Goal: Transaction & Acquisition: Book appointment/travel/reservation

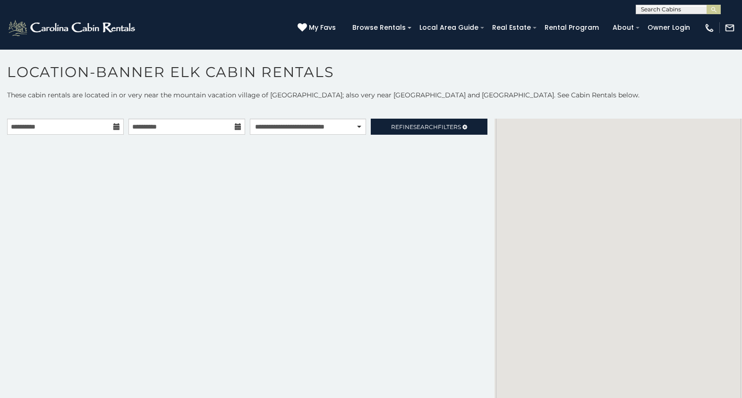
select select "**********"
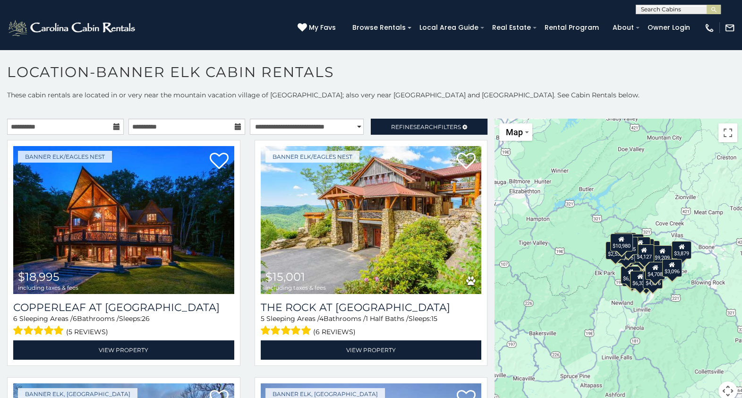
scroll to position [5, 0]
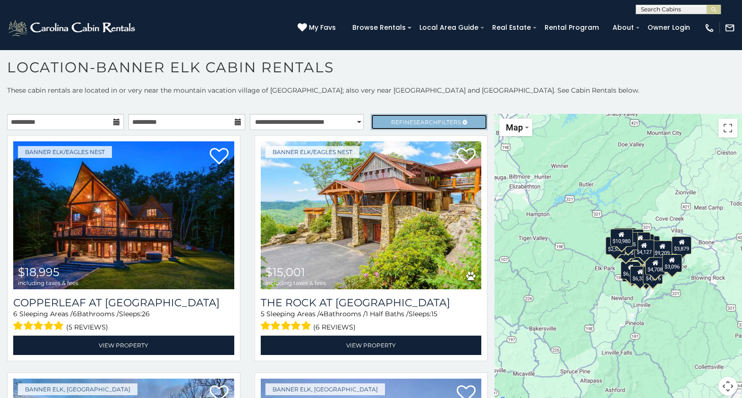
click at [402, 119] on span "Refine Search Filters" at bounding box center [426, 122] width 70 height 7
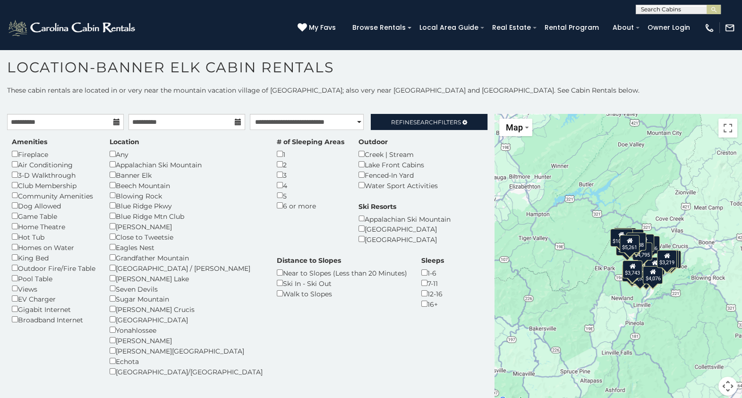
click at [735, 116] on div "$18,995 $15,001 $4,936 $6,312 $6,317 $10,842 $6,477 $7,687 $4,283 $8,030 $5,596…" at bounding box center [619, 260] width 248 height 293
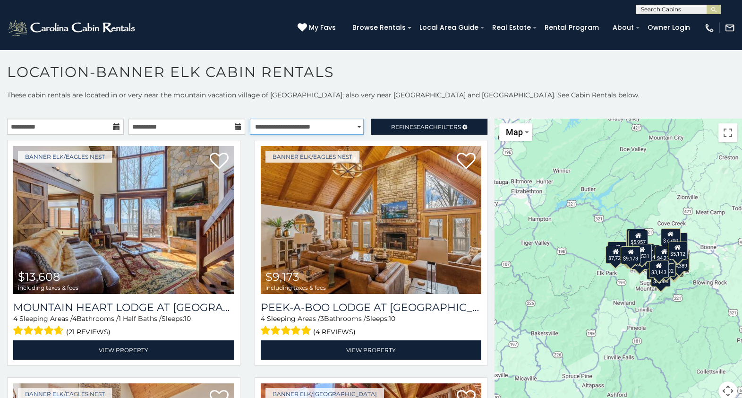
click at [329, 130] on select "**********" at bounding box center [307, 127] width 114 height 16
click at [250, 119] on select "**********" at bounding box center [307, 127] width 114 height 16
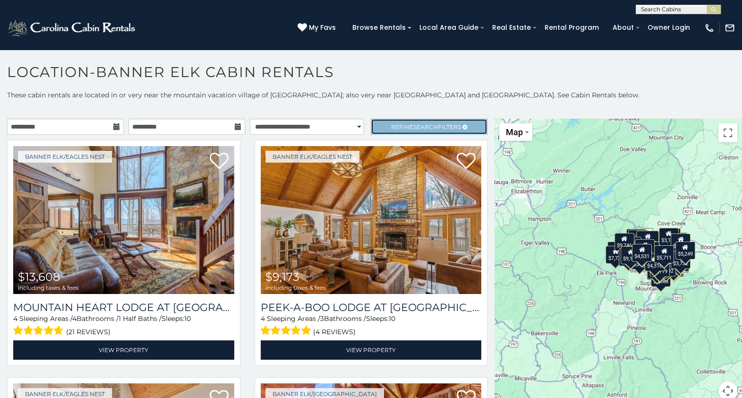
click at [415, 126] on span "Search" at bounding box center [425, 126] width 25 height 7
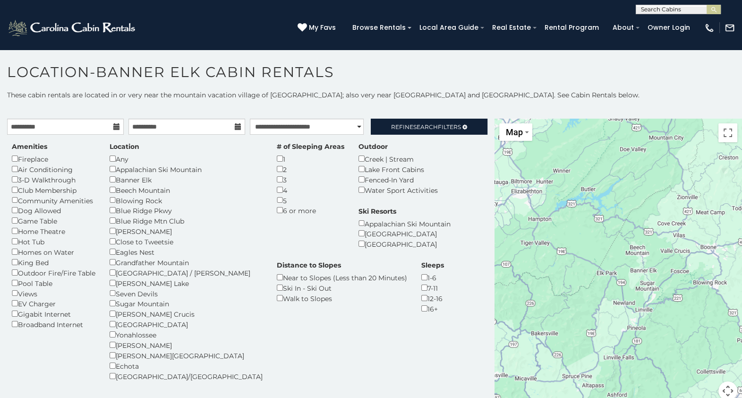
click at [116, 126] on icon at bounding box center [116, 126] width 7 height 7
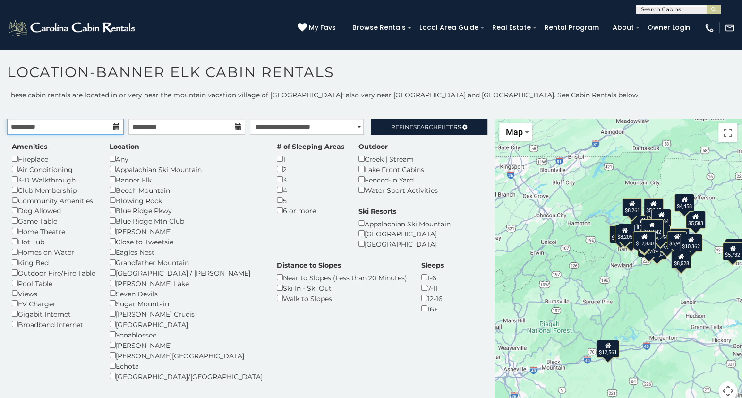
click at [98, 125] on input "**********" at bounding box center [65, 127] width 117 height 16
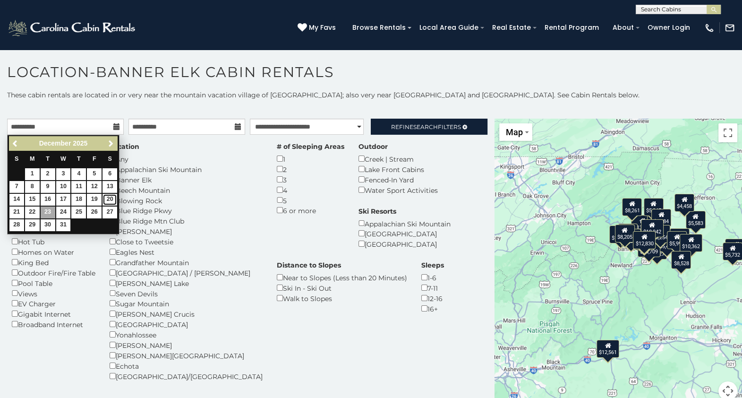
click at [111, 196] on link "20" at bounding box center [110, 200] width 15 height 12
type input "**********"
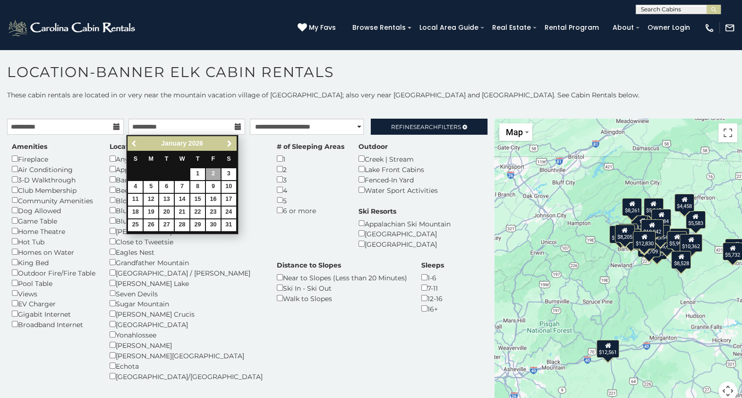
click at [133, 140] on span "Previous" at bounding box center [135, 144] width 8 height 8
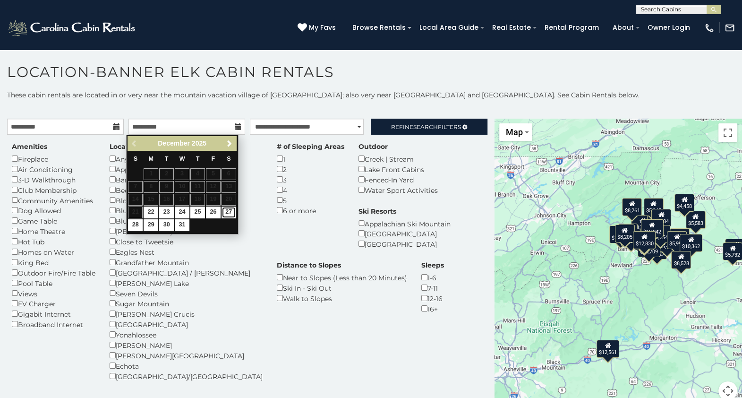
click at [232, 210] on link "27" at bounding box center [229, 212] width 15 height 12
type input "**********"
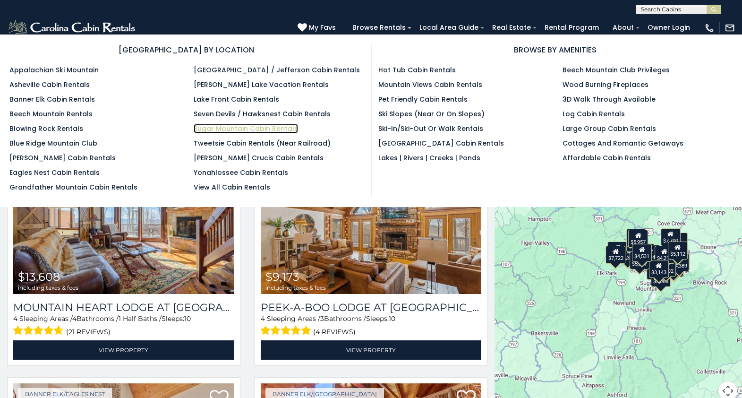
click at [240, 132] on link "Sugar Mountain Cabin Rentals" at bounding box center [246, 128] width 104 height 9
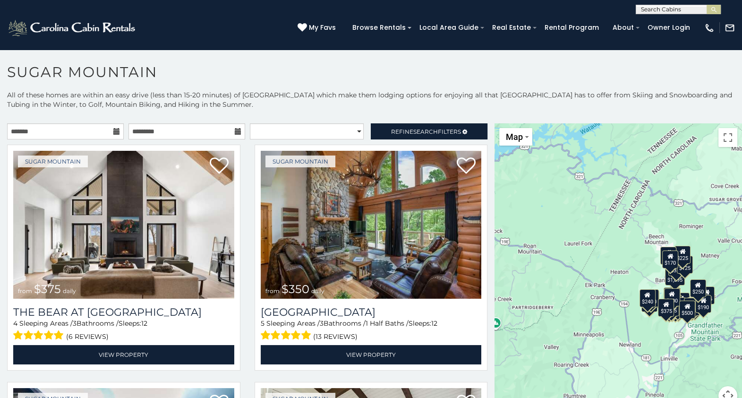
click at [113, 131] on icon at bounding box center [116, 131] width 7 height 7
click at [114, 132] on icon at bounding box center [116, 131] width 7 height 7
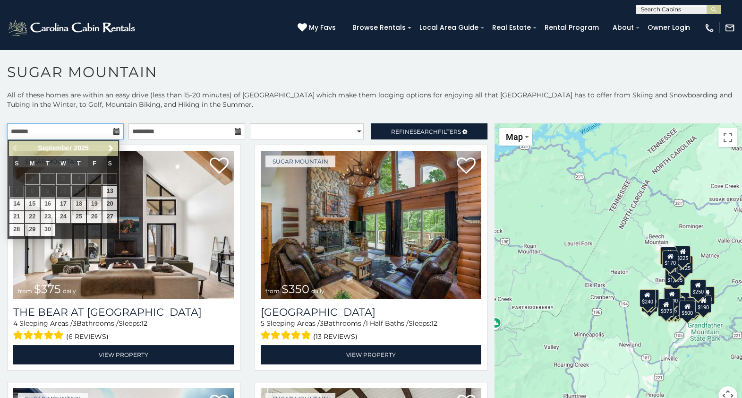
click at [91, 135] on input "text" at bounding box center [65, 131] width 117 height 16
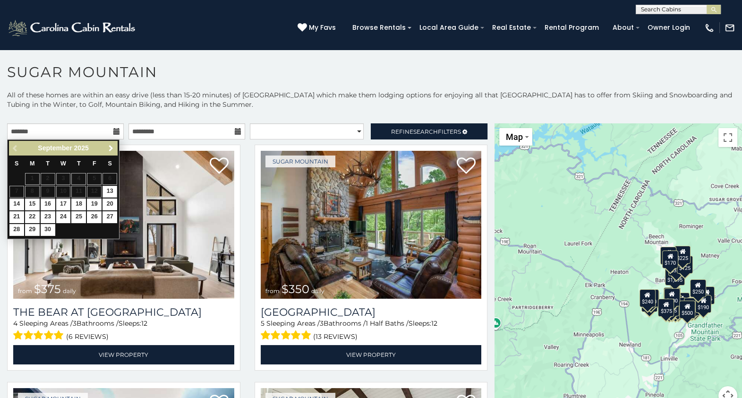
click at [107, 148] on span "Next" at bounding box center [111, 149] width 8 height 8
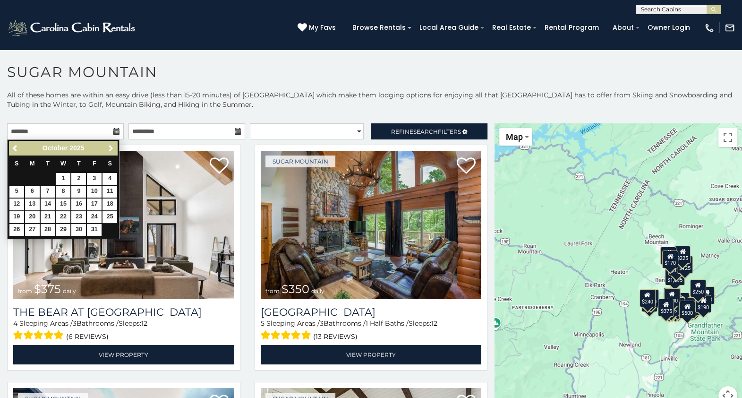
click at [107, 148] on span "Next" at bounding box center [111, 149] width 8 height 8
click at [109, 206] on link "20" at bounding box center [110, 204] width 15 height 12
type input "**********"
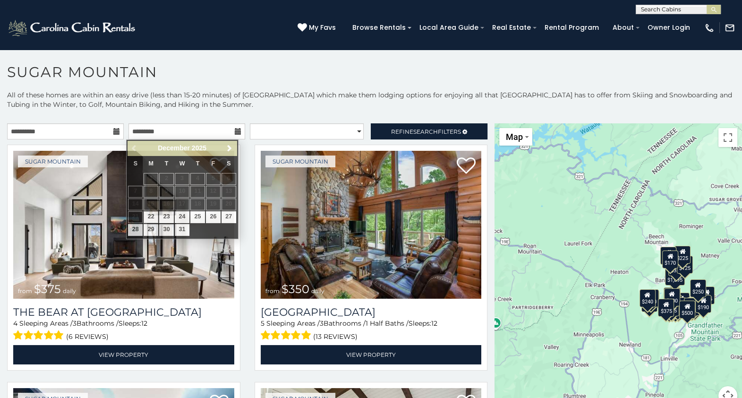
click at [235, 130] on icon at bounding box center [238, 131] width 7 height 7
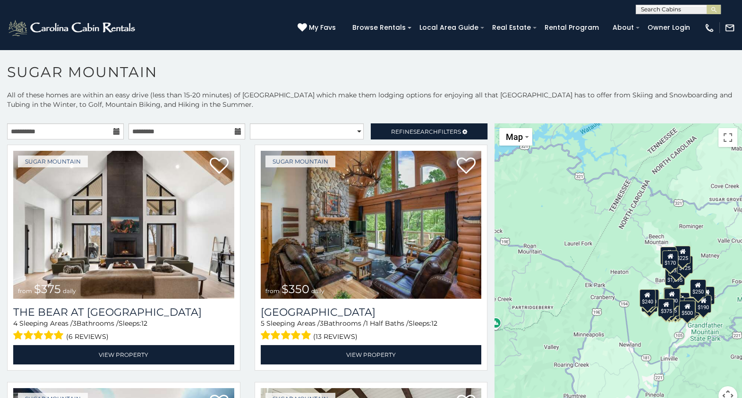
click at [235, 130] on icon at bounding box center [238, 131] width 7 height 7
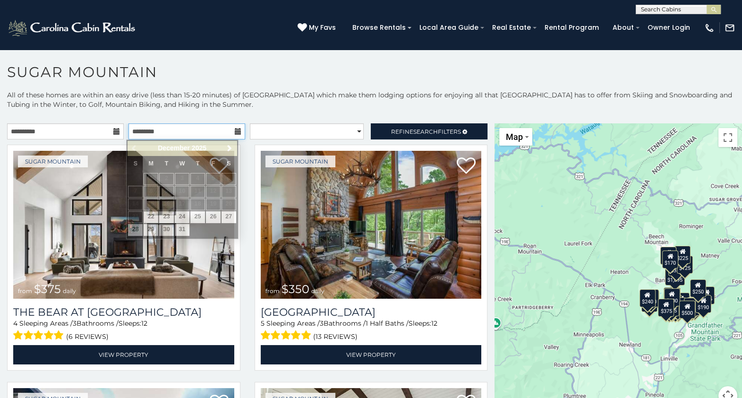
click at [208, 133] on input "text" at bounding box center [187, 131] width 117 height 16
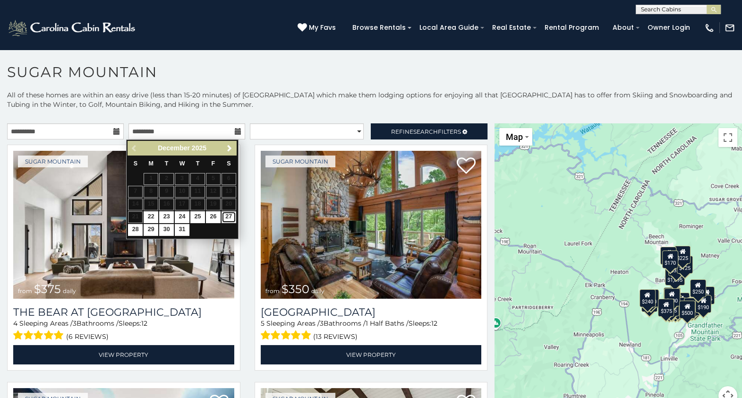
click at [229, 217] on link "27" at bounding box center [229, 217] width 15 height 12
type input "**********"
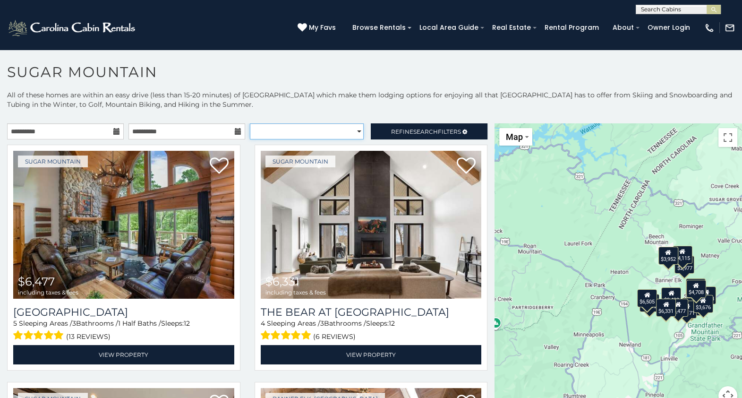
click at [350, 133] on select "**********" at bounding box center [307, 131] width 114 height 16
click at [396, 139] on link "Refine Search Filters" at bounding box center [429, 131] width 117 height 16
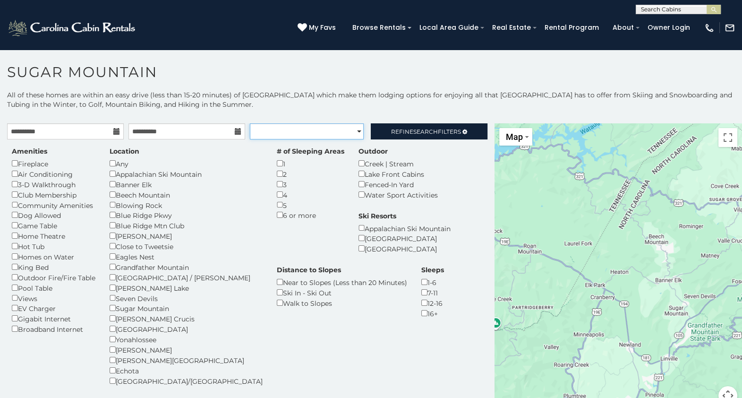
click at [338, 134] on select "**********" at bounding box center [307, 131] width 114 height 16
select select "**********"
click at [250, 123] on select "**********" at bounding box center [307, 131] width 114 height 16
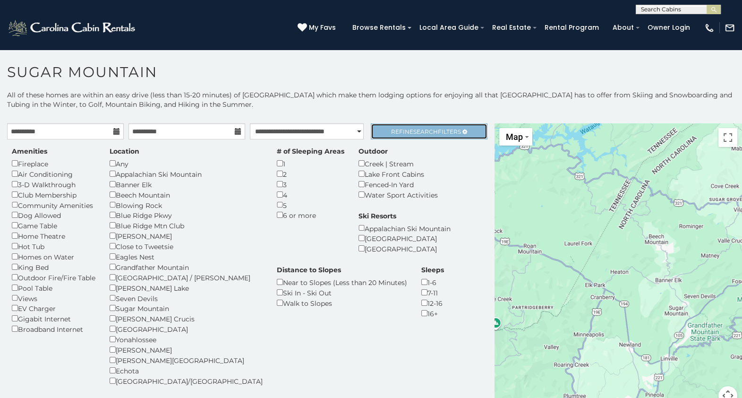
click at [413, 129] on span "Search" at bounding box center [425, 131] width 25 height 7
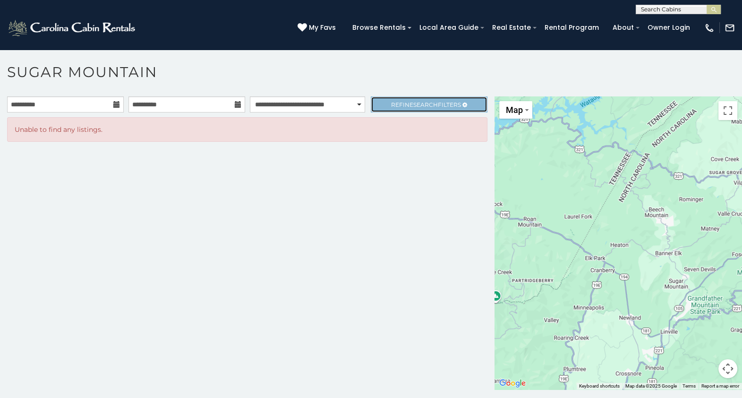
click at [424, 97] on link "Refine Search Filters" at bounding box center [429, 104] width 117 height 16
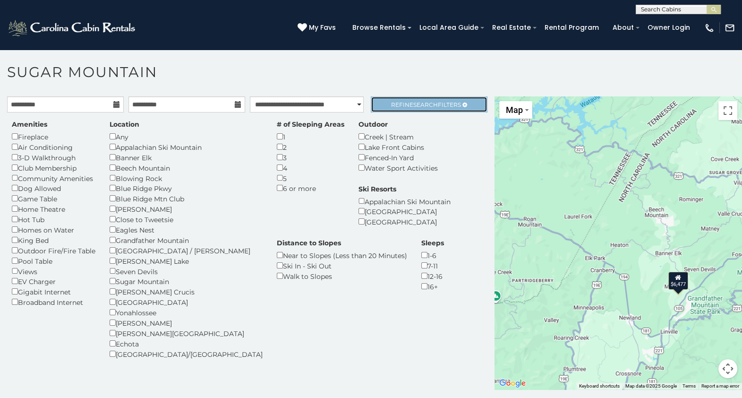
click at [435, 102] on span "Refine Search Filters" at bounding box center [426, 104] width 70 height 7
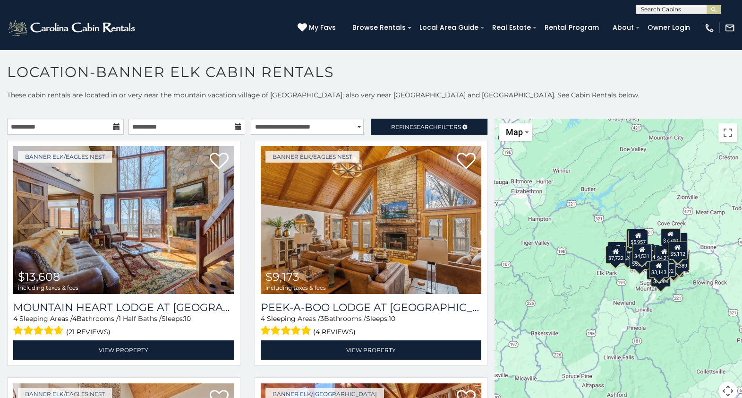
click at [114, 123] on icon at bounding box center [116, 126] width 7 height 7
click at [93, 121] on input "**********" at bounding box center [65, 127] width 117 height 16
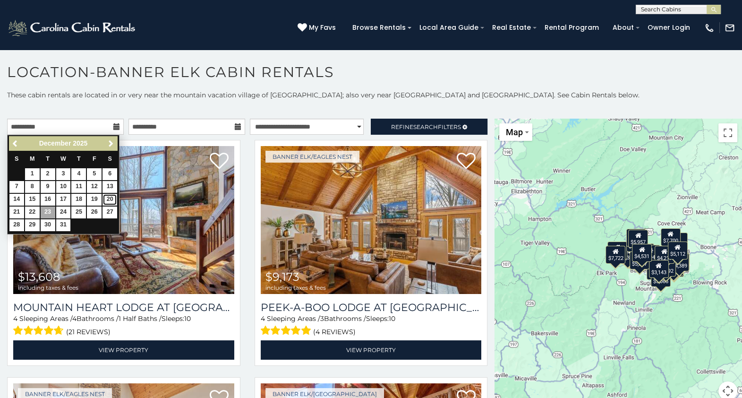
click at [110, 197] on link "20" at bounding box center [110, 200] width 15 height 12
type input "**********"
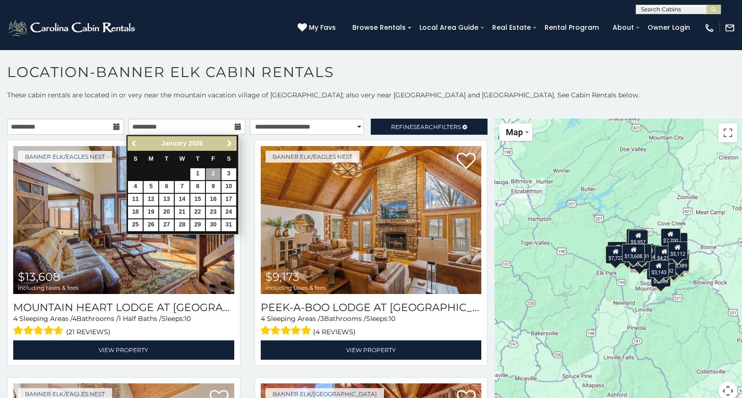
click at [134, 143] on span "Previous" at bounding box center [135, 144] width 8 height 8
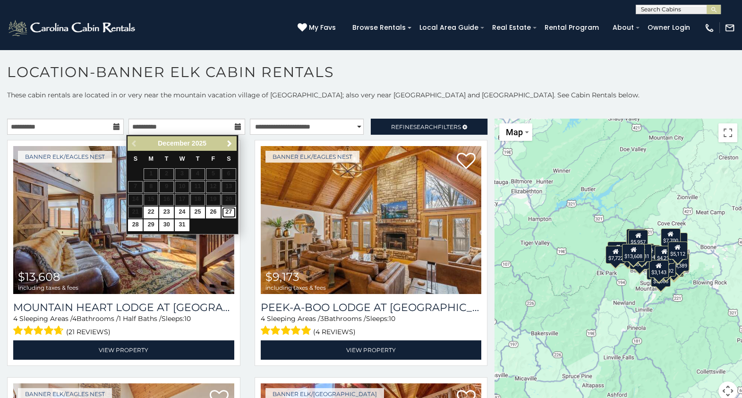
click at [227, 212] on link "27" at bounding box center [229, 212] width 15 height 12
type input "**********"
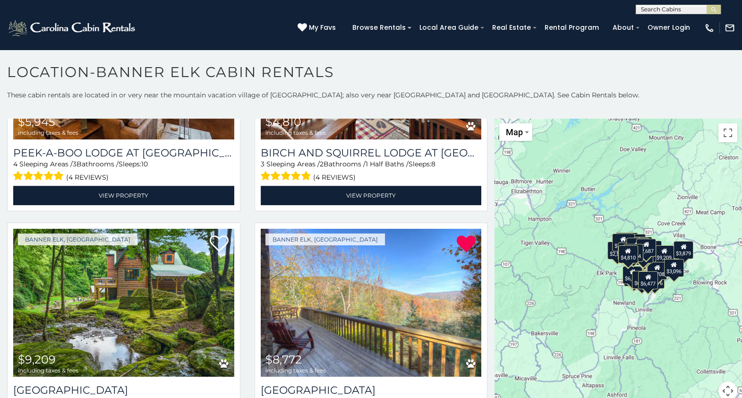
scroll to position [1337, 0]
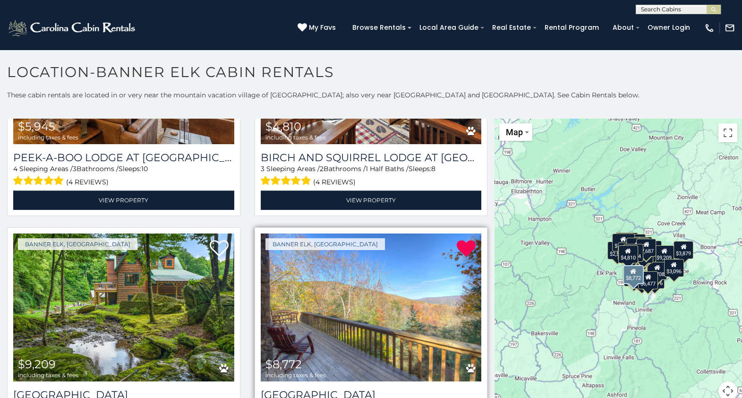
click at [361, 314] on img at bounding box center [371, 307] width 221 height 148
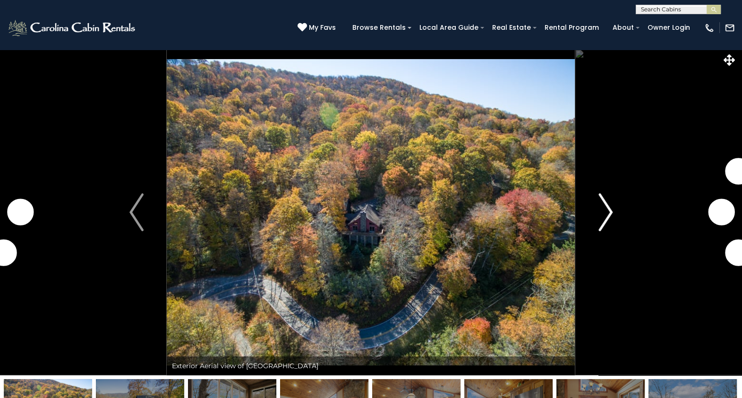
click at [605, 210] on img "Next" at bounding box center [606, 212] width 14 height 38
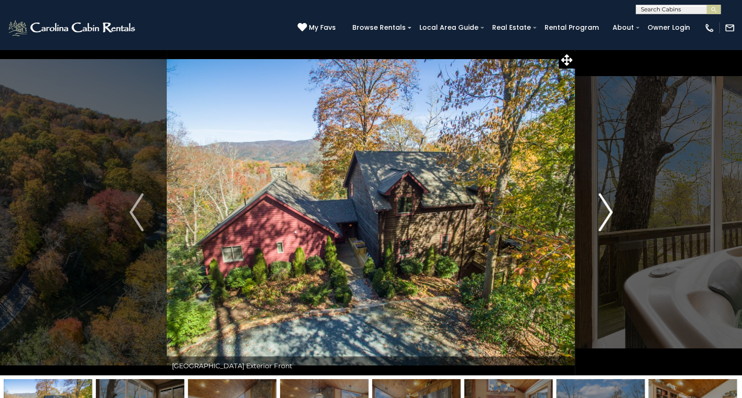
click at [605, 210] on img "Next" at bounding box center [606, 212] width 14 height 38
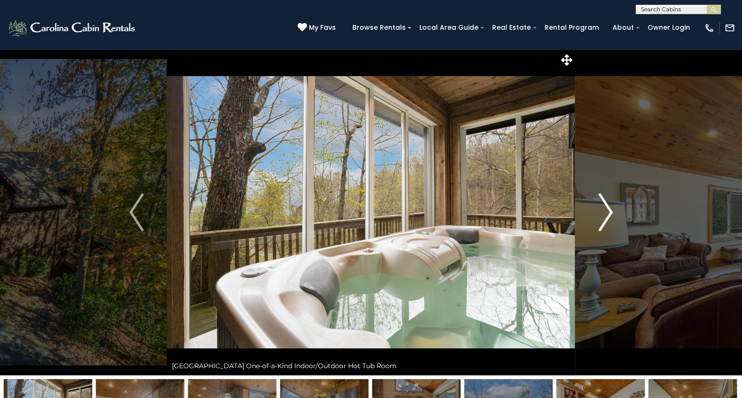
click at [605, 210] on img "Next" at bounding box center [606, 212] width 14 height 38
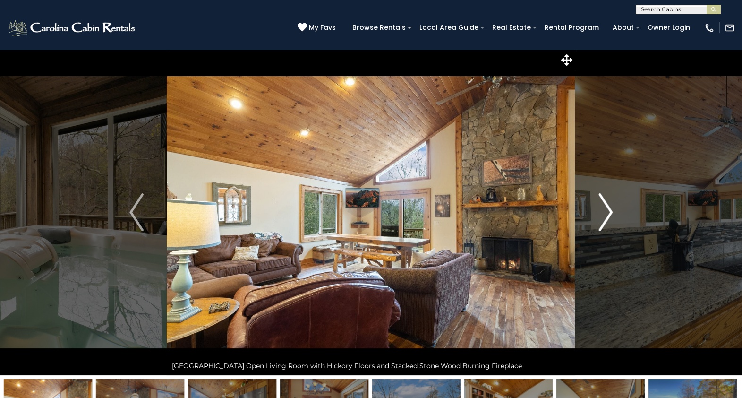
click at [605, 210] on img "Next" at bounding box center [606, 212] width 14 height 38
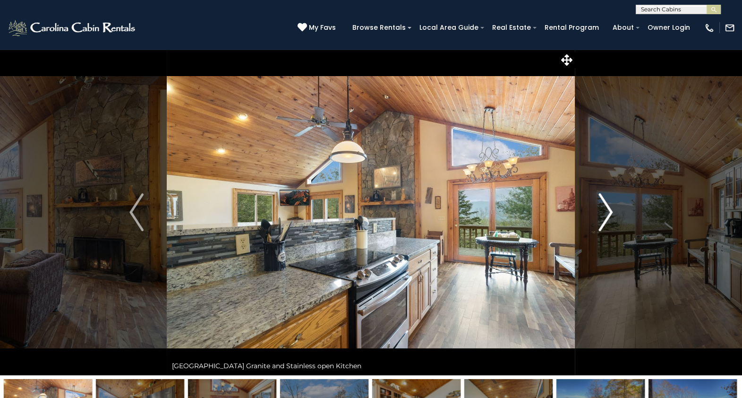
click at [605, 210] on img "Next" at bounding box center [606, 212] width 14 height 38
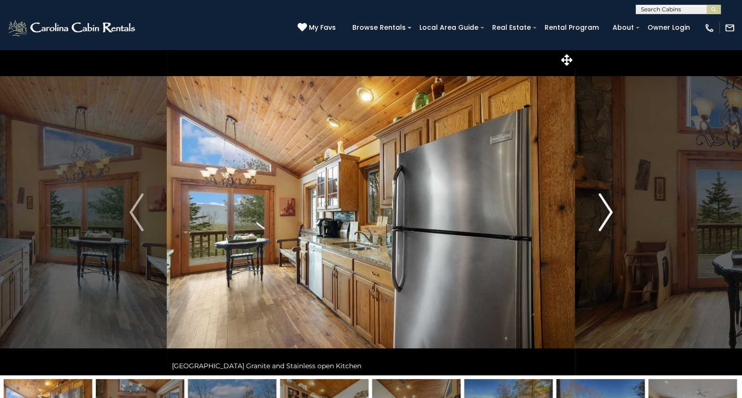
click at [605, 210] on img "Next" at bounding box center [606, 212] width 14 height 38
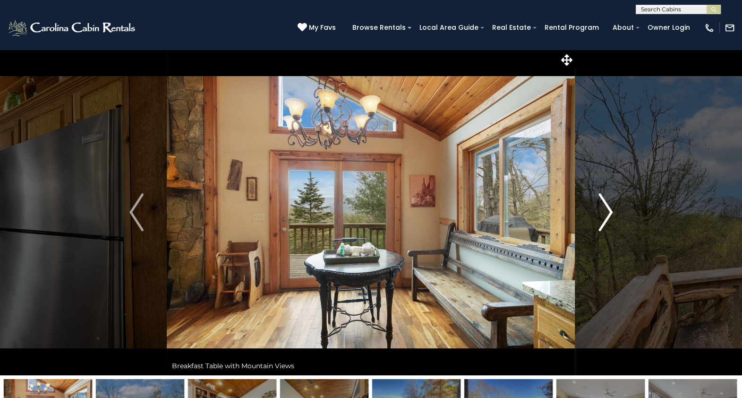
click at [605, 210] on img "Next" at bounding box center [606, 212] width 14 height 38
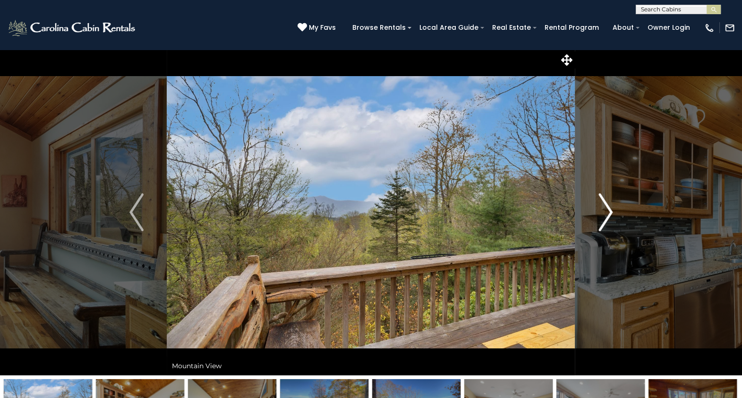
click at [605, 210] on img "Next" at bounding box center [606, 212] width 14 height 38
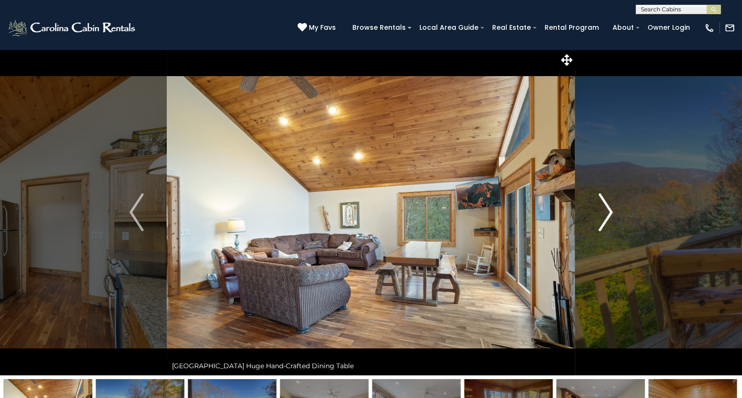
click at [605, 210] on img "Next" at bounding box center [606, 212] width 14 height 38
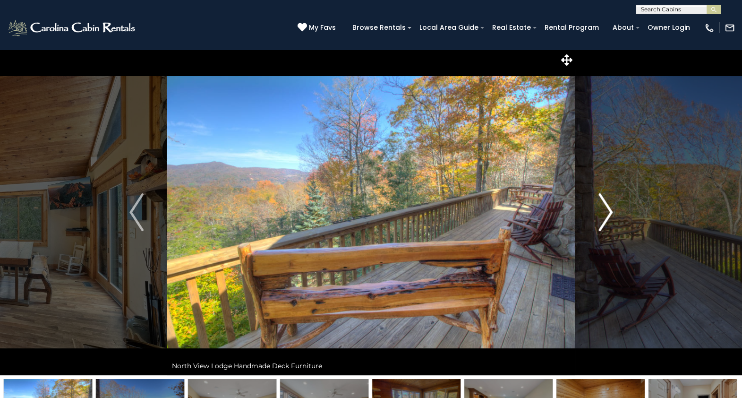
click at [605, 210] on img "Next" at bounding box center [606, 212] width 14 height 38
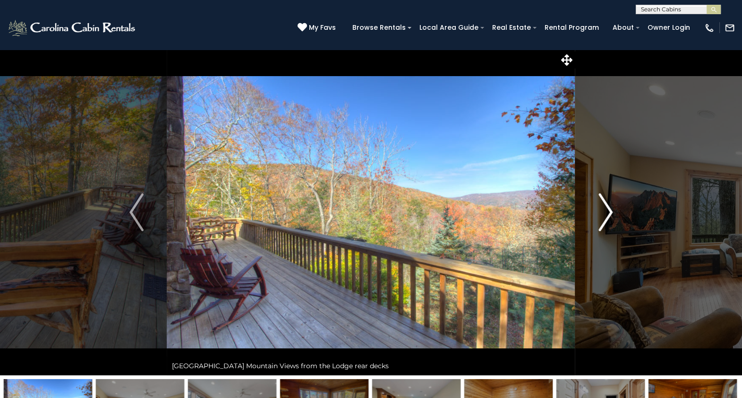
click at [605, 210] on img "Next" at bounding box center [606, 212] width 14 height 38
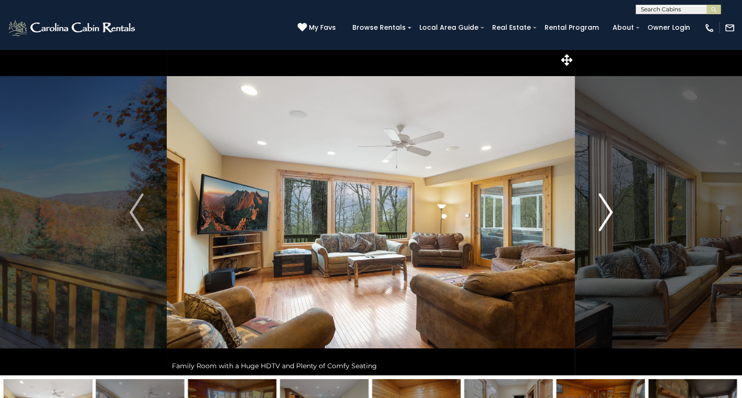
click at [605, 210] on img "Next" at bounding box center [606, 212] width 14 height 38
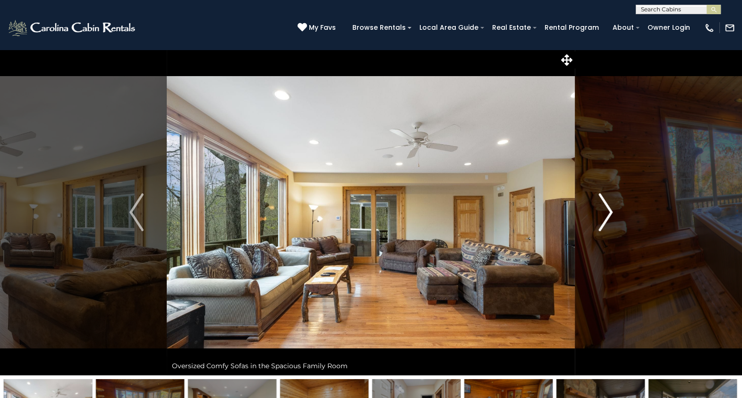
click at [605, 210] on img "Next" at bounding box center [606, 212] width 14 height 38
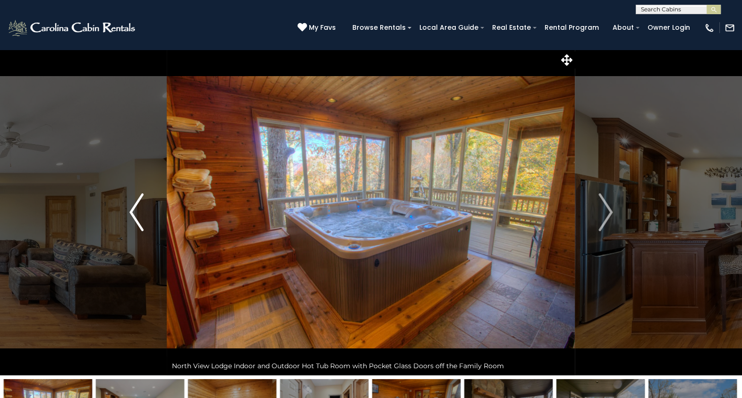
click at [142, 206] on img "Previous" at bounding box center [136, 212] width 14 height 38
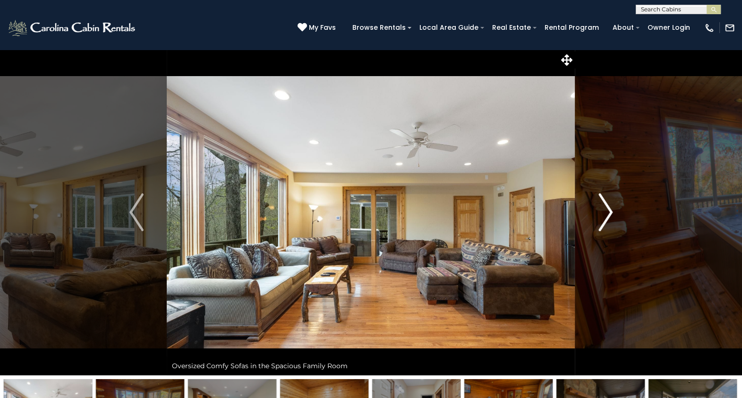
click at [610, 209] on img "Next" at bounding box center [606, 212] width 14 height 38
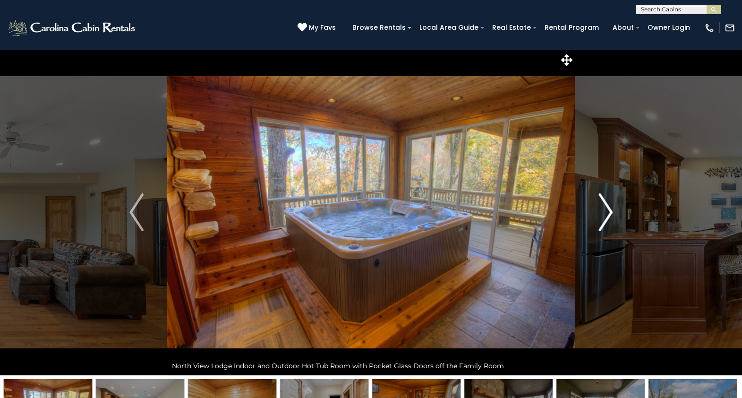
click at [610, 209] on img "Next" at bounding box center [606, 212] width 14 height 38
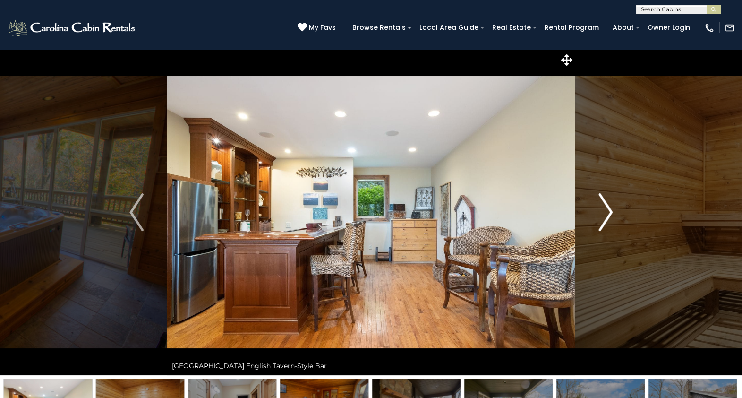
click at [610, 209] on img "Next" at bounding box center [606, 212] width 14 height 38
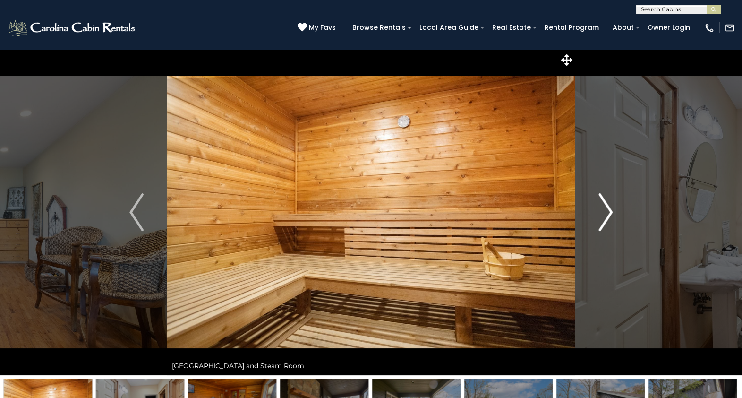
click at [610, 209] on img "Next" at bounding box center [606, 212] width 14 height 38
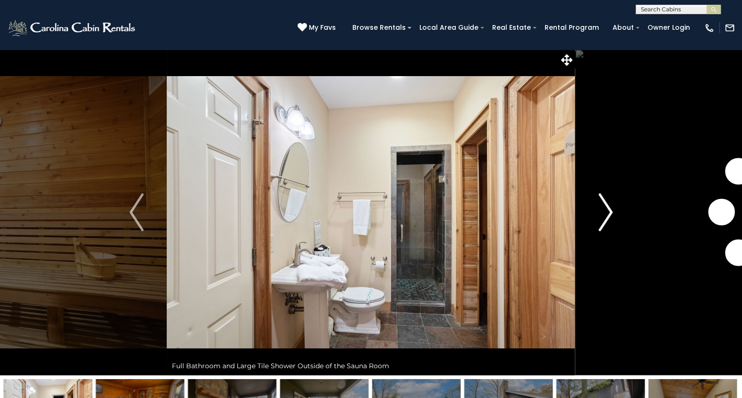
click at [610, 209] on img "Next" at bounding box center [606, 212] width 14 height 38
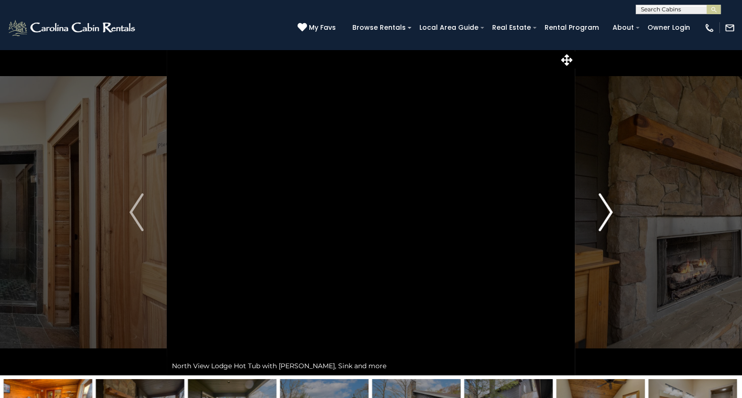
click at [610, 209] on img "Next" at bounding box center [606, 212] width 14 height 38
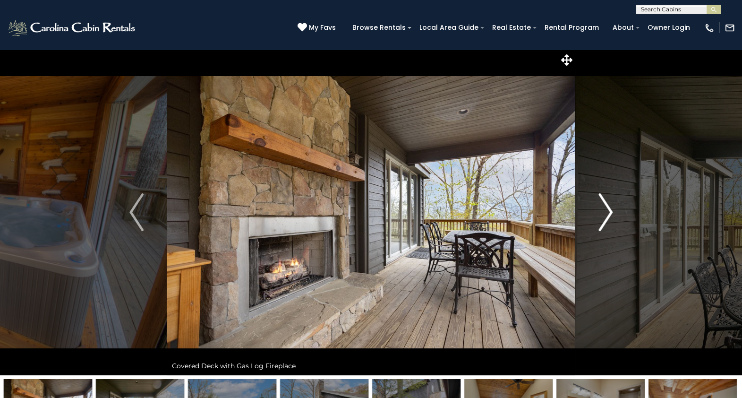
click at [610, 209] on img "Next" at bounding box center [606, 212] width 14 height 38
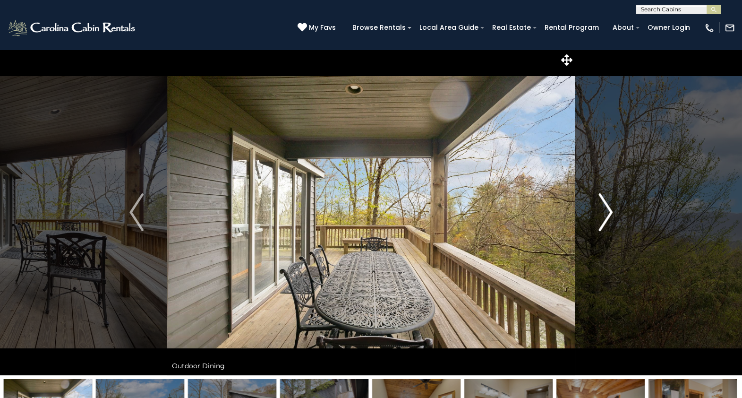
click at [610, 209] on img "Next" at bounding box center [606, 212] width 14 height 38
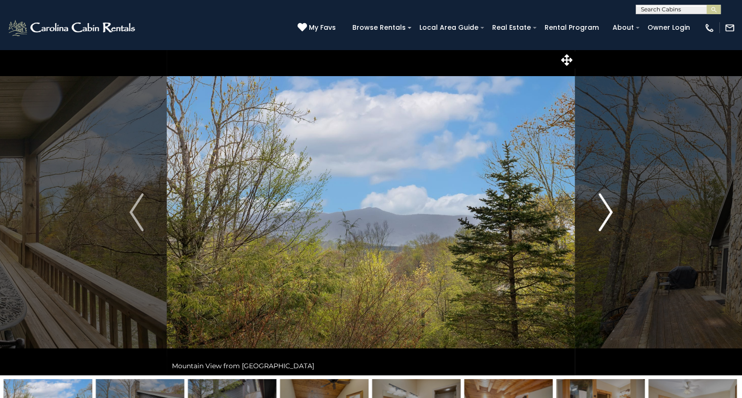
click at [610, 209] on img "Next" at bounding box center [606, 212] width 14 height 38
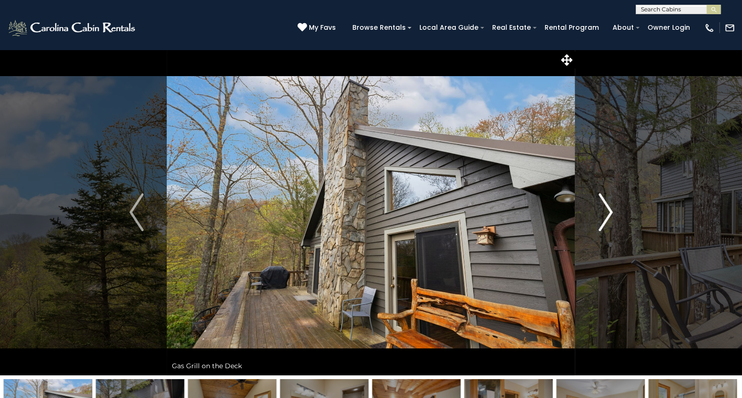
click at [610, 209] on img "Next" at bounding box center [606, 212] width 14 height 38
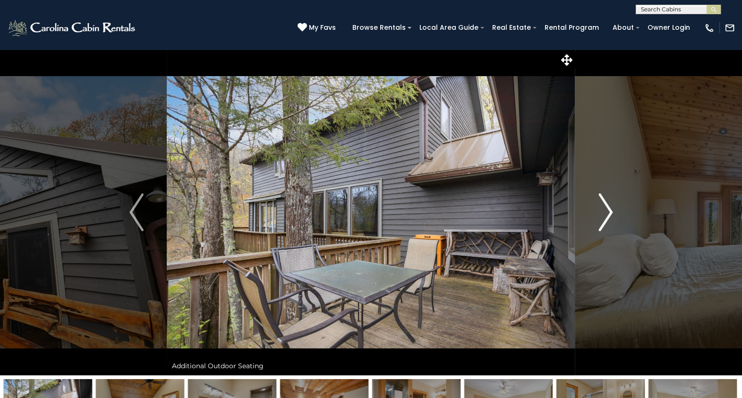
click at [610, 209] on img "Next" at bounding box center [606, 212] width 14 height 38
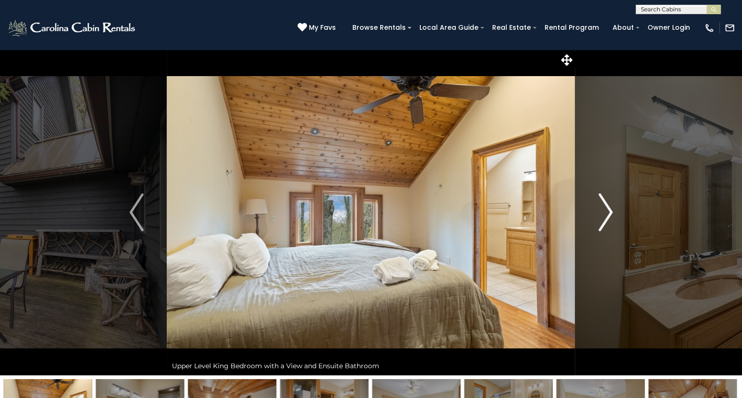
click at [610, 209] on img "Next" at bounding box center [606, 212] width 14 height 38
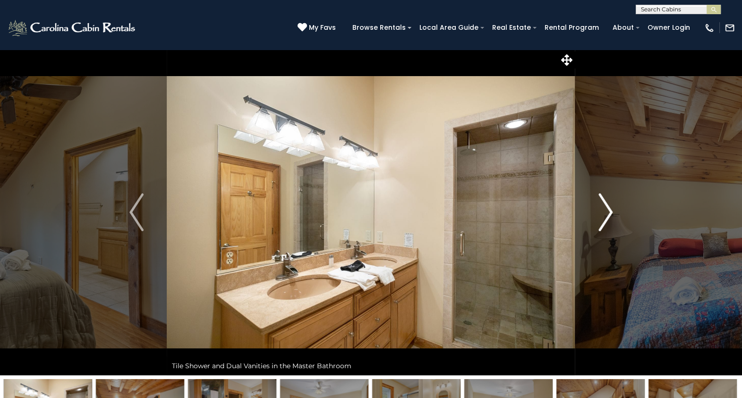
click at [610, 209] on img "Next" at bounding box center [606, 212] width 14 height 38
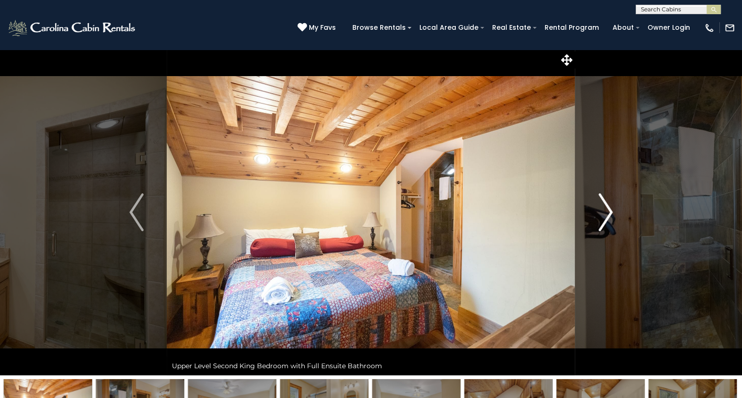
click at [610, 209] on img "Next" at bounding box center [606, 212] width 14 height 38
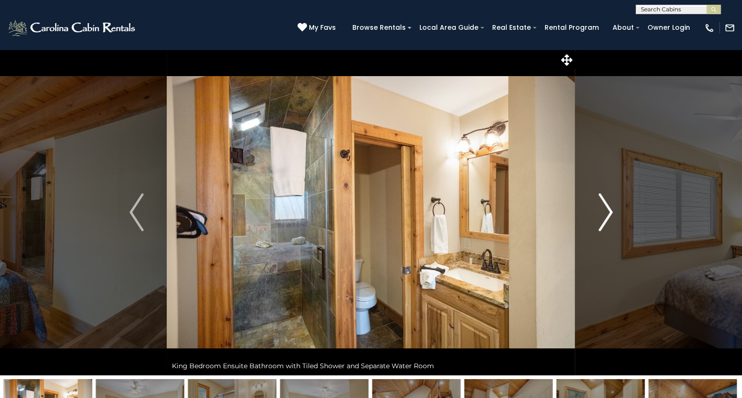
click at [610, 209] on img "Next" at bounding box center [606, 212] width 14 height 38
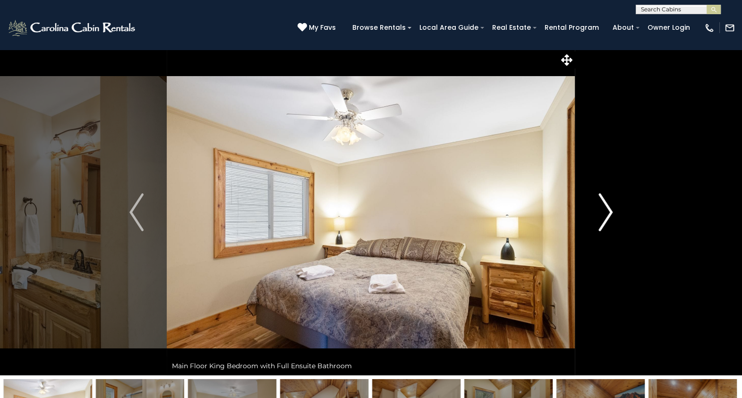
click at [610, 209] on img "Next" at bounding box center [606, 212] width 14 height 38
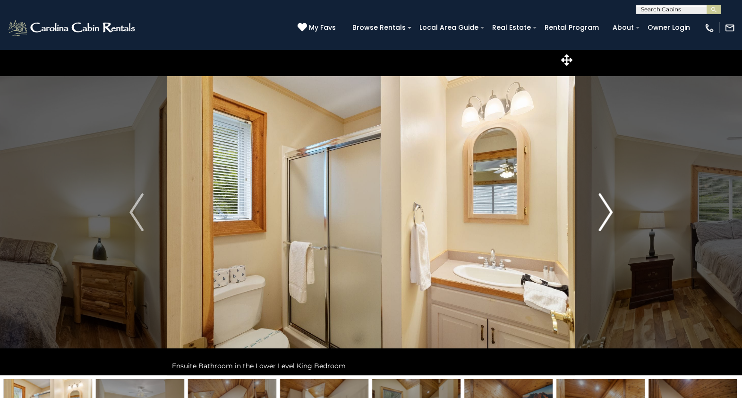
click at [610, 209] on img "Next" at bounding box center [606, 212] width 14 height 38
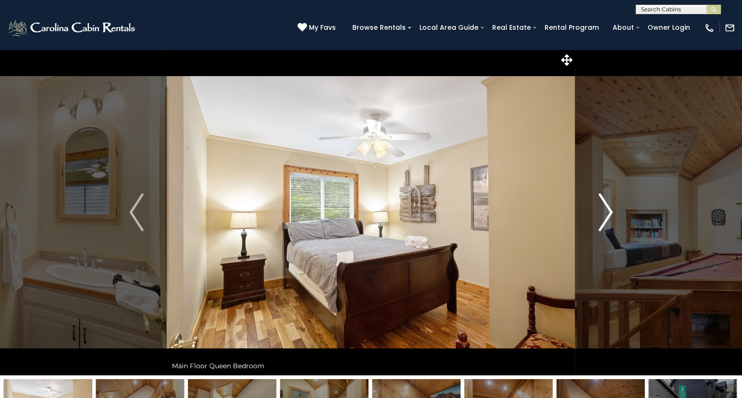
click at [610, 209] on img "Next" at bounding box center [606, 212] width 14 height 38
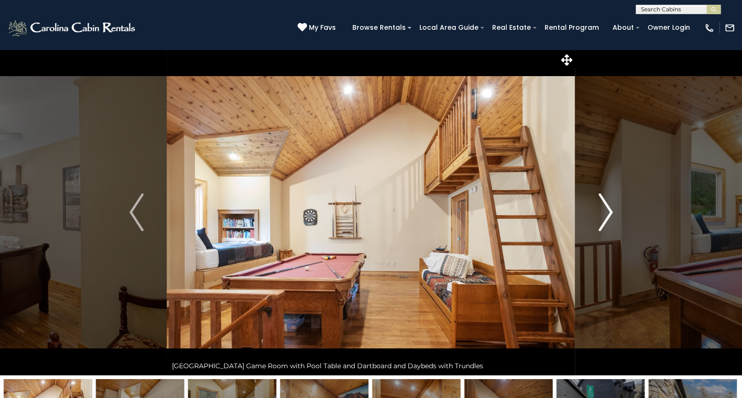
click at [610, 209] on img "Next" at bounding box center [606, 212] width 14 height 38
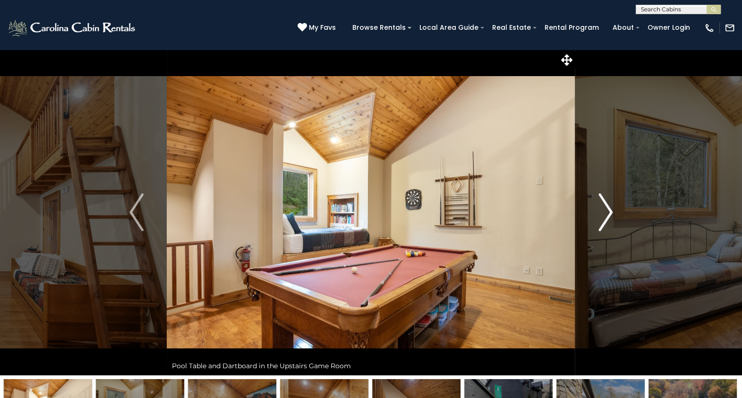
click at [610, 209] on img "Next" at bounding box center [606, 212] width 14 height 38
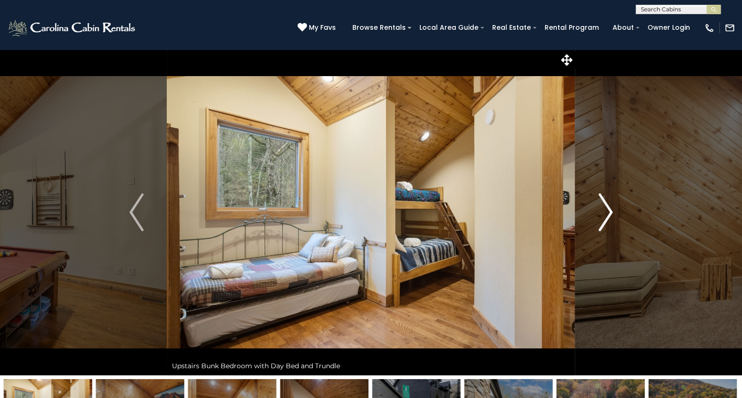
click at [610, 209] on img "Next" at bounding box center [606, 212] width 14 height 38
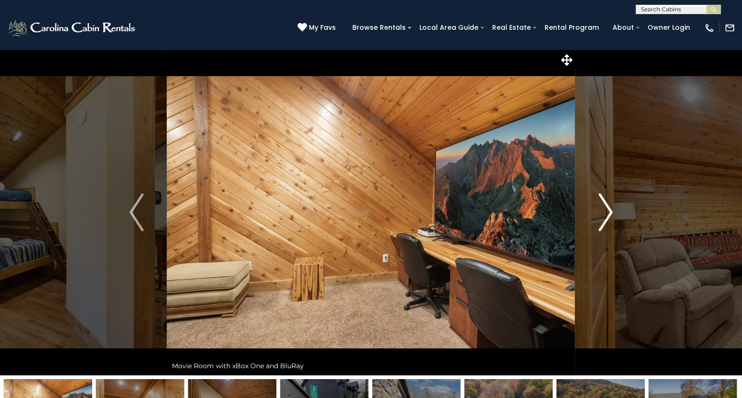
click at [610, 209] on img "Next" at bounding box center [606, 212] width 14 height 38
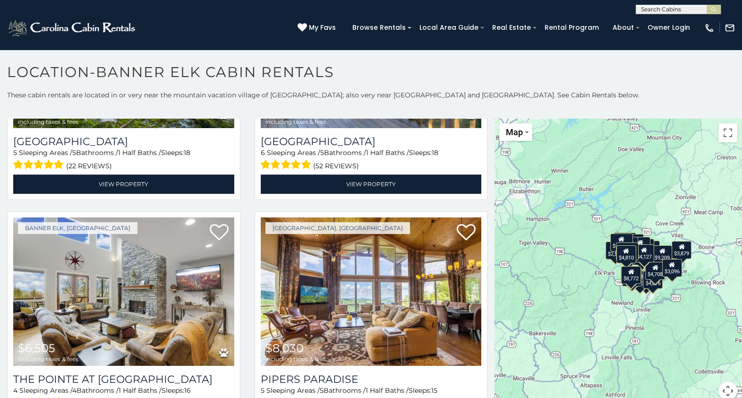
scroll to position [1596, 0]
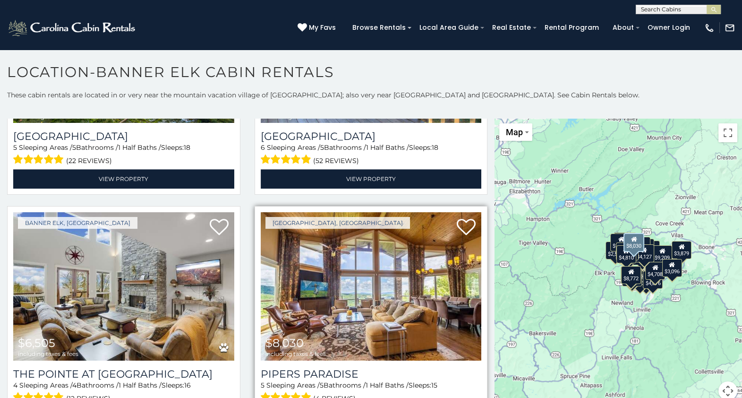
click at [327, 275] on img at bounding box center [371, 286] width 221 height 148
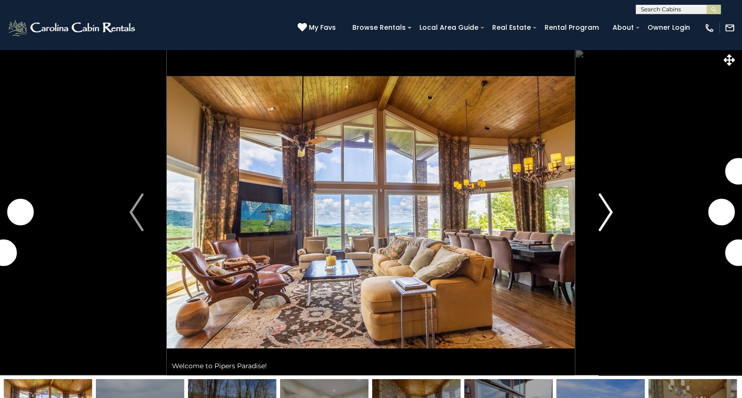
click at [593, 219] on button "Next" at bounding box center [606, 212] width 60 height 326
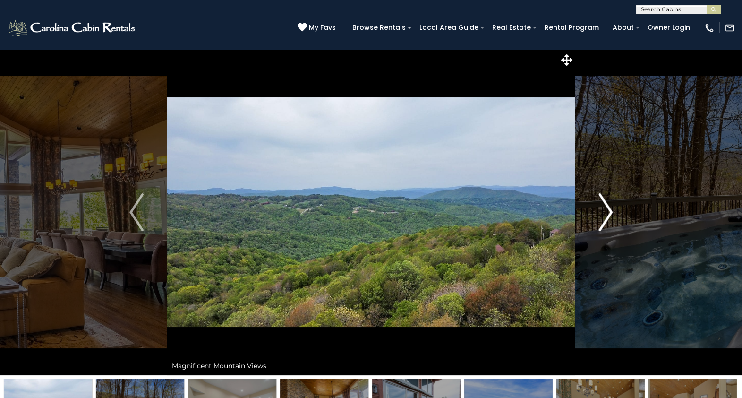
click at [593, 219] on button "Next" at bounding box center [606, 212] width 60 height 326
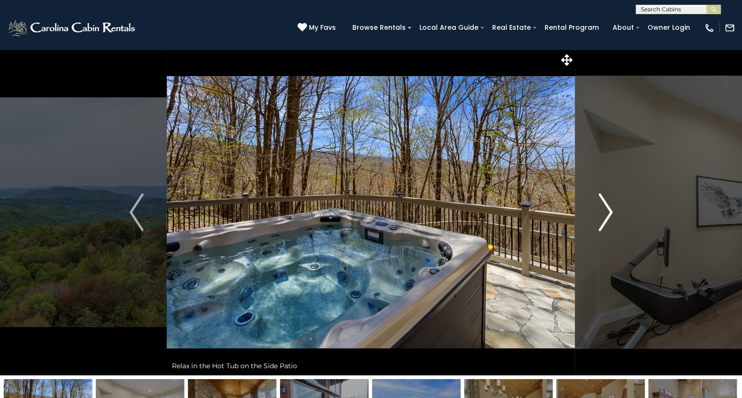
click at [593, 219] on button "Next" at bounding box center [606, 212] width 60 height 326
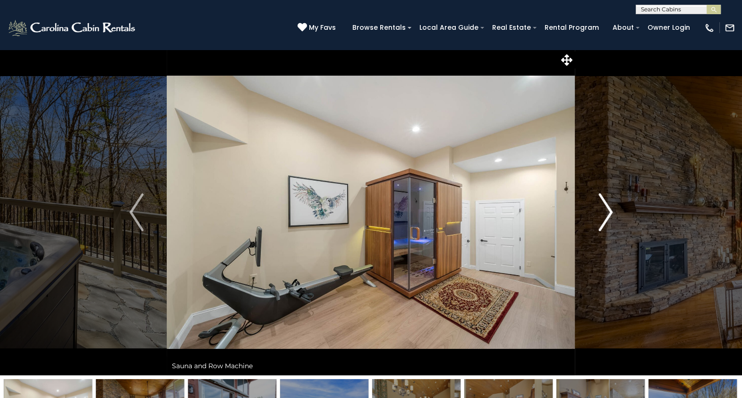
click at [593, 219] on button "Next" at bounding box center [606, 212] width 60 height 326
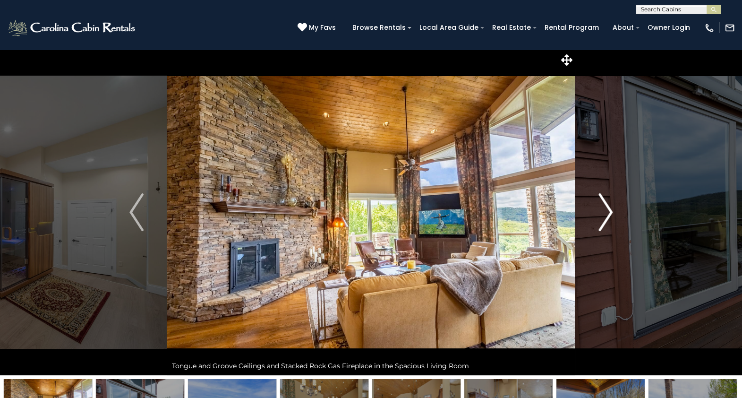
click at [593, 219] on button "Next" at bounding box center [606, 212] width 60 height 326
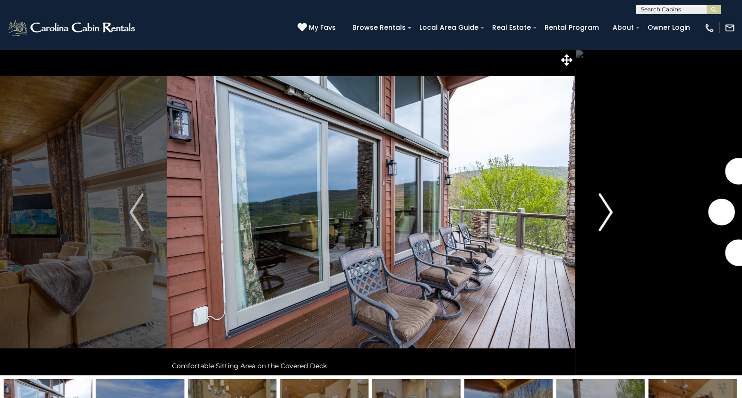
click at [593, 219] on button "Next" at bounding box center [606, 212] width 60 height 326
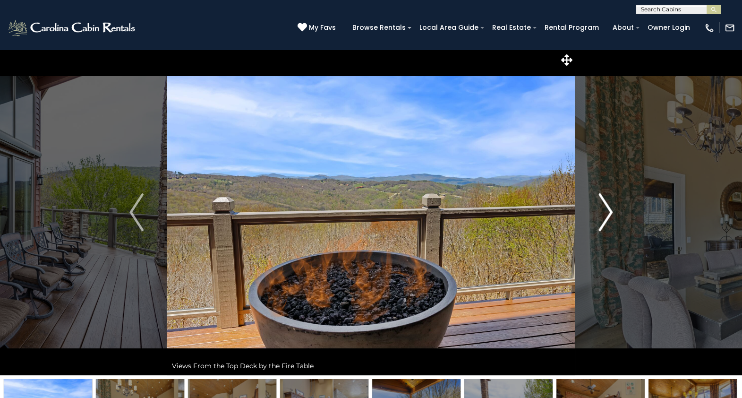
click at [593, 219] on button "Next" at bounding box center [606, 212] width 60 height 326
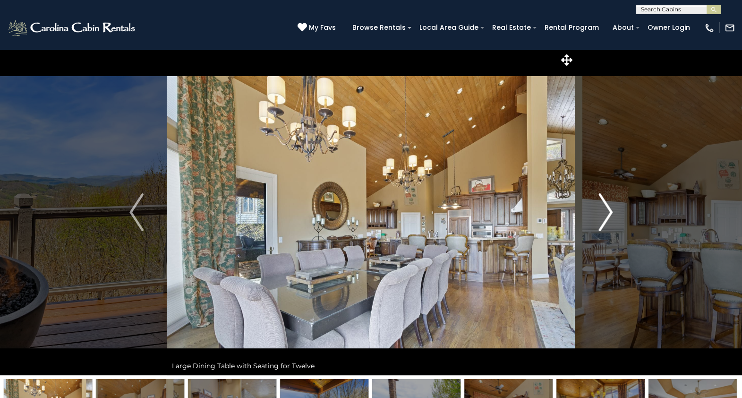
click at [593, 219] on button "Next" at bounding box center [606, 212] width 60 height 326
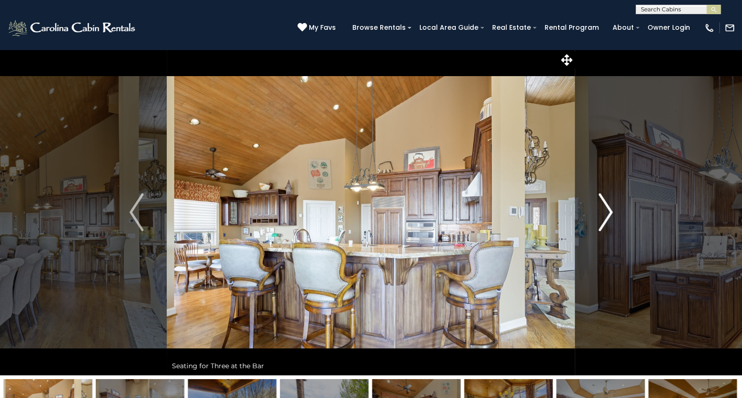
click at [593, 219] on button "Next" at bounding box center [606, 212] width 60 height 326
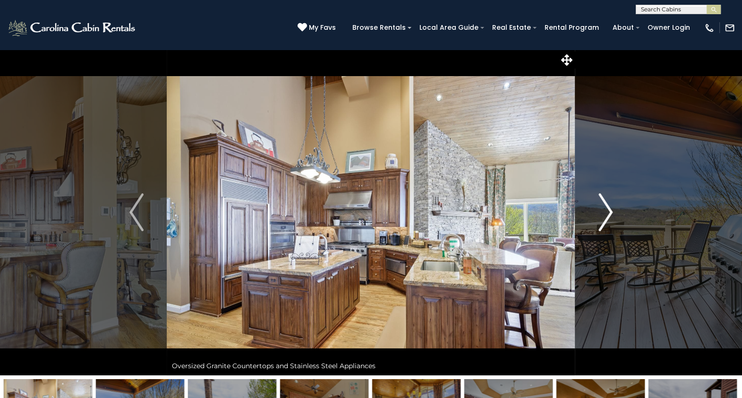
click at [593, 219] on button "Next" at bounding box center [606, 212] width 60 height 326
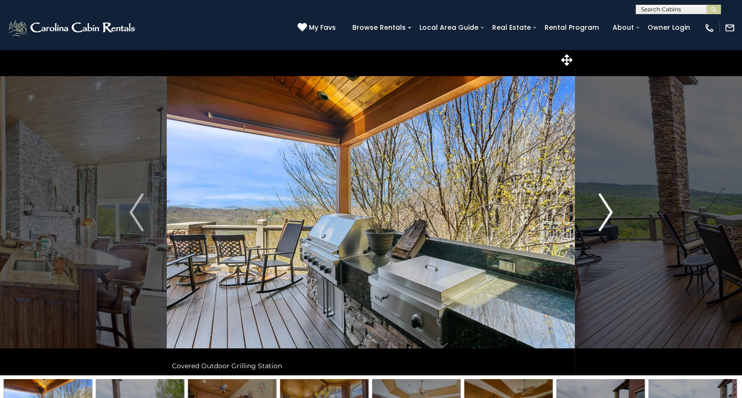
click at [593, 219] on button "Next" at bounding box center [606, 212] width 60 height 326
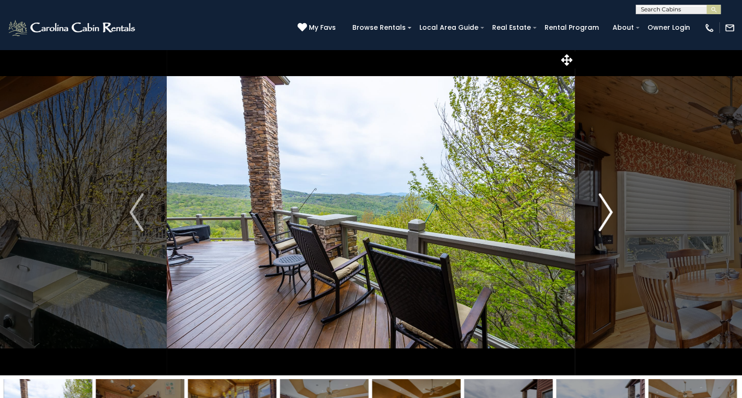
click at [593, 219] on button "Next" at bounding box center [606, 212] width 60 height 326
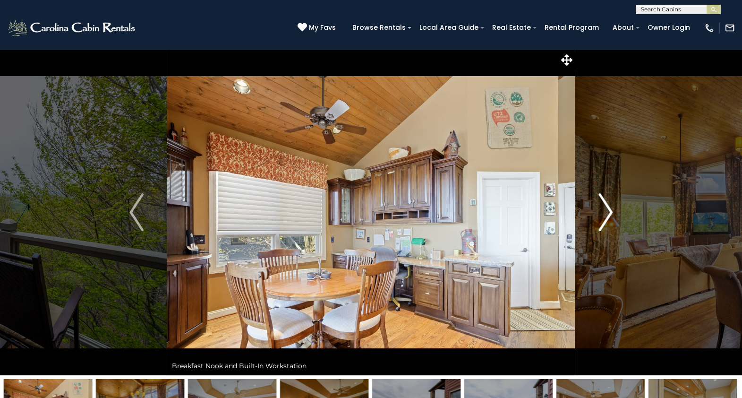
click at [593, 219] on button "Next" at bounding box center [606, 212] width 60 height 326
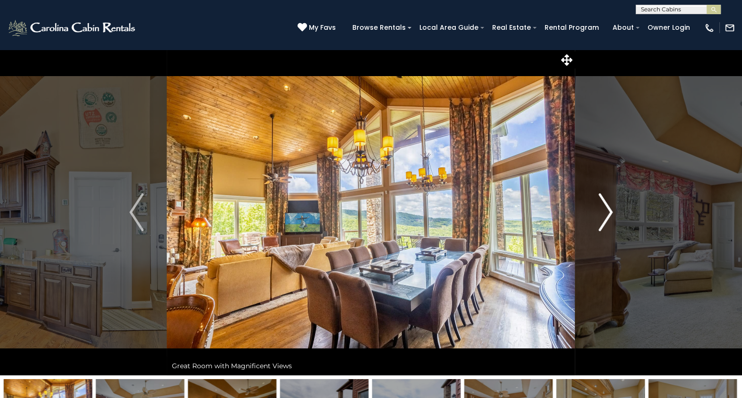
click at [593, 219] on button "Next" at bounding box center [606, 212] width 60 height 326
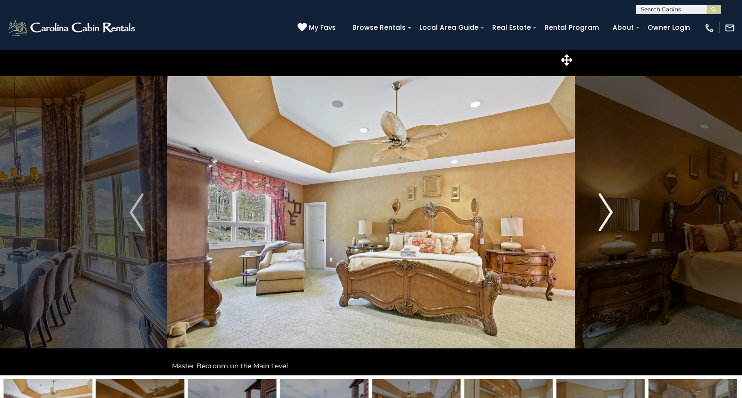
click at [593, 219] on button "Next" at bounding box center [606, 212] width 60 height 326
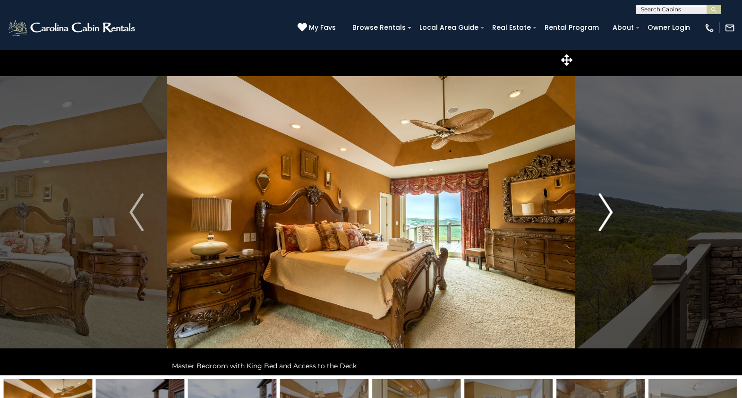
click at [593, 219] on button "Next" at bounding box center [606, 212] width 60 height 326
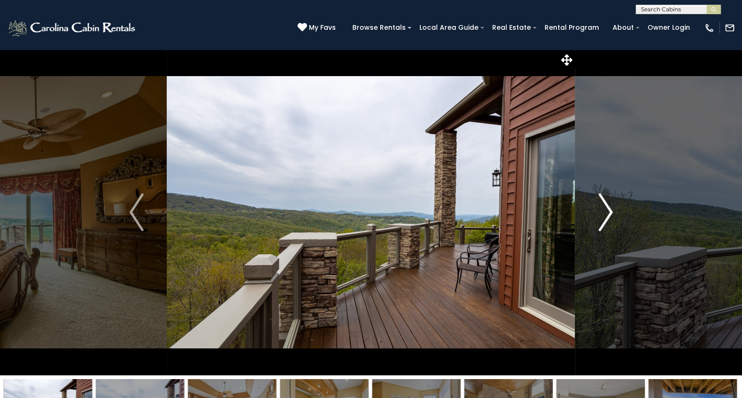
click at [593, 219] on button "Next" at bounding box center [606, 212] width 60 height 326
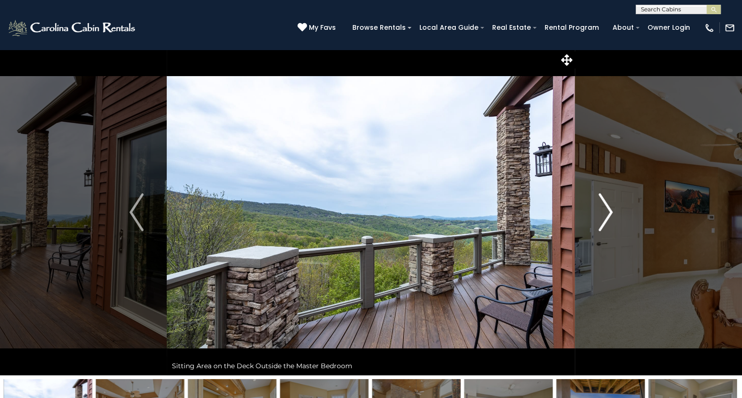
click at [593, 219] on button "Next" at bounding box center [606, 212] width 60 height 326
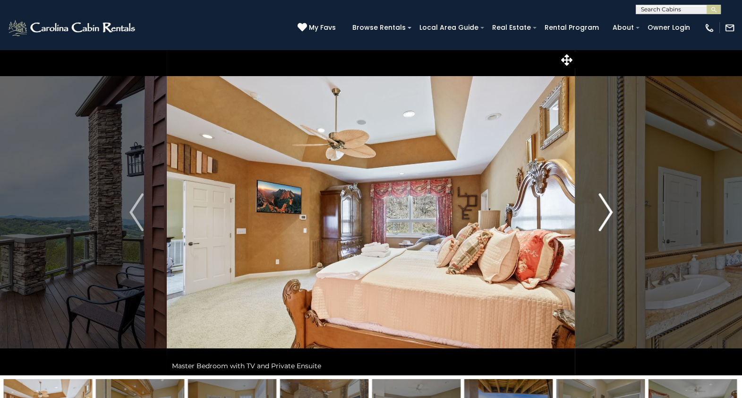
click at [593, 219] on button "Next" at bounding box center [606, 212] width 60 height 326
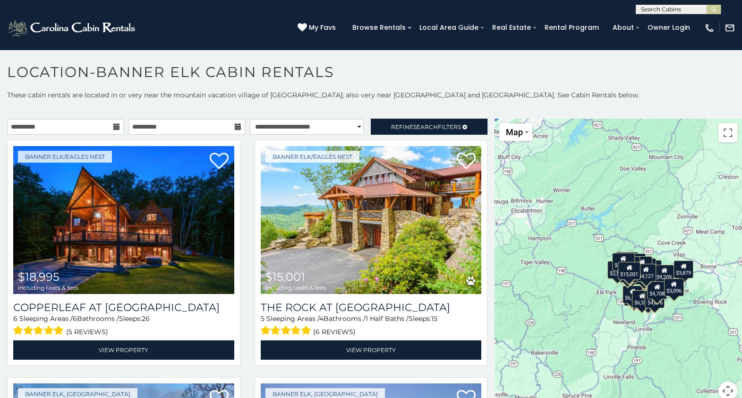
drag, startPoint x: 491, startPoint y: 145, endPoint x: 494, endPoint y: 169, distance: 24.7
click at [495, 169] on div "$18,995 $15,001 $4,936 $6,312 $6,317 $10,842 $6,477 $7,687 $4,283 $8,684 $5,945…" at bounding box center [619, 265] width 248 height 293
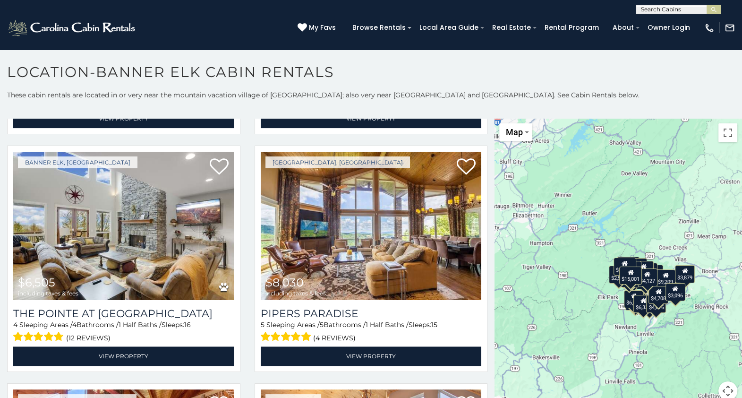
scroll to position [1864, 0]
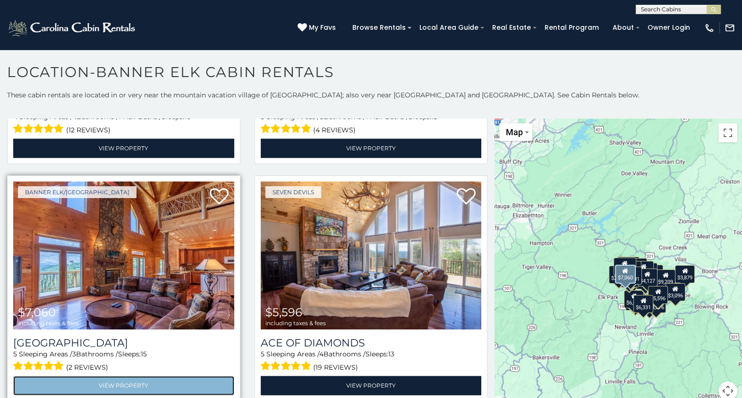
click at [136, 376] on link "View Property" at bounding box center [123, 385] width 221 height 19
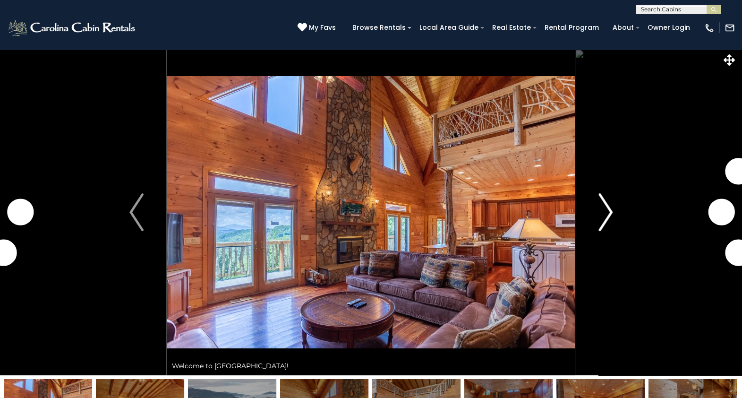
click at [606, 207] on img "Next" at bounding box center [606, 212] width 14 height 38
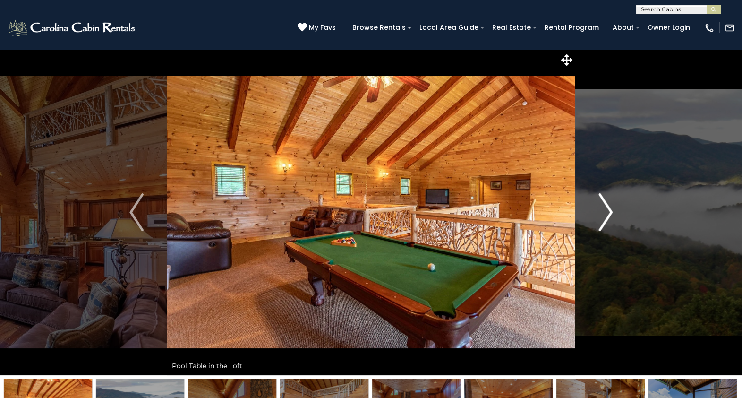
click at [606, 207] on img "Next" at bounding box center [606, 212] width 14 height 38
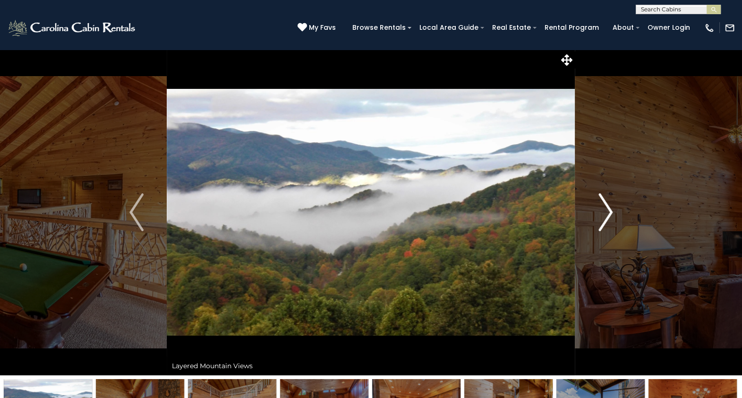
click at [606, 207] on img "Next" at bounding box center [606, 212] width 14 height 38
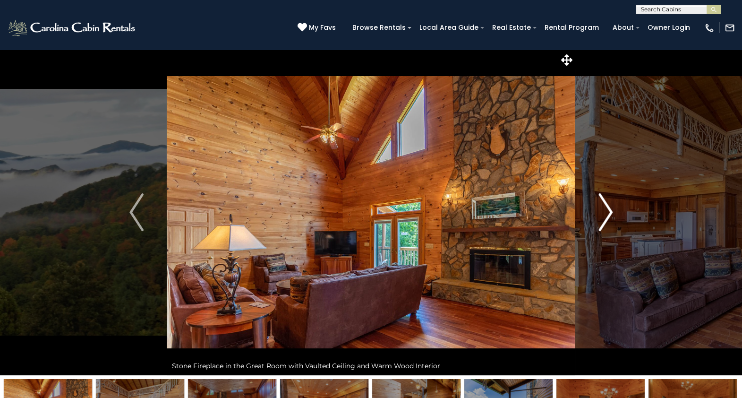
click at [606, 207] on img "Next" at bounding box center [606, 212] width 14 height 38
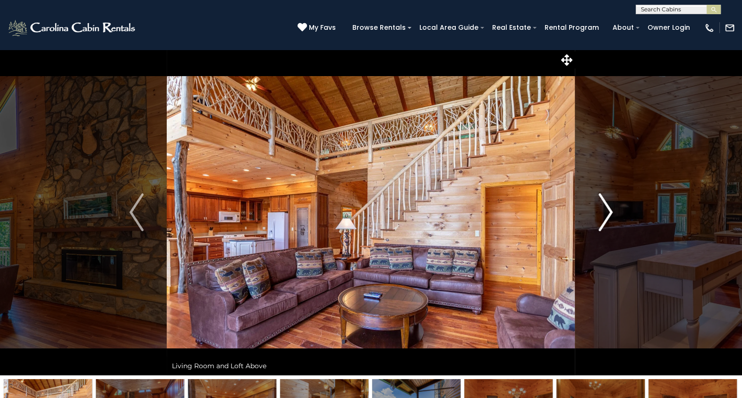
click at [606, 207] on img "Next" at bounding box center [606, 212] width 14 height 38
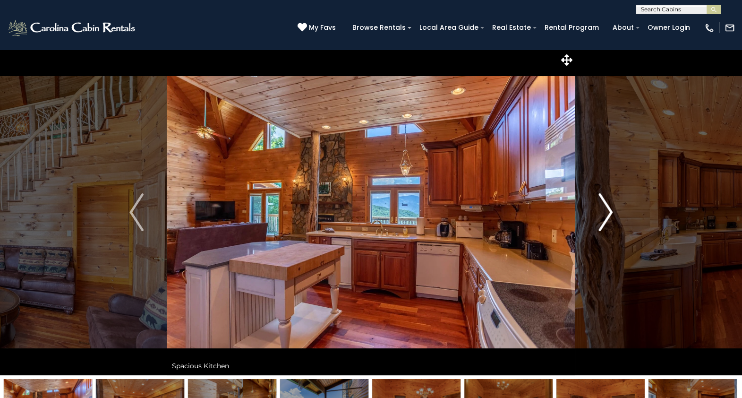
click at [606, 207] on img "Next" at bounding box center [606, 212] width 14 height 38
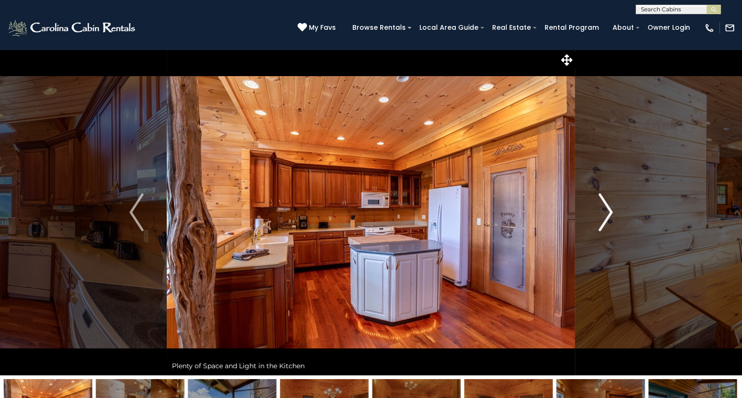
click at [606, 207] on img "Next" at bounding box center [606, 212] width 14 height 38
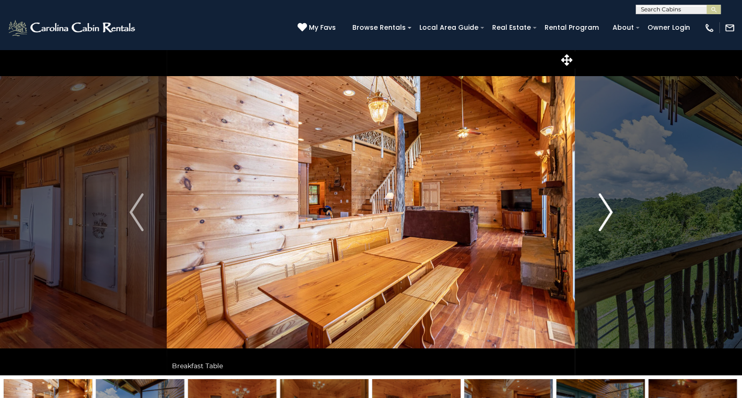
click at [606, 207] on img "Next" at bounding box center [606, 212] width 14 height 38
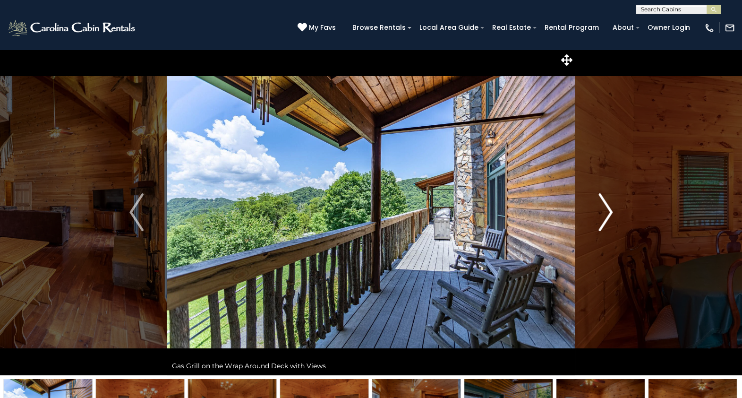
click at [606, 207] on img "Next" at bounding box center [606, 212] width 14 height 38
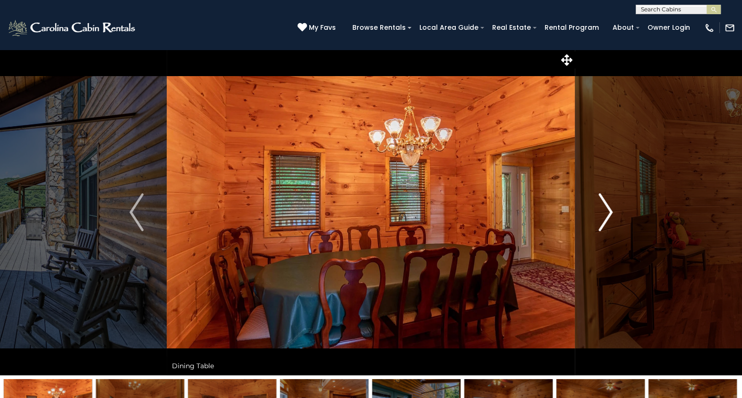
click at [606, 207] on img "Next" at bounding box center [606, 212] width 14 height 38
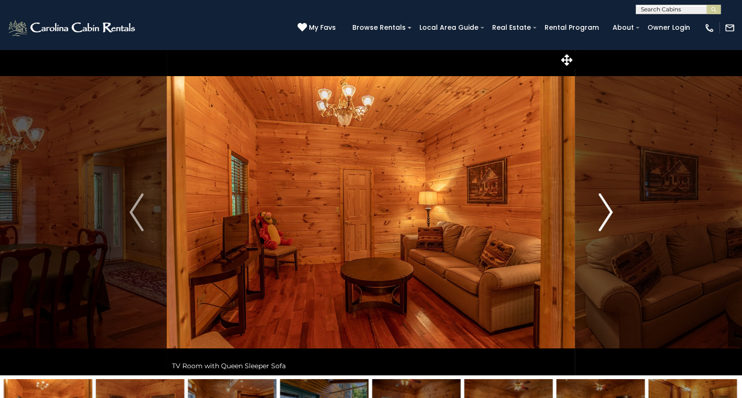
click at [606, 207] on img "Next" at bounding box center [606, 212] width 14 height 38
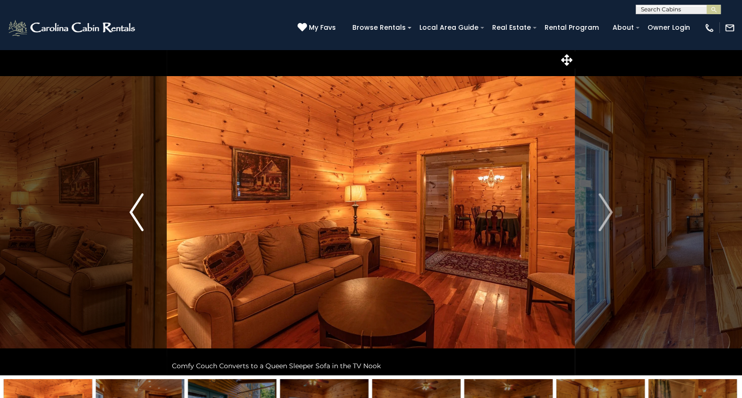
click at [135, 218] on img "Previous" at bounding box center [136, 212] width 14 height 38
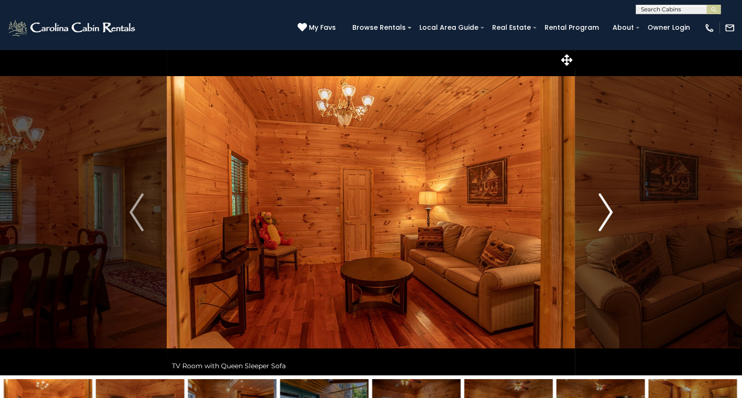
click at [603, 216] on img "Next" at bounding box center [606, 212] width 14 height 38
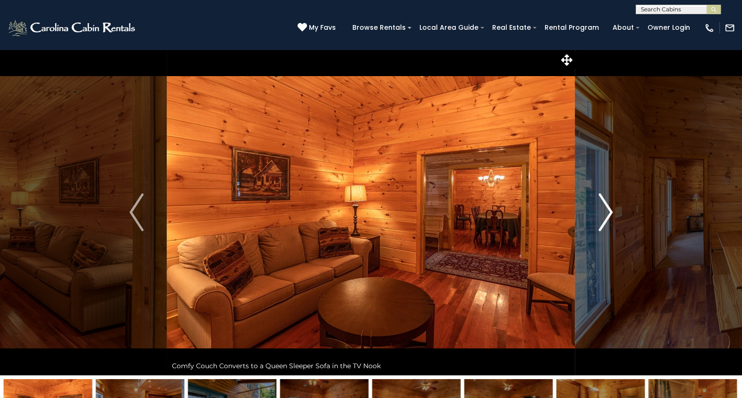
click at [603, 216] on img "Next" at bounding box center [606, 212] width 14 height 38
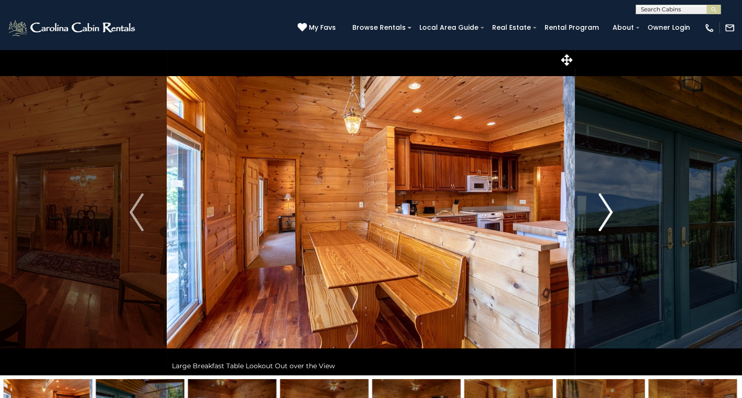
click at [603, 216] on img "Next" at bounding box center [606, 212] width 14 height 38
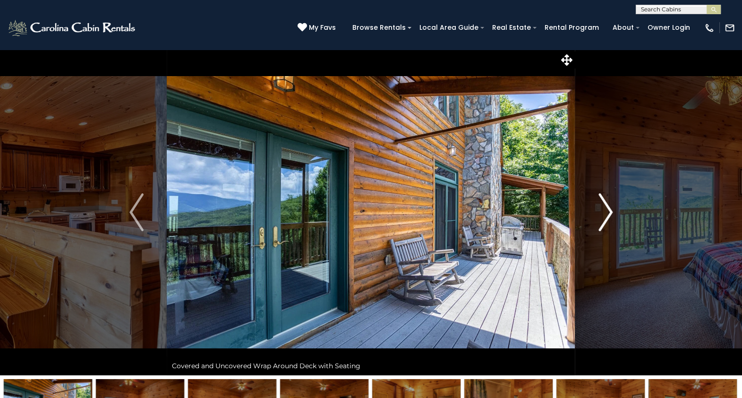
click at [603, 216] on img "Next" at bounding box center [606, 212] width 14 height 38
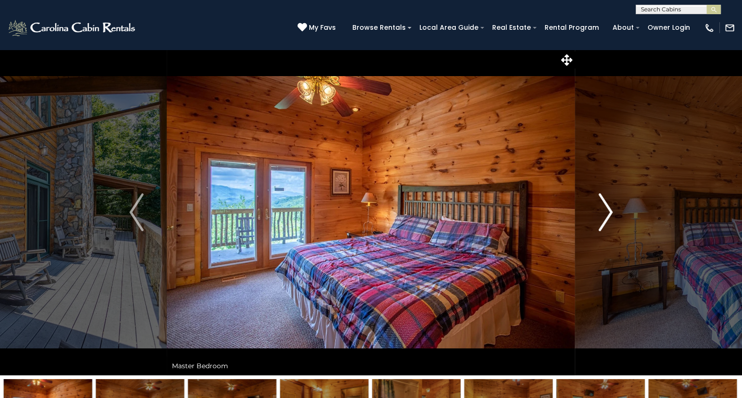
click at [603, 216] on img "Next" at bounding box center [606, 212] width 14 height 38
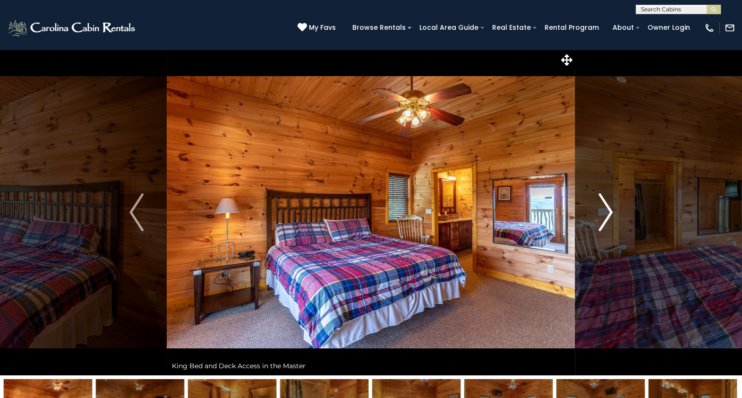
click at [603, 216] on img "Next" at bounding box center [606, 212] width 14 height 38
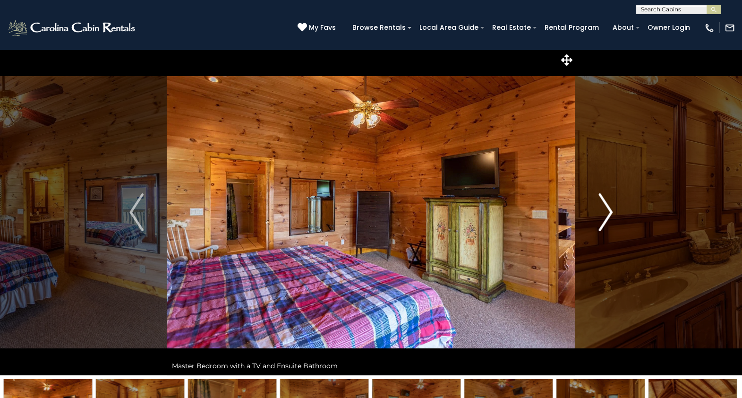
click at [603, 216] on img "Next" at bounding box center [606, 212] width 14 height 38
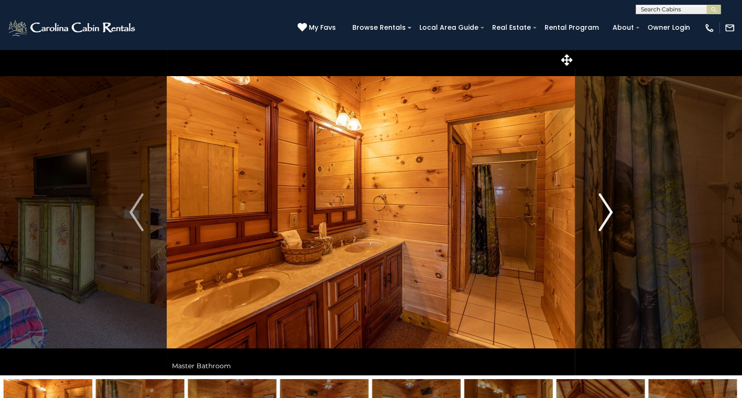
click at [603, 216] on img "Next" at bounding box center [606, 212] width 14 height 38
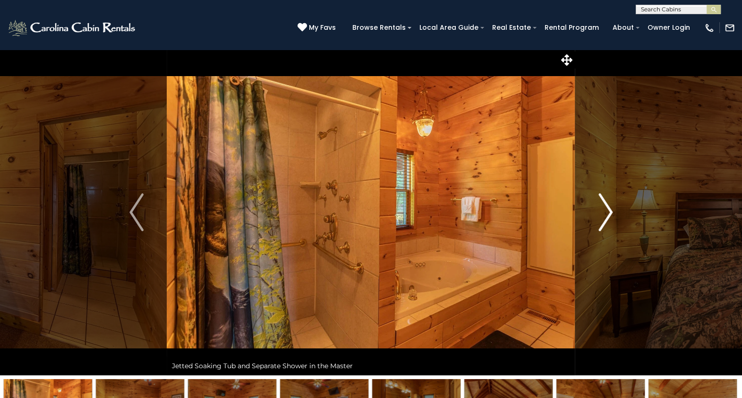
click at [603, 216] on img "Next" at bounding box center [606, 212] width 14 height 38
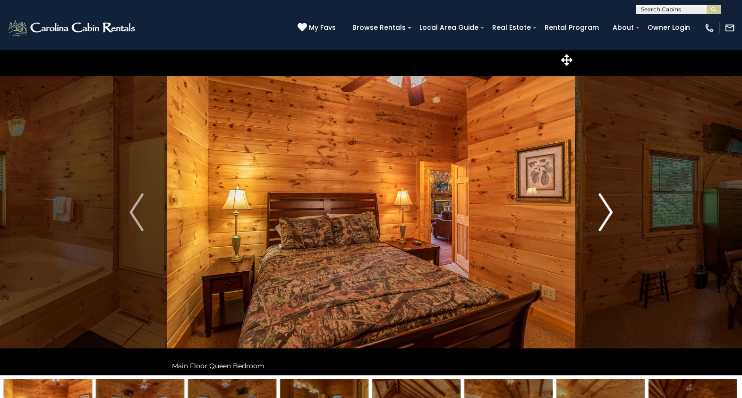
click at [603, 216] on img "Next" at bounding box center [606, 212] width 14 height 38
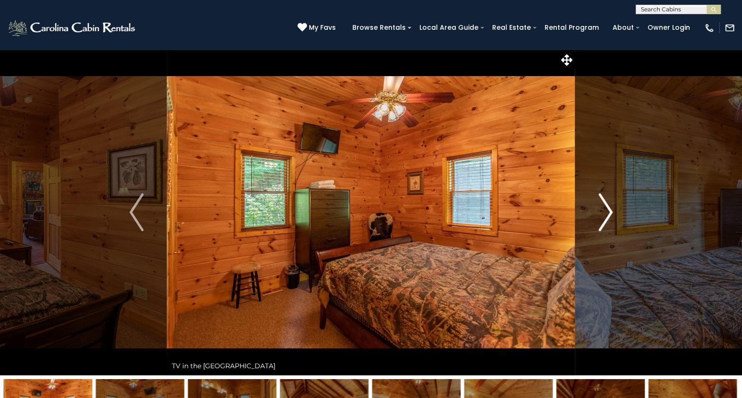
click at [603, 216] on img "Next" at bounding box center [606, 212] width 14 height 38
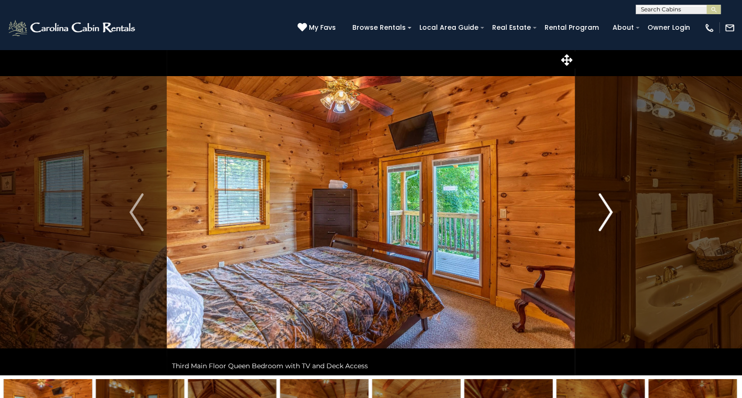
click at [603, 216] on img "Next" at bounding box center [606, 212] width 14 height 38
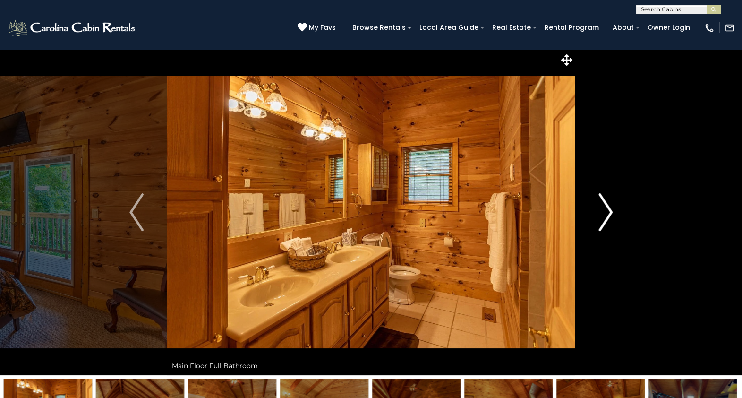
click at [603, 216] on img "Next" at bounding box center [606, 212] width 14 height 38
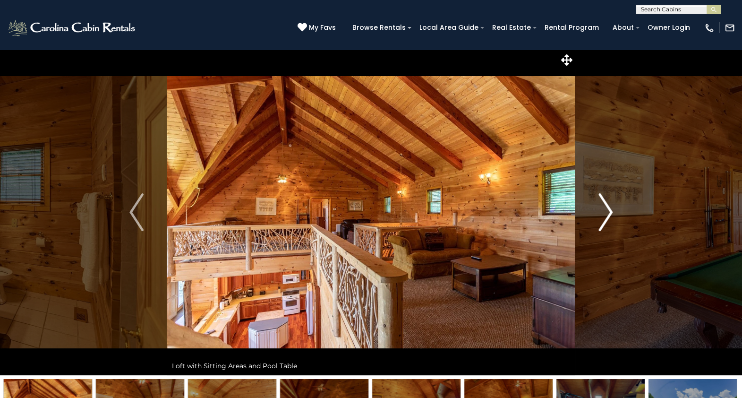
click at [603, 216] on img "Next" at bounding box center [606, 212] width 14 height 38
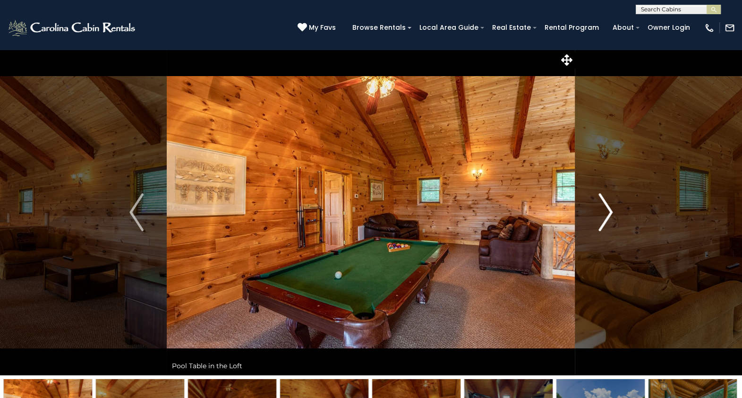
click at [603, 216] on img "Next" at bounding box center [606, 212] width 14 height 38
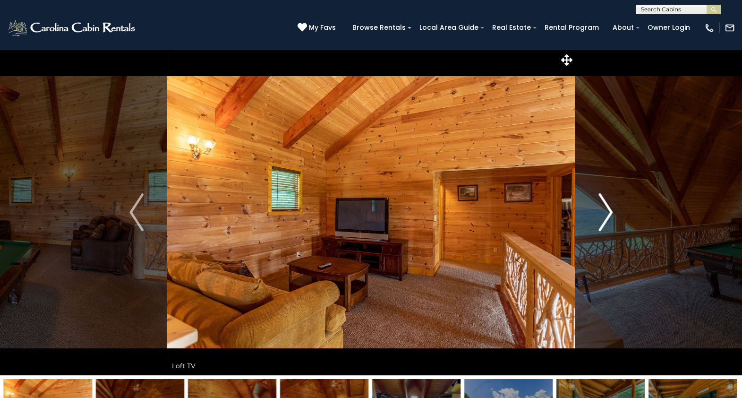
click at [603, 216] on img "Next" at bounding box center [606, 212] width 14 height 38
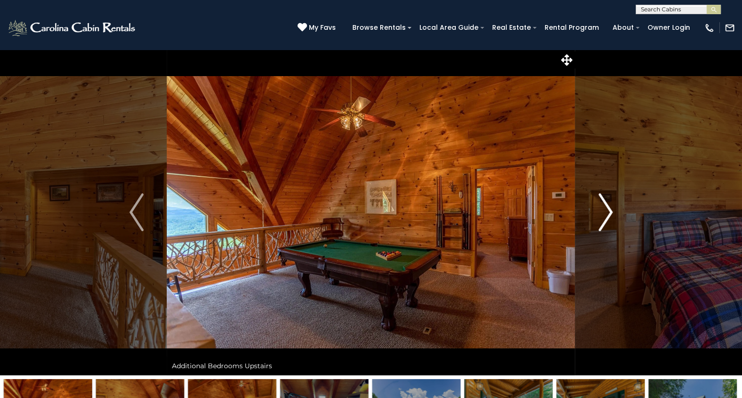
click at [603, 216] on img "Next" at bounding box center [606, 212] width 14 height 38
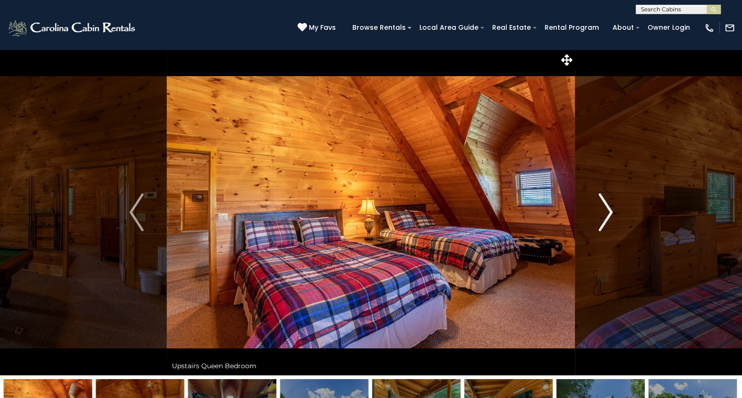
click at [603, 216] on img "Next" at bounding box center [606, 212] width 14 height 38
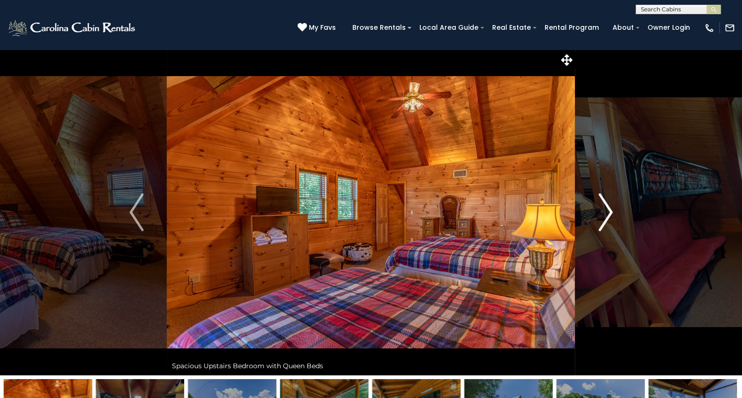
click at [603, 216] on img "Next" at bounding box center [606, 212] width 14 height 38
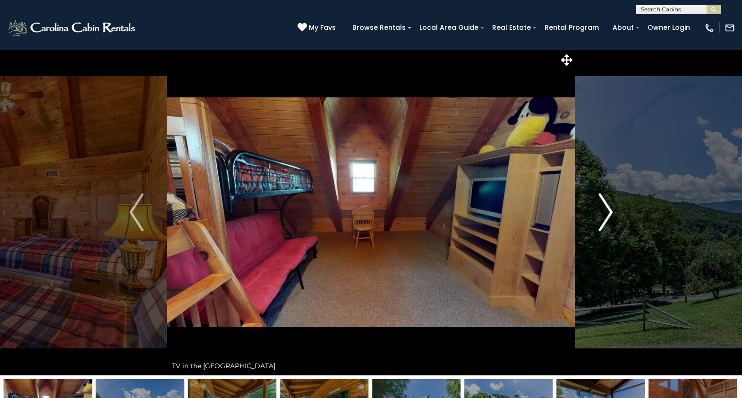
click at [603, 216] on img "Next" at bounding box center [606, 212] width 14 height 38
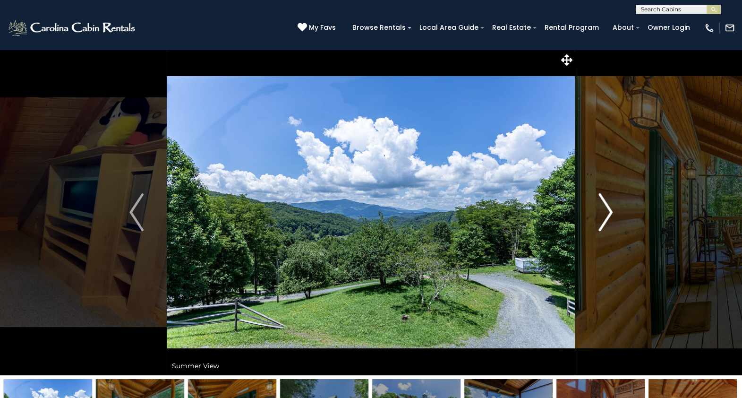
click at [603, 216] on img "Next" at bounding box center [606, 212] width 14 height 38
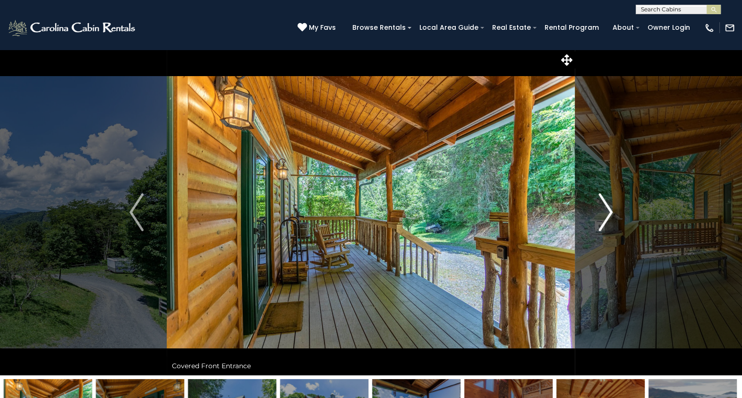
click at [603, 216] on img "Next" at bounding box center [606, 212] width 14 height 38
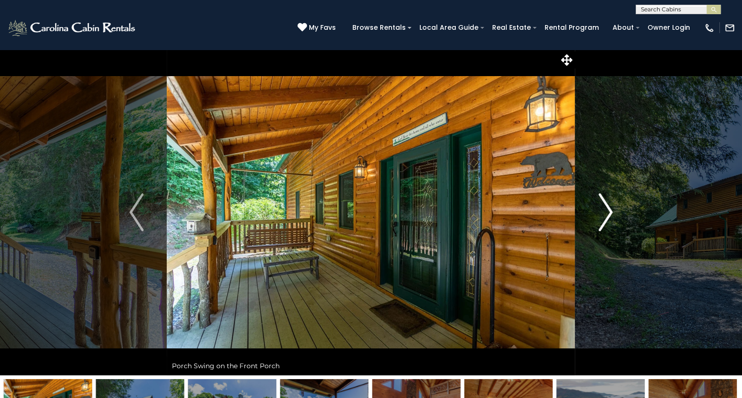
click at [603, 216] on img "Next" at bounding box center [606, 212] width 14 height 38
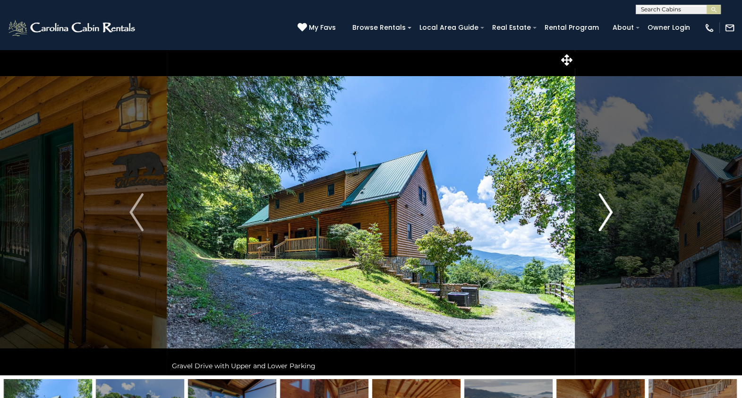
click at [603, 216] on img "Next" at bounding box center [606, 212] width 14 height 38
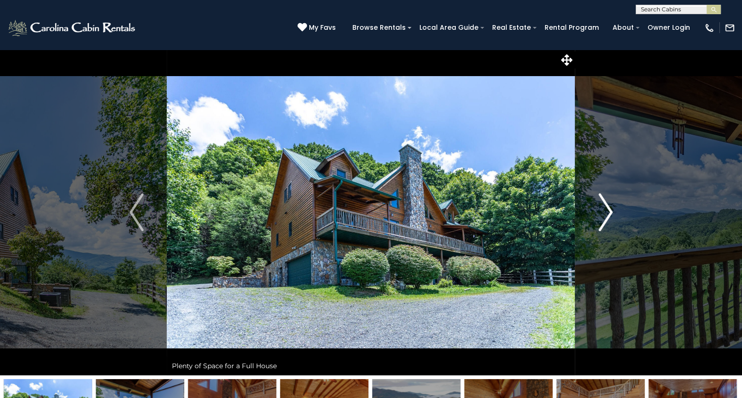
click at [603, 216] on img "Next" at bounding box center [606, 212] width 14 height 38
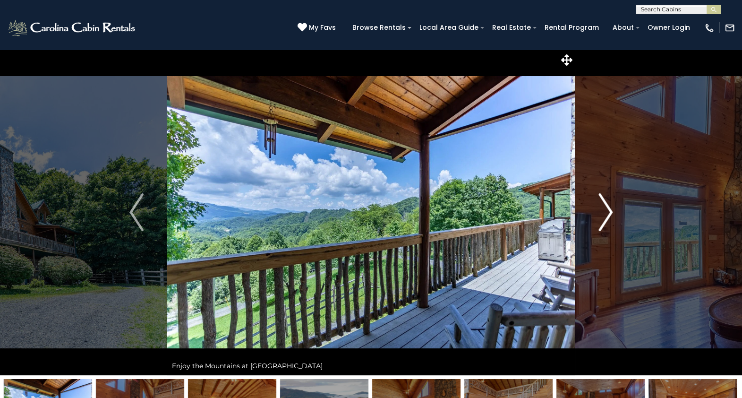
click at [603, 216] on img "Next" at bounding box center [606, 212] width 14 height 38
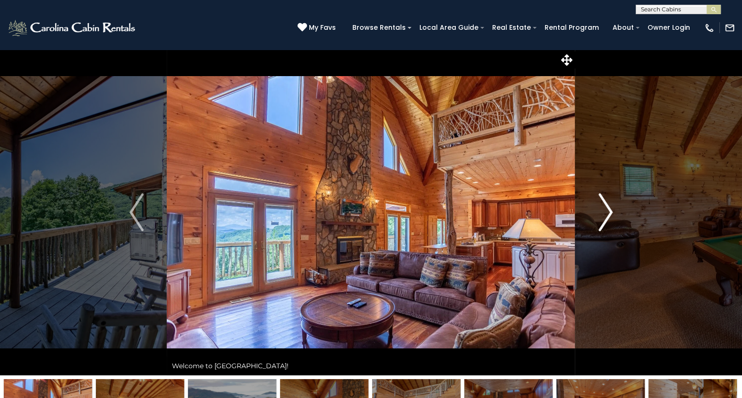
click at [603, 216] on img "Next" at bounding box center [606, 212] width 14 height 38
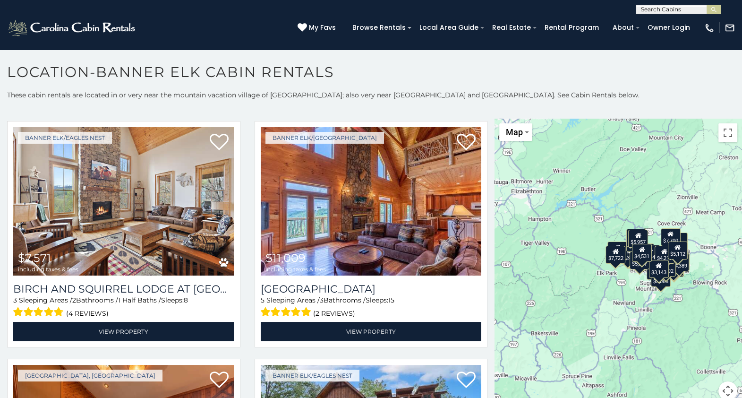
scroll to position [513, 0]
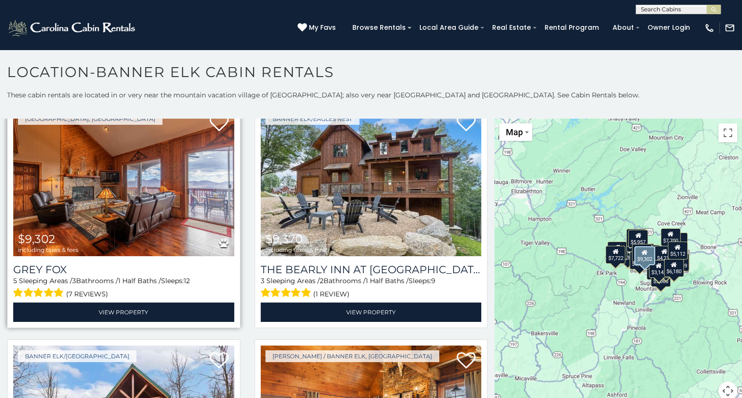
click at [140, 212] on img at bounding box center [123, 182] width 221 height 148
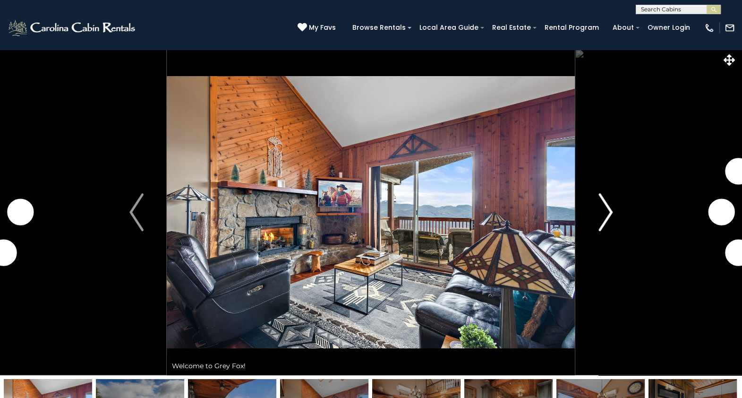
click at [608, 213] on img "Next" at bounding box center [606, 212] width 14 height 38
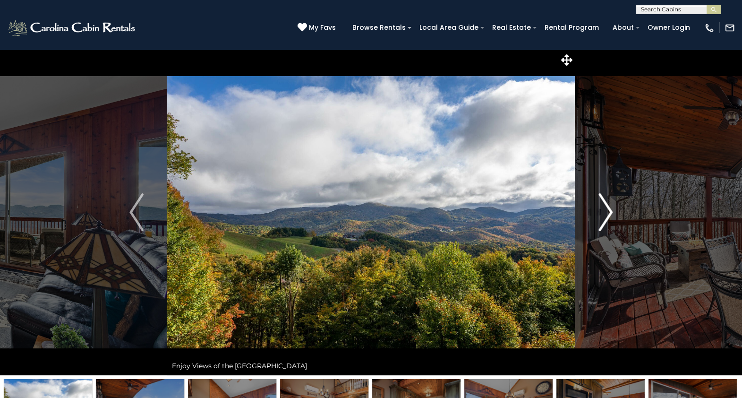
click at [608, 213] on img "Next" at bounding box center [606, 212] width 14 height 38
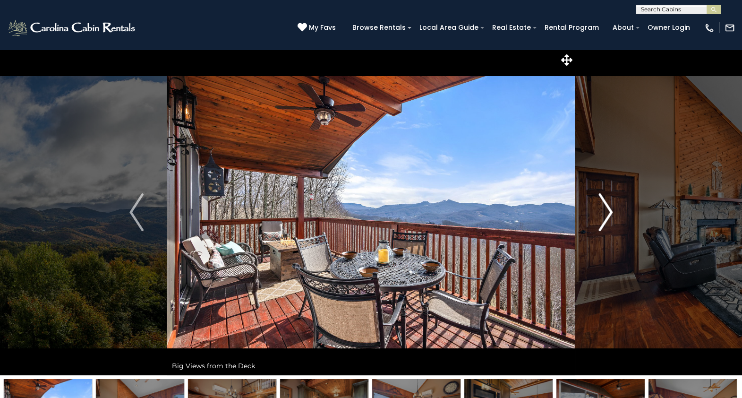
click at [608, 213] on img "Next" at bounding box center [606, 212] width 14 height 38
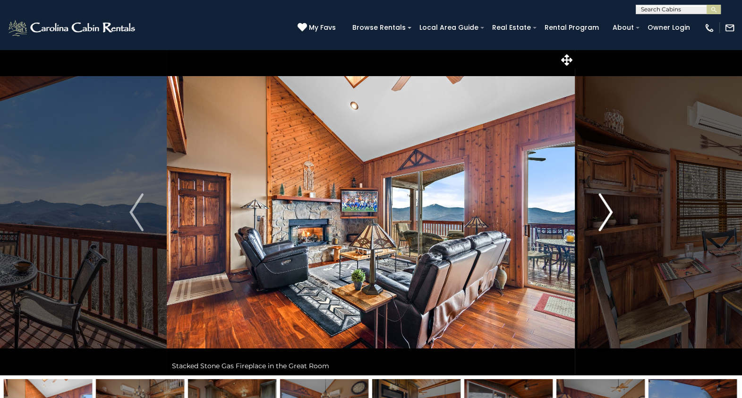
click at [608, 213] on img "Next" at bounding box center [606, 212] width 14 height 38
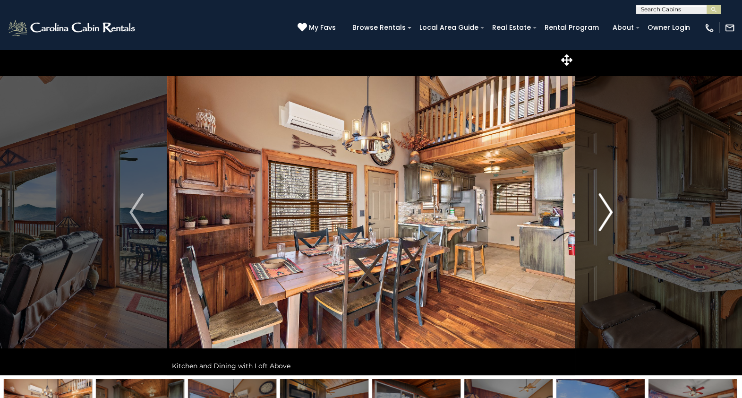
click at [608, 213] on img "Next" at bounding box center [606, 212] width 14 height 38
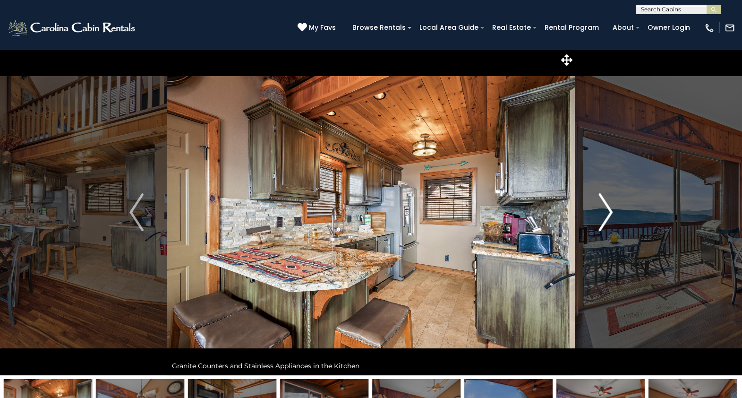
click at [608, 213] on img "Next" at bounding box center [606, 212] width 14 height 38
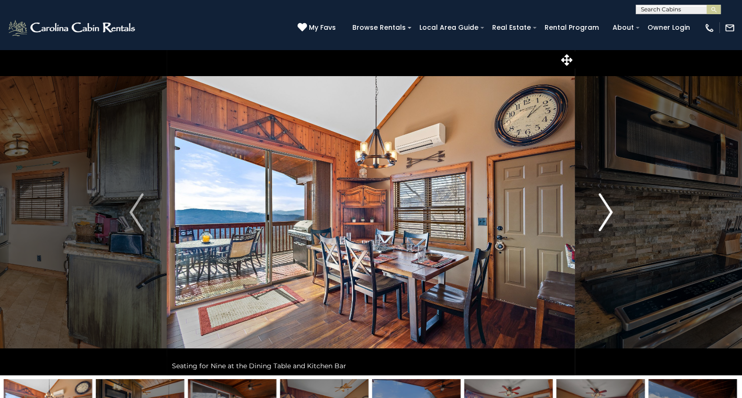
click at [608, 213] on img "Next" at bounding box center [606, 212] width 14 height 38
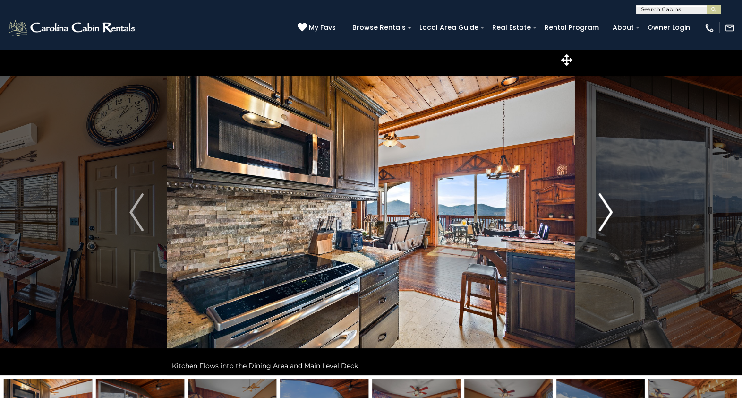
click at [608, 213] on img "Next" at bounding box center [606, 212] width 14 height 38
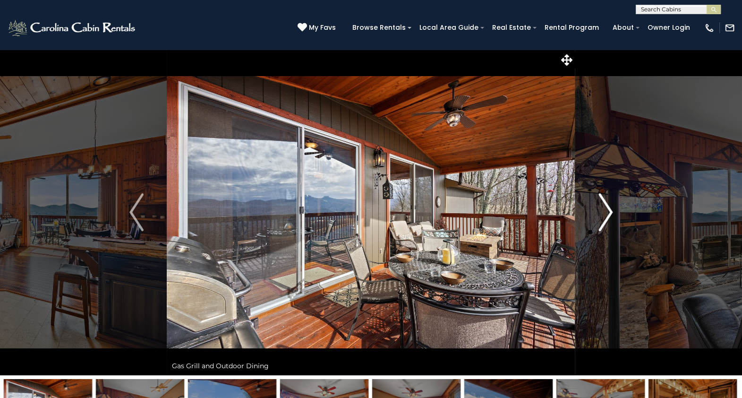
click at [608, 213] on img "Next" at bounding box center [606, 212] width 14 height 38
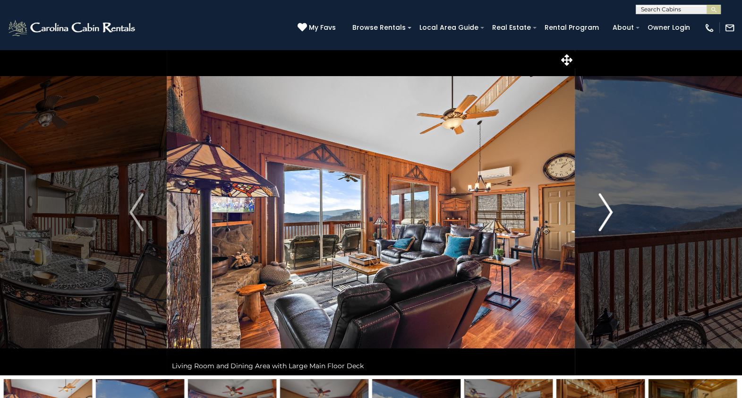
click at [608, 213] on img "Next" at bounding box center [606, 212] width 14 height 38
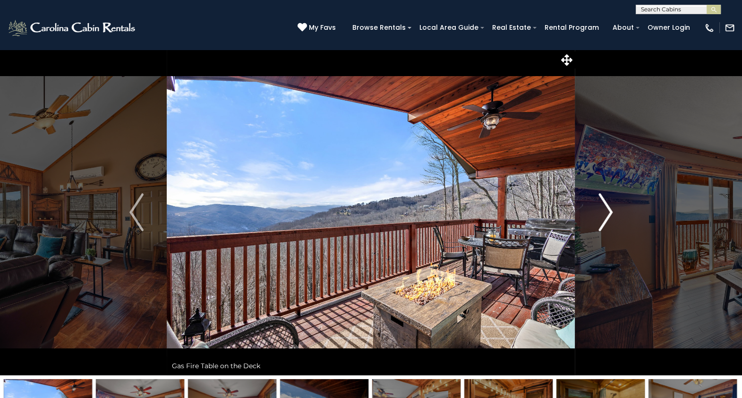
click at [608, 213] on img "Next" at bounding box center [606, 212] width 14 height 38
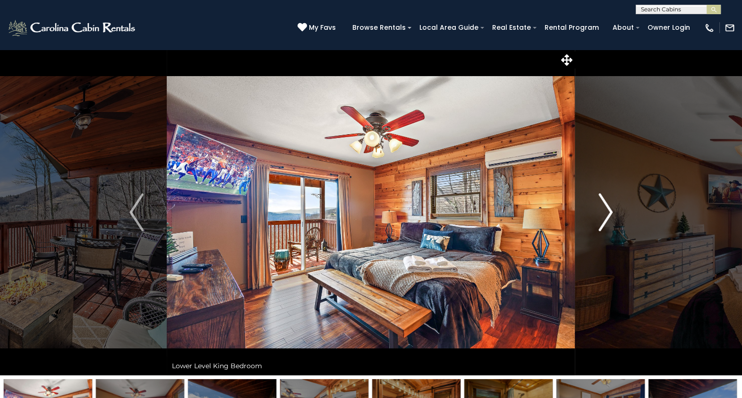
click at [608, 213] on img "Next" at bounding box center [606, 212] width 14 height 38
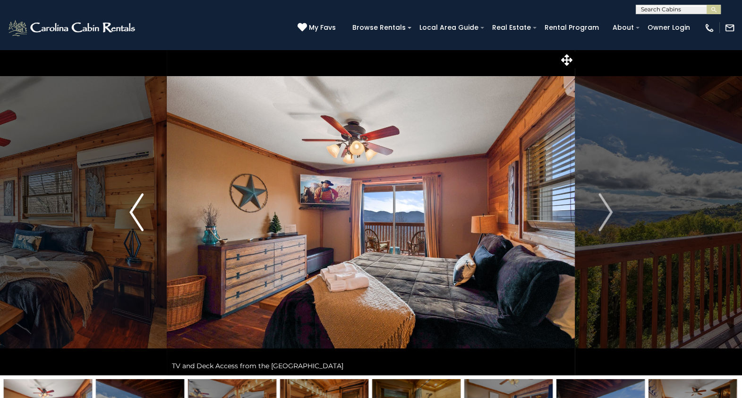
click at [138, 217] on img "Previous" at bounding box center [136, 212] width 14 height 38
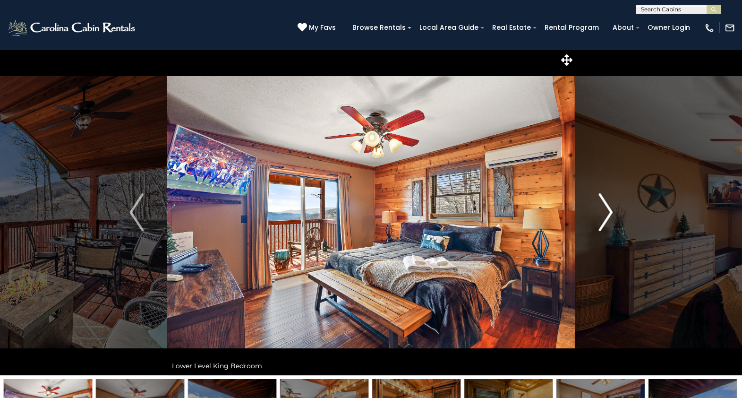
click at [606, 215] on img "Next" at bounding box center [606, 212] width 14 height 38
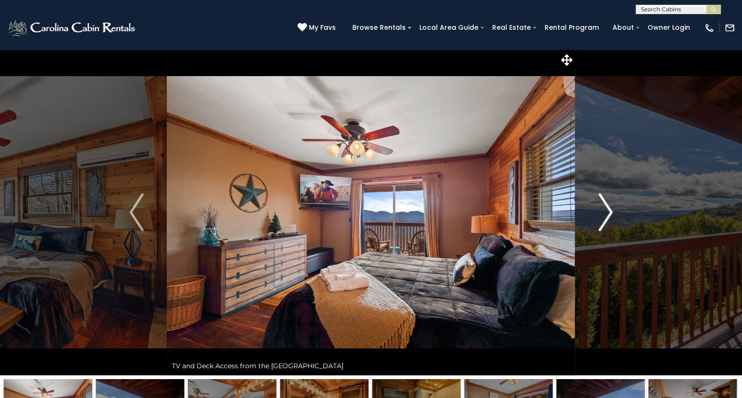
click at [606, 215] on img "Next" at bounding box center [606, 212] width 14 height 38
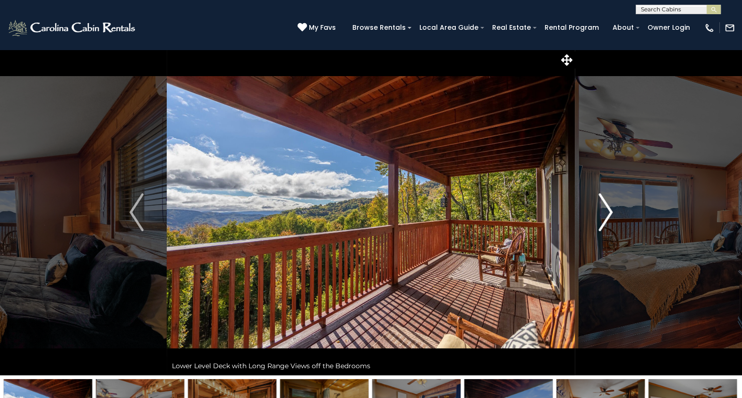
click at [606, 215] on img "Next" at bounding box center [606, 212] width 14 height 38
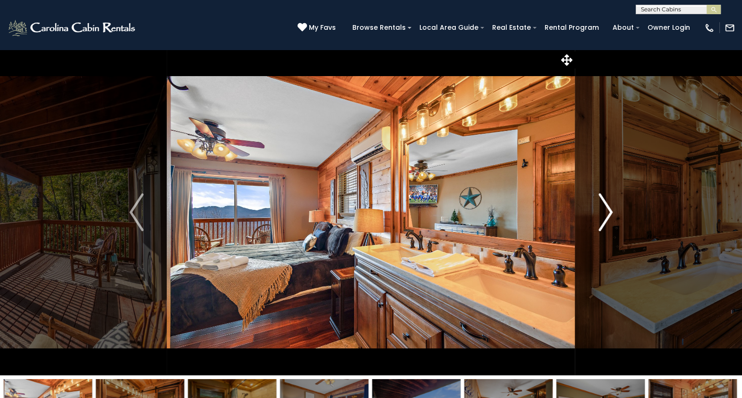
click at [606, 215] on img "Next" at bounding box center [606, 212] width 14 height 38
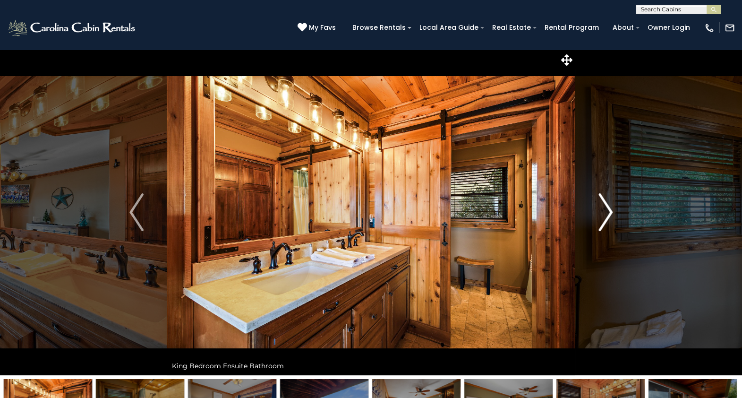
click at [606, 215] on img "Next" at bounding box center [606, 212] width 14 height 38
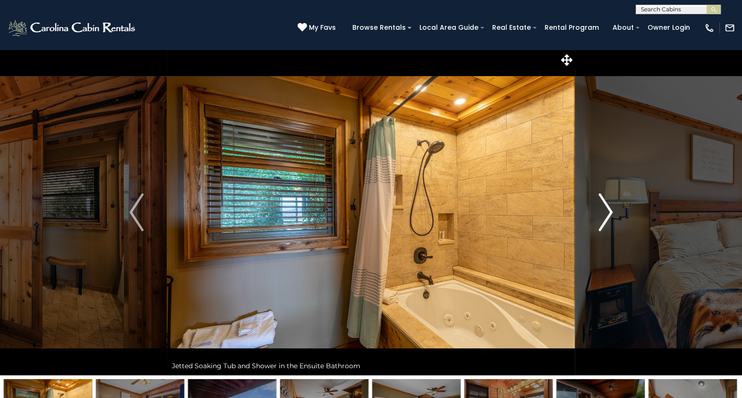
click at [606, 215] on img "Next" at bounding box center [606, 212] width 14 height 38
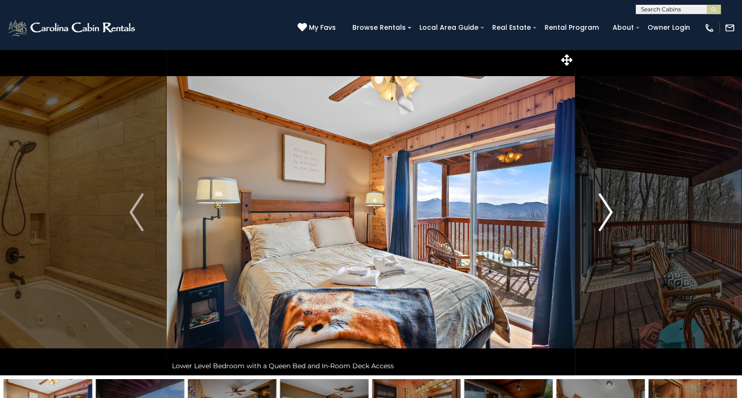
click at [606, 215] on img "Next" at bounding box center [606, 212] width 14 height 38
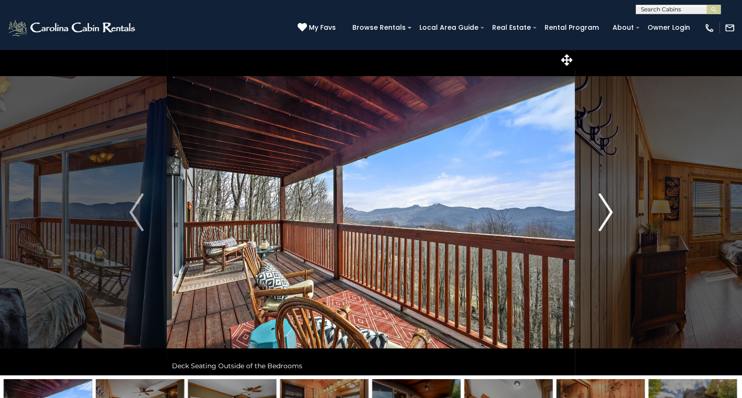
click at [606, 215] on img "Next" at bounding box center [606, 212] width 14 height 38
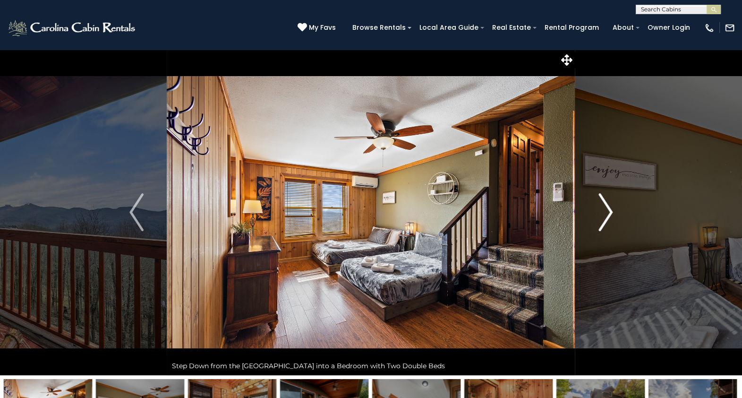
click at [606, 215] on img "Next" at bounding box center [606, 212] width 14 height 38
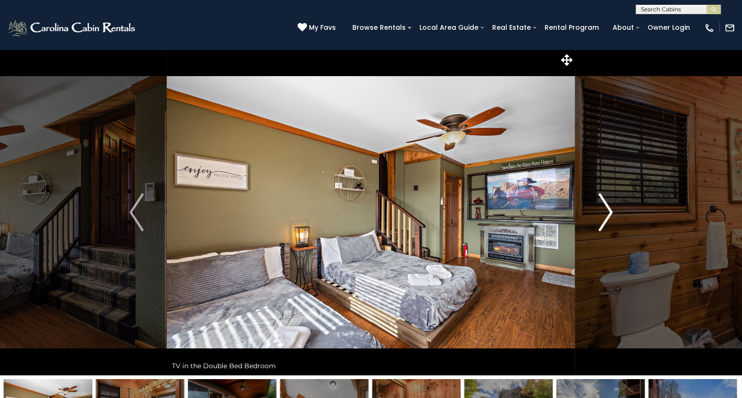
click at [606, 215] on img "Next" at bounding box center [606, 212] width 14 height 38
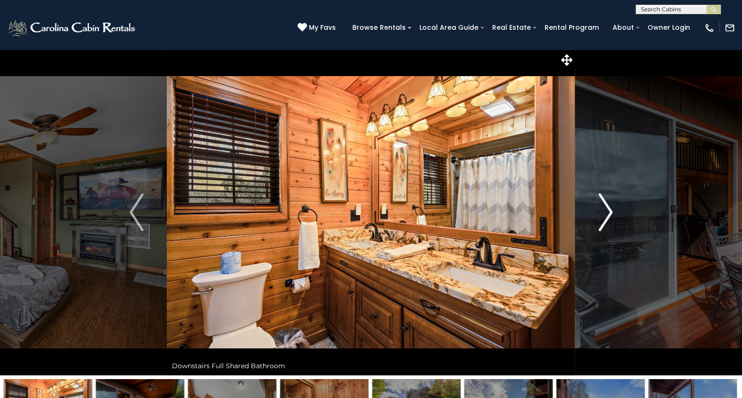
click at [606, 215] on img "Next" at bounding box center [606, 212] width 14 height 38
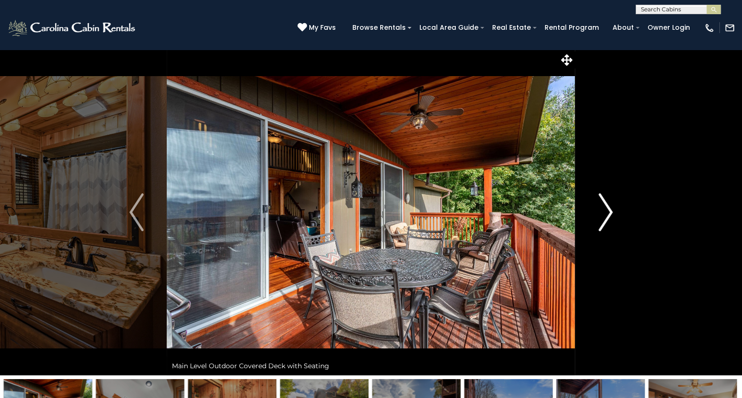
click at [606, 215] on img "Next" at bounding box center [606, 212] width 14 height 38
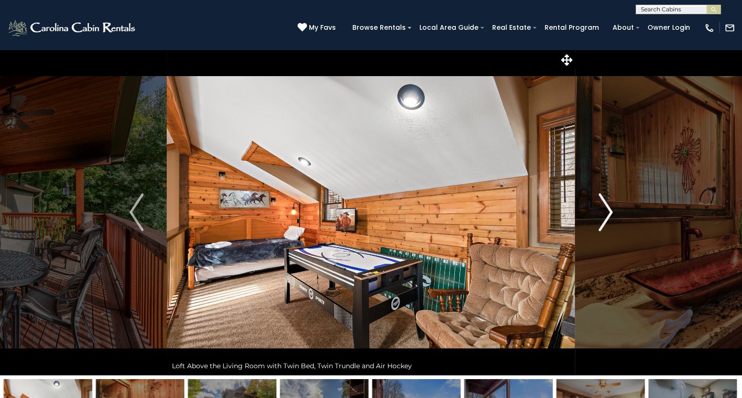
click at [606, 215] on img "Next" at bounding box center [606, 212] width 14 height 38
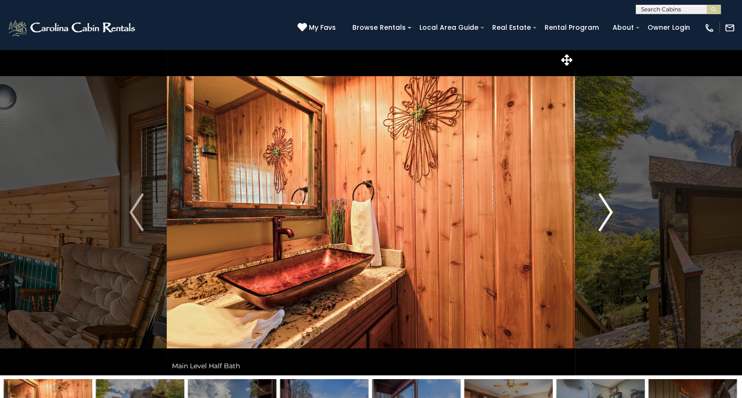
click at [606, 215] on img "Next" at bounding box center [606, 212] width 14 height 38
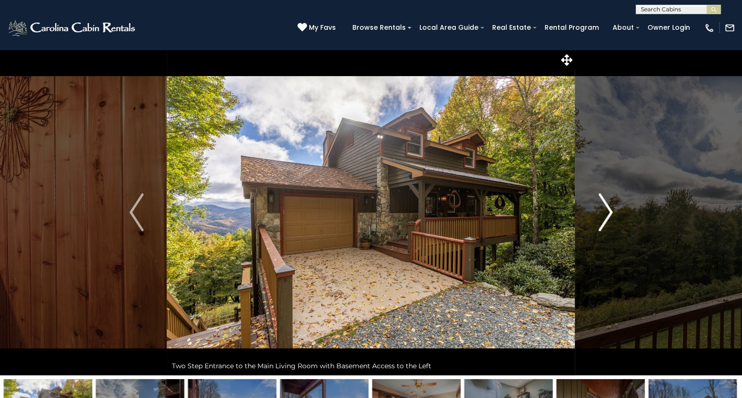
click at [606, 215] on img "Next" at bounding box center [606, 212] width 14 height 38
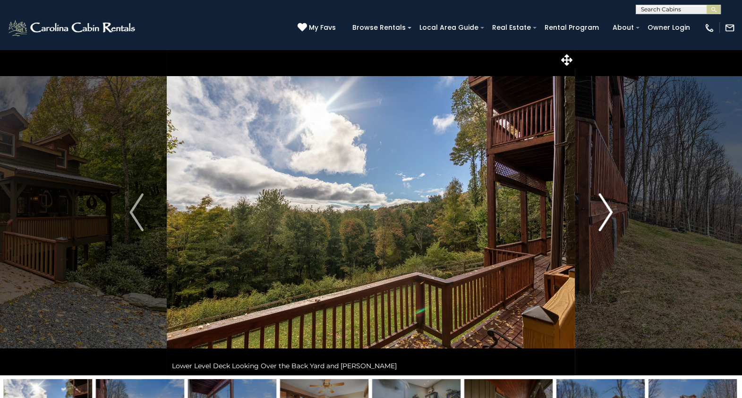
click at [606, 215] on img "Next" at bounding box center [606, 212] width 14 height 38
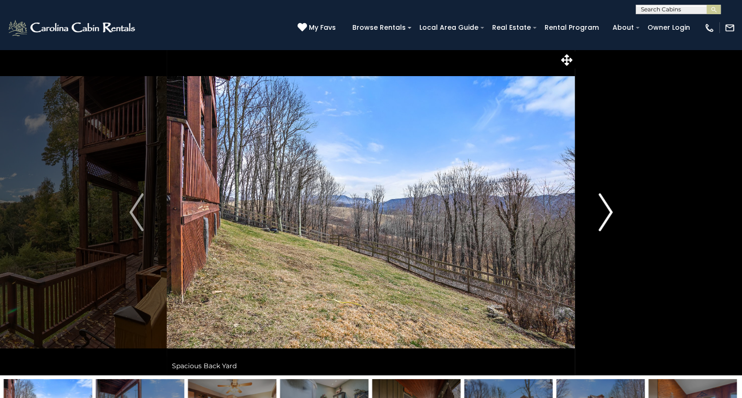
click at [606, 215] on img "Next" at bounding box center [606, 212] width 14 height 38
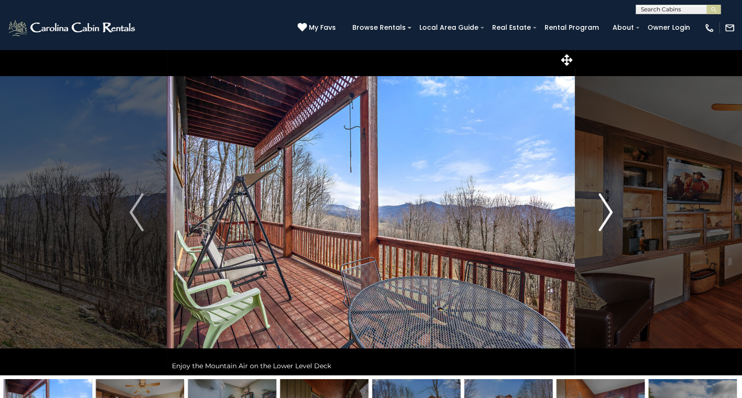
click at [606, 215] on img "Next" at bounding box center [606, 212] width 14 height 38
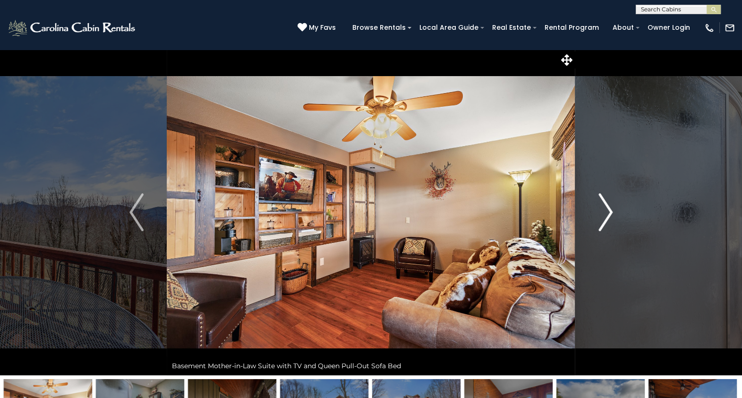
click at [606, 215] on img "Next" at bounding box center [606, 212] width 14 height 38
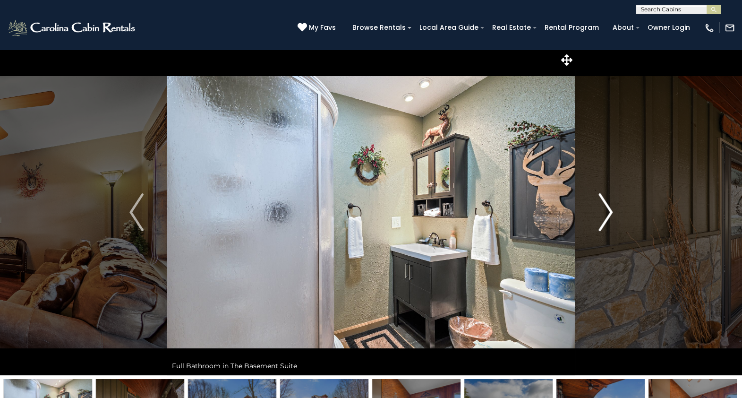
click at [606, 215] on img "Next" at bounding box center [606, 212] width 14 height 38
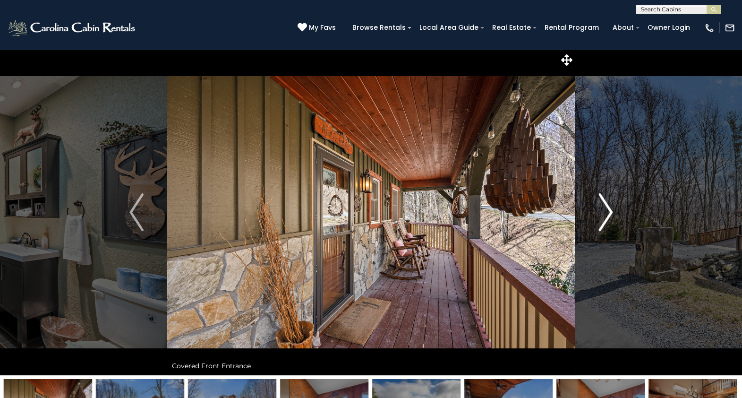
click at [606, 215] on img "Next" at bounding box center [606, 212] width 14 height 38
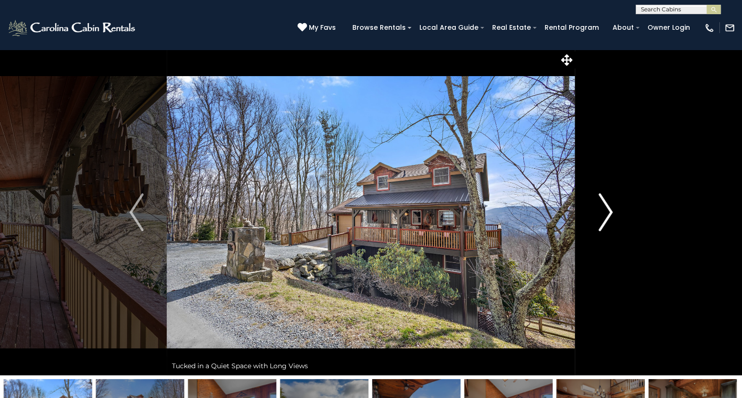
click at [606, 215] on img "Next" at bounding box center [606, 212] width 14 height 38
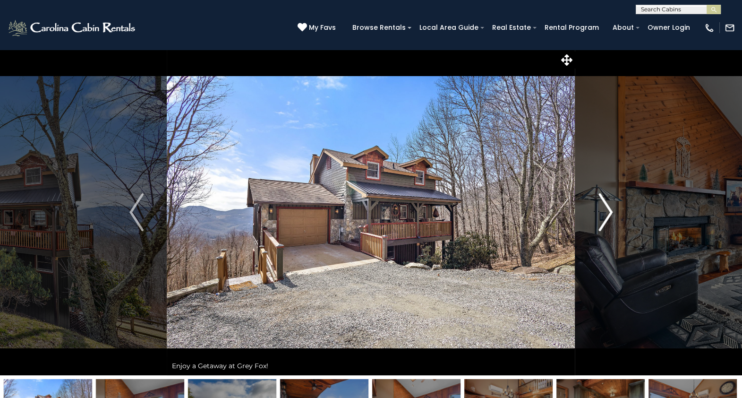
click at [606, 215] on img "Next" at bounding box center [606, 212] width 14 height 38
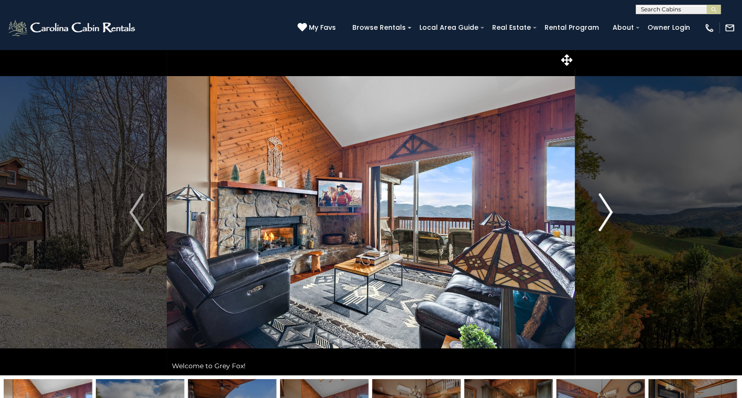
click at [606, 215] on img "Next" at bounding box center [606, 212] width 14 height 38
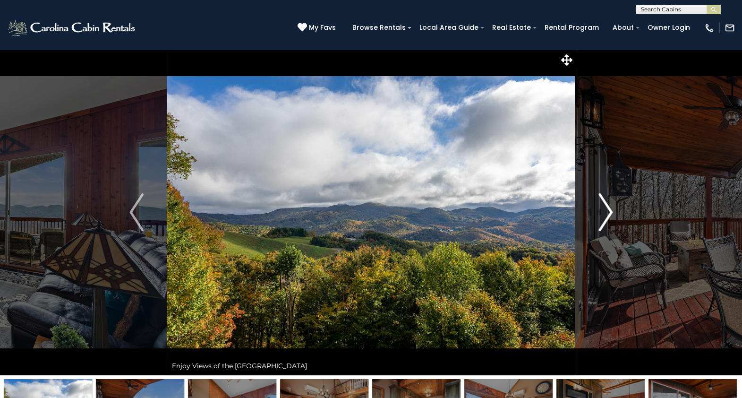
click at [606, 215] on img "Next" at bounding box center [606, 212] width 14 height 38
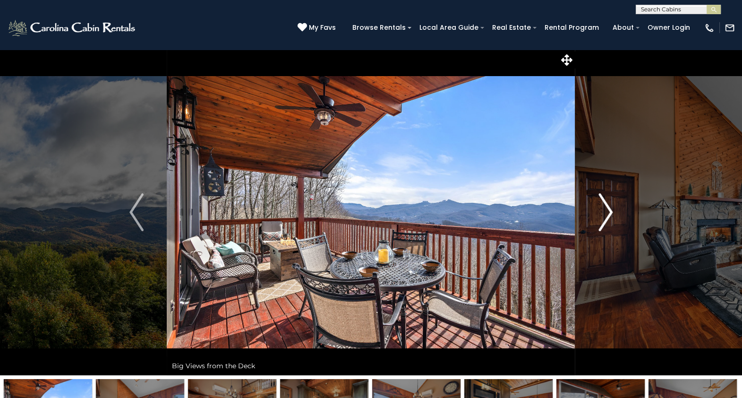
click at [606, 215] on img "Next" at bounding box center [606, 212] width 14 height 38
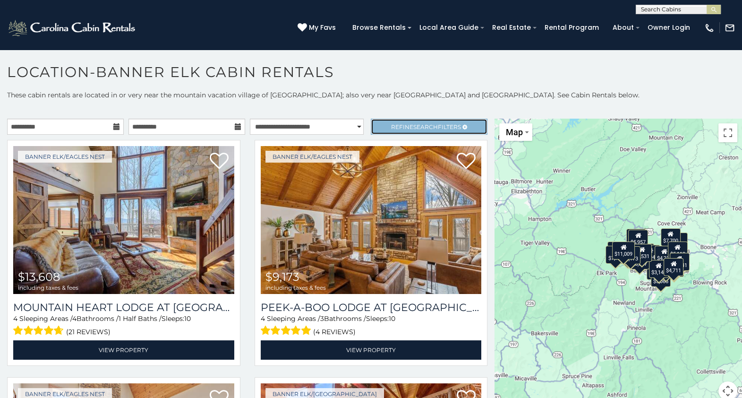
click at [400, 122] on link "Refine Search Filters" at bounding box center [429, 127] width 117 height 16
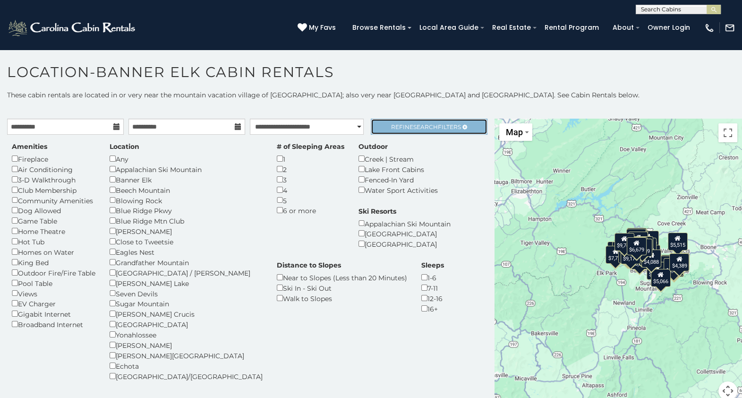
click at [430, 125] on span "Refine Search Filters" at bounding box center [426, 126] width 70 height 7
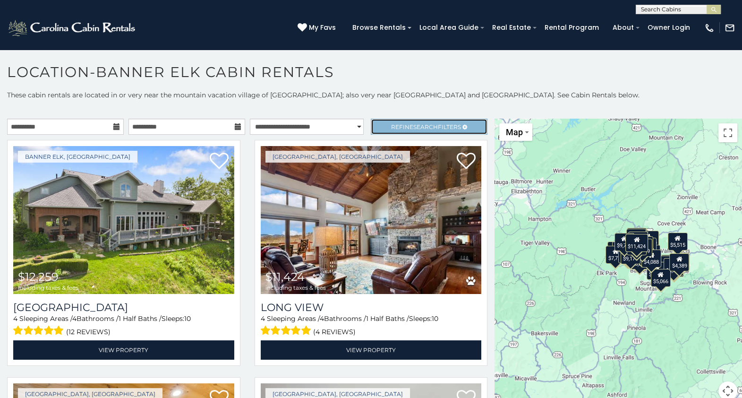
click at [396, 124] on span "Refine Search Filters" at bounding box center [426, 126] width 70 height 7
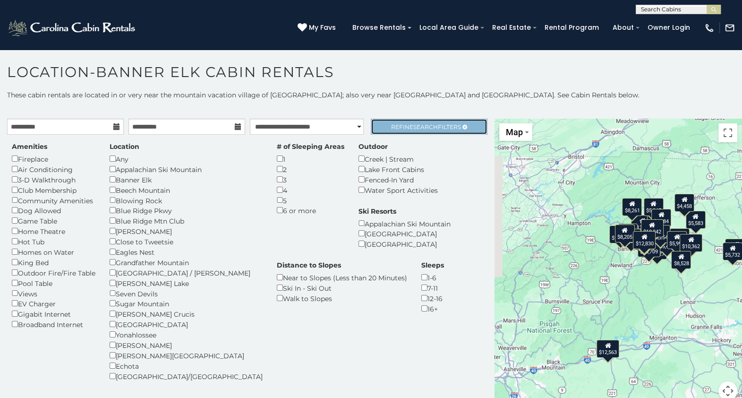
click at [418, 122] on link "Refine Search Filters" at bounding box center [429, 127] width 117 height 16
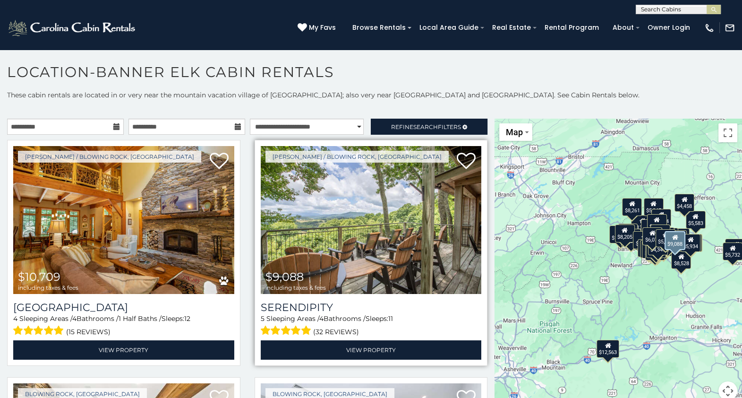
click at [378, 246] on img at bounding box center [371, 220] width 221 height 148
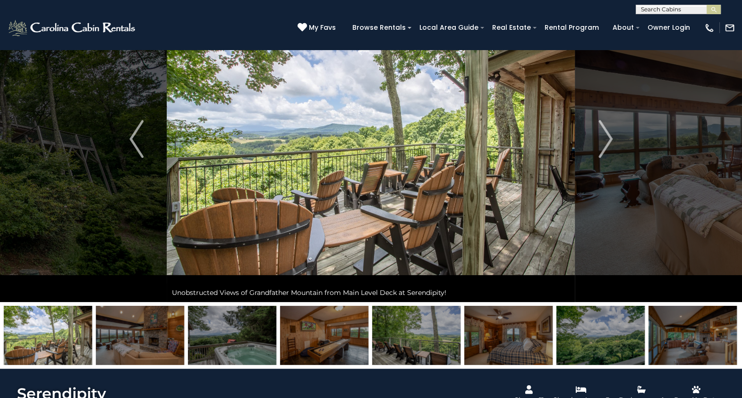
scroll to position [6, 0]
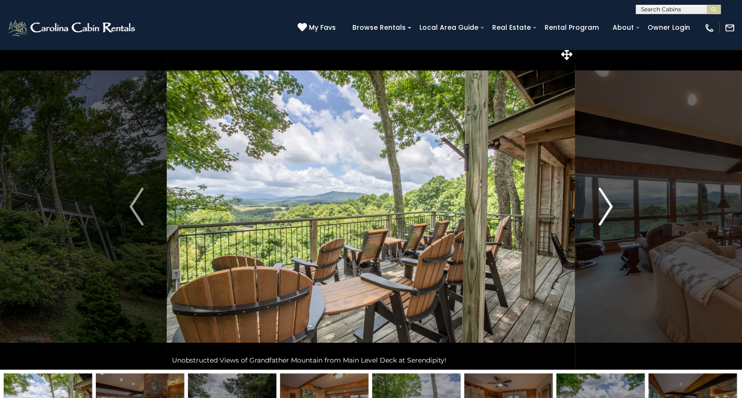
click at [612, 208] on img "Next" at bounding box center [606, 207] width 14 height 38
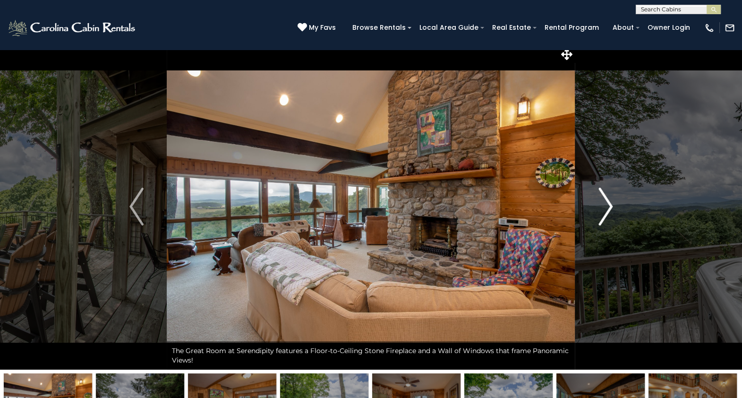
click at [612, 208] on img "Next" at bounding box center [606, 207] width 14 height 38
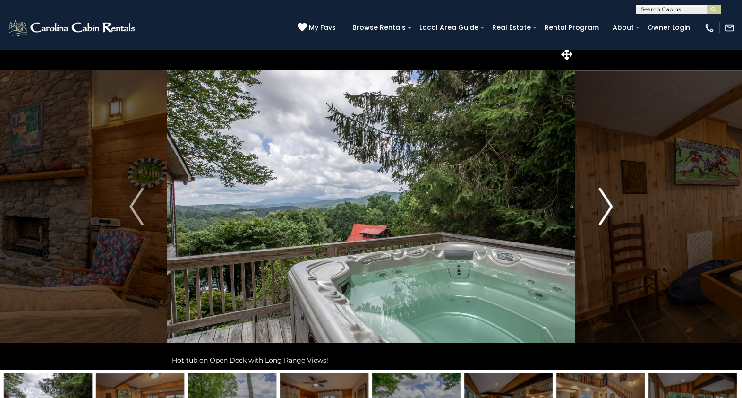
click at [612, 208] on img "Next" at bounding box center [606, 207] width 14 height 38
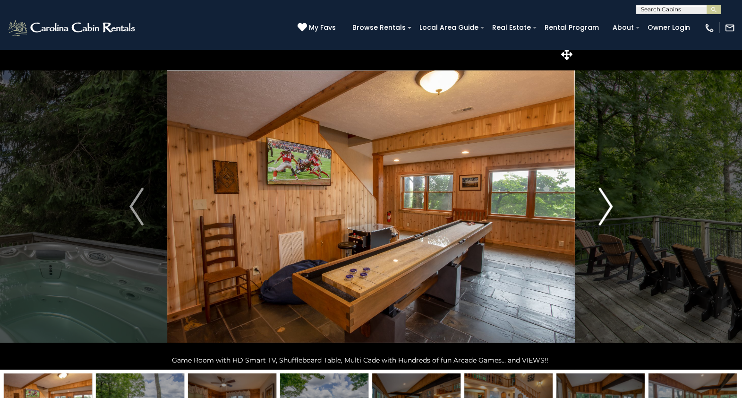
click at [612, 208] on img "Next" at bounding box center [606, 207] width 14 height 38
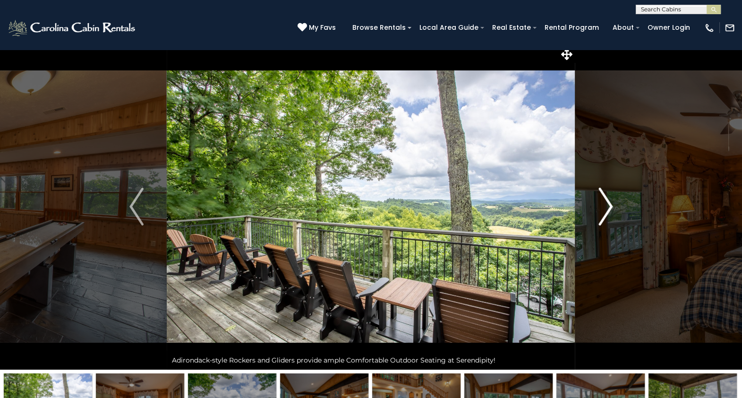
click at [612, 208] on img "Next" at bounding box center [606, 207] width 14 height 38
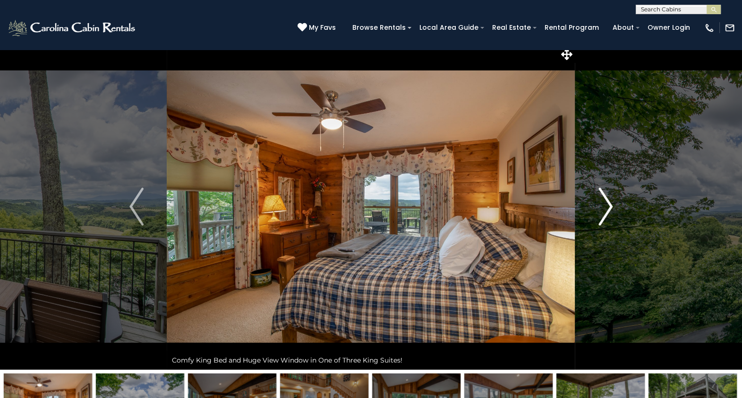
click at [612, 208] on img "Next" at bounding box center [606, 207] width 14 height 38
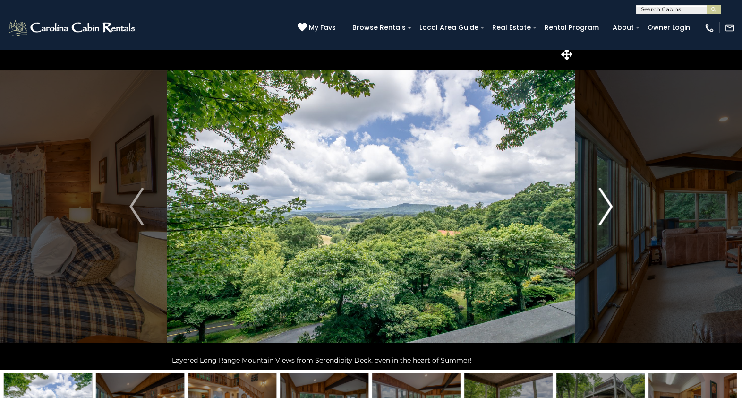
click at [612, 208] on img "Next" at bounding box center [606, 207] width 14 height 38
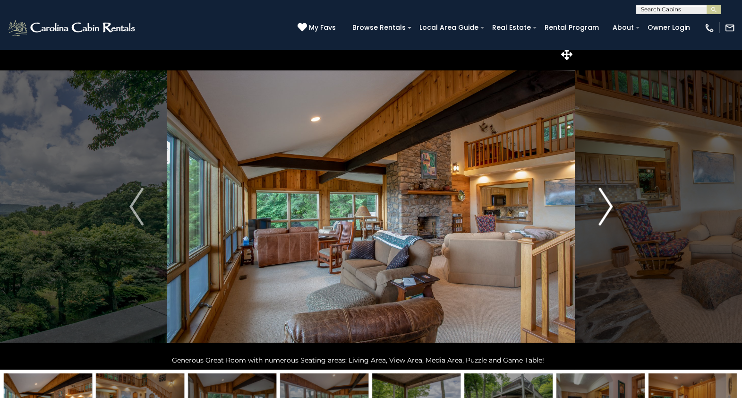
click at [612, 208] on img "Next" at bounding box center [606, 207] width 14 height 38
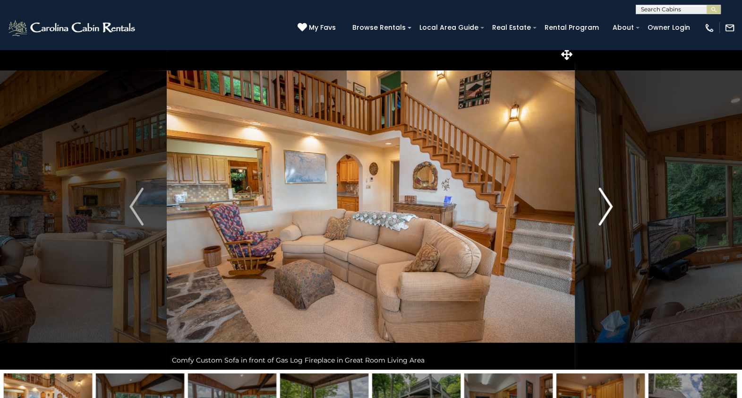
click at [612, 208] on img "Next" at bounding box center [606, 207] width 14 height 38
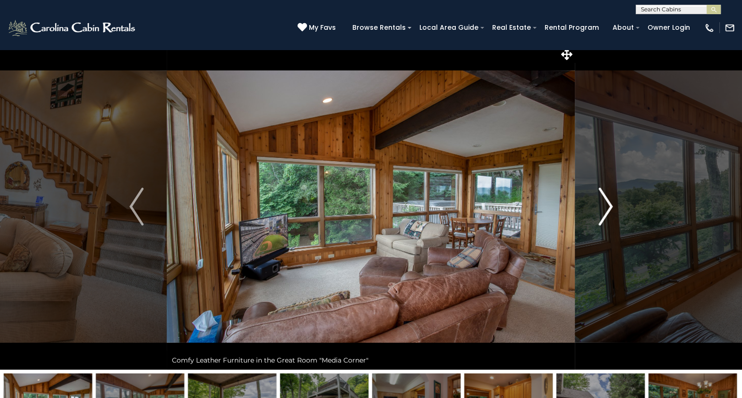
click at [612, 208] on img "Next" at bounding box center [606, 207] width 14 height 38
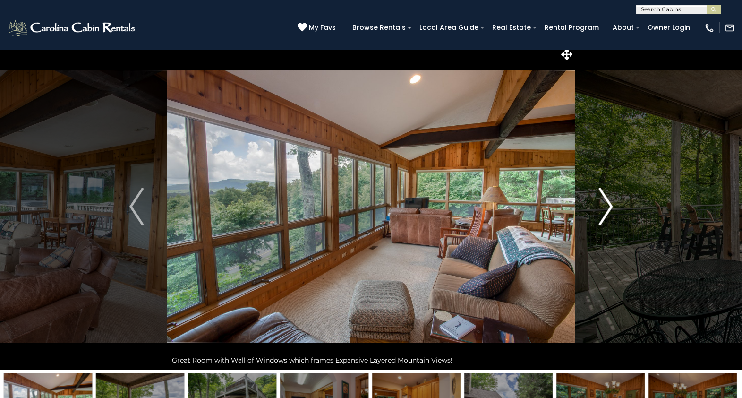
click at [612, 208] on img "Next" at bounding box center [606, 207] width 14 height 38
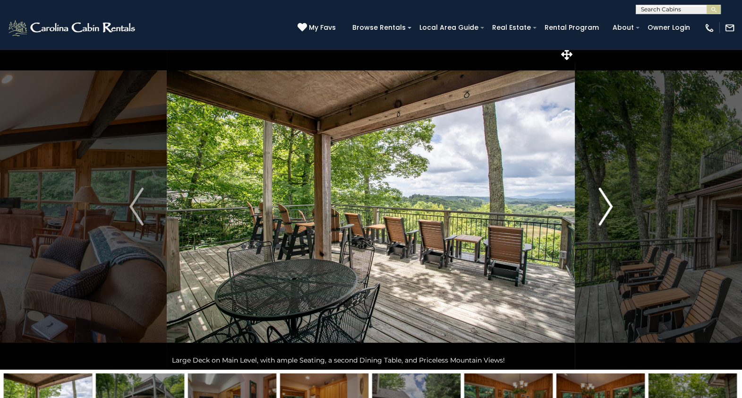
click at [612, 208] on img "Next" at bounding box center [606, 207] width 14 height 38
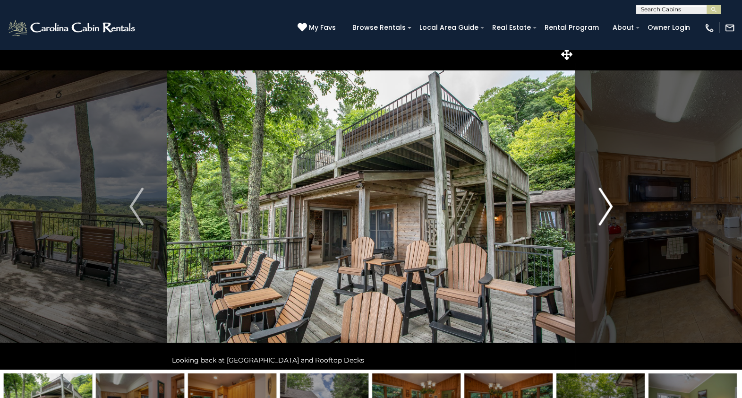
click at [612, 208] on img "Next" at bounding box center [606, 207] width 14 height 38
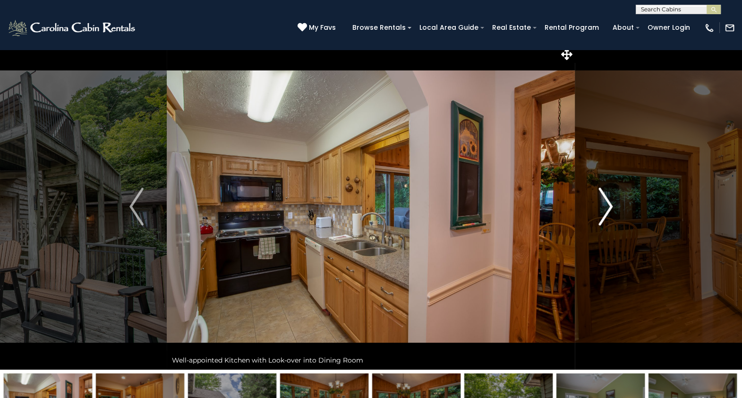
click at [612, 208] on img "Next" at bounding box center [606, 207] width 14 height 38
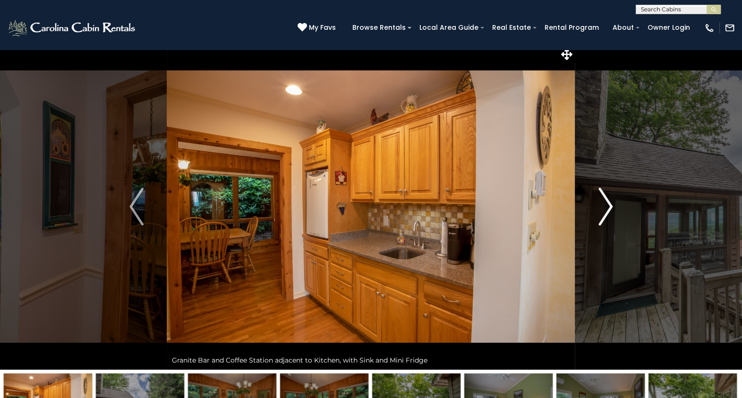
click at [612, 208] on img "Next" at bounding box center [606, 207] width 14 height 38
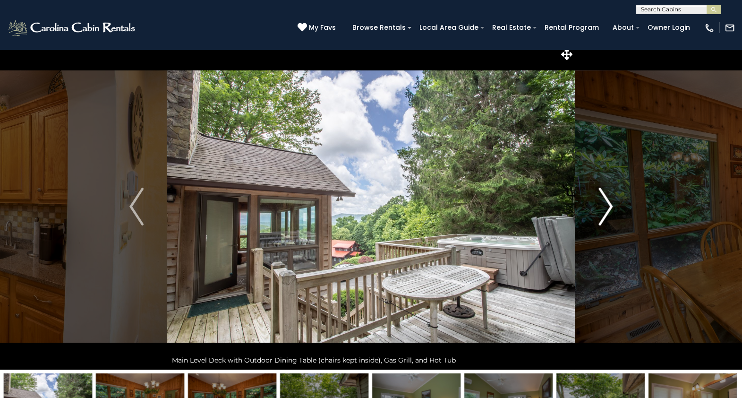
click at [612, 208] on img "Next" at bounding box center [606, 207] width 14 height 38
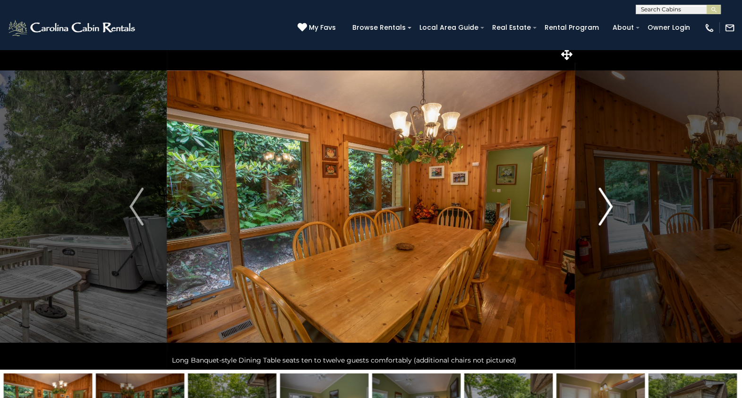
click at [612, 208] on img "Next" at bounding box center [606, 207] width 14 height 38
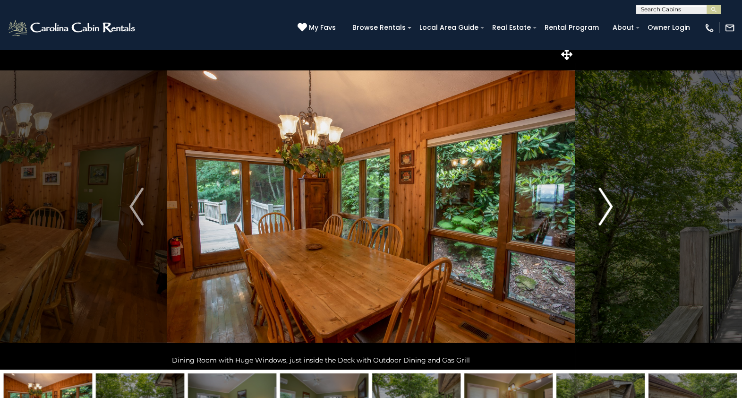
click at [612, 208] on img "Next" at bounding box center [606, 207] width 14 height 38
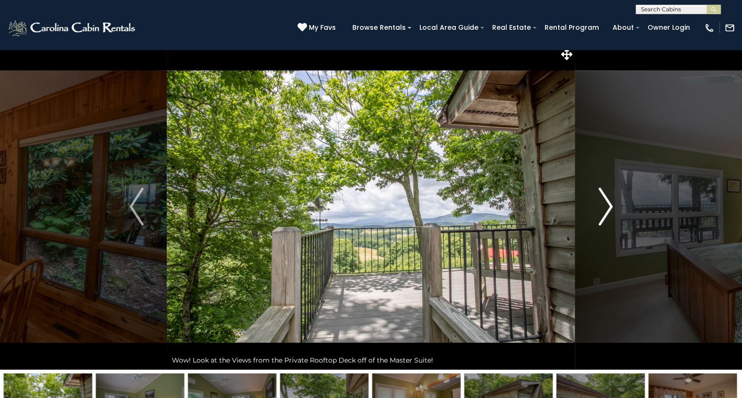
click at [612, 208] on img "Next" at bounding box center [606, 207] width 14 height 38
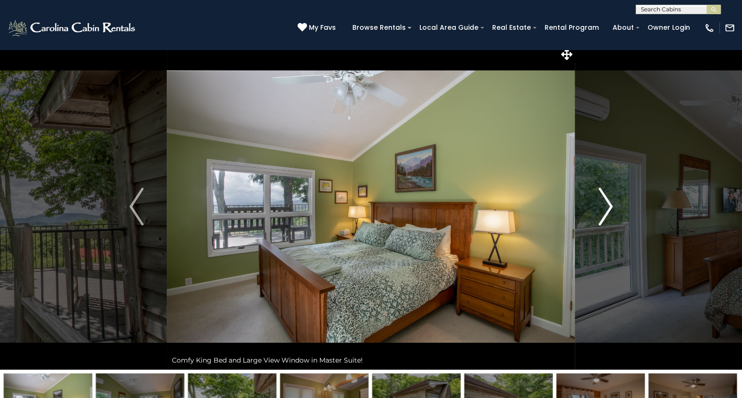
click at [612, 208] on img "Next" at bounding box center [606, 207] width 14 height 38
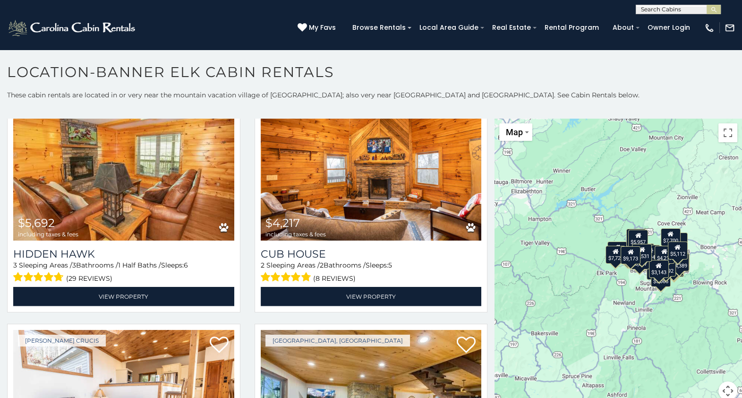
scroll to position [2938, 0]
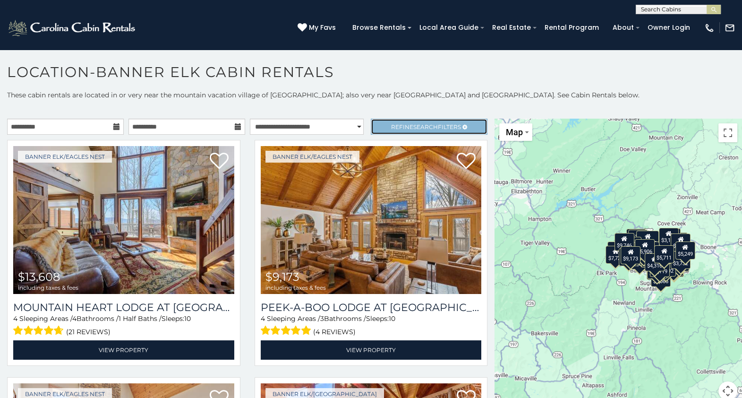
click at [388, 130] on link "Refine Search Filters" at bounding box center [429, 127] width 117 height 16
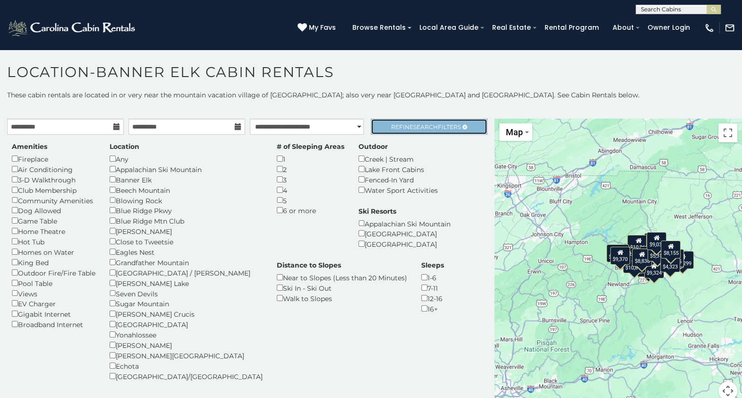
click at [414, 128] on span "Search" at bounding box center [425, 126] width 25 height 7
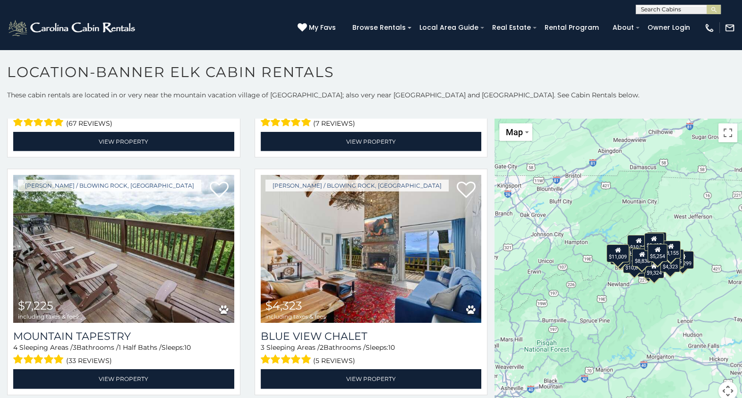
scroll to position [3063, 0]
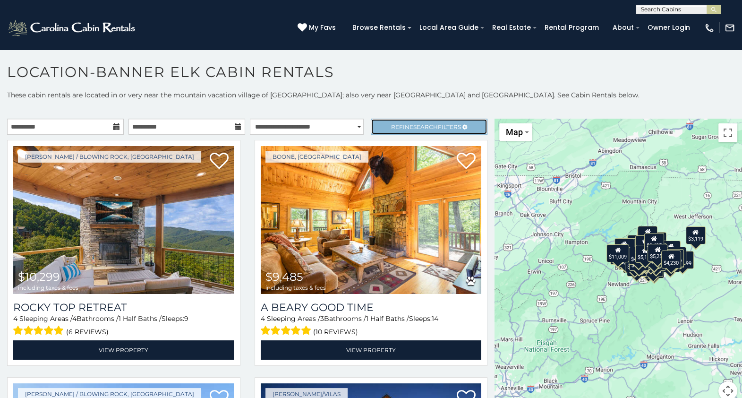
click at [413, 125] on span "Search" at bounding box center [425, 126] width 25 height 7
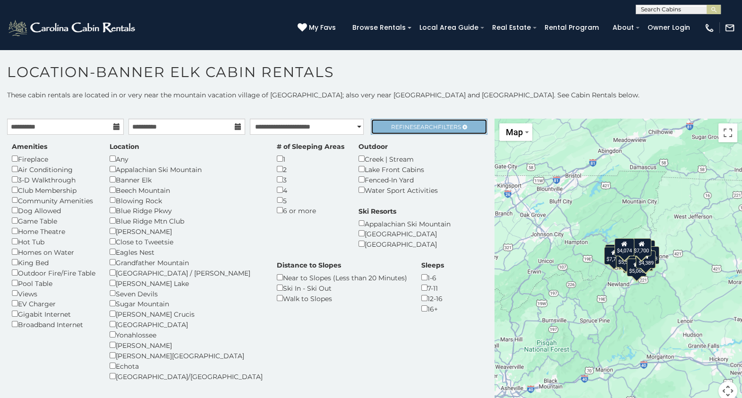
click at [421, 128] on span "Search" at bounding box center [425, 126] width 25 height 7
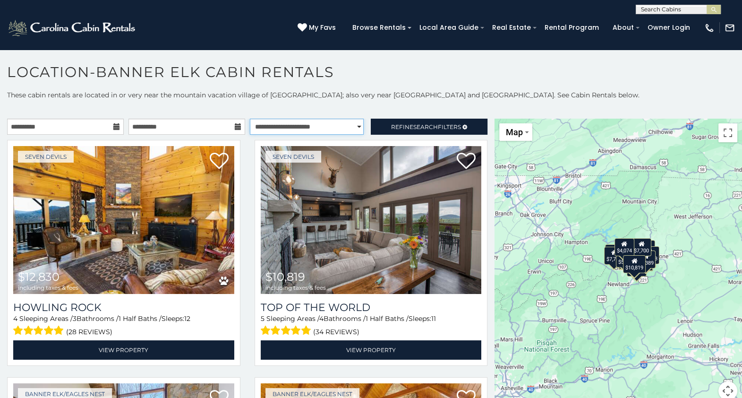
click at [291, 127] on select "**********" at bounding box center [307, 127] width 114 height 16
select select "**********"
click at [250, 119] on select "**********" at bounding box center [307, 127] width 114 height 16
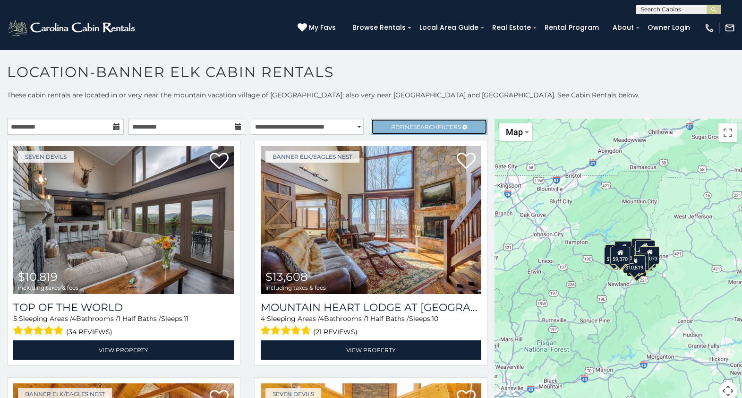
click at [399, 126] on span "Refine Search Filters" at bounding box center [426, 126] width 70 height 7
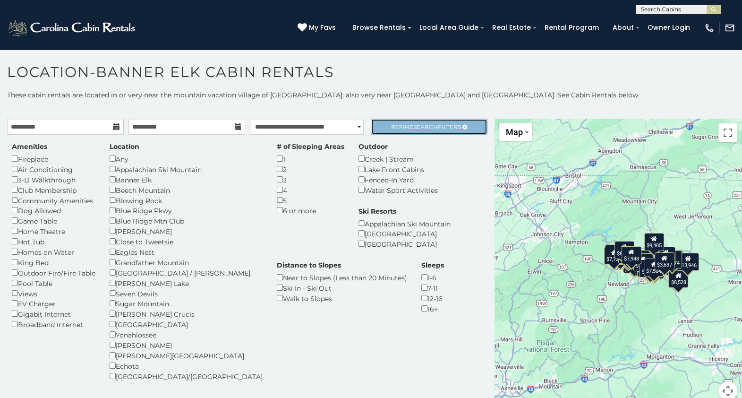
click at [426, 129] on span "Search" at bounding box center [425, 126] width 25 height 7
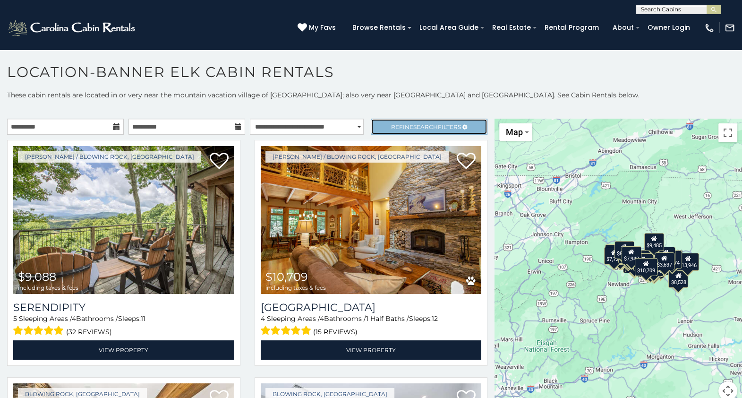
click at [402, 128] on span "Refine Search Filters" at bounding box center [426, 126] width 70 height 7
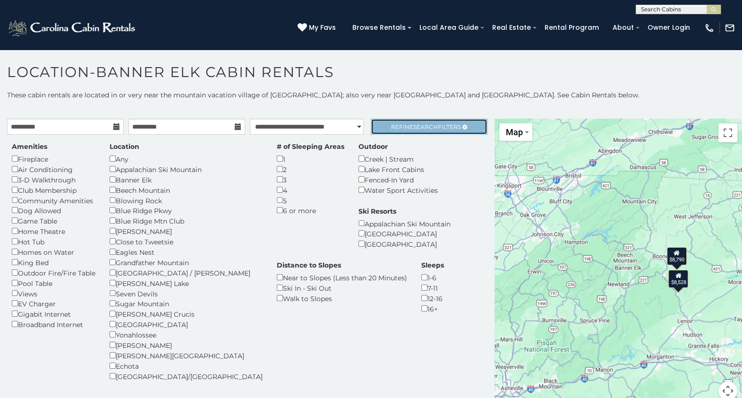
click at [391, 131] on link "Refine Search Filters" at bounding box center [429, 127] width 117 height 16
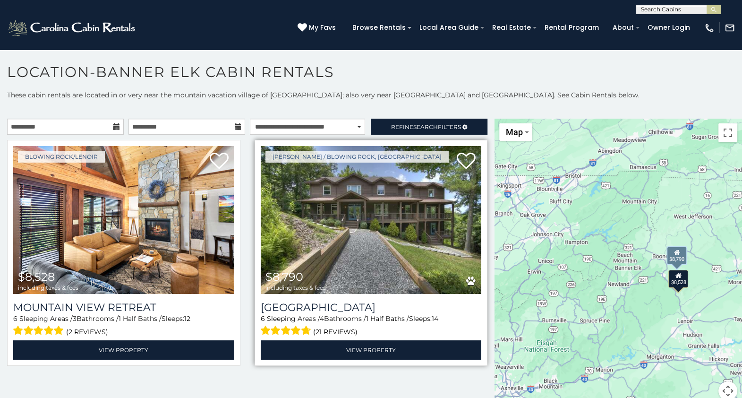
click at [369, 227] on img at bounding box center [371, 220] width 221 height 148
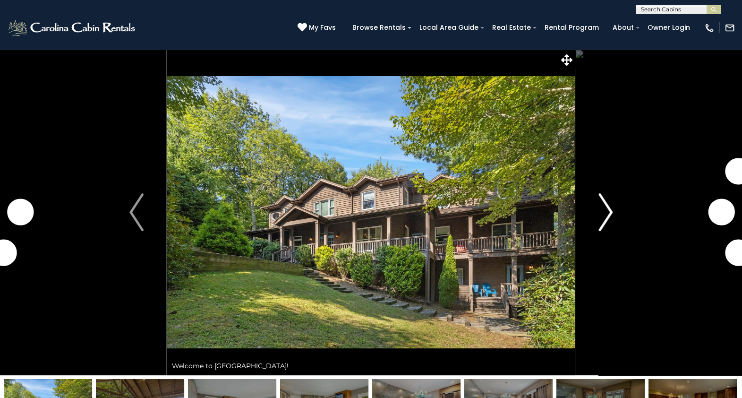
click at [605, 221] on img "Next" at bounding box center [606, 212] width 14 height 38
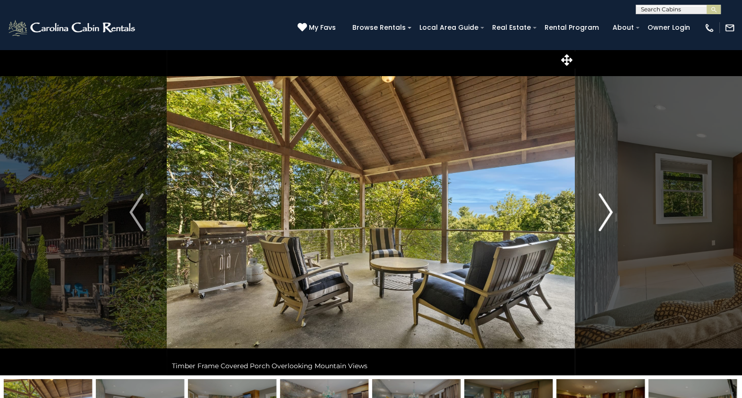
click at [605, 221] on img "Next" at bounding box center [606, 212] width 14 height 38
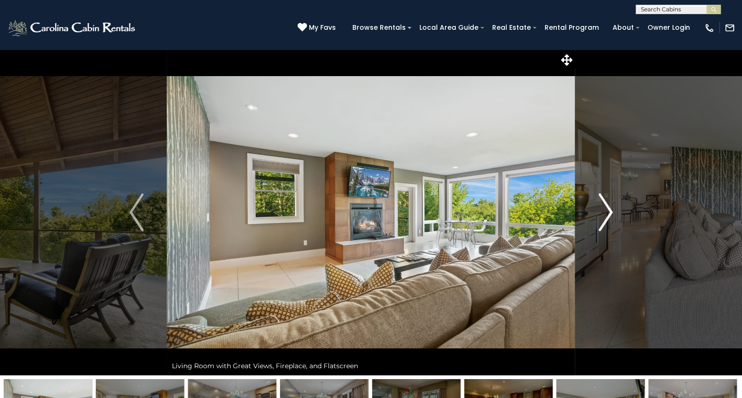
click at [605, 221] on img "Next" at bounding box center [606, 212] width 14 height 38
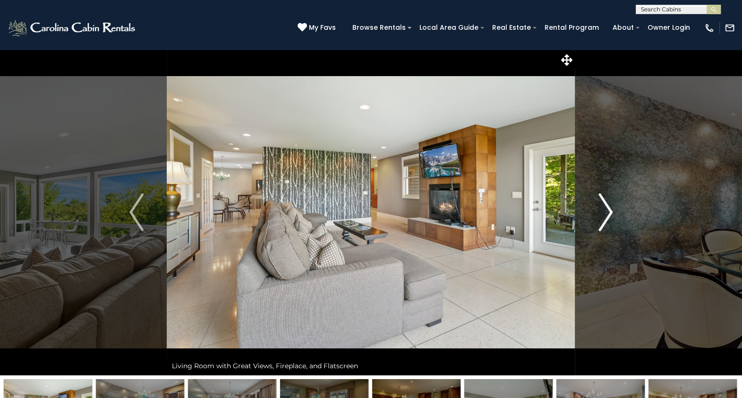
click at [605, 221] on img "Next" at bounding box center [606, 212] width 14 height 38
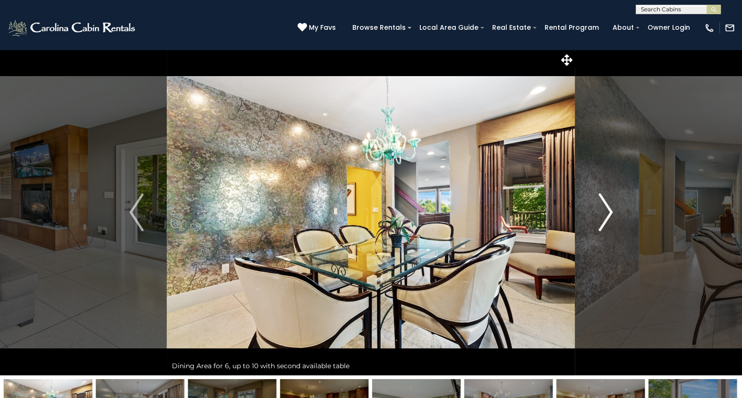
click at [605, 221] on img "Next" at bounding box center [606, 212] width 14 height 38
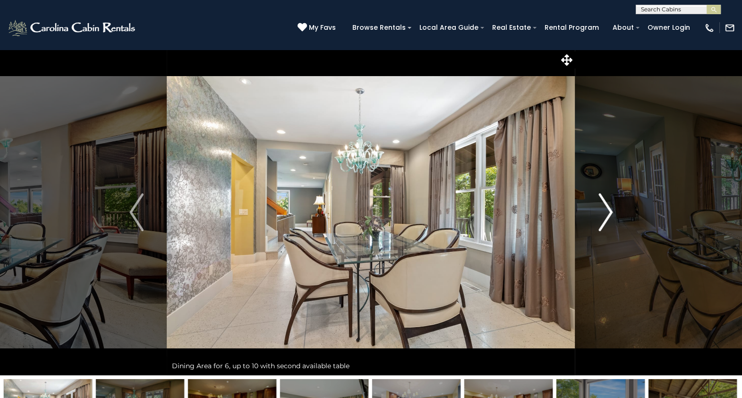
click at [605, 221] on img "Next" at bounding box center [606, 212] width 14 height 38
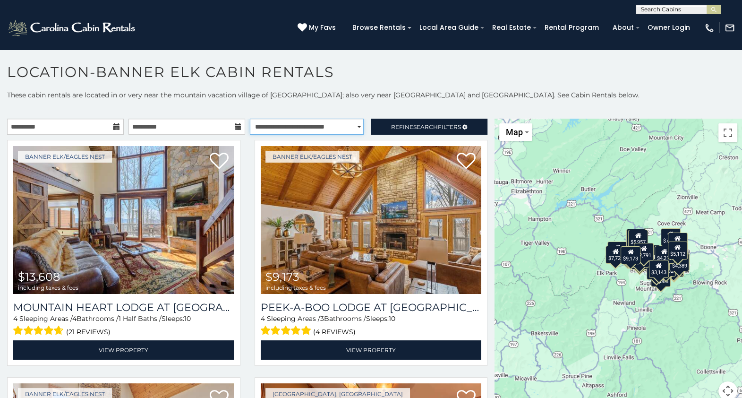
click at [300, 132] on select "**********" at bounding box center [307, 127] width 114 height 16
click at [250, 119] on select "**********" at bounding box center [307, 127] width 114 height 16
click at [409, 130] on link "Refine Search Filters" at bounding box center [429, 127] width 117 height 16
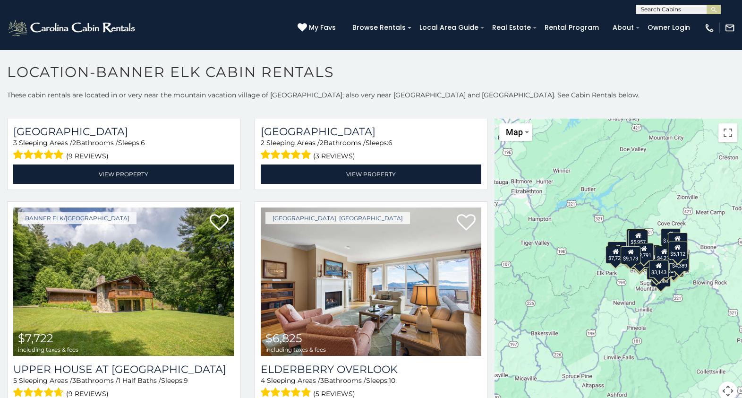
scroll to position [1149, 0]
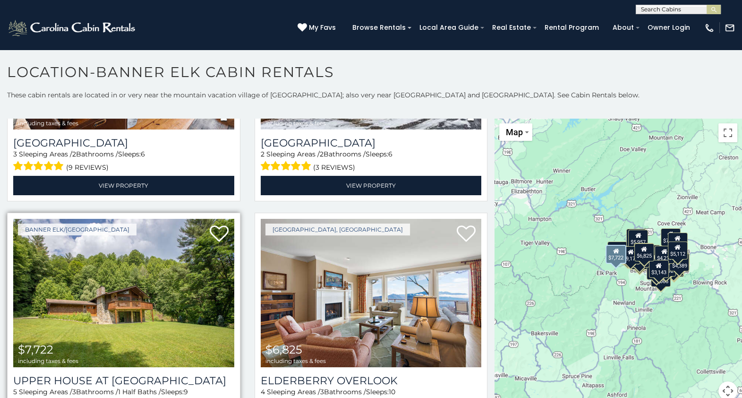
click at [137, 275] on img at bounding box center [123, 293] width 221 height 148
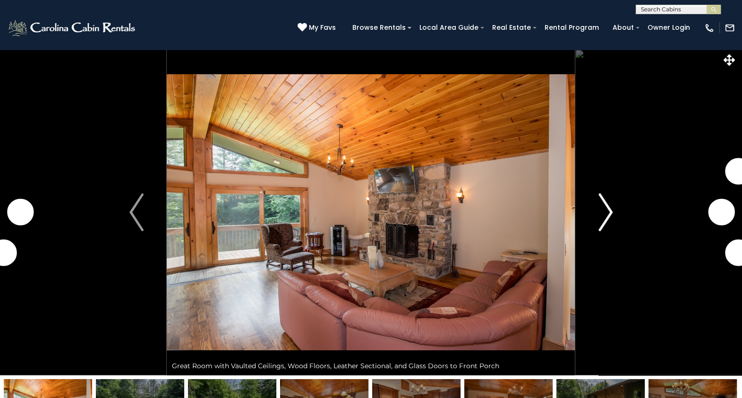
click at [602, 222] on img "Next" at bounding box center [606, 212] width 14 height 38
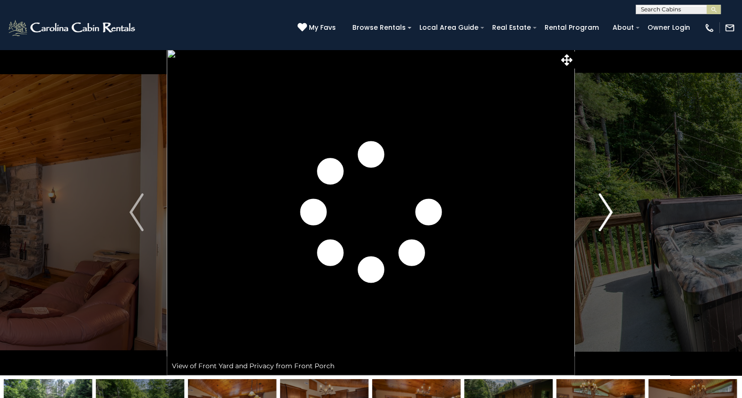
click at [602, 222] on img "Next" at bounding box center [606, 212] width 14 height 38
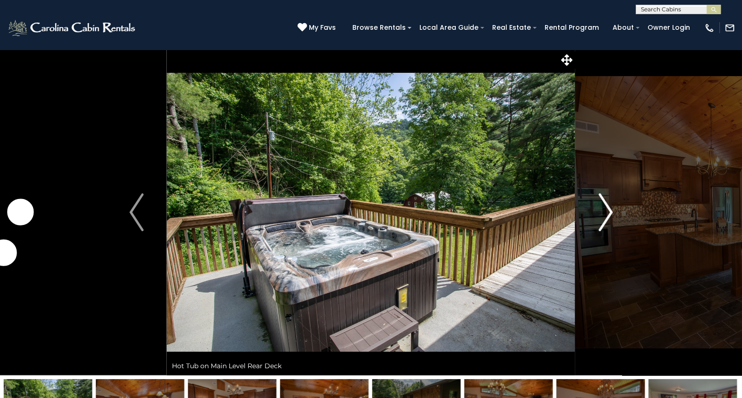
click at [602, 222] on img "Next" at bounding box center [606, 212] width 14 height 38
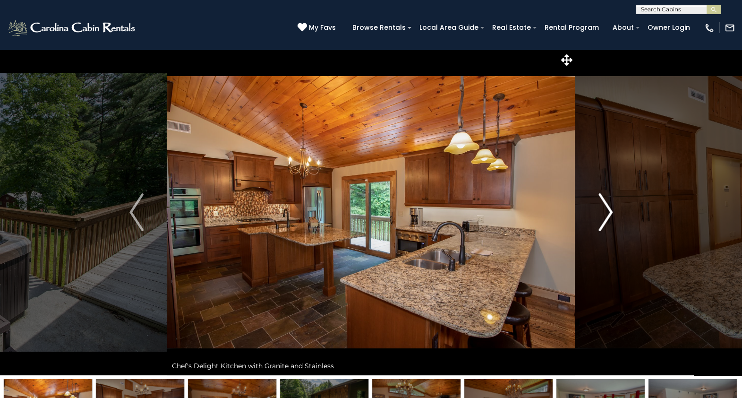
click at [602, 222] on img "Next" at bounding box center [606, 212] width 14 height 38
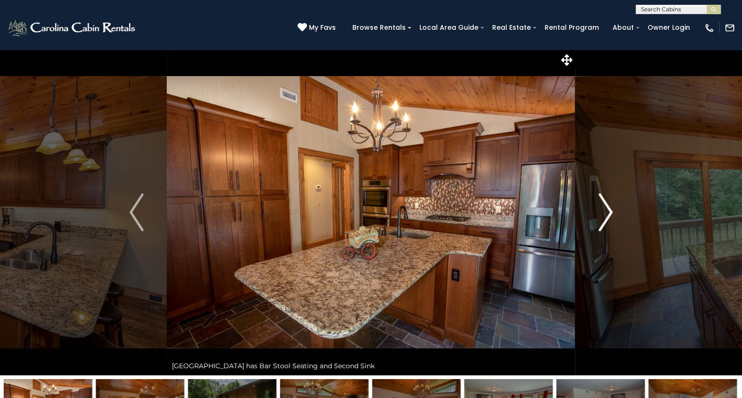
click at [602, 222] on img "Next" at bounding box center [606, 212] width 14 height 38
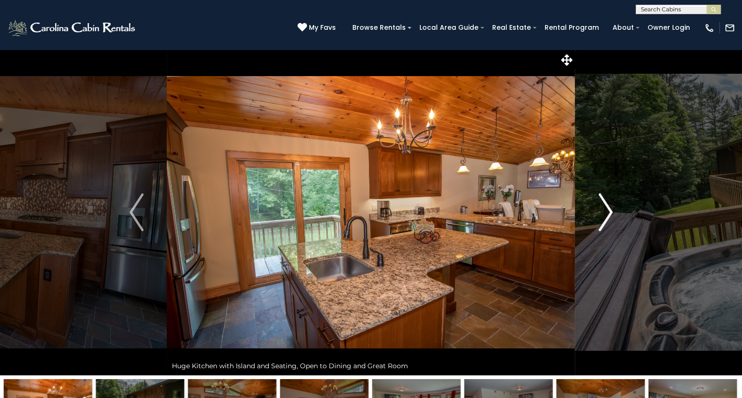
click at [602, 222] on img "Next" at bounding box center [606, 212] width 14 height 38
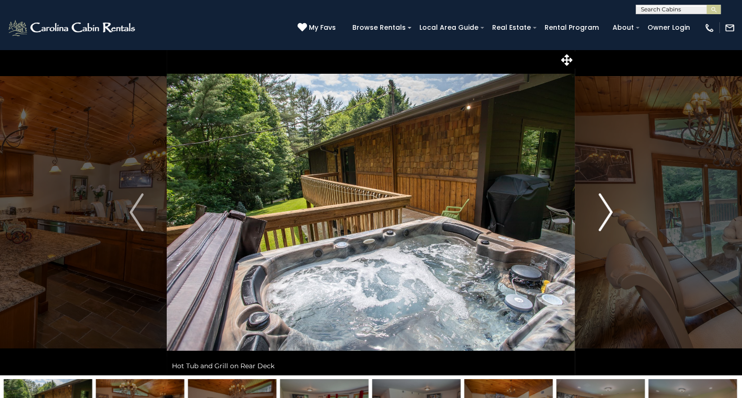
click at [602, 222] on img "Next" at bounding box center [606, 212] width 14 height 38
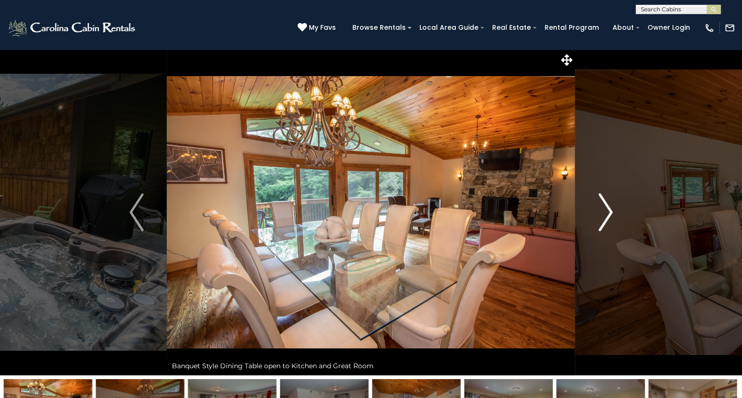
click at [602, 222] on img "Next" at bounding box center [606, 212] width 14 height 38
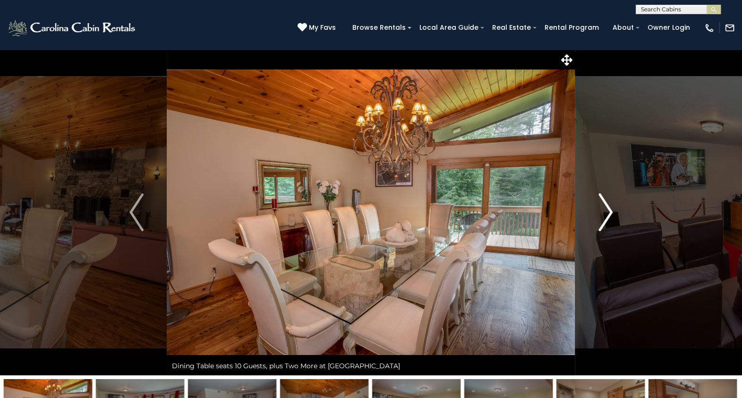
click at [602, 222] on img "Next" at bounding box center [606, 212] width 14 height 38
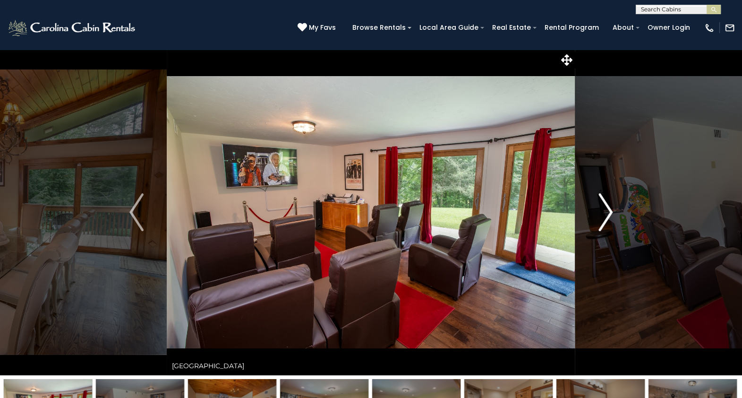
click at [602, 222] on img "Next" at bounding box center [606, 212] width 14 height 38
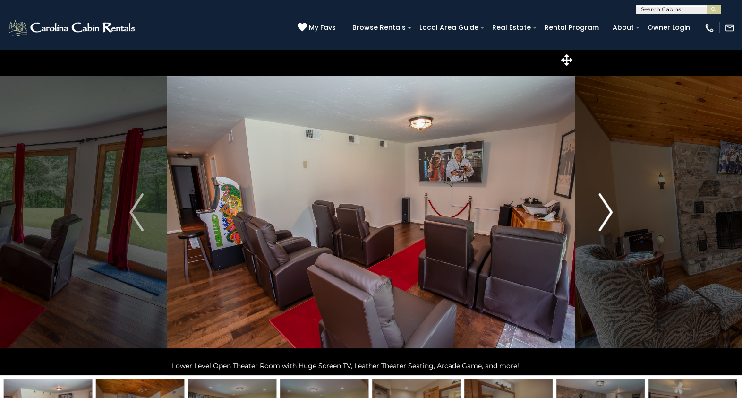
click at [602, 222] on img "Next" at bounding box center [606, 212] width 14 height 38
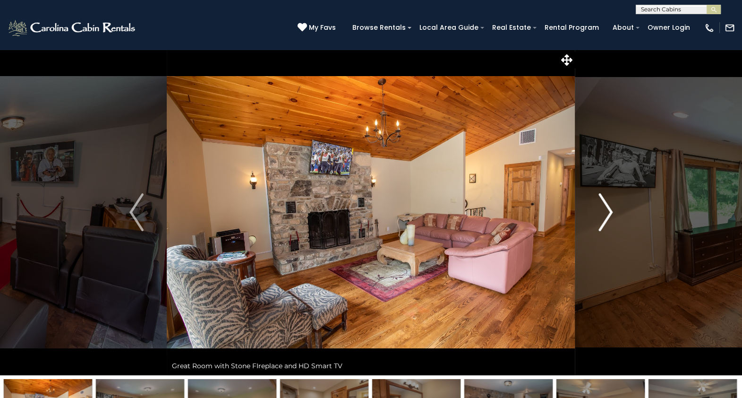
click at [602, 222] on img "Next" at bounding box center [606, 212] width 14 height 38
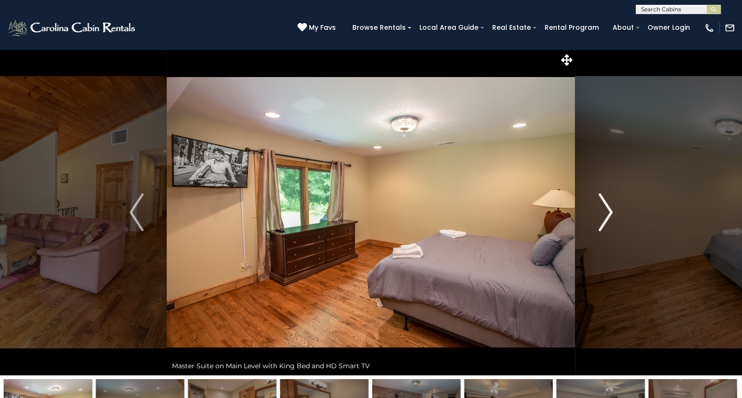
click at [602, 222] on img "Next" at bounding box center [606, 212] width 14 height 38
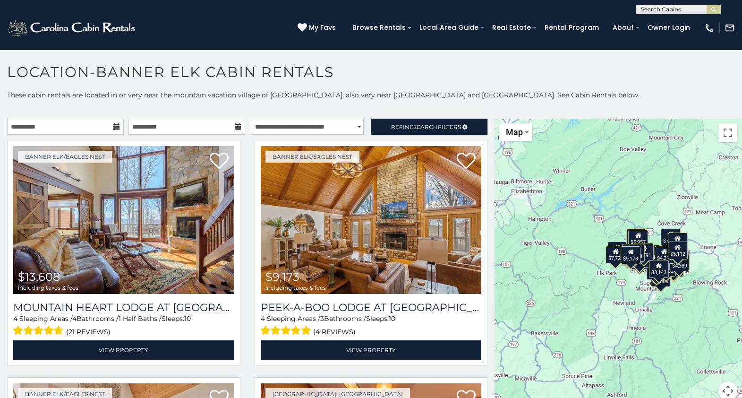
click at [113, 127] on icon at bounding box center [116, 126] width 7 height 7
click at [114, 127] on icon at bounding box center [116, 126] width 7 height 7
click at [98, 127] on input "**********" at bounding box center [65, 127] width 117 height 16
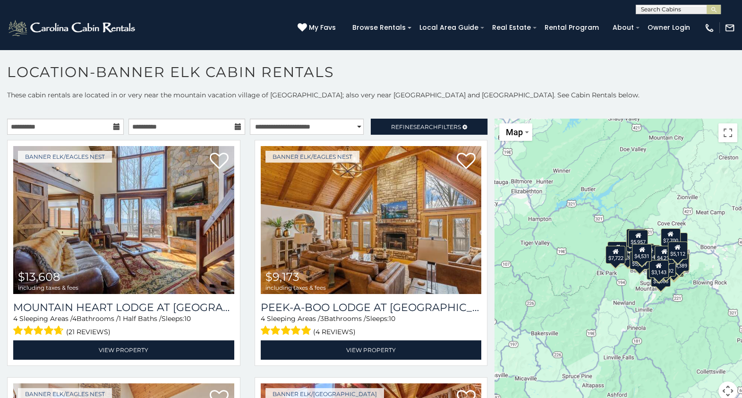
click at [117, 127] on icon at bounding box center [116, 126] width 7 height 7
click at [110, 124] on input "**********" at bounding box center [65, 127] width 117 height 16
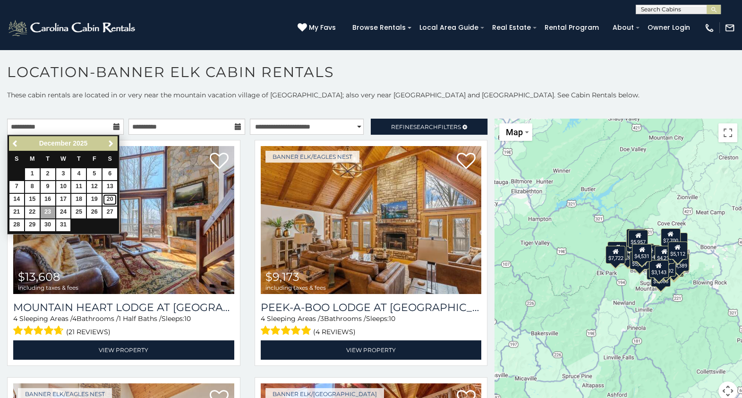
click at [109, 199] on link "20" at bounding box center [110, 200] width 15 height 12
type input "**********"
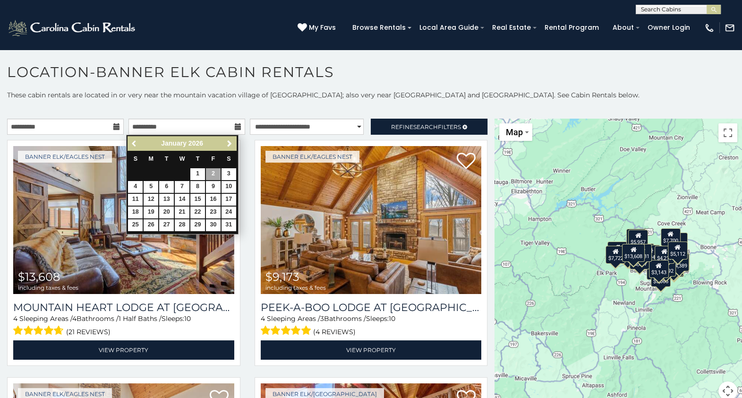
click at [133, 141] on span "Previous" at bounding box center [135, 144] width 8 height 8
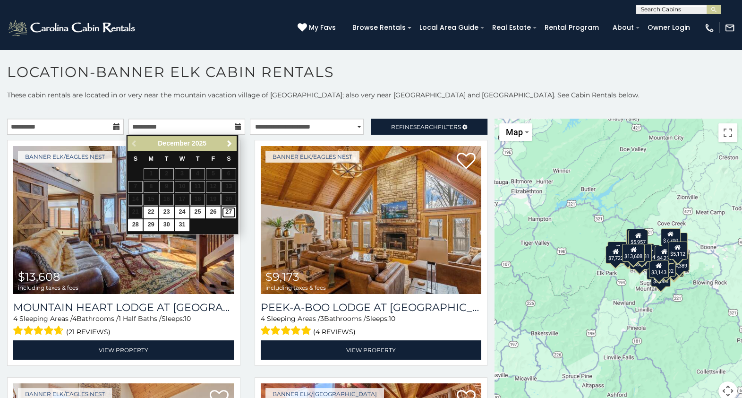
click at [229, 211] on link "27" at bounding box center [229, 212] width 15 height 12
type input "**********"
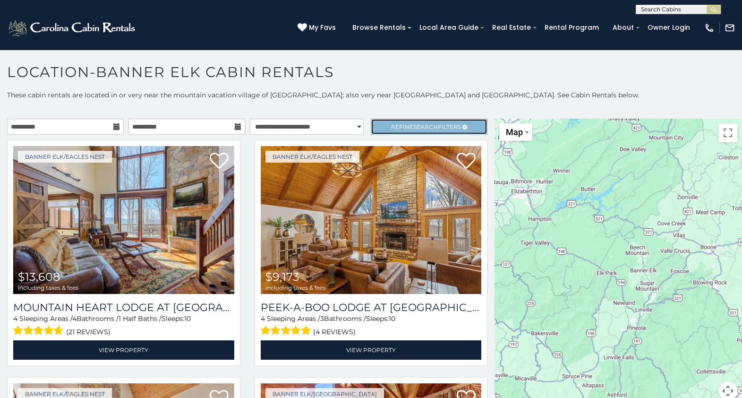
click at [428, 120] on link "Refine Search Filters" at bounding box center [429, 127] width 117 height 16
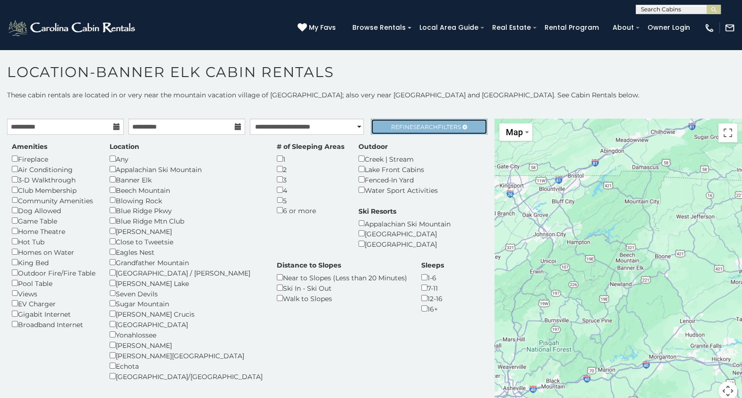
click at [422, 123] on span "Search" at bounding box center [425, 126] width 25 height 7
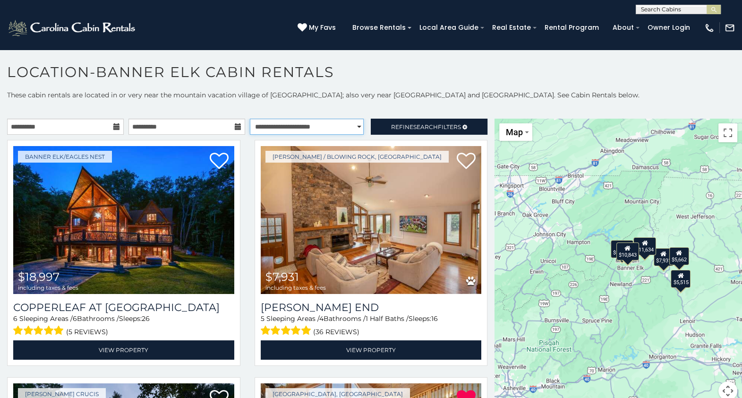
click at [333, 124] on select "**********" at bounding box center [307, 127] width 114 height 16
select select "**********"
click at [250, 119] on select "**********" at bounding box center [307, 127] width 114 height 16
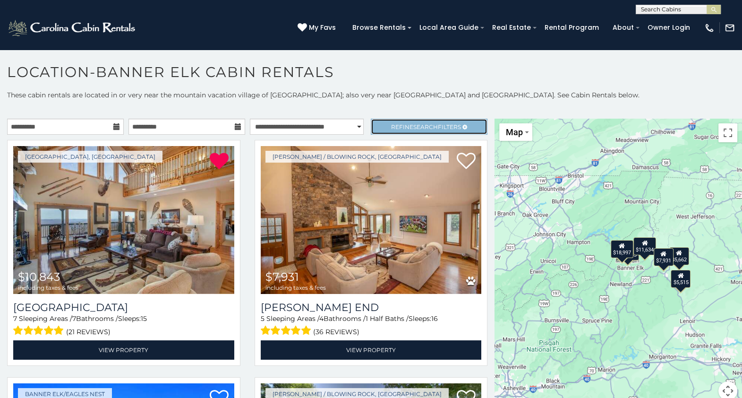
click at [413, 129] on span "Search" at bounding box center [425, 126] width 25 height 7
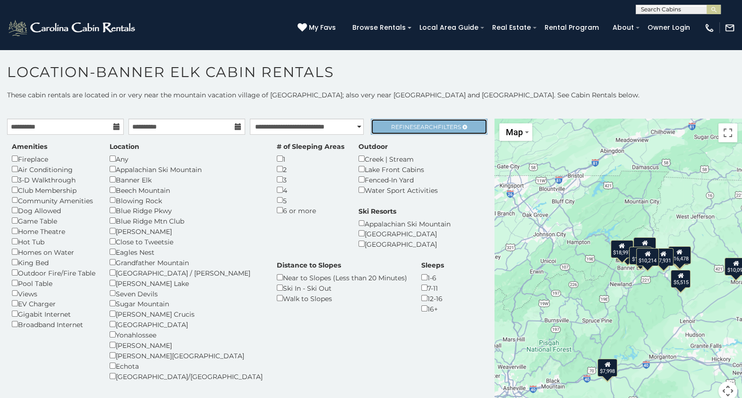
click at [413, 128] on span "Search" at bounding box center [425, 126] width 25 height 7
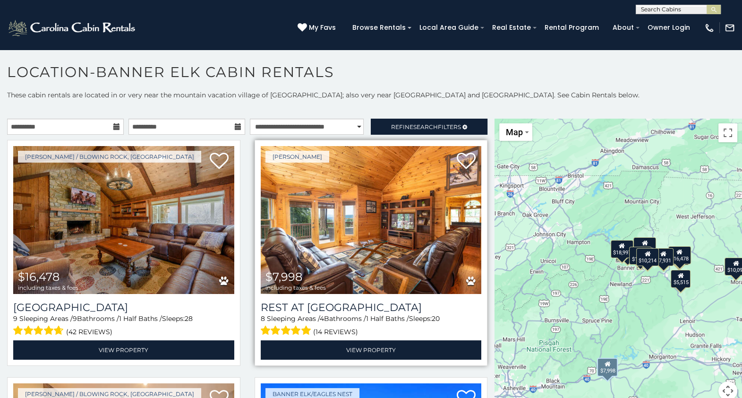
click at [376, 247] on img at bounding box center [371, 220] width 221 height 148
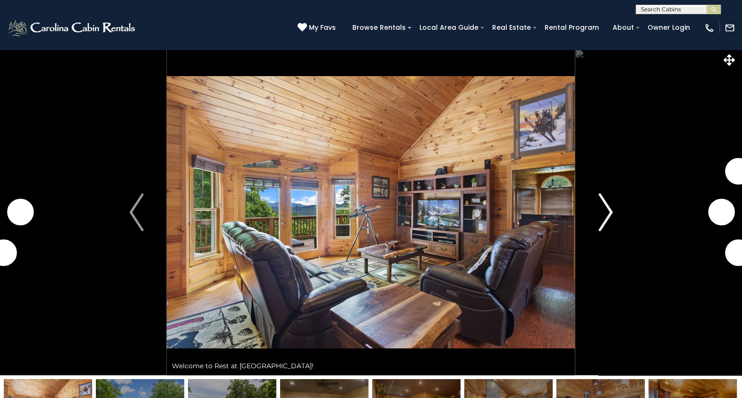
click at [602, 215] on img "Next" at bounding box center [606, 212] width 14 height 38
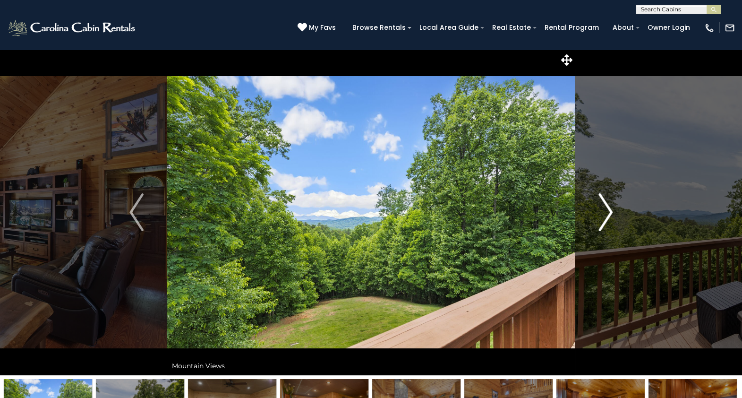
click at [602, 215] on img "Next" at bounding box center [606, 212] width 14 height 38
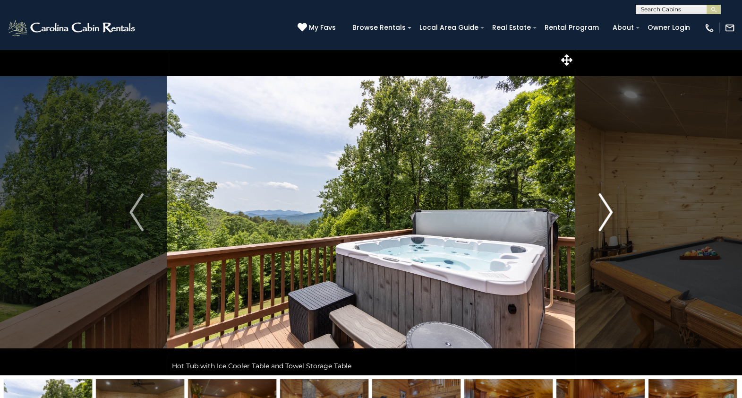
click at [602, 215] on img "Next" at bounding box center [606, 212] width 14 height 38
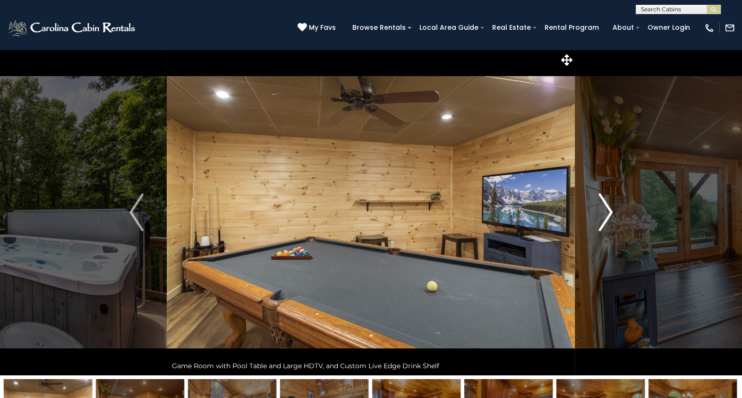
click at [602, 215] on img "Next" at bounding box center [606, 212] width 14 height 38
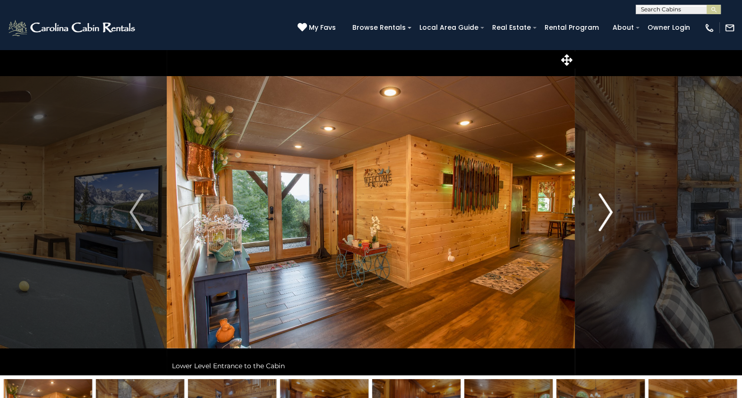
click at [602, 215] on img "Next" at bounding box center [606, 212] width 14 height 38
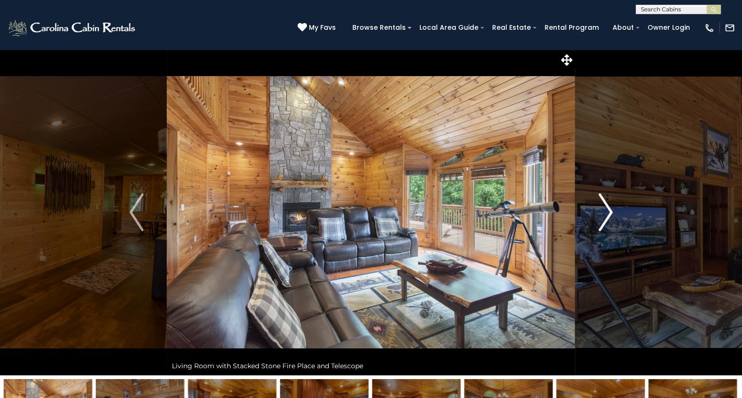
click at [602, 215] on img "Next" at bounding box center [606, 212] width 14 height 38
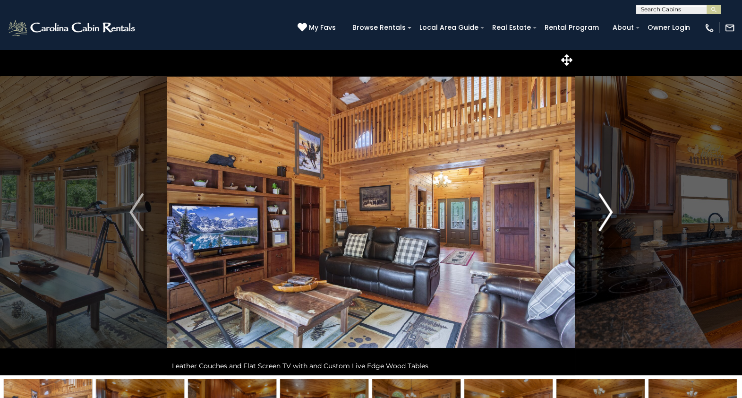
click at [602, 215] on img "Next" at bounding box center [606, 212] width 14 height 38
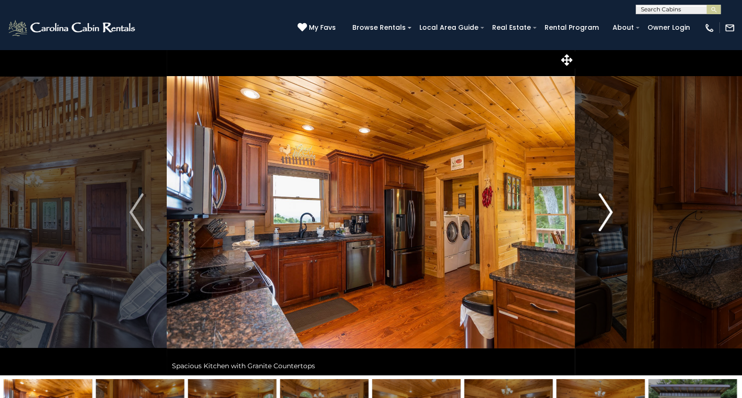
click at [602, 215] on img "Next" at bounding box center [606, 212] width 14 height 38
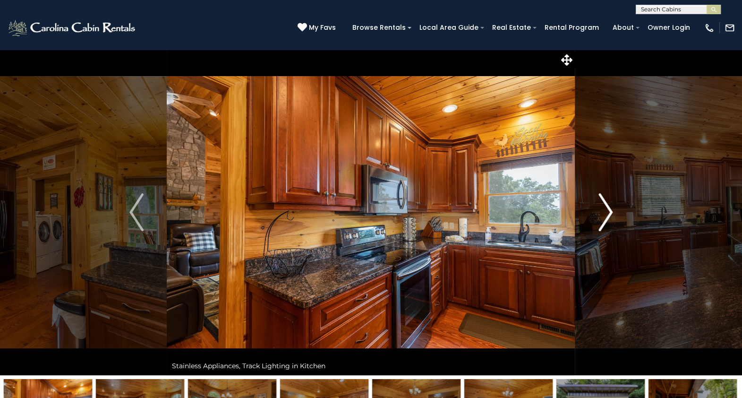
click at [602, 215] on img "Next" at bounding box center [606, 212] width 14 height 38
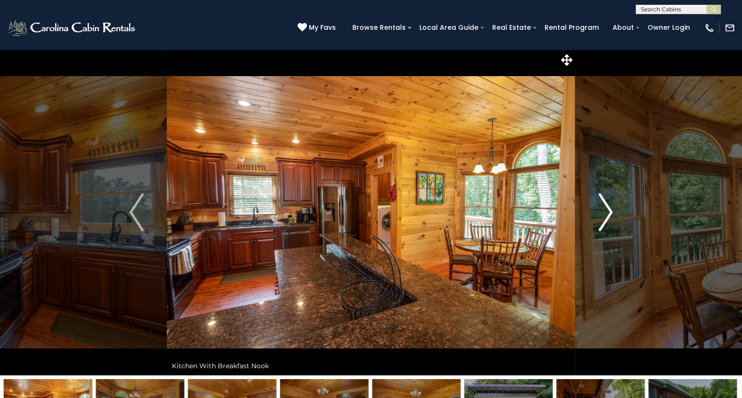
click at [602, 215] on img "Next" at bounding box center [606, 212] width 14 height 38
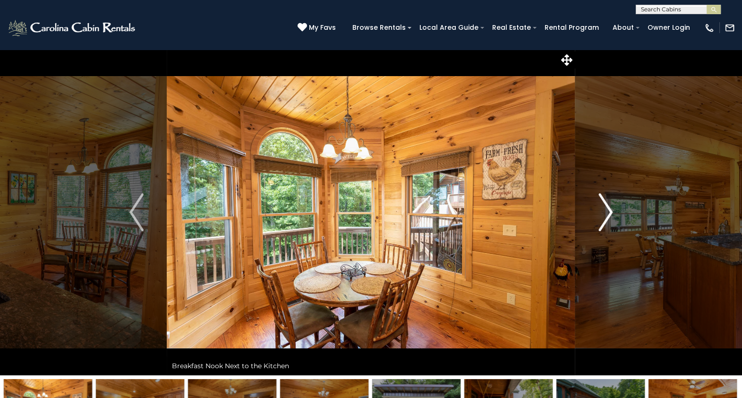
click at [602, 215] on img "Next" at bounding box center [606, 212] width 14 height 38
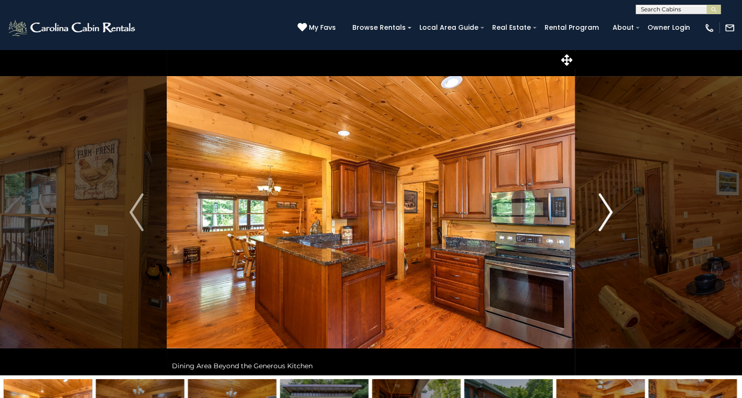
click at [602, 215] on img "Next" at bounding box center [606, 212] width 14 height 38
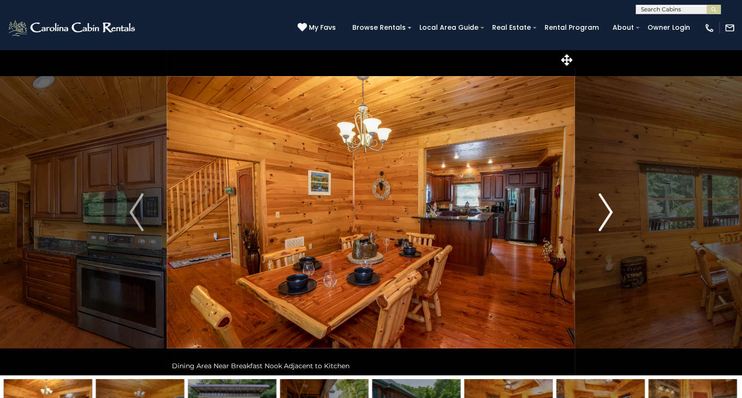
click at [602, 215] on img "Next" at bounding box center [606, 212] width 14 height 38
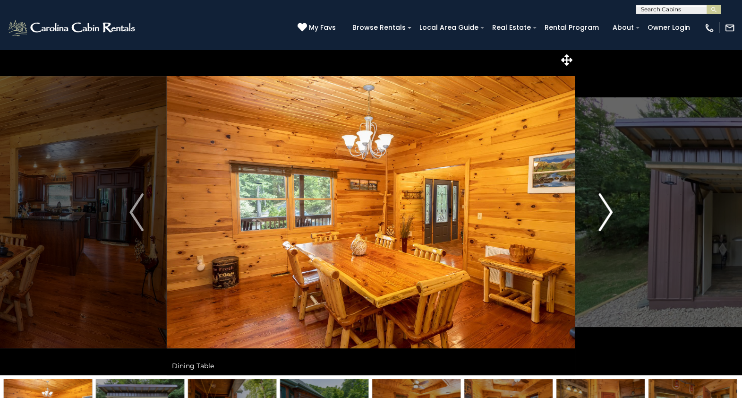
click at [602, 215] on img "Next" at bounding box center [606, 212] width 14 height 38
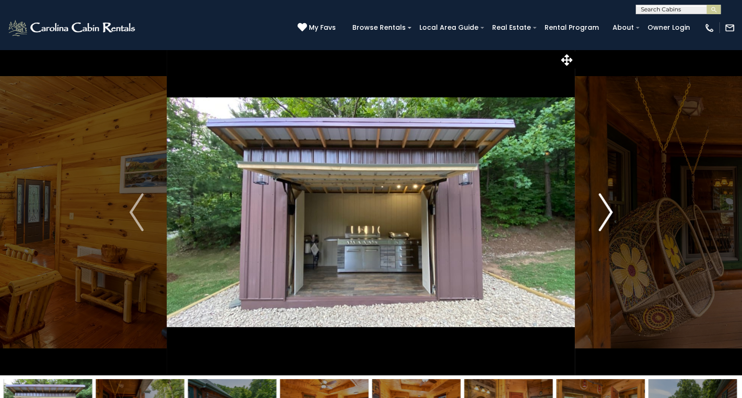
click at [602, 215] on img "Next" at bounding box center [606, 212] width 14 height 38
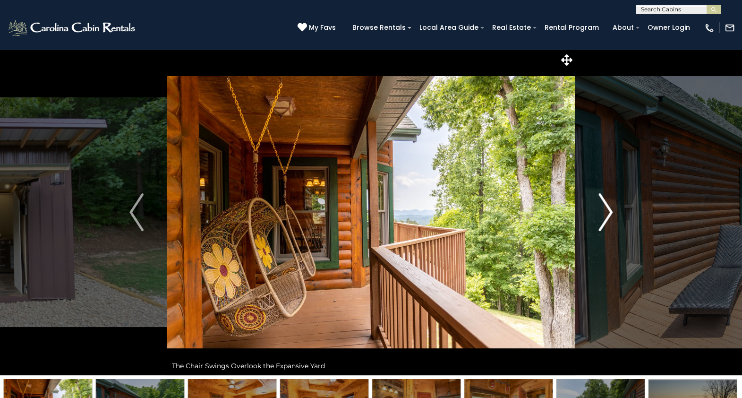
click at [602, 215] on img "Next" at bounding box center [606, 212] width 14 height 38
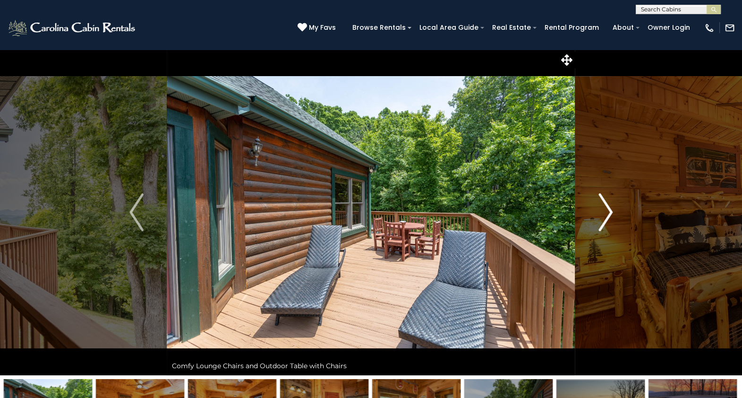
click at [602, 215] on img "Next" at bounding box center [606, 212] width 14 height 38
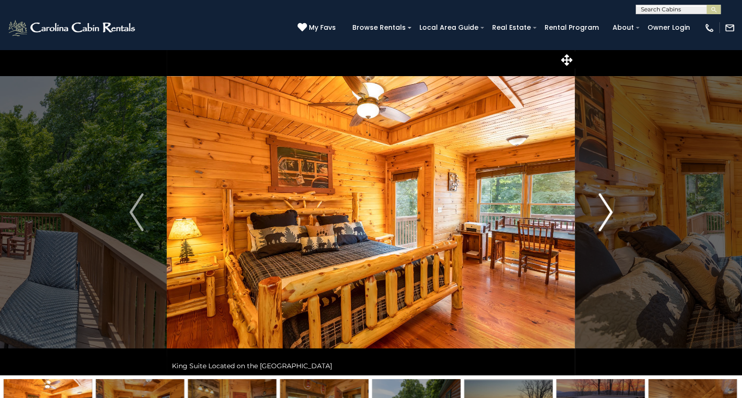
click at [602, 215] on img "Next" at bounding box center [606, 212] width 14 height 38
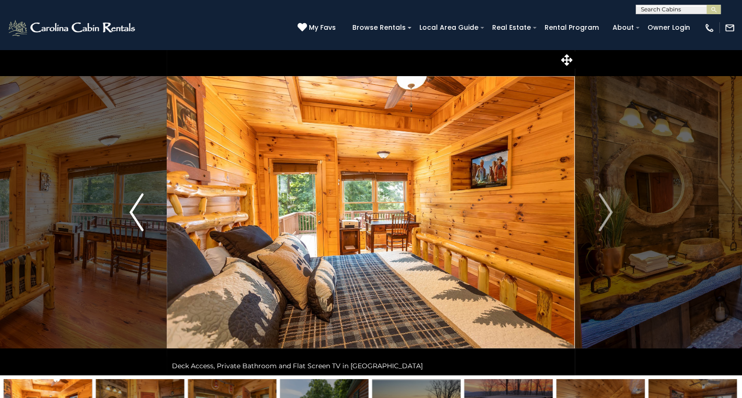
click at [151, 223] on button "Previous" at bounding box center [136, 212] width 60 height 326
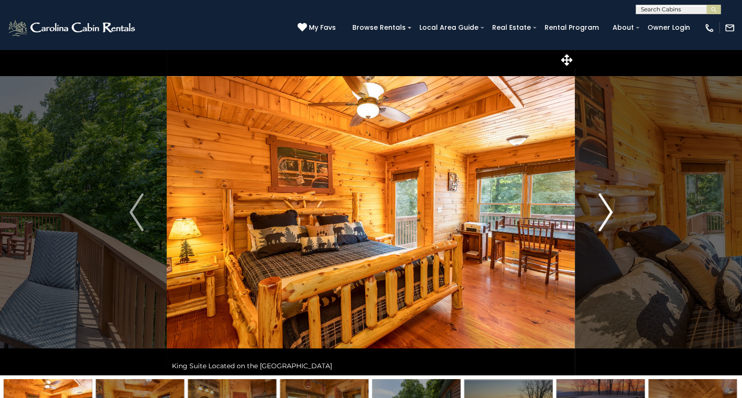
click at [604, 214] on img "Next" at bounding box center [606, 212] width 14 height 38
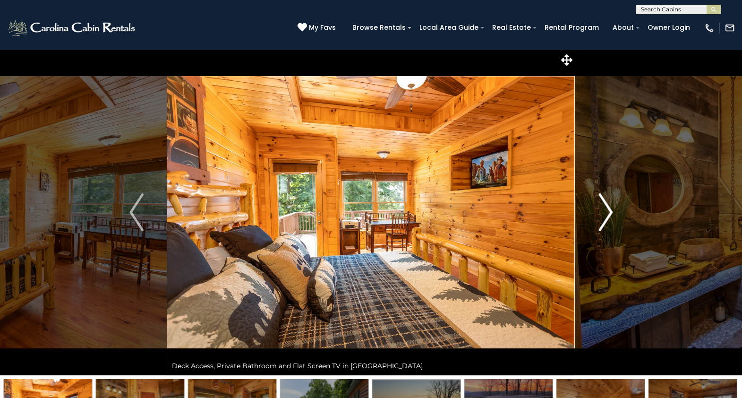
click at [604, 214] on img "Next" at bounding box center [606, 212] width 14 height 38
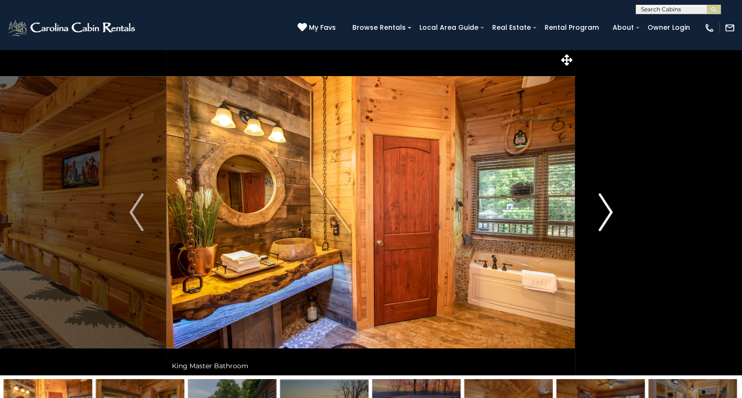
click at [604, 214] on img "Next" at bounding box center [606, 212] width 14 height 38
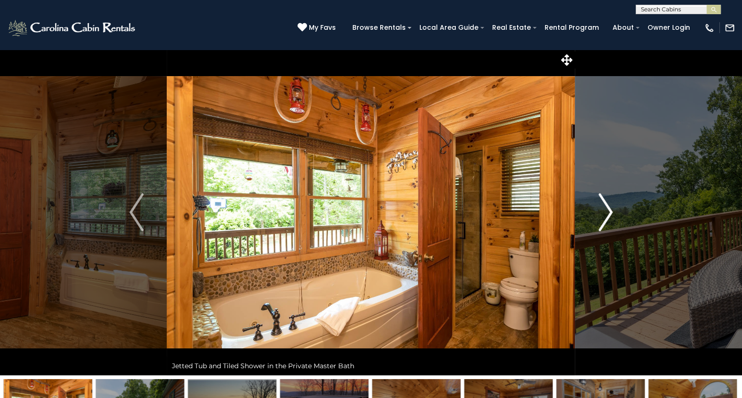
click at [604, 214] on img "Next" at bounding box center [606, 212] width 14 height 38
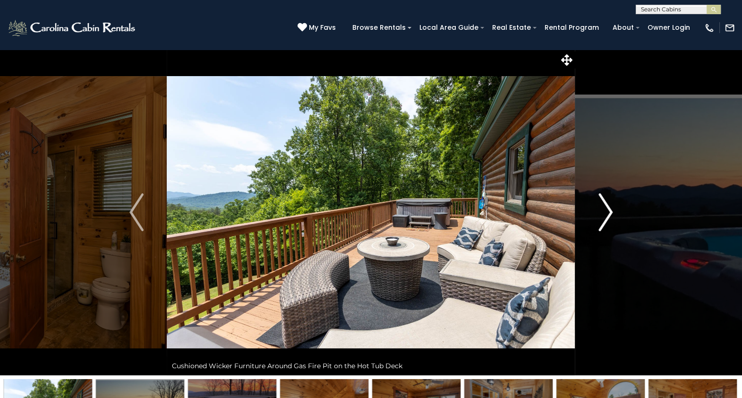
click at [604, 214] on img "Next" at bounding box center [606, 212] width 14 height 38
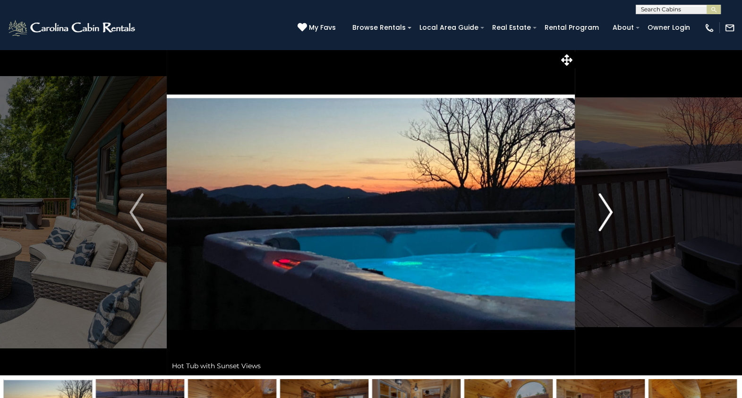
click at [604, 214] on img "Next" at bounding box center [606, 212] width 14 height 38
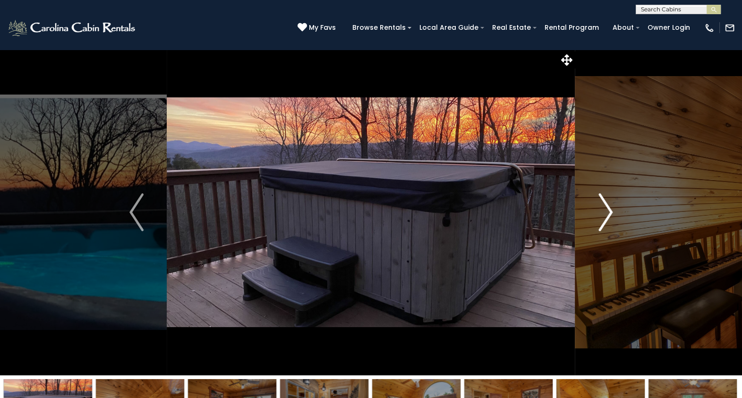
click at [604, 214] on img "Next" at bounding box center [606, 212] width 14 height 38
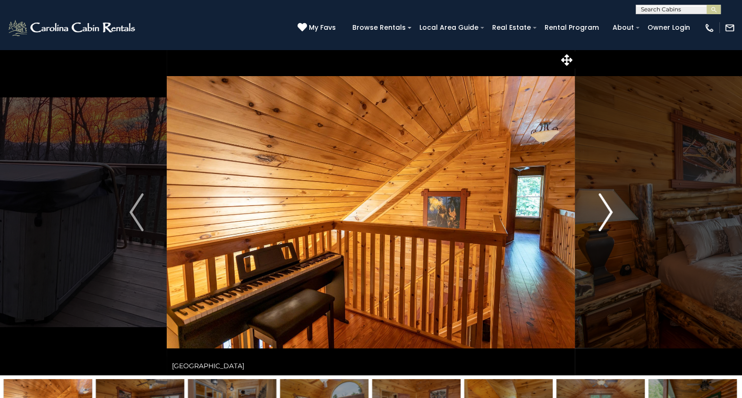
click at [604, 214] on img "Next" at bounding box center [606, 212] width 14 height 38
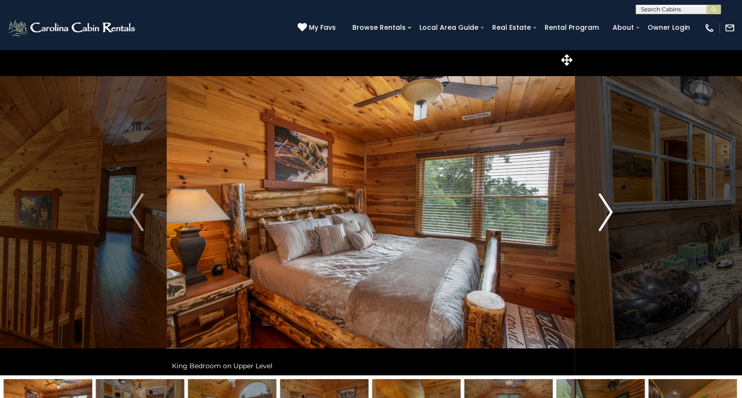
click at [604, 214] on img "Next" at bounding box center [606, 212] width 14 height 38
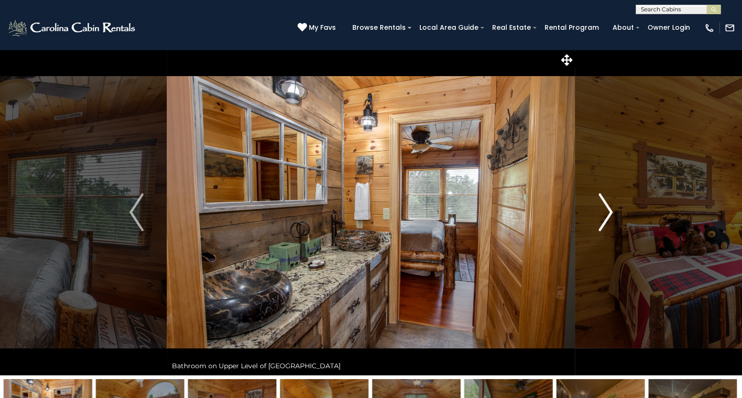
click at [604, 214] on img "Next" at bounding box center [606, 212] width 14 height 38
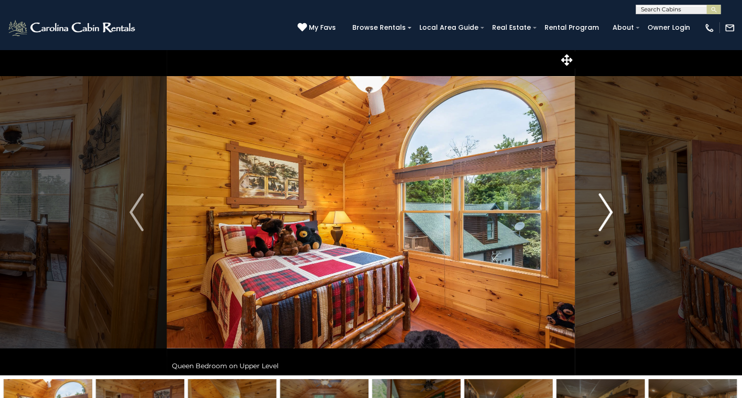
click at [604, 214] on img "Next" at bounding box center [606, 212] width 14 height 38
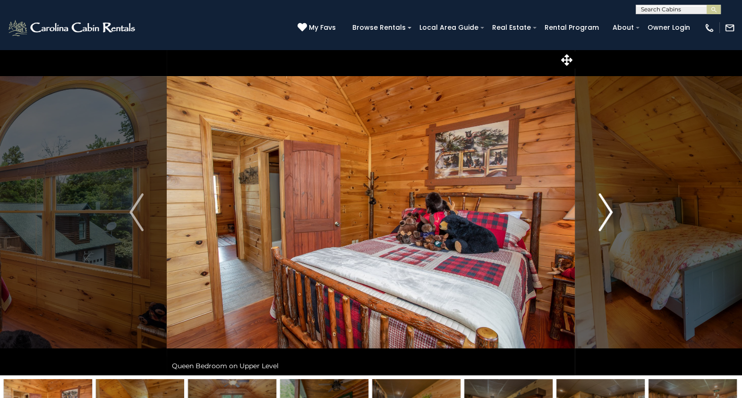
click at [604, 214] on img "Next" at bounding box center [606, 212] width 14 height 38
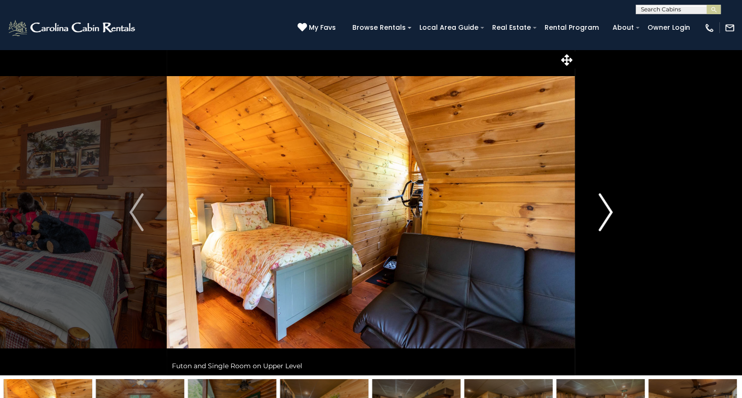
click at [604, 214] on img "Next" at bounding box center [606, 212] width 14 height 38
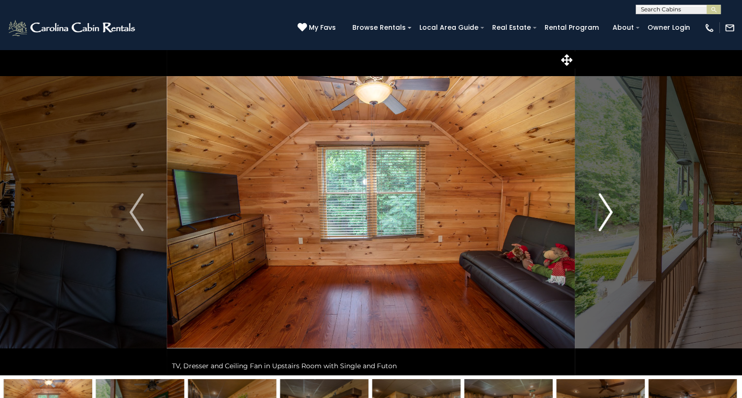
click at [604, 214] on img "Next" at bounding box center [606, 212] width 14 height 38
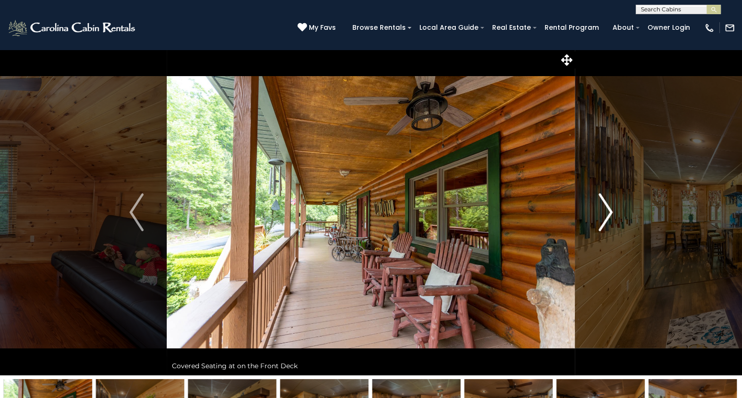
click at [604, 214] on img "Next" at bounding box center [606, 212] width 14 height 38
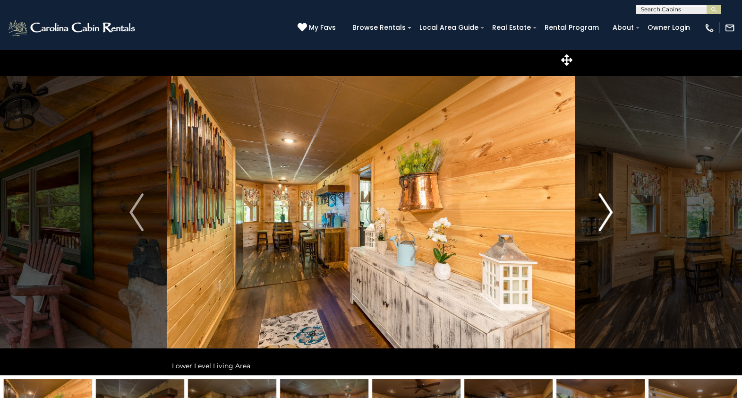
click at [604, 214] on img "Next" at bounding box center [606, 212] width 14 height 38
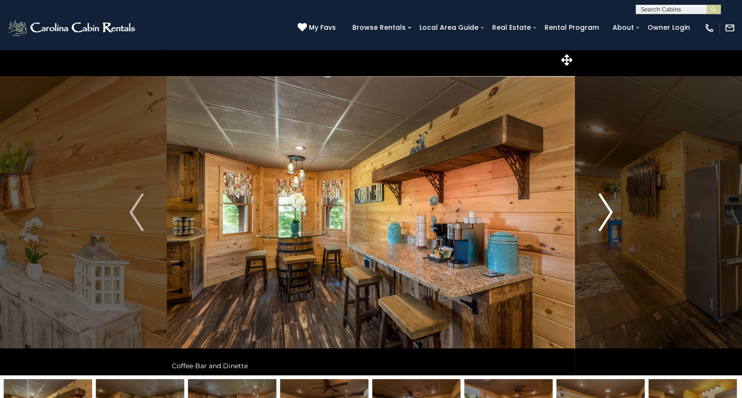
click at [604, 214] on img "Next" at bounding box center [606, 212] width 14 height 38
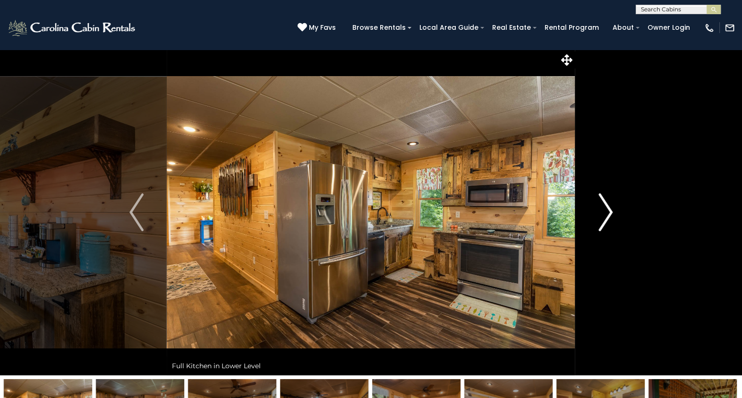
click at [604, 214] on img "Next" at bounding box center [606, 212] width 14 height 38
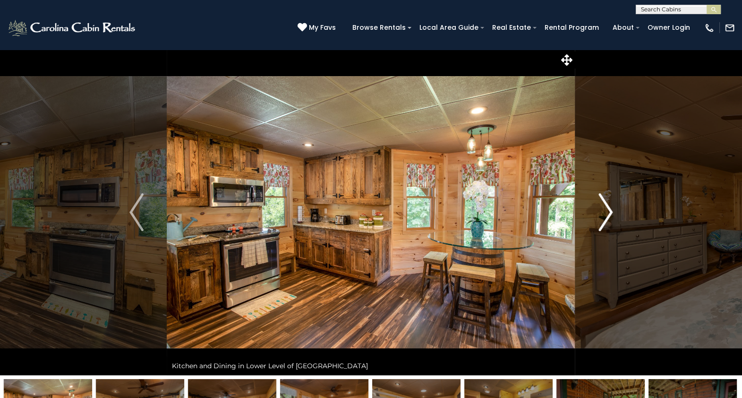
click at [604, 214] on img "Next" at bounding box center [606, 212] width 14 height 38
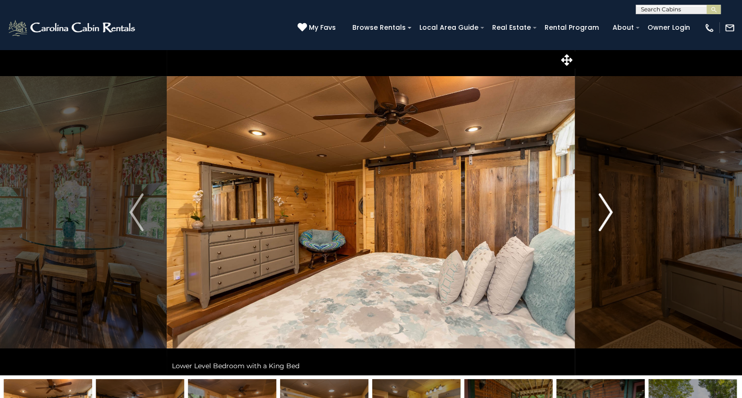
click at [604, 214] on img "Next" at bounding box center [606, 212] width 14 height 38
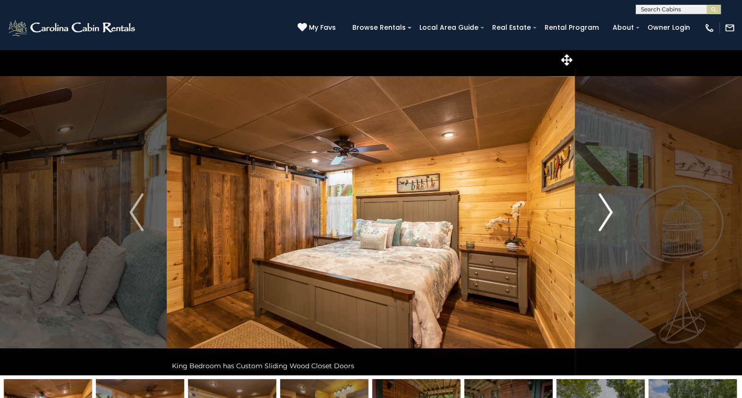
click at [604, 214] on img "Next" at bounding box center [606, 212] width 14 height 38
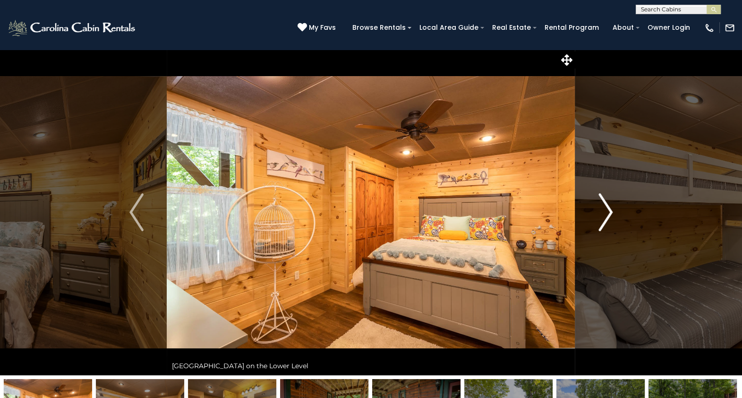
click at [604, 214] on img "Next" at bounding box center [606, 212] width 14 height 38
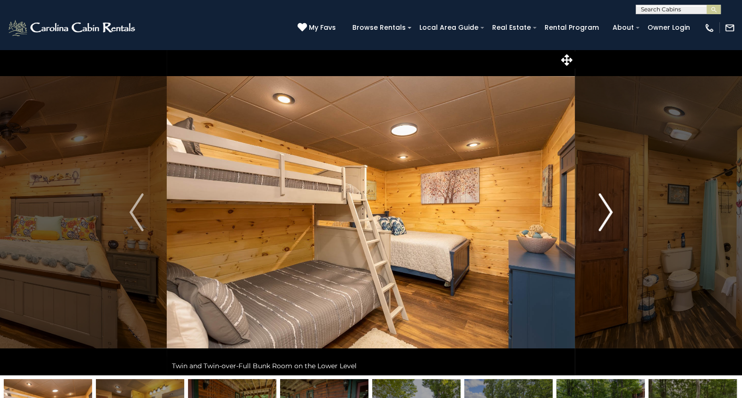
click at [604, 214] on img "Next" at bounding box center [606, 212] width 14 height 38
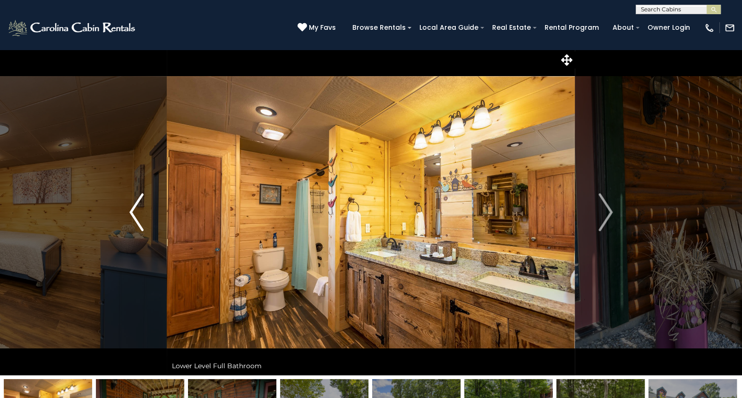
click at [126, 220] on button "Previous" at bounding box center [136, 212] width 60 height 326
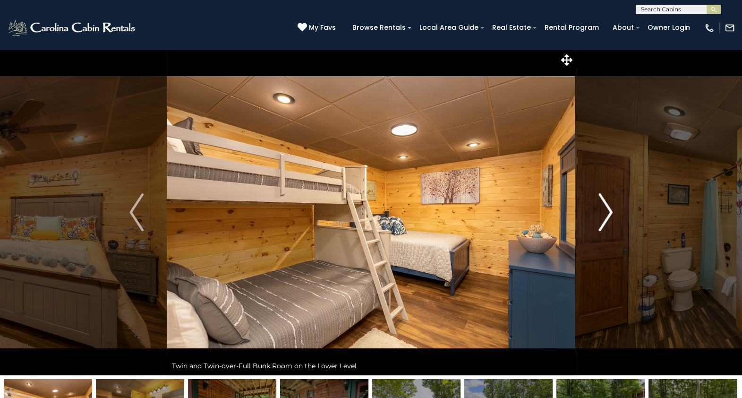
click at [604, 214] on img "Next" at bounding box center [606, 212] width 14 height 38
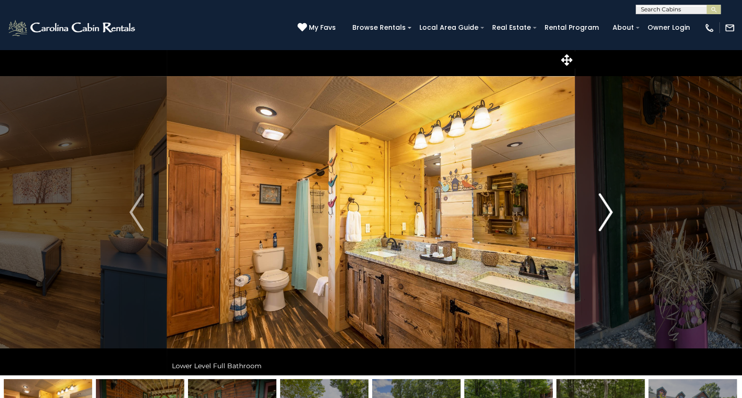
click at [604, 214] on img "Next" at bounding box center [606, 212] width 14 height 38
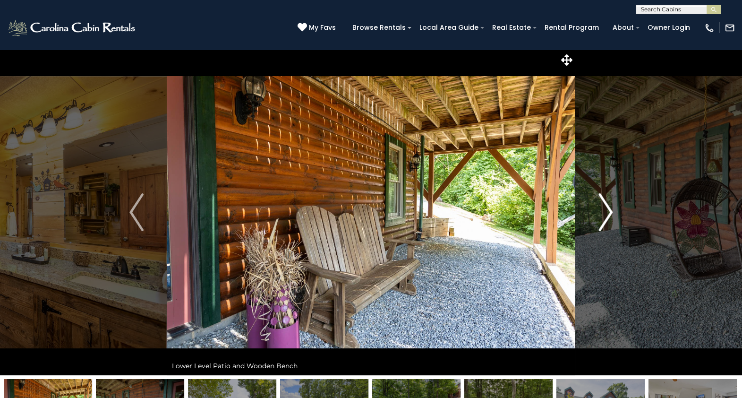
click at [604, 214] on img "Next" at bounding box center [606, 212] width 14 height 38
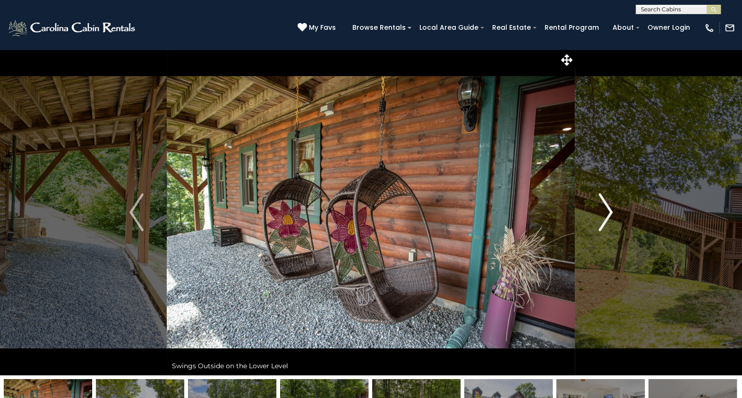
click at [604, 214] on img "Next" at bounding box center [606, 212] width 14 height 38
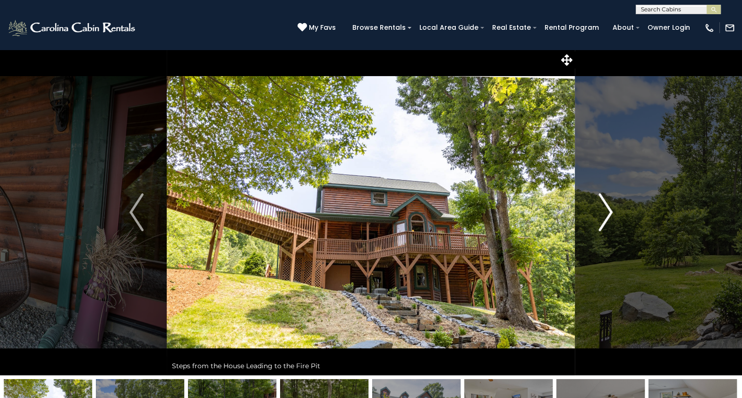
click at [604, 214] on img "Next" at bounding box center [606, 212] width 14 height 38
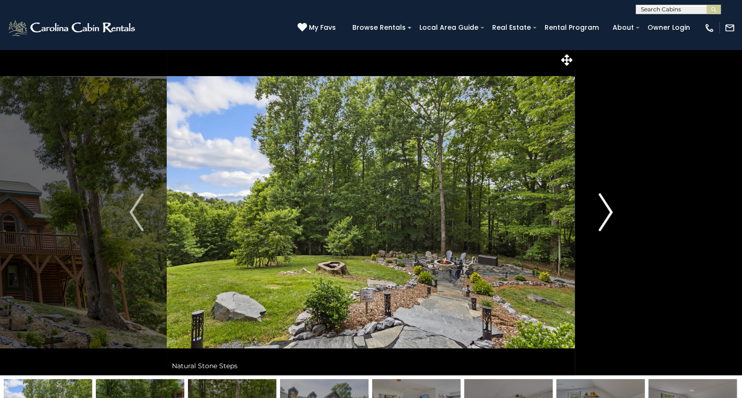
click at [604, 214] on img "Next" at bounding box center [606, 212] width 14 height 38
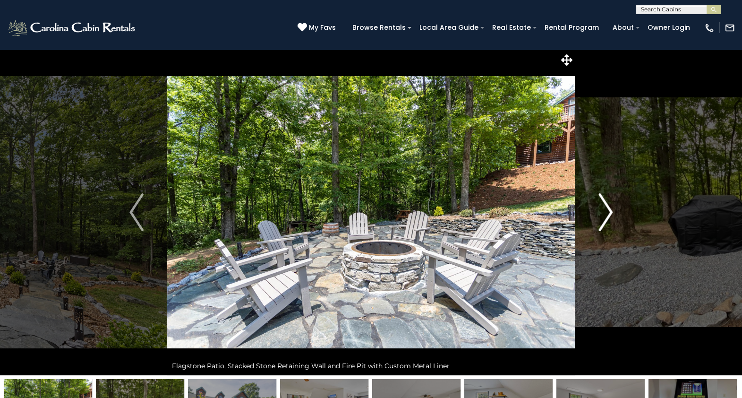
click at [604, 214] on img "Next" at bounding box center [606, 212] width 14 height 38
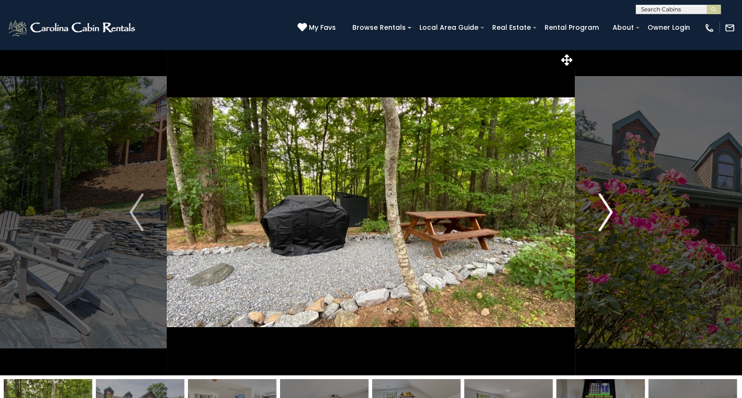
click at [604, 214] on img "Next" at bounding box center [606, 212] width 14 height 38
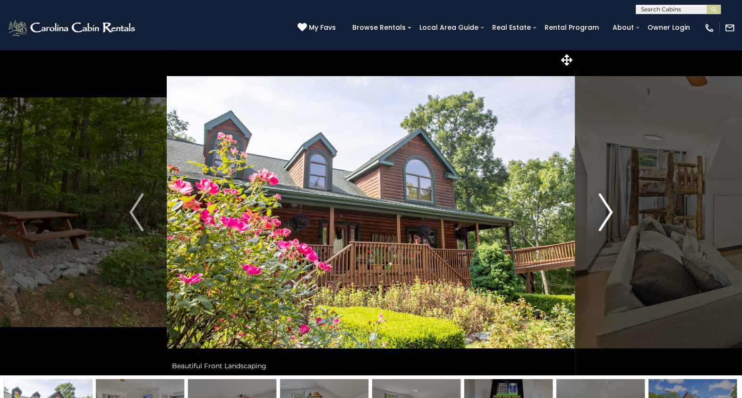
click at [604, 214] on img "Next" at bounding box center [606, 212] width 14 height 38
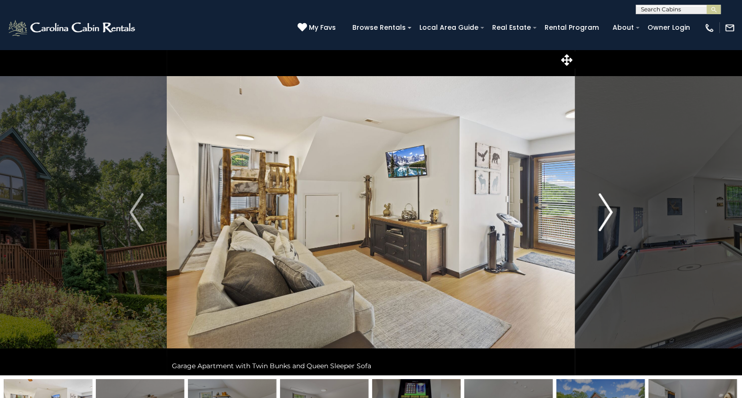
click at [604, 214] on img "Next" at bounding box center [606, 212] width 14 height 38
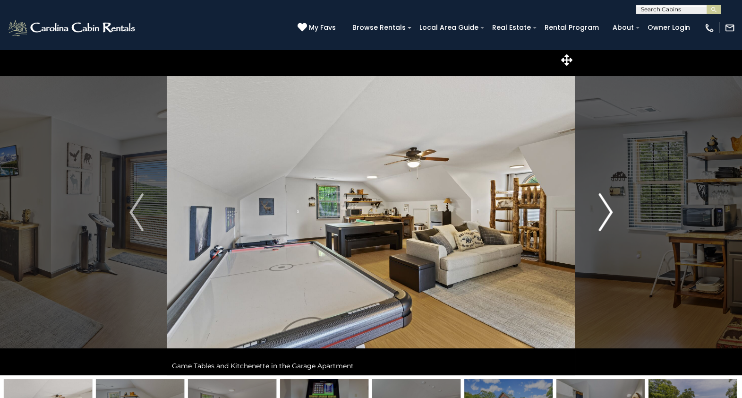
click at [604, 214] on img "Next" at bounding box center [606, 212] width 14 height 38
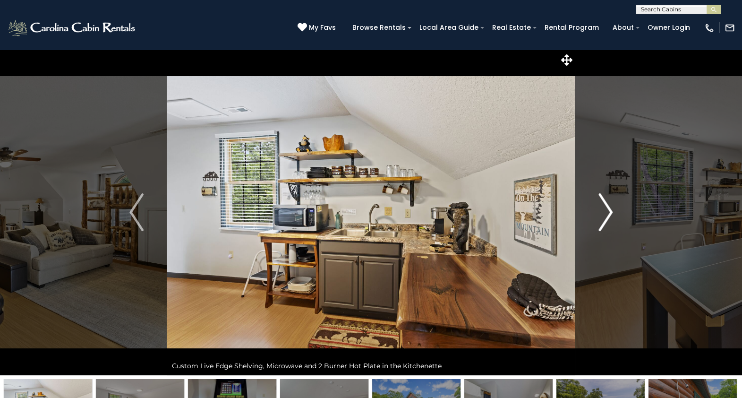
click at [604, 214] on img "Next" at bounding box center [606, 212] width 14 height 38
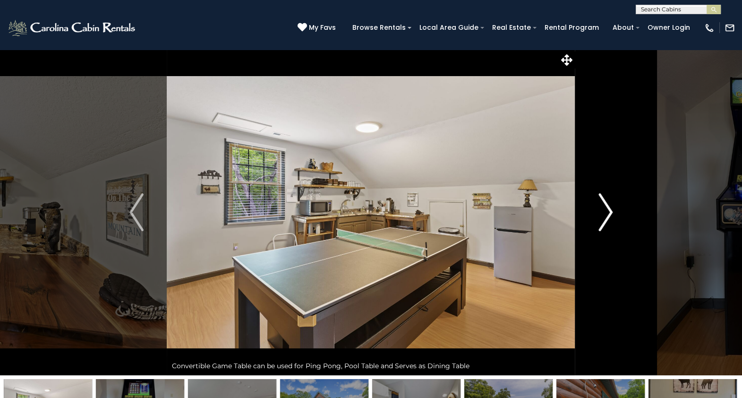
click at [604, 214] on img "Next" at bounding box center [606, 212] width 14 height 38
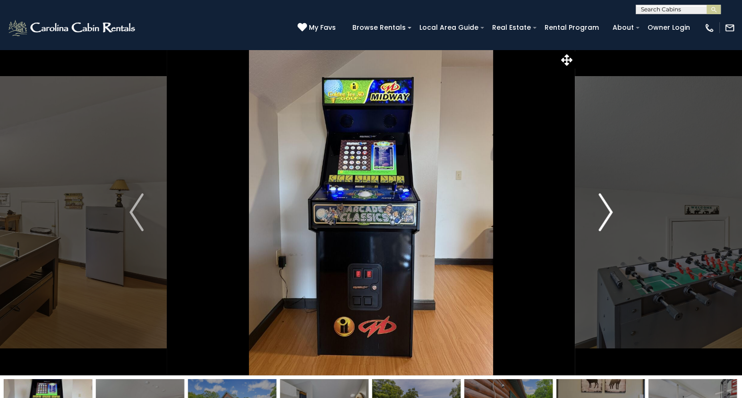
click at [604, 214] on img "Next" at bounding box center [606, 212] width 14 height 38
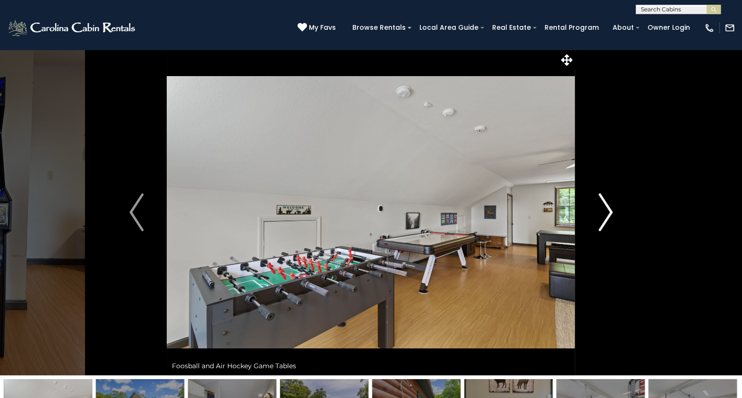
click at [604, 214] on img "Next" at bounding box center [606, 212] width 14 height 38
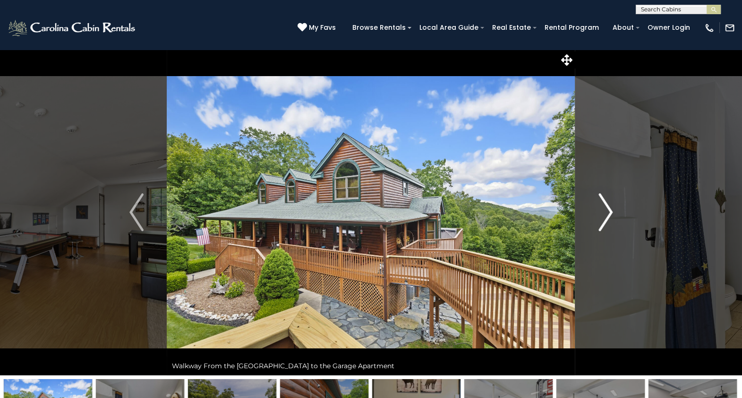
click at [604, 214] on img "Next" at bounding box center [606, 212] width 14 height 38
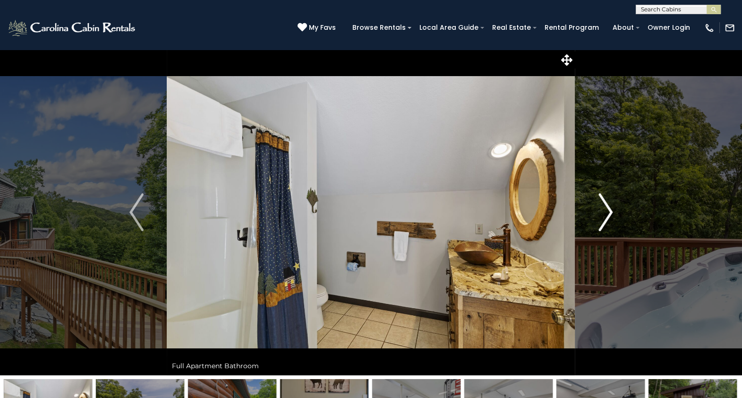
click at [604, 214] on img "Next" at bounding box center [606, 212] width 14 height 38
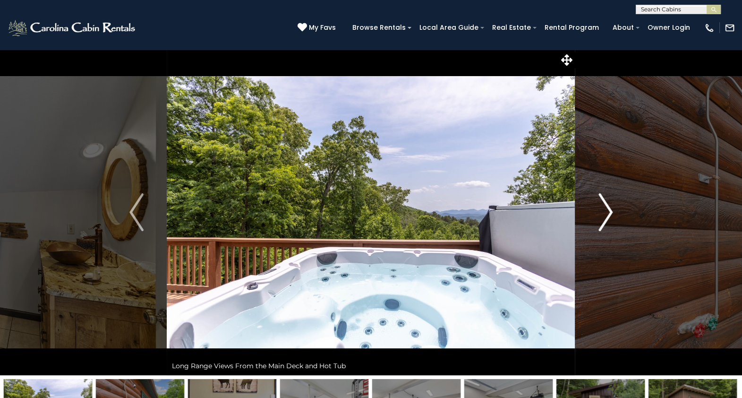
click at [604, 214] on img "Next" at bounding box center [606, 212] width 14 height 38
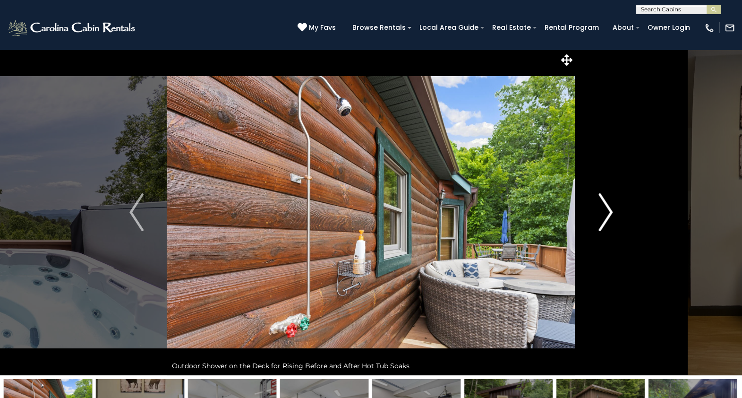
click at [604, 214] on img "Next" at bounding box center [606, 212] width 14 height 38
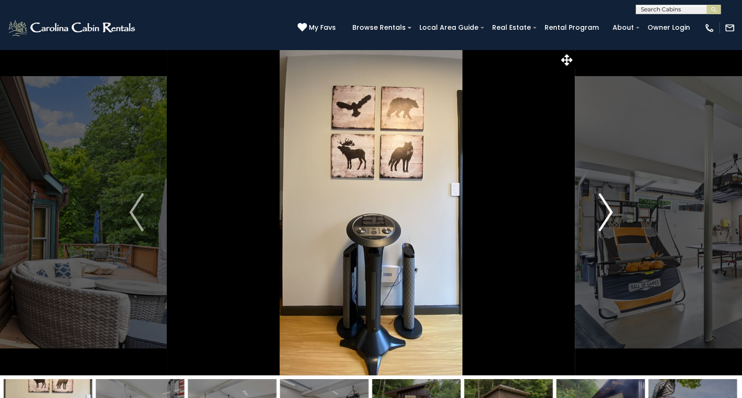
click at [604, 214] on img "Next" at bounding box center [606, 212] width 14 height 38
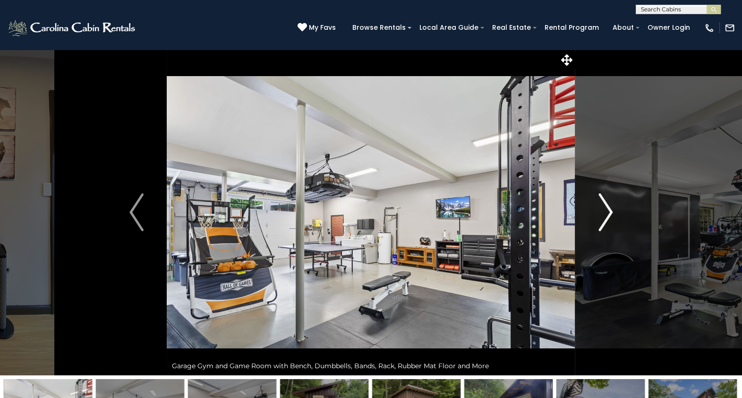
click at [604, 214] on img "Next" at bounding box center [606, 212] width 14 height 38
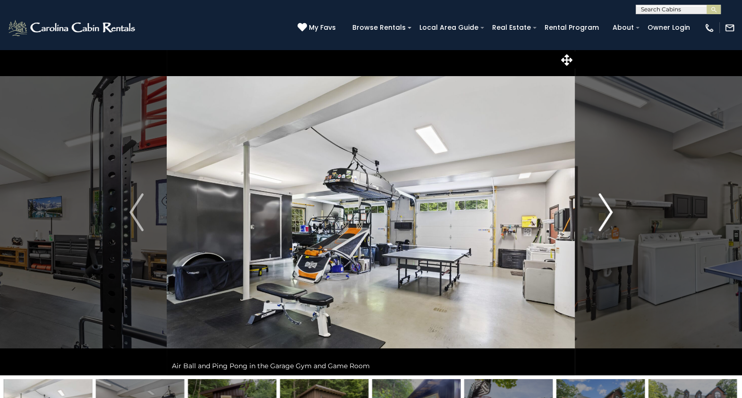
click at [604, 214] on img "Next" at bounding box center [606, 212] width 14 height 38
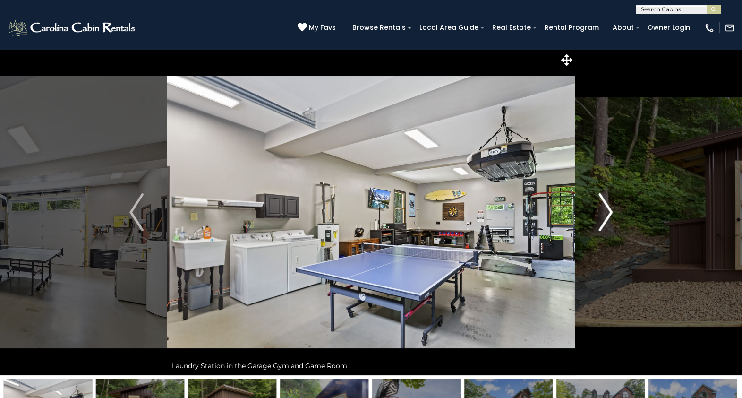
click at [604, 214] on img "Next" at bounding box center [606, 212] width 14 height 38
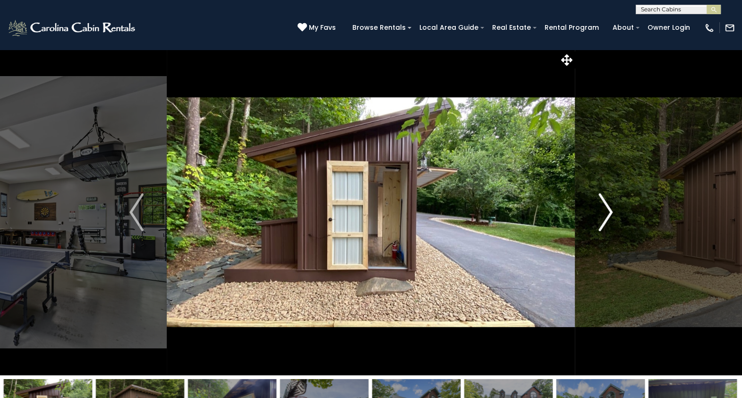
click at [604, 214] on img "Next" at bounding box center [606, 212] width 14 height 38
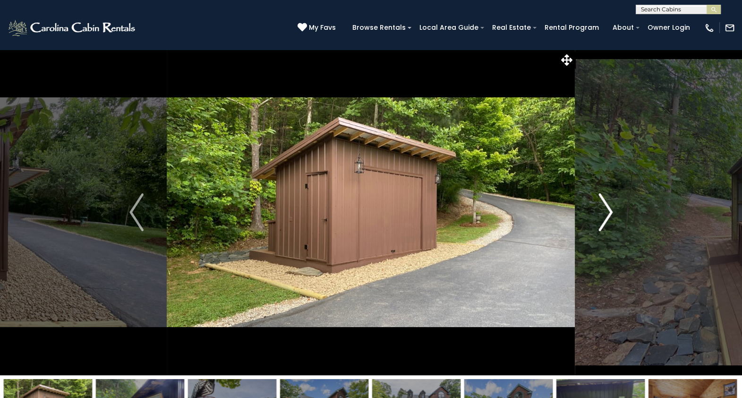
click at [604, 214] on img "Next" at bounding box center [606, 212] width 14 height 38
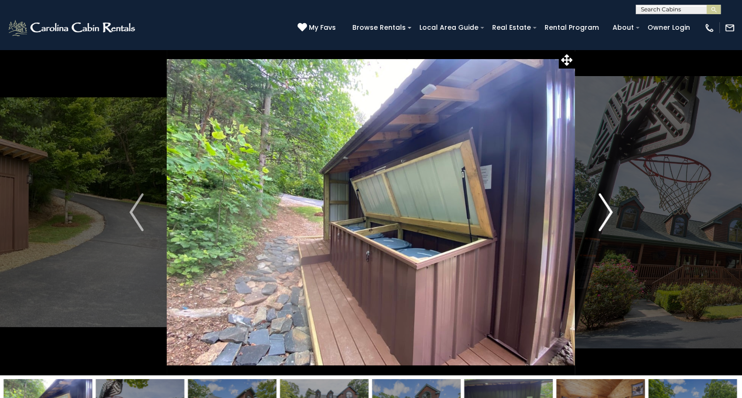
click at [604, 214] on img "Next" at bounding box center [606, 212] width 14 height 38
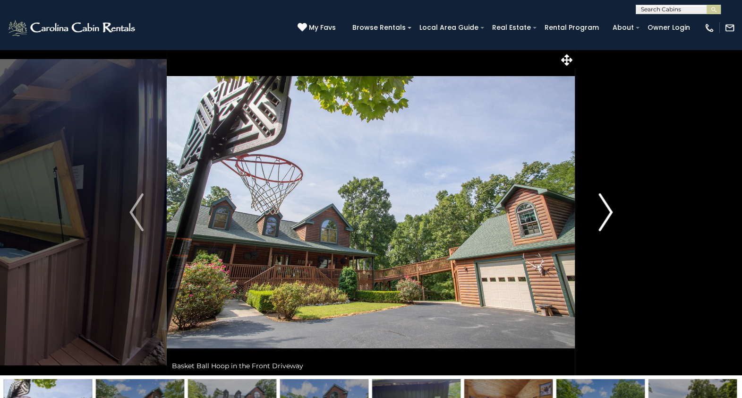
click at [604, 214] on img "Next" at bounding box center [606, 212] width 14 height 38
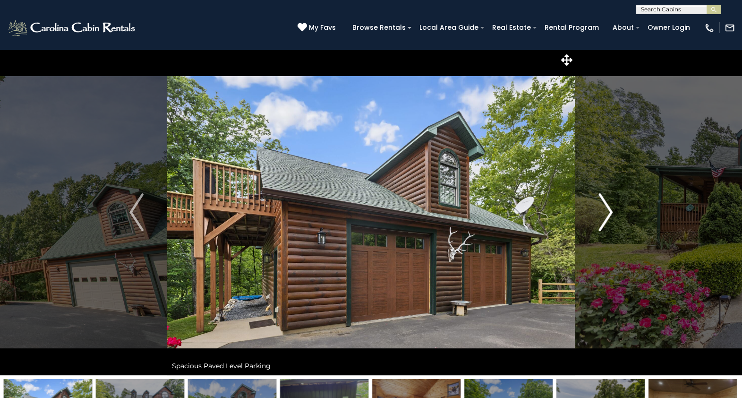
click at [604, 214] on img "Next" at bounding box center [606, 212] width 14 height 38
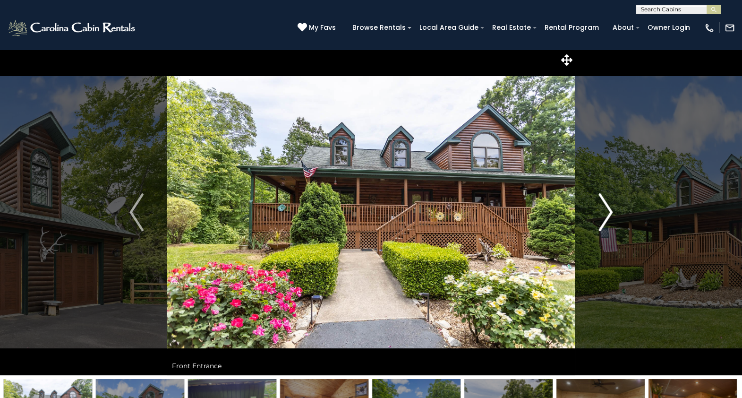
click at [604, 214] on img "Next" at bounding box center [606, 212] width 14 height 38
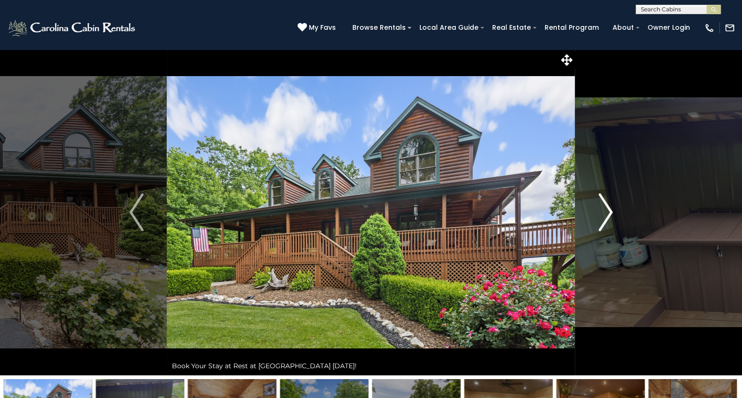
click at [604, 214] on img "Next" at bounding box center [606, 212] width 14 height 38
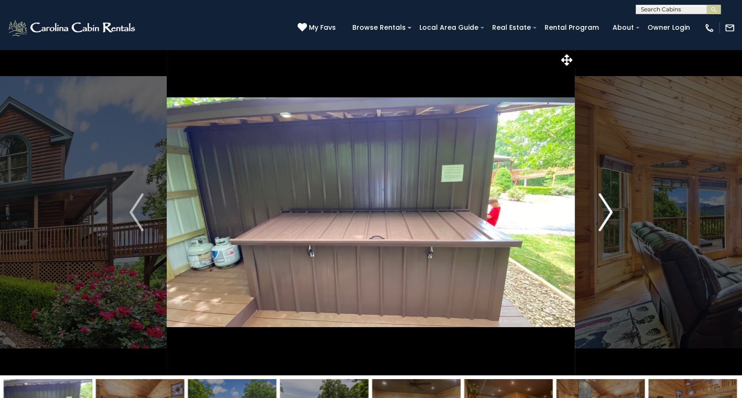
click at [604, 214] on img "Next" at bounding box center [606, 212] width 14 height 38
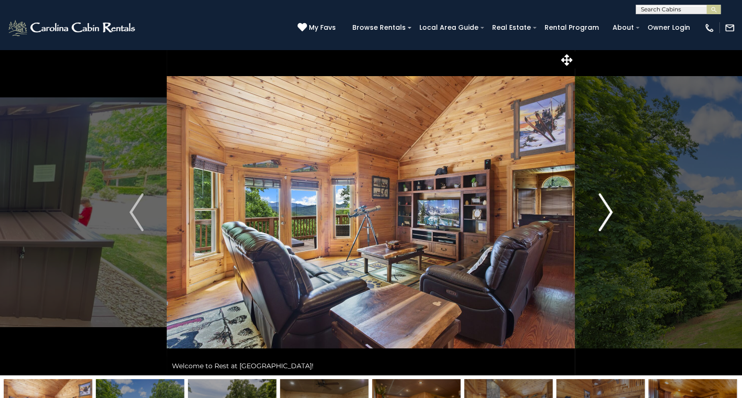
click at [604, 214] on img "Next" at bounding box center [606, 212] width 14 height 38
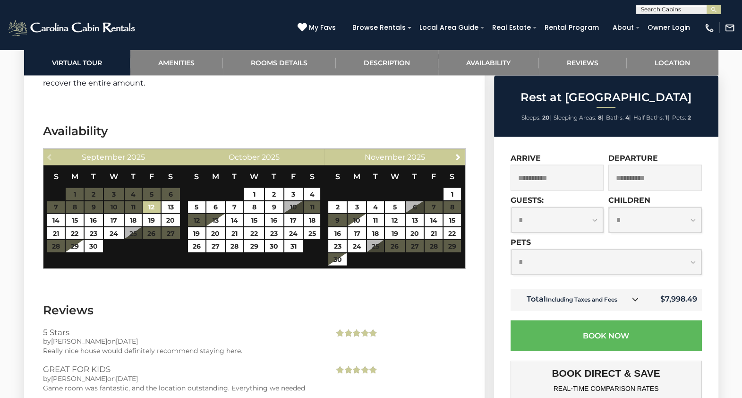
scroll to position [2330, 0]
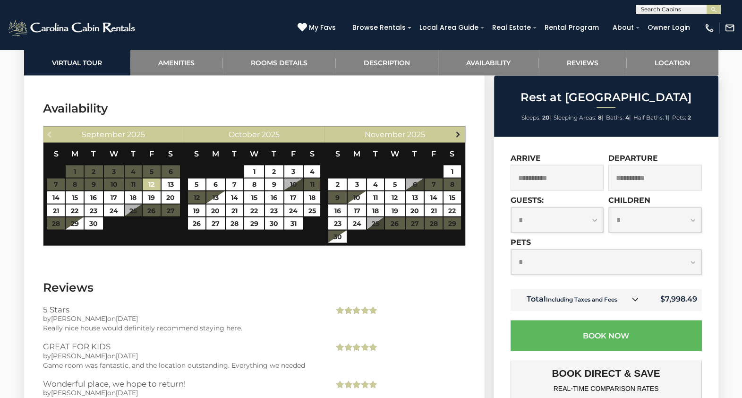
click at [459, 130] on span "Next" at bounding box center [459, 134] width 8 height 8
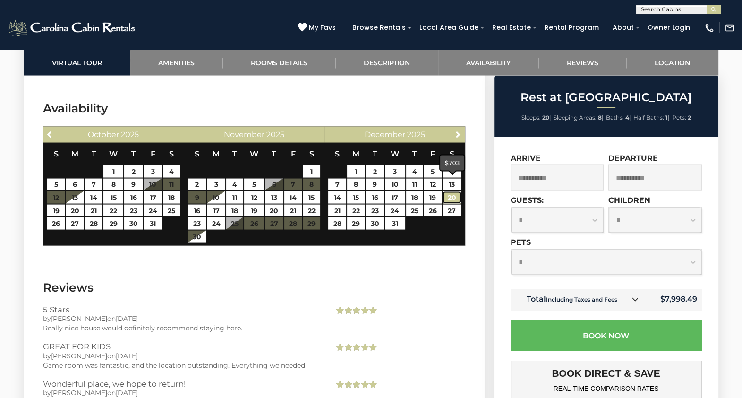
click at [451, 191] on link "20" at bounding box center [452, 197] width 18 height 12
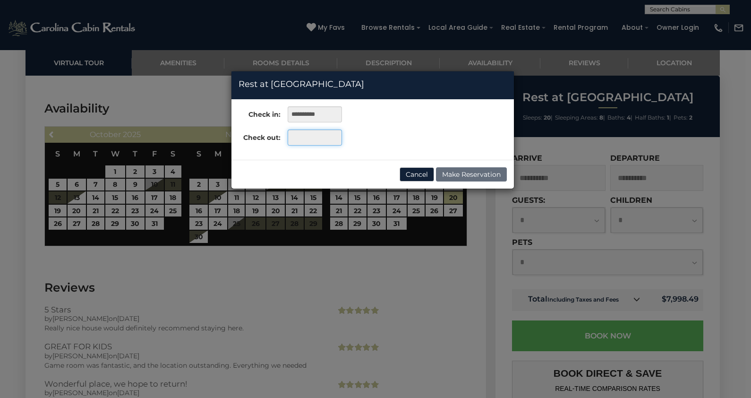
click at [314, 142] on input "text" at bounding box center [315, 137] width 54 height 16
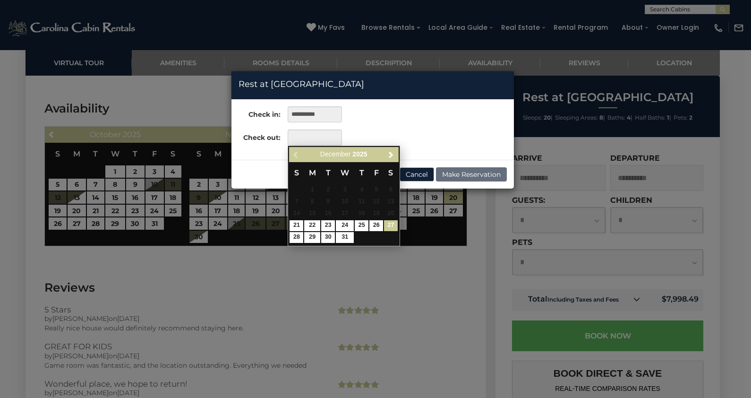
click at [389, 224] on link "27" at bounding box center [391, 225] width 14 height 11
type input "**********"
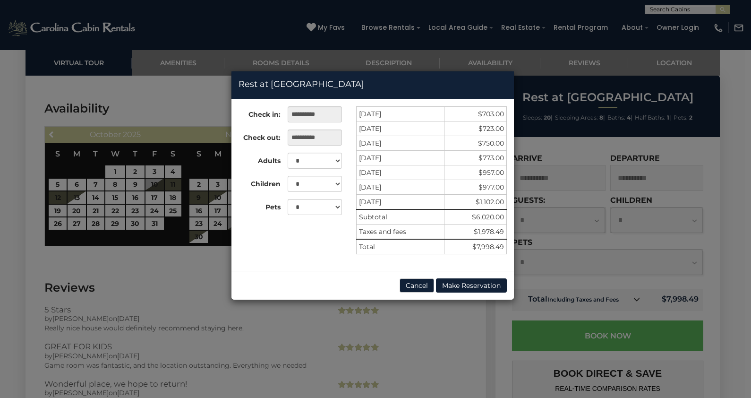
click at [448, 326] on div "**********" at bounding box center [375, 199] width 751 height 398
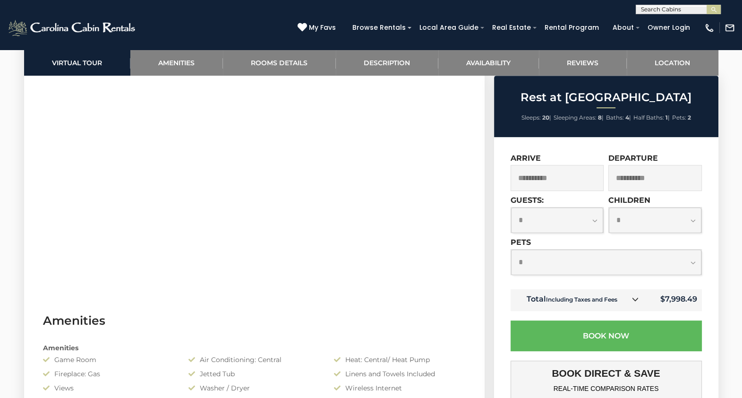
scroll to position [529, 0]
click at [504, 123] on ul "Sleeps: 20 | Sleeping Areas: 8 | Baths: 4 | Half Baths: 1 | Pets: 2" at bounding box center [607, 118] width 220 height 12
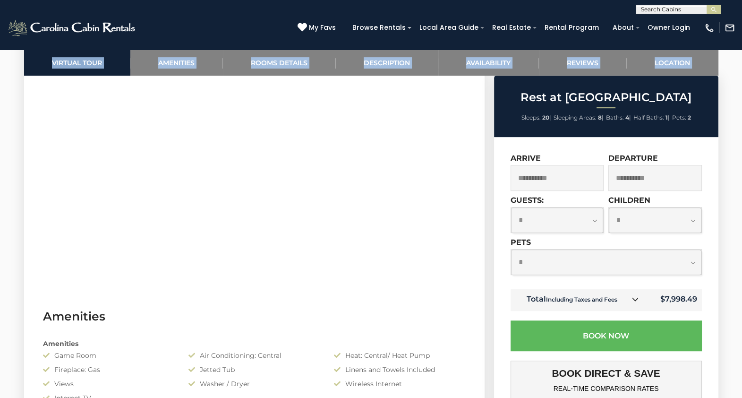
drag, startPoint x: 9, startPoint y: 185, endPoint x: 62, endPoint y: 172, distance: 54.2
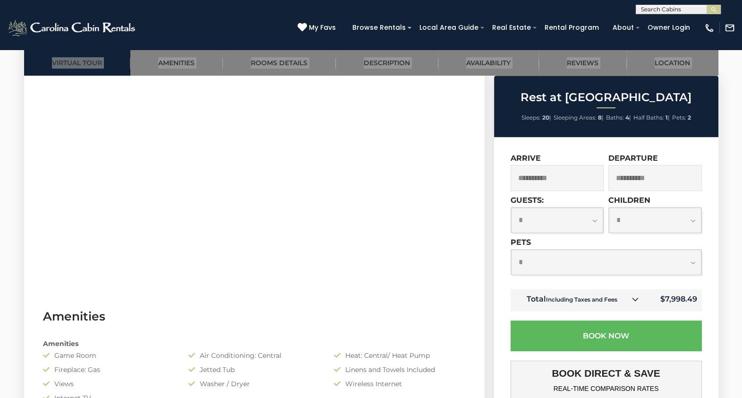
drag, startPoint x: 42, startPoint y: 165, endPoint x: 20, endPoint y: 157, distance: 23.6
drag, startPoint x: 37, startPoint y: 165, endPoint x: 249, endPoint y: 7, distance: 263.9
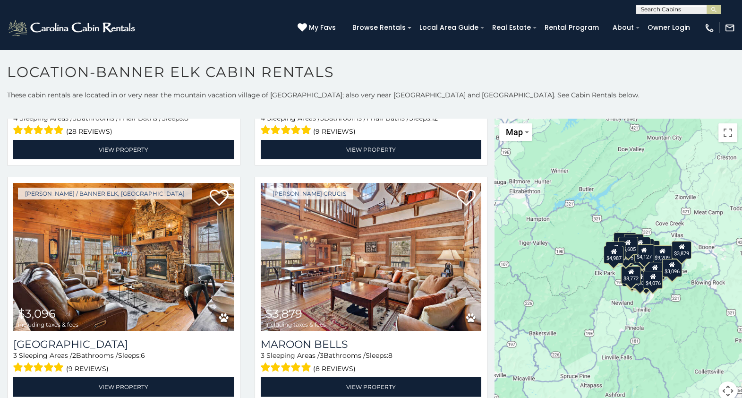
scroll to position [3065, 0]
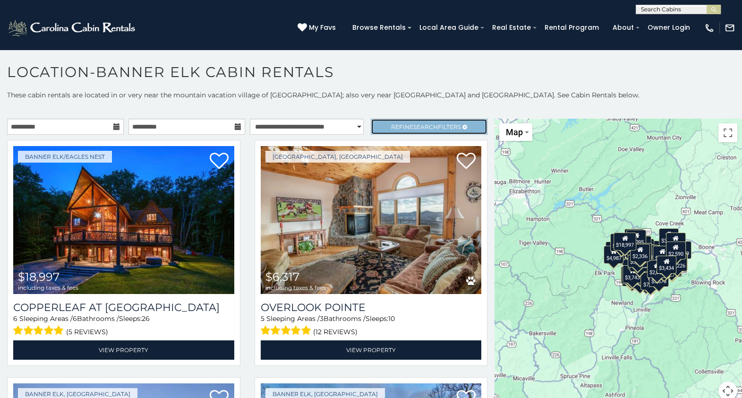
click at [395, 130] on link "Refine Search Filters" at bounding box center [429, 127] width 117 height 16
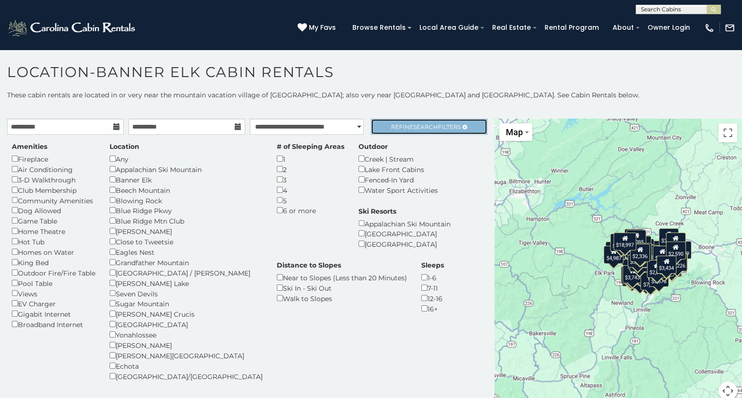
click at [404, 129] on span "Refine Search Filters" at bounding box center [426, 126] width 70 height 7
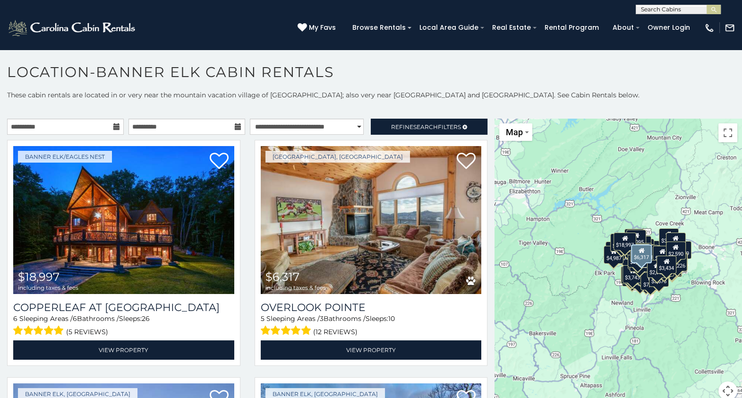
click at [484, 291] on div "[GEOGRAPHIC_DATA], [GEOGRAPHIC_DATA] $6,317 including taxes & fees [GEOGRAPHIC_…" at bounding box center [372, 256] width 248 height 232
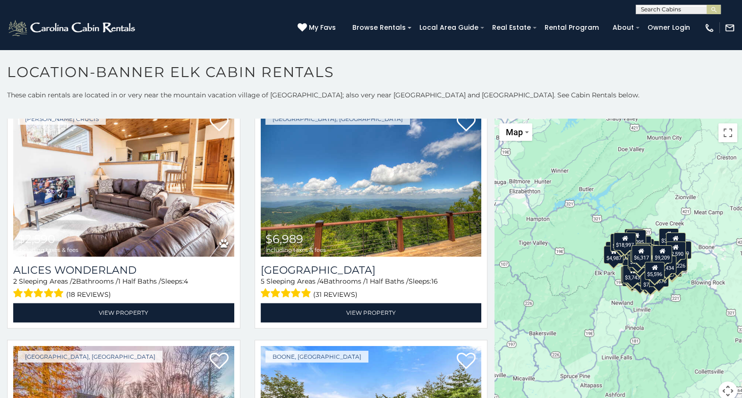
scroll to position [6261, 0]
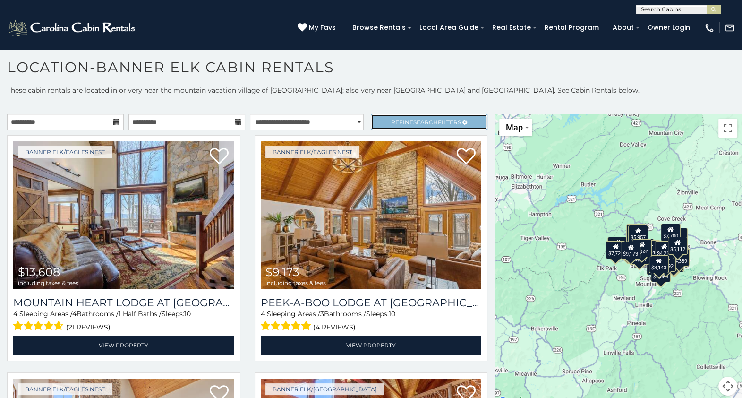
click at [444, 127] on link "Refine Search Filters" at bounding box center [429, 122] width 117 height 16
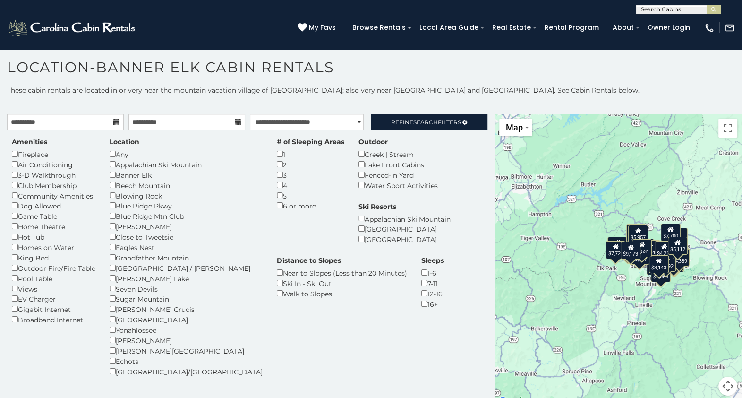
click at [116, 120] on icon at bounding box center [116, 122] width 7 height 7
click at [113, 122] on icon at bounding box center [116, 122] width 7 height 7
click at [99, 123] on input "**********" at bounding box center [65, 122] width 117 height 16
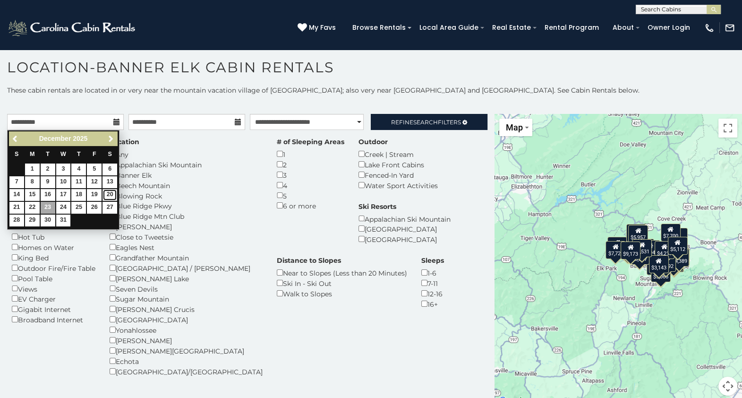
click at [110, 193] on link "20" at bounding box center [110, 195] width 15 height 12
type input "**********"
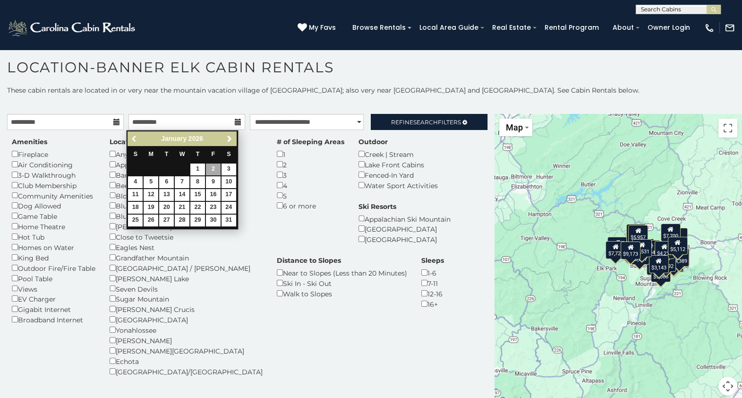
click at [133, 139] on span "Previous" at bounding box center [135, 139] width 8 height 8
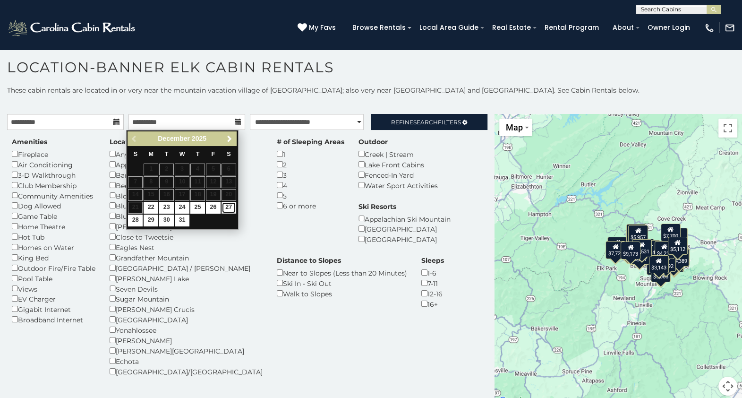
click at [232, 204] on link "27" at bounding box center [229, 208] width 15 height 12
type input "**********"
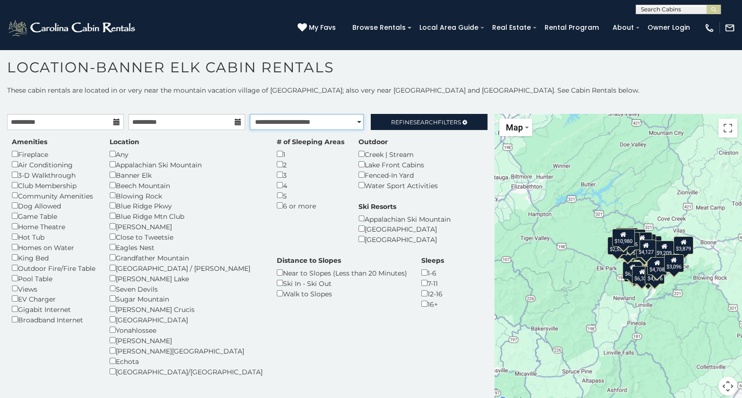
click at [340, 120] on select "**********" at bounding box center [307, 122] width 114 height 16
select select "**********"
click at [250, 114] on select "**********" at bounding box center [307, 122] width 114 height 16
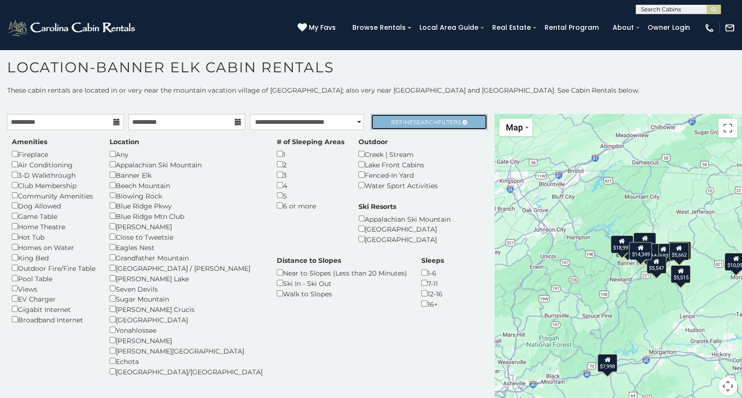
click at [425, 119] on span "Search" at bounding box center [425, 122] width 25 height 7
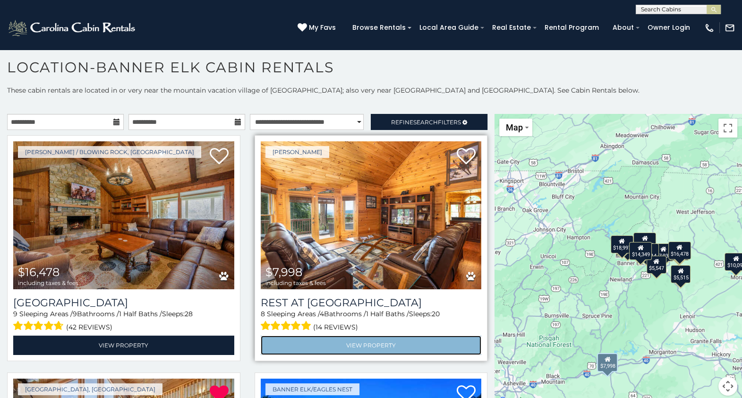
click at [392, 340] on link "View Property" at bounding box center [371, 344] width 221 height 19
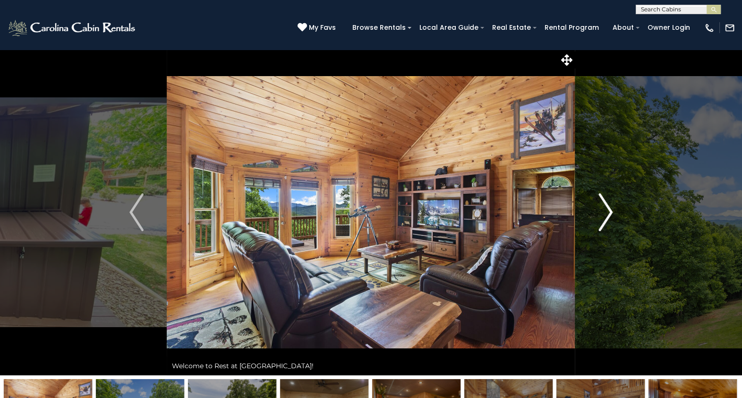
click at [596, 226] on button "Next" at bounding box center [606, 212] width 60 height 326
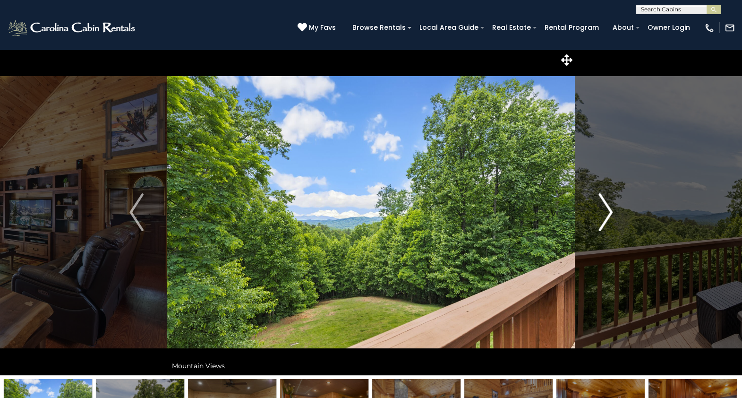
click at [596, 226] on button "Next" at bounding box center [606, 212] width 60 height 326
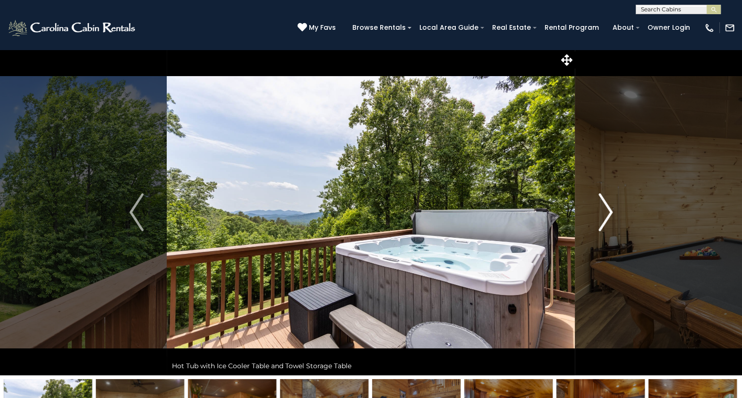
click at [596, 226] on button "Next" at bounding box center [606, 212] width 60 height 326
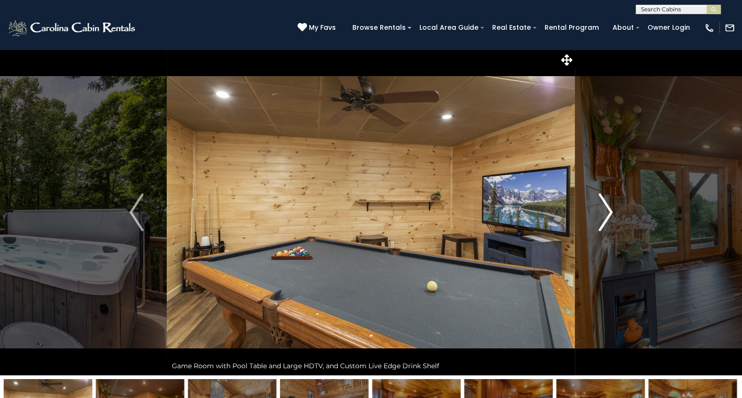
click at [596, 226] on button "Next" at bounding box center [606, 212] width 60 height 326
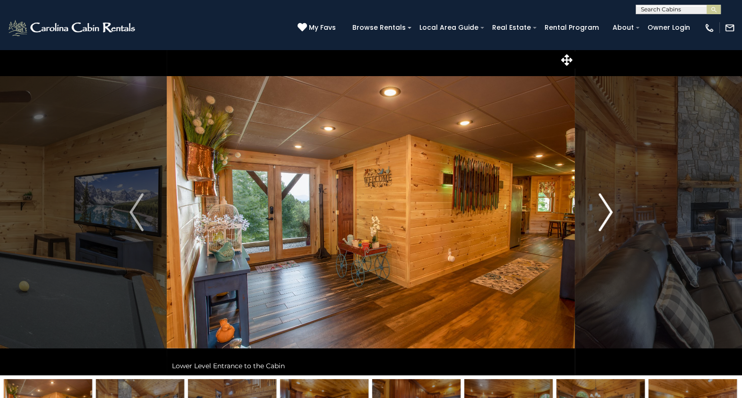
click at [596, 226] on button "Next" at bounding box center [606, 212] width 60 height 326
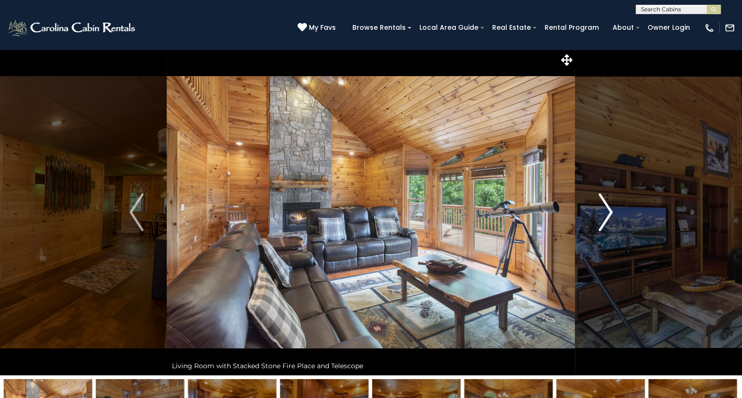
click at [596, 226] on button "Next" at bounding box center [606, 212] width 60 height 326
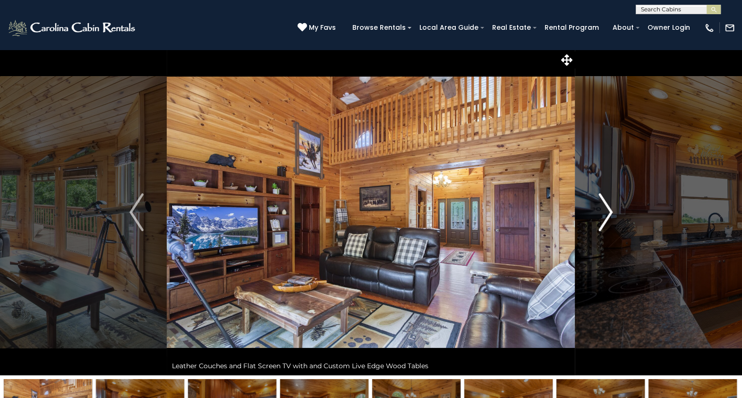
click at [596, 226] on button "Next" at bounding box center [606, 212] width 60 height 326
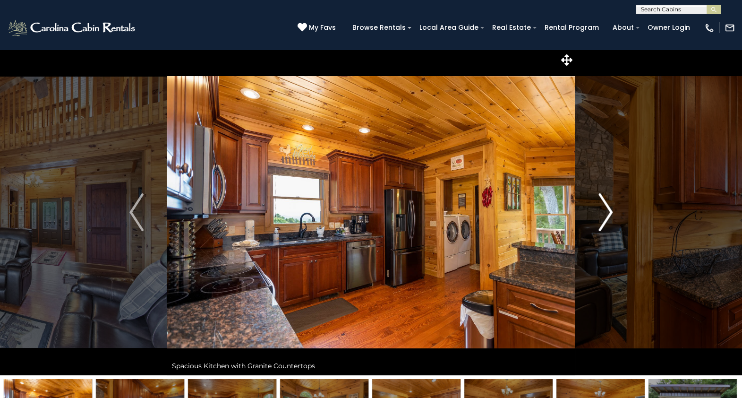
click at [596, 226] on button "Next" at bounding box center [606, 212] width 60 height 326
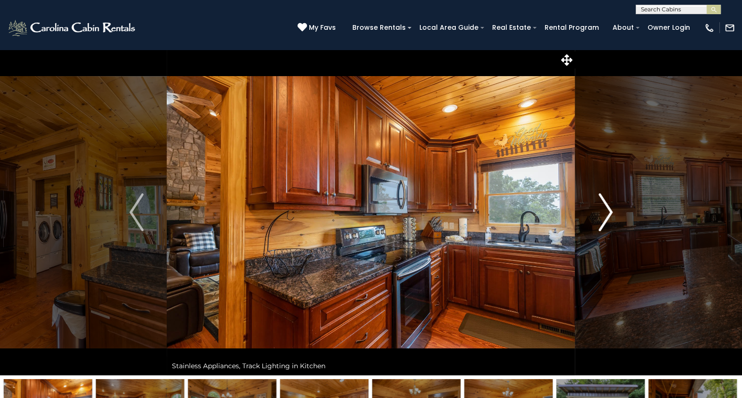
click at [596, 226] on button "Next" at bounding box center [606, 212] width 60 height 326
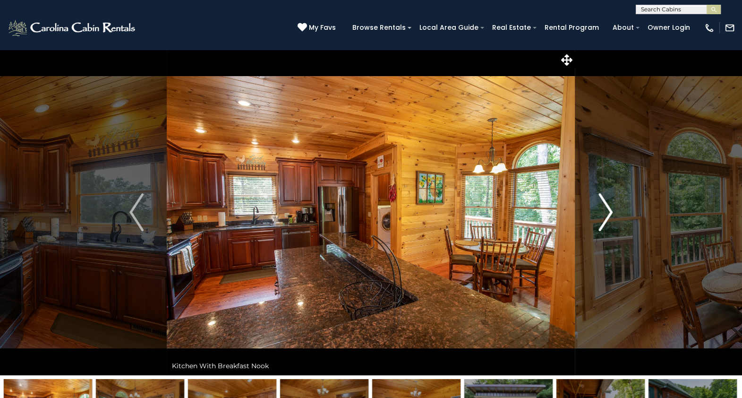
click at [596, 226] on button "Next" at bounding box center [606, 212] width 60 height 326
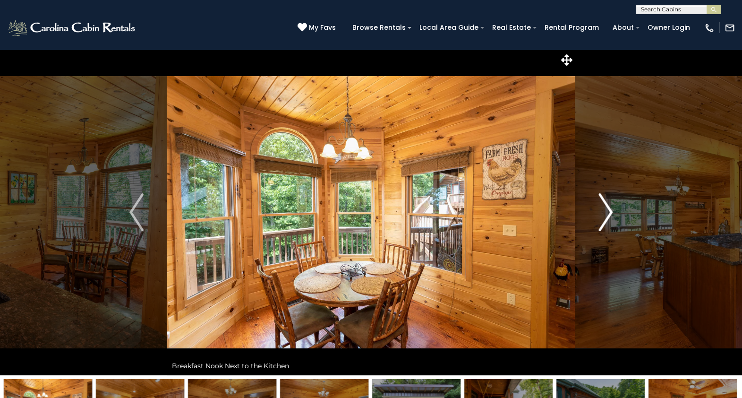
click at [596, 226] on button "Next" at bounding box center [606, 212] width 60 height 326
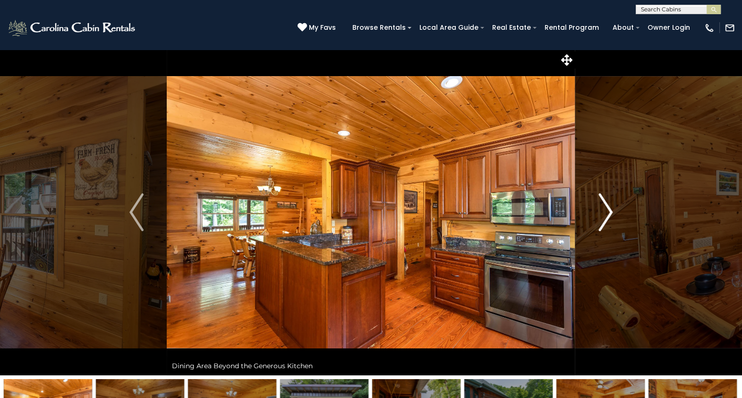
click at [596, 226] on button "Next" at bounding box center [606, 212] width 60 height 326
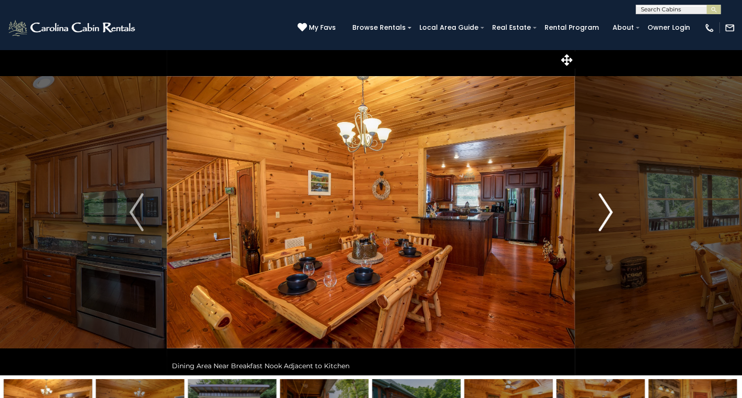
click at [596, 226] on button "Next" at bounding box center [606, 212] width 60 height 326
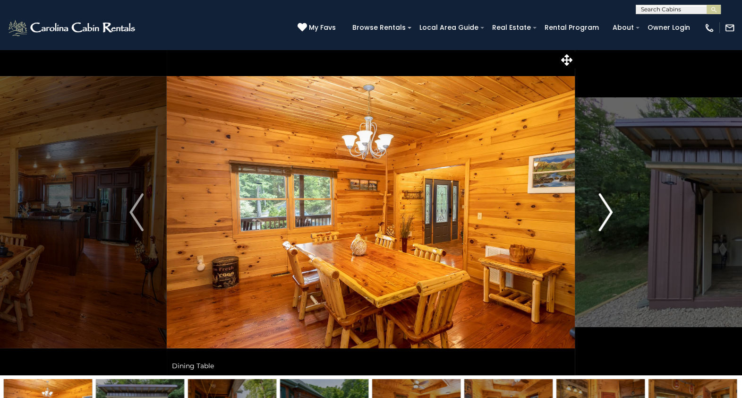
click at [596, 226] on button "Next" at bounding box center [606, 212] width 60 height 326
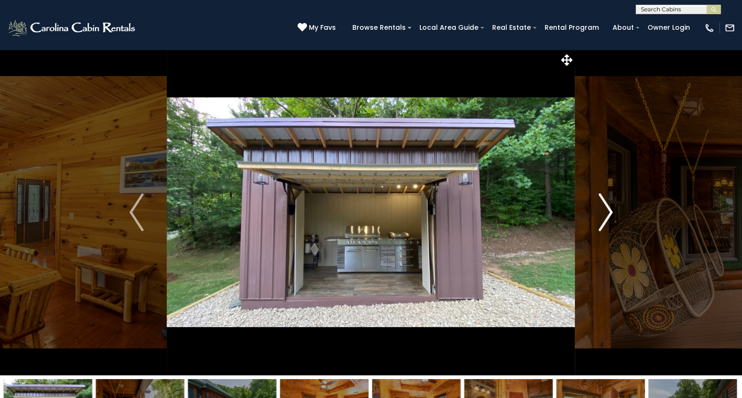
click at [596, 226] on button "Next" at bounding box center [606, 212] width 60 height 326
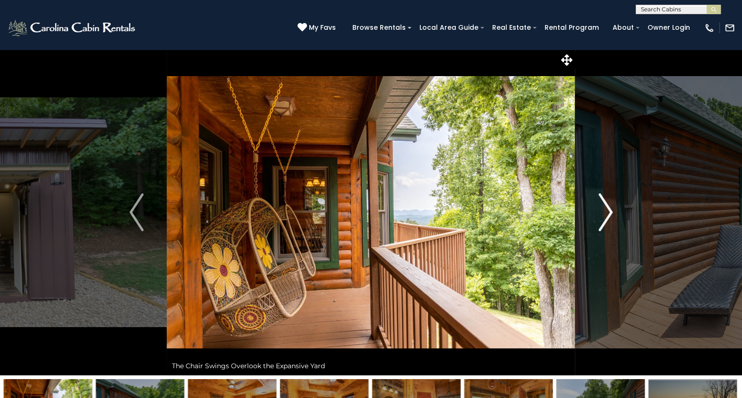
click at [596, 226] on button "Next" at bounding box center [606, 212] width 60 height 326
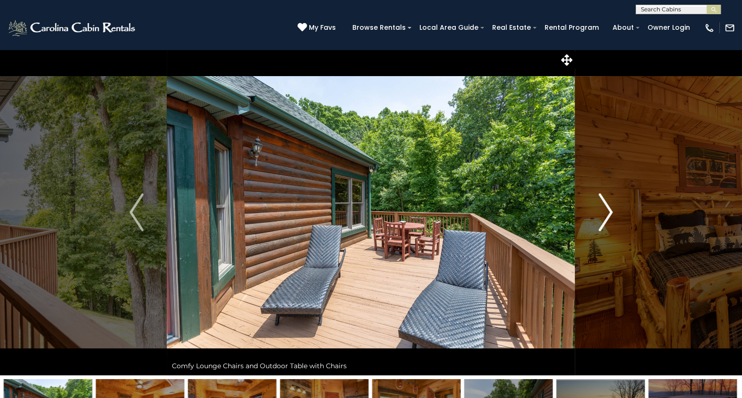
click at [596, 226] on button "Next" at bounding box center [606, 212] width 60 height 326
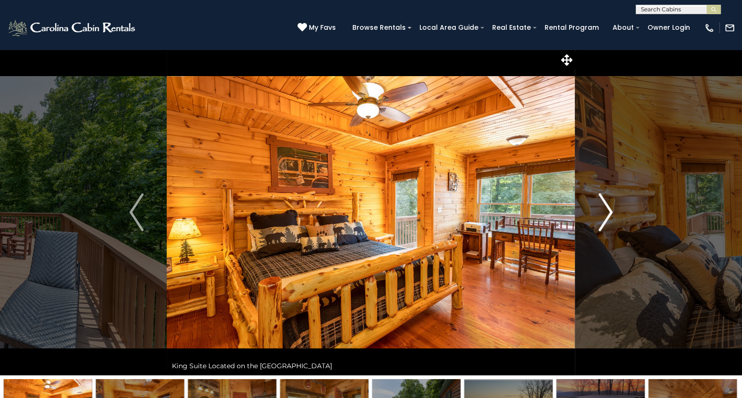
click at [596, 226] on button "Next" at bounding box center [606, 212] width 60 height 326
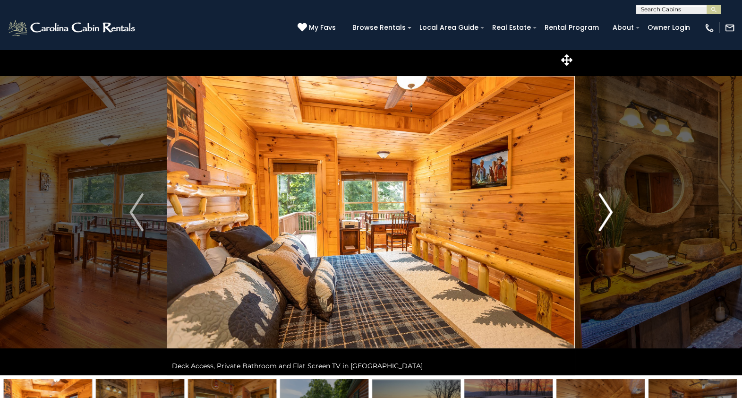
click at [596, 226] on button "Next" at bounding box center [606, 212] width 60 height 326
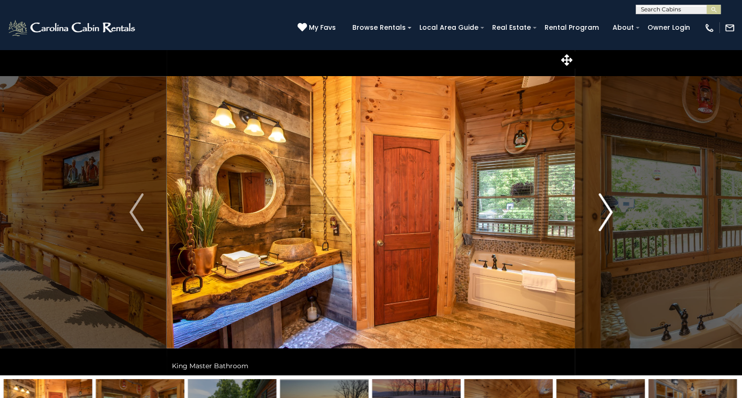
click at [596, 226] on button "Next" at bounding box center [606, 212] width 60 height 326
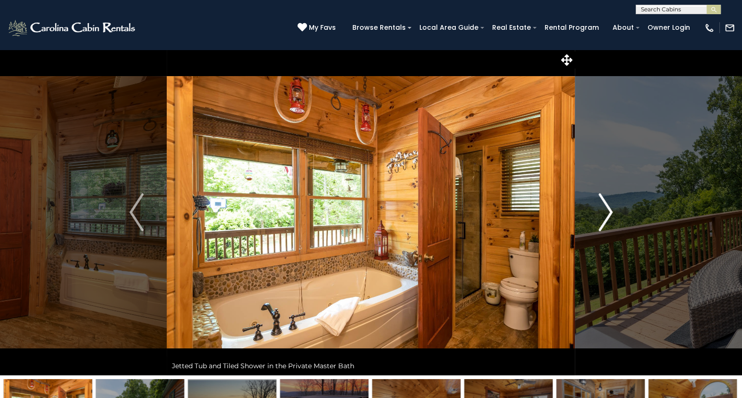
click at [596, 226] on button "Next" at bounding box center [606, 212] width 60 height 326
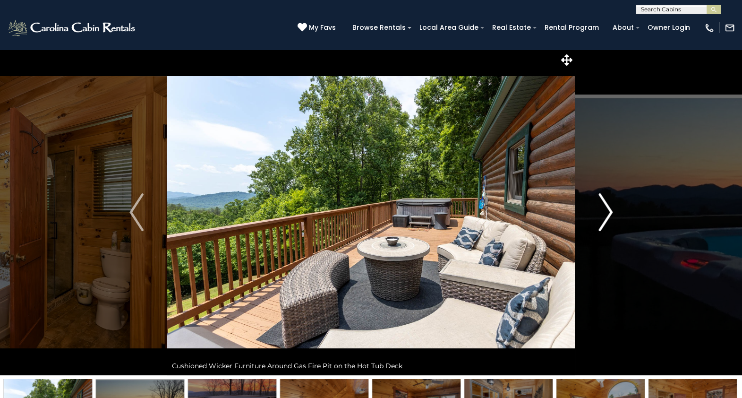
click at [596, 226] on button "Next" at bounding box center [606, 212] width 60 height 326
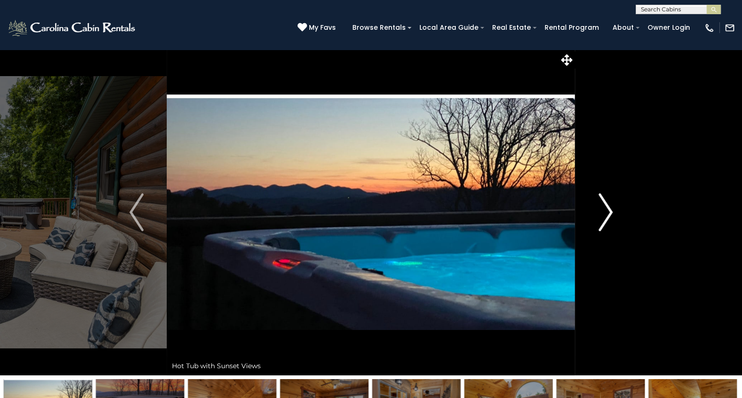
click at [596, 226] on button "Next" at bounding box center [606, 212] width 60 height 326
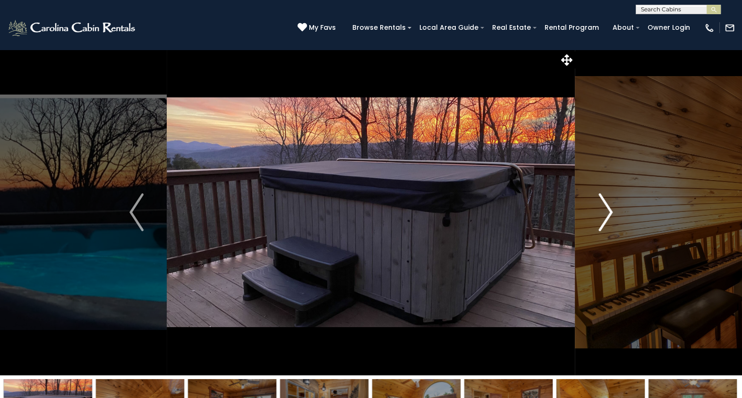
click at [596, 226] on button "Next" at bounding box center [606, 212] width 60 height 326
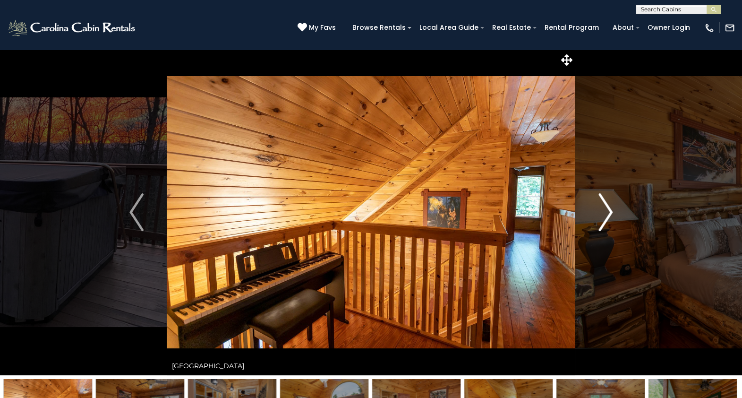
click at [596, 226] on button "Next" at bounding box center [606, 212] width 60 height 326
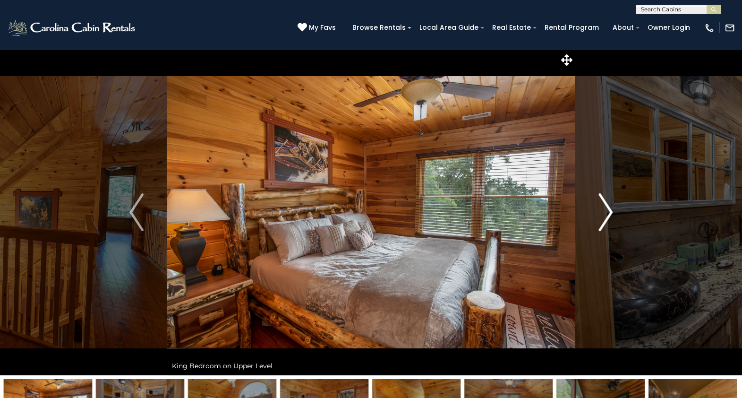
click at [596, 226] on button "Next" at bounding box center [606, 212] width 60 height 326
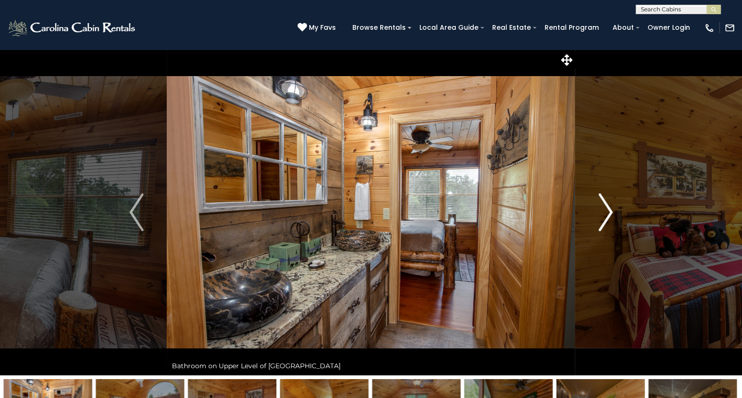
click at [596, 226] on button "Next" at bounding box center [606, 212] width 60 height 326
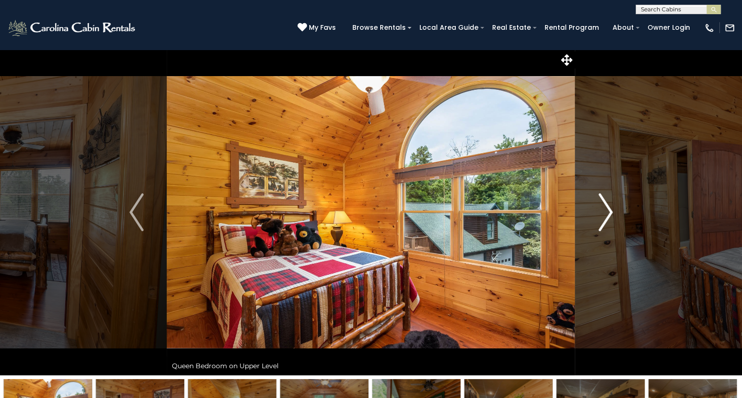
click at [596, 226] on button "Next" at bounding box center [606, 212] width 60 height 326
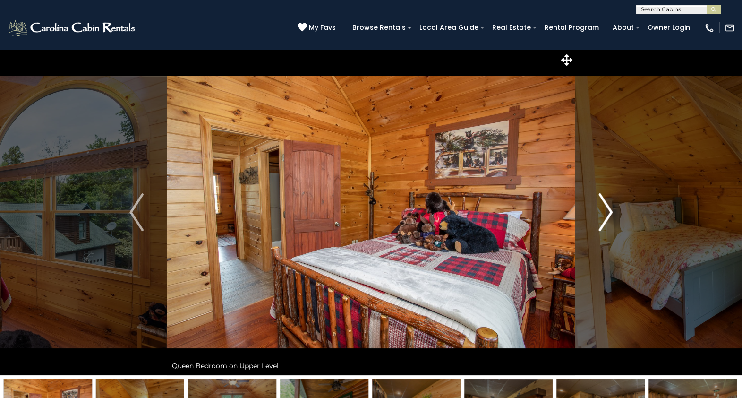
click at [596, 226] on button "Next" at bounding box center [606, 212] width 60 height 326
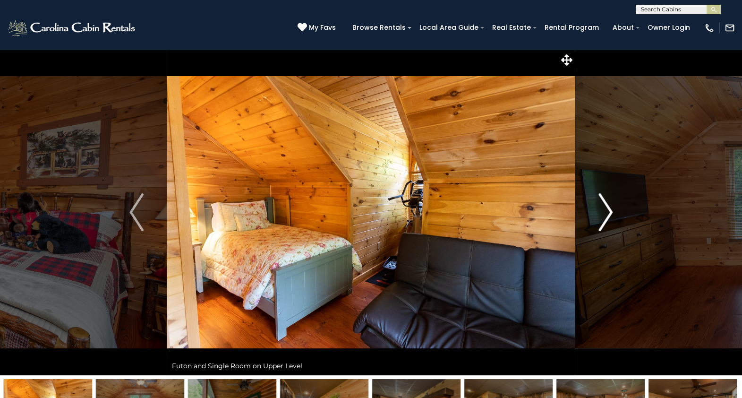
click at [604, 223] on img "Next" at bounding box center [606, 212] width 14 height 38
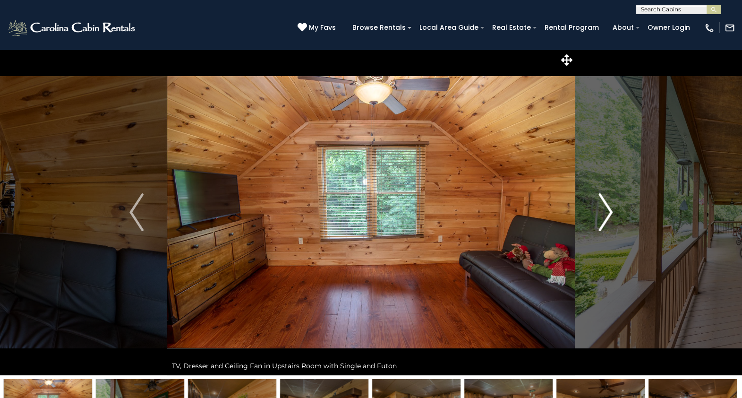
click at [604, 223] on img "Next" at bounding box center [606, 212] width 14 height 38
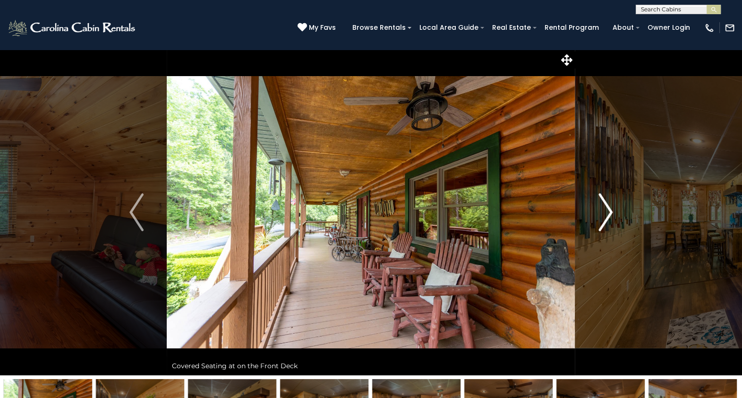
click at [604, 223] on img "Next" at bounding box center [606, 212] width 14 height 38
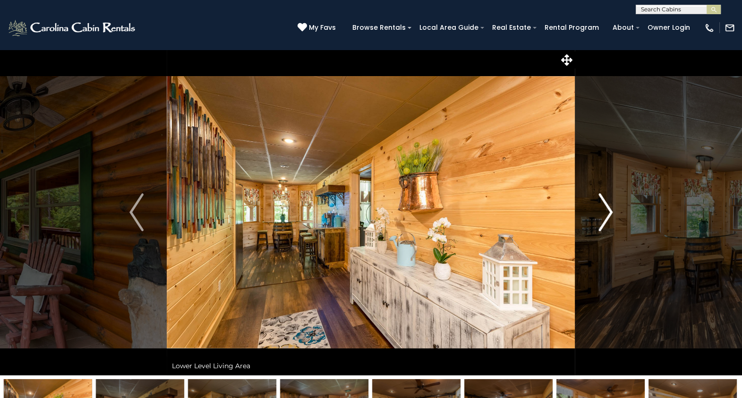
click at [604, 223] on img "Next" at bounding box center [606, 212] width 14 height 38
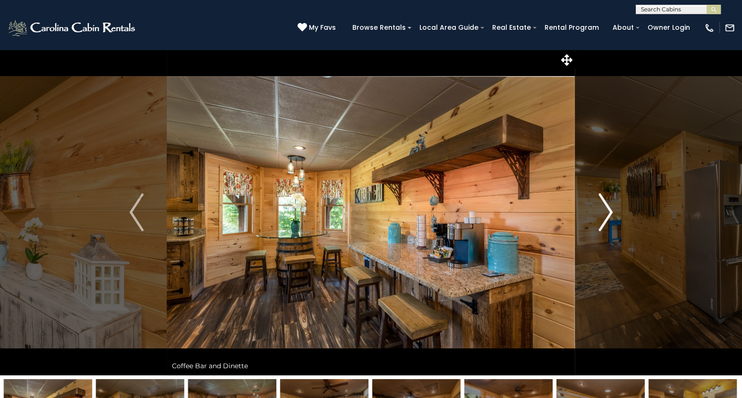
click at [604, 223] on img "Next" at bounding box center [606, 212] width 14 height 38
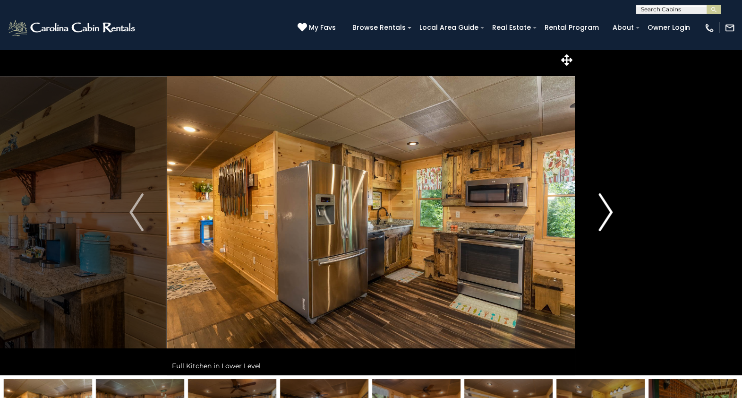
click at [604, 223] on img "Next" at bounding box center [606, 212] width 14 height 38
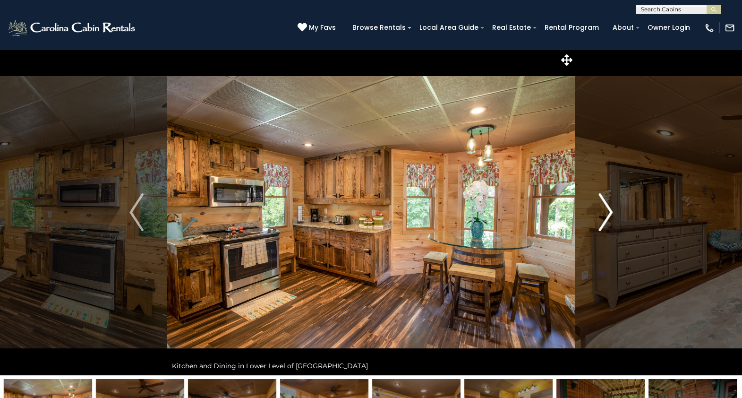
click at [604, 223] on img "Next" at bounding box center [606, 212] width 14 height 38
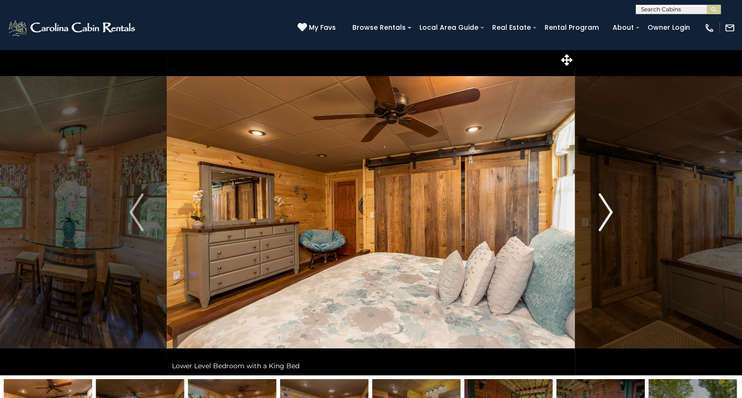
click at [604, 223] on img "Next" at bounding box center [606, 212] width 14 height 38
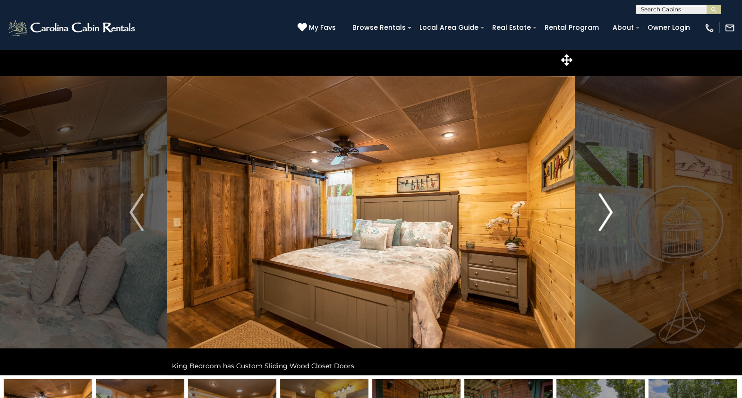
click at [604, 223] on img "Next" at bounding box center [606, 212] width 14 height 38
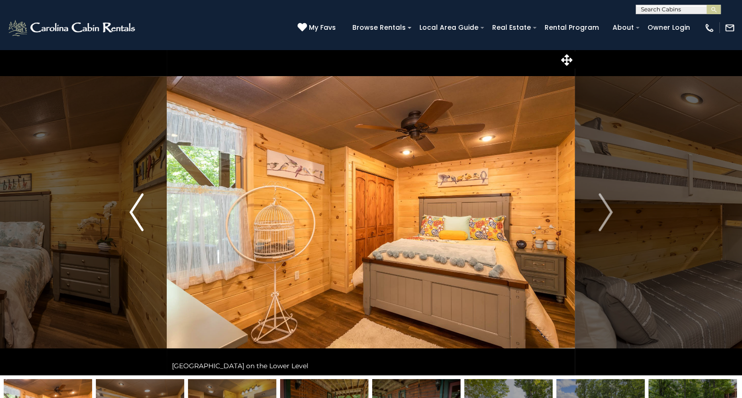
click at [135, 219] on img "Previous" at bounding box center [136, 212] width 14 height 38
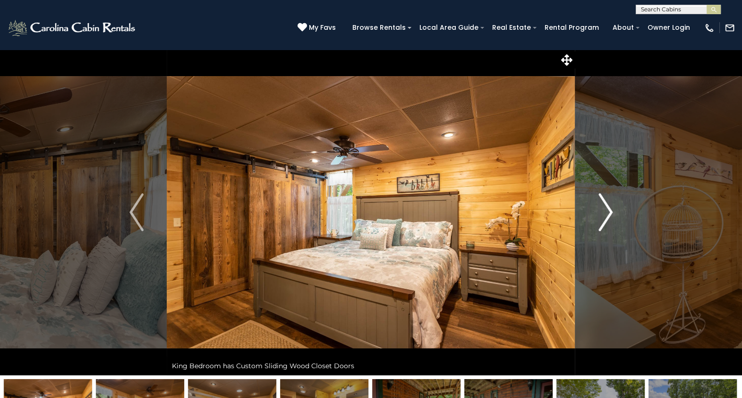
click at [595, 205] on button "Next" at bounding box center [606, 212] width 60 height 326
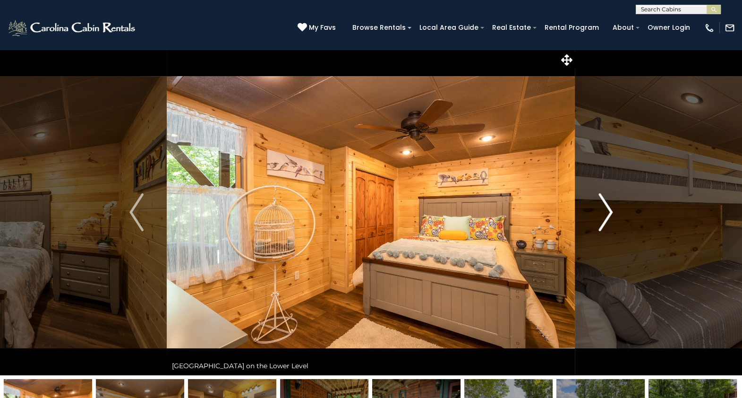
click at [595, 205] on button "Next" at bounding box center [606, 212] width 60 height 326
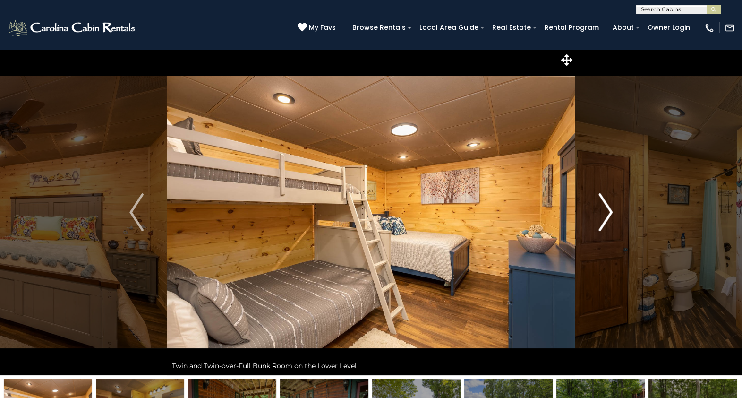
click at [595, 205] on button "Next" at bounding box center [606, 212] width 60 height 326
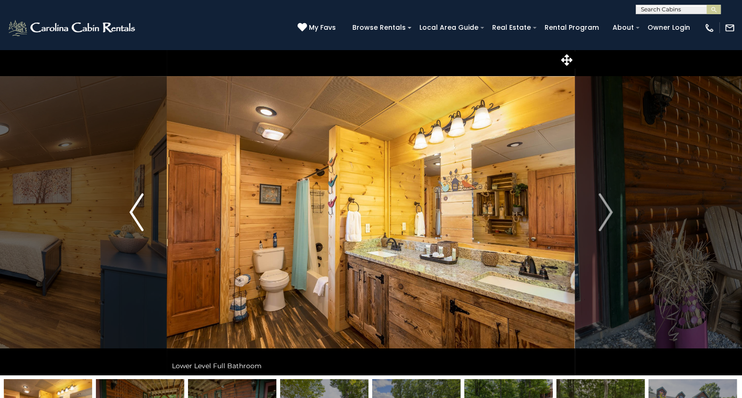
click at [144, 213] on img "Previous" at bounding box center [136, 212] width 14 height 38
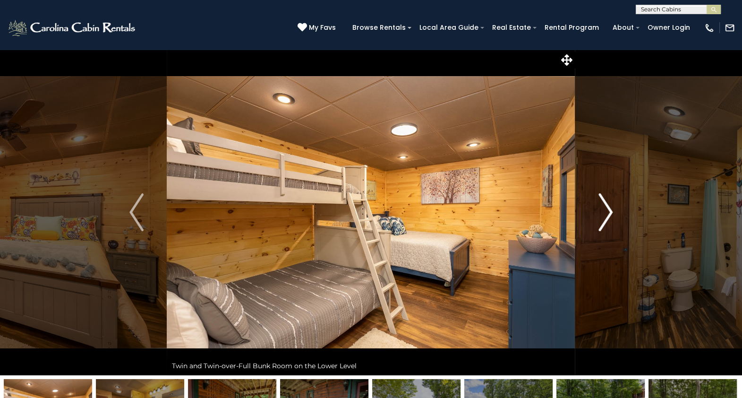
click at [605, 217] on img "Next" at bounding box center [606, 212] width 14 height 38
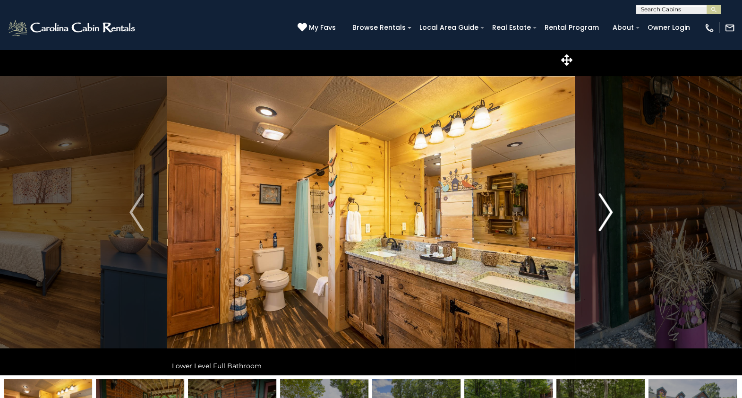
click at [605, 217] on img "Next" at bounding box center [606, 212] width 14 height 38
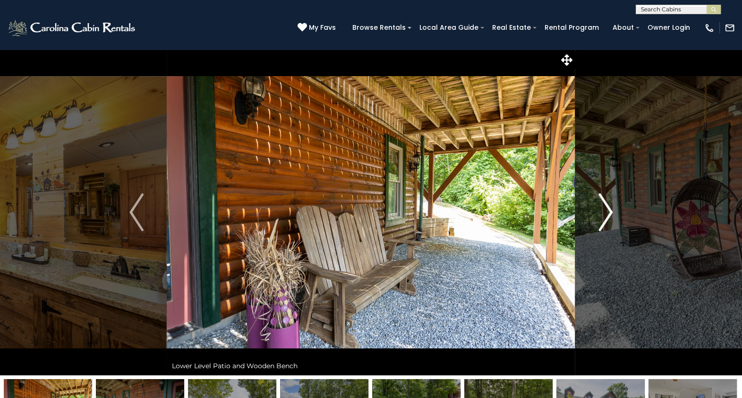
click at [605, 217] on img "Next" at bounding box center [606, 212] width 14 height 38
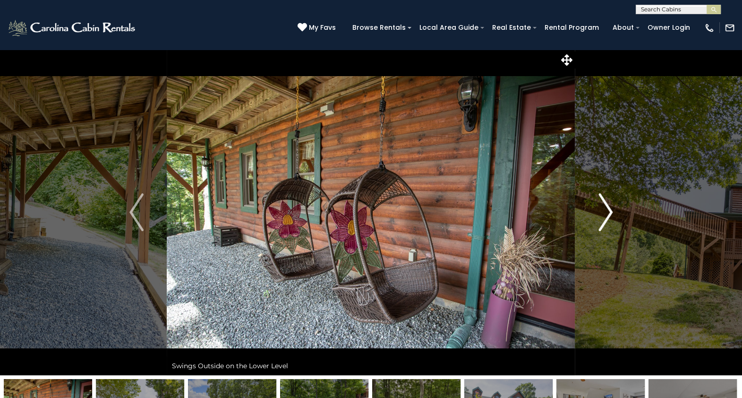
click at [605, 217] on img "Next" at bounding box center [606, 212] width 14 height 38
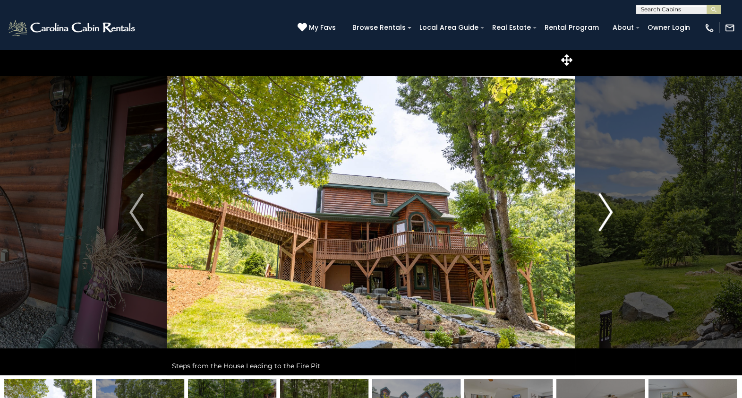
click at [605, 217] on img "Next" at bounding box center [606, 212] width 14 height 38
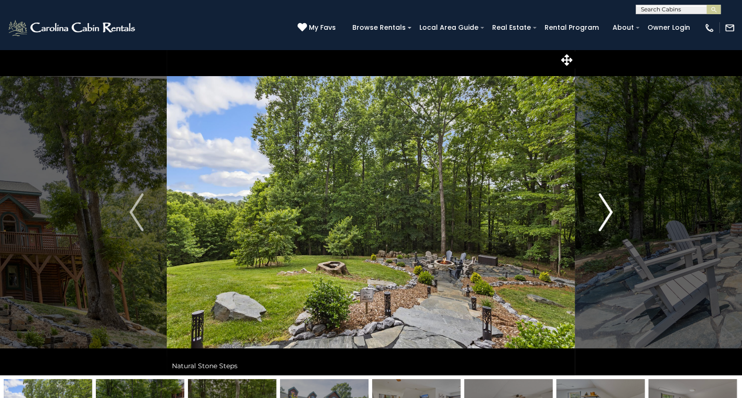
click at [605, 217] on img "Next" at bounding box center [606, 212] width 14 height 38
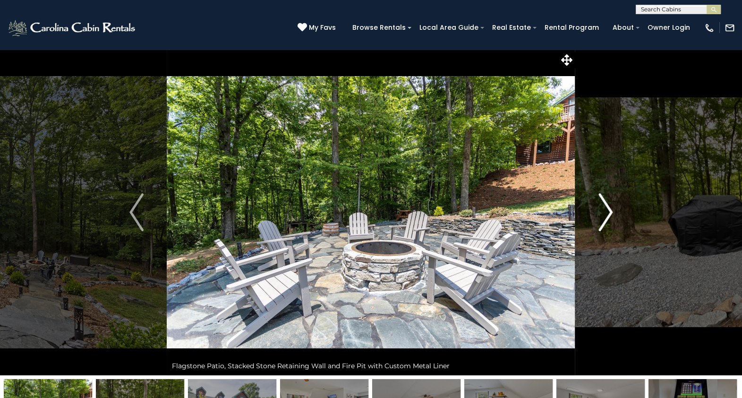
click at [605, 217] on img "Next" at bounding box center [606, 212] width 14 height 38
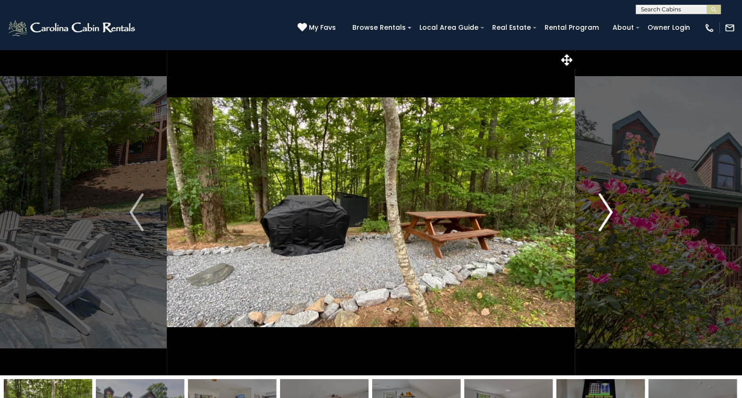
click at [605, 217] on img "Next" at bounding box center [606, 212] width 14 height 38
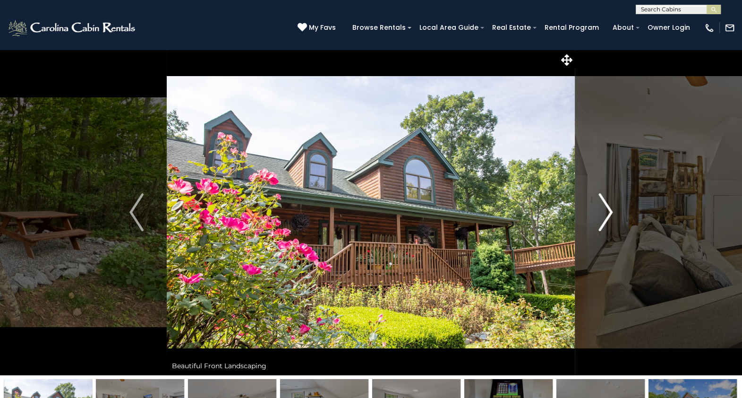
click at [605, 217] on img "Next" at bounding box center [606, 212] width 14 height 38
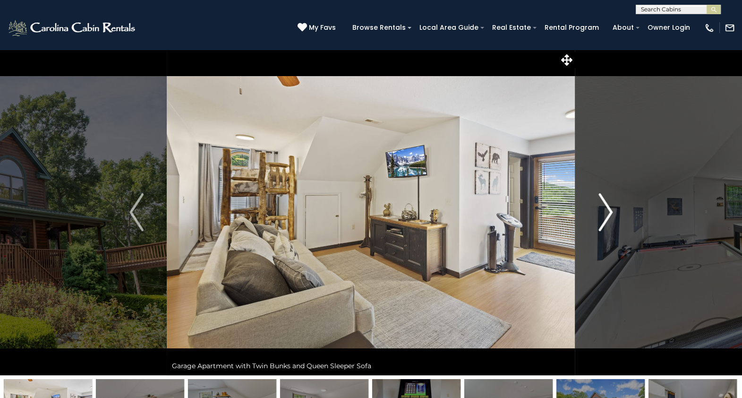
click at [605, 217] on img "Next" at bounding box center [606, 212] width 14 height 38
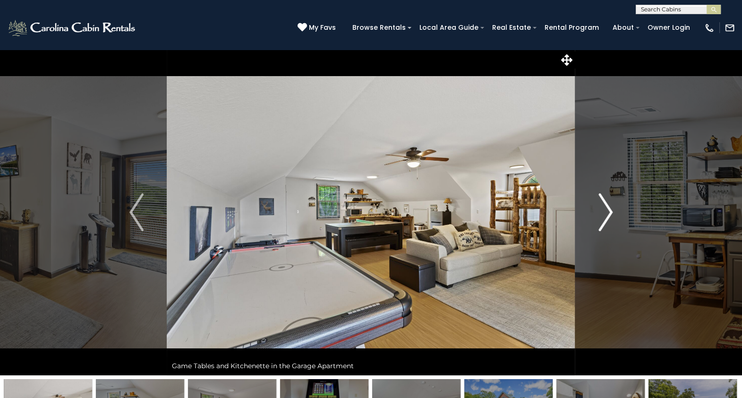
click at [605, 217] on img "Next" at bounding box center [606, 212] width 14 height 38
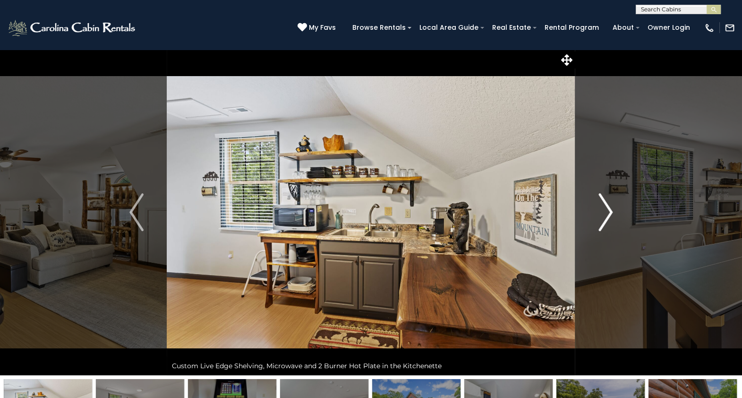
click at [605, 217] on img "Next" at bounding box center [606, 212] width 14 height 38
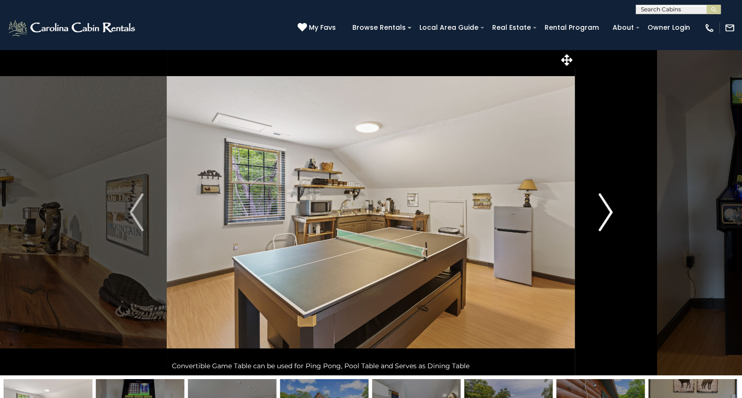
click at [605, 217] on img "Next" at bounding box center [606, 212] width 14 height 38
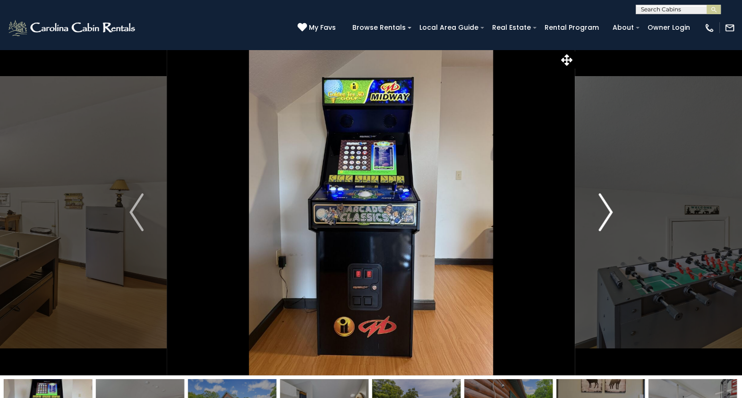
click at [605, 217] on img "Next" at bounding box center [606, 212] width 14 height 38
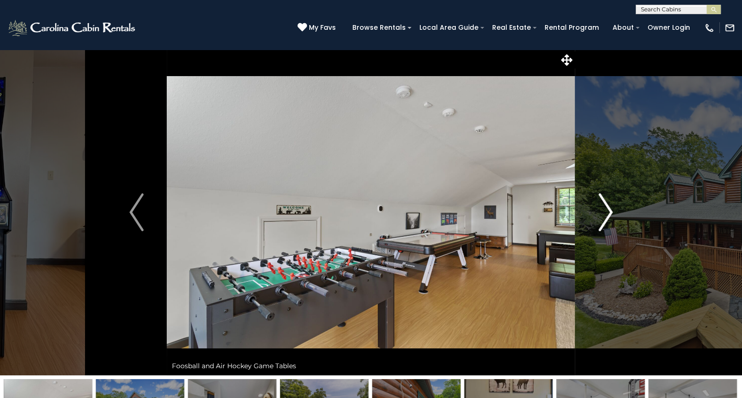
click at [605, 217] on img "Next" at bounding box center [606, 212] width 14 height 38
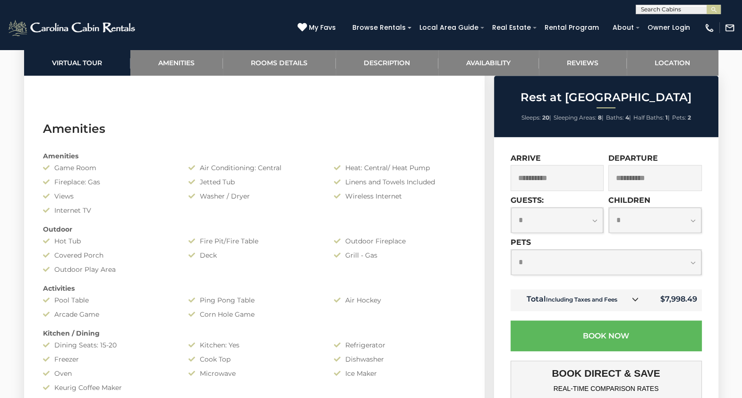
scroll to position [471, 0]
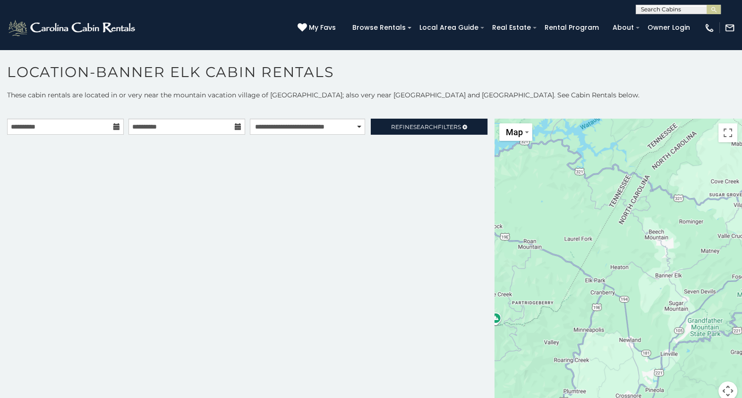
scroll to position [5, 0]
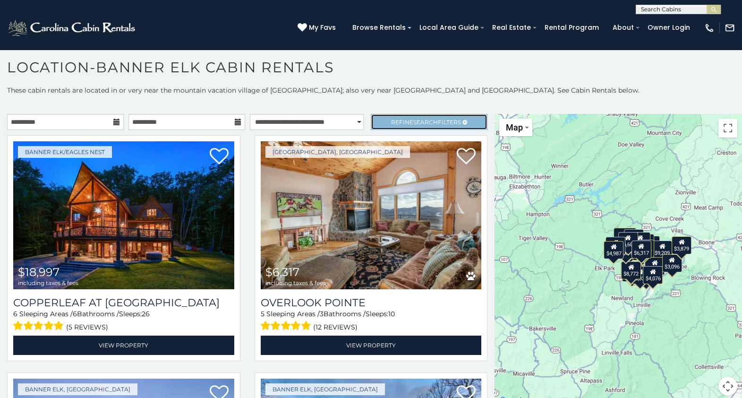
click at [417, 119] on span "Search" at bounding box center [425, 122] width 25 height 7
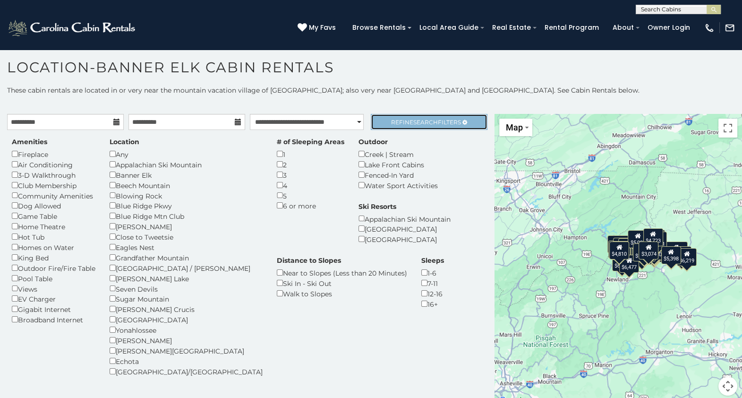
click at [426, 122] on span "Search" at bounding box center [425, 122] width 25 height 7
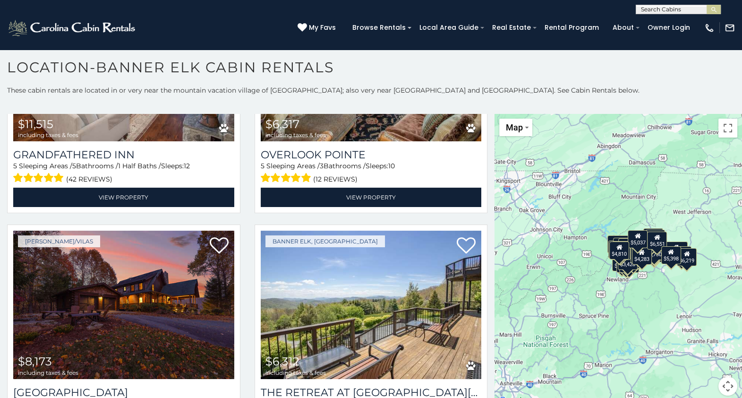
scroll to position [633, 0]
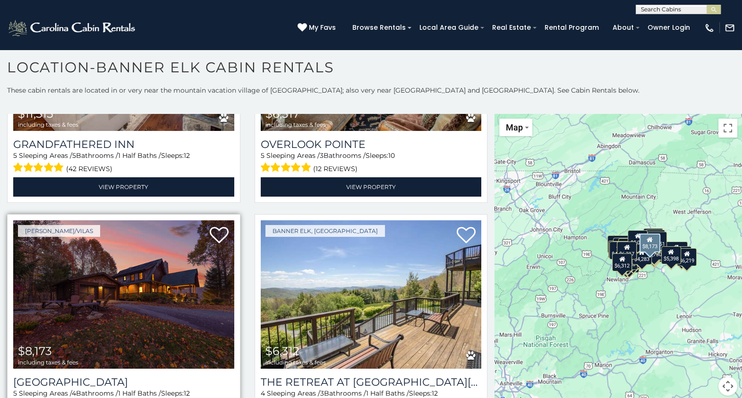
click at [154, 280] on img at bounding box center [123, 294] width 221 height 148
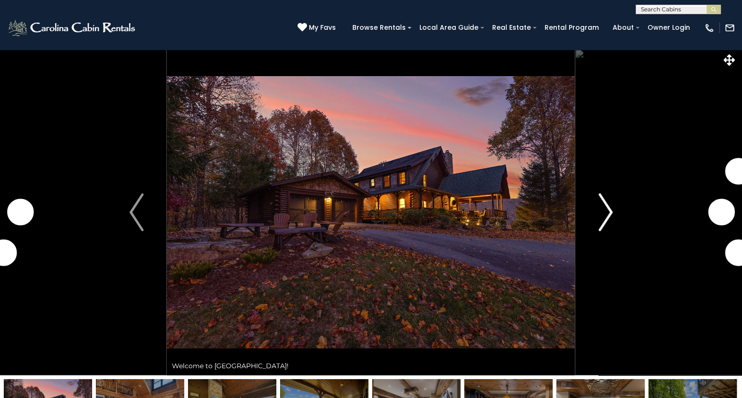
click at [606, 207] on img "Next" at bounding box center [606, 212] width 14 height 38
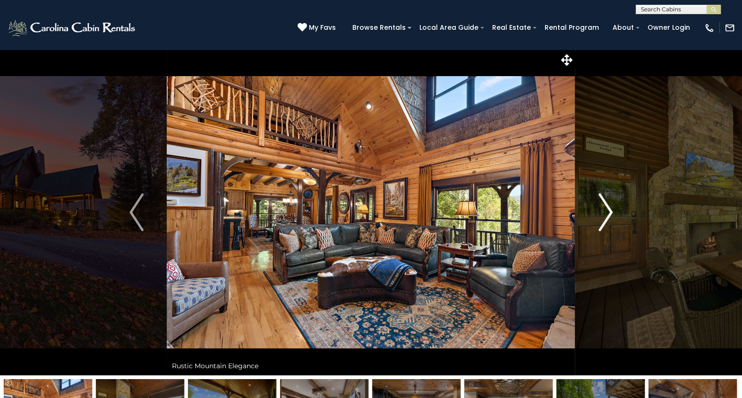
click at [606, 207] on img "Next" at bounding box center [606, 212] width 14 height 38
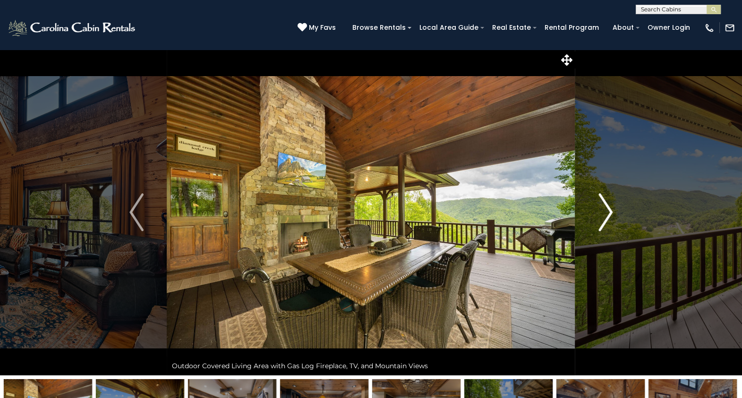
click at [606, 207] on img "Next" at bounding box center [606, 212] width 14 height 38
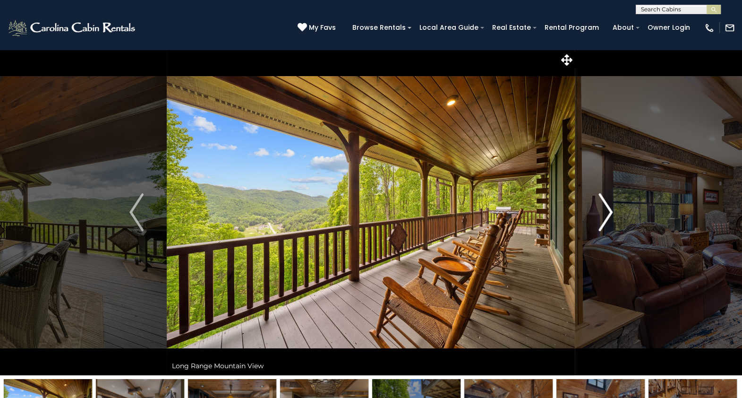
click at [606, 207] on img "Next" at bounding box center [606, 212] width 14 height 38
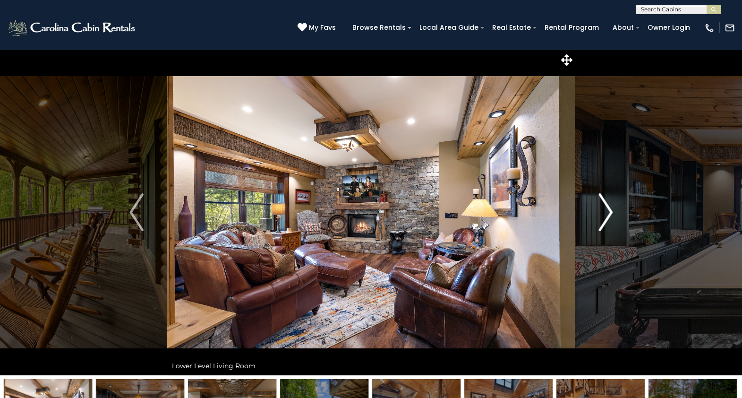
click at [606, 207] on img "Next" at bounding box center [606, 212] width 14 height 38
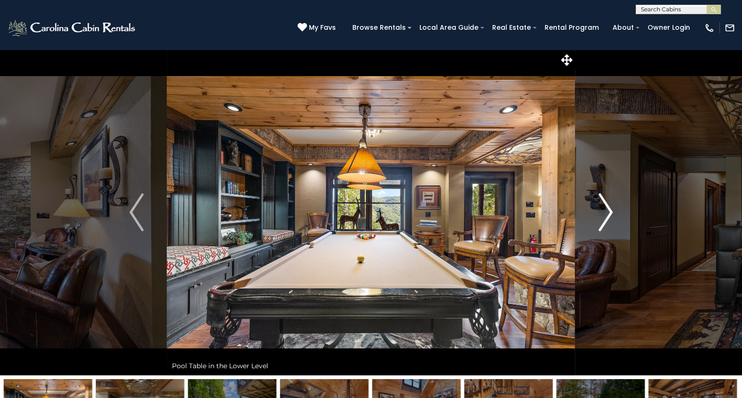
click at [606, 207] on img "Next" at bounding box center [606, 212] width 14 height 38
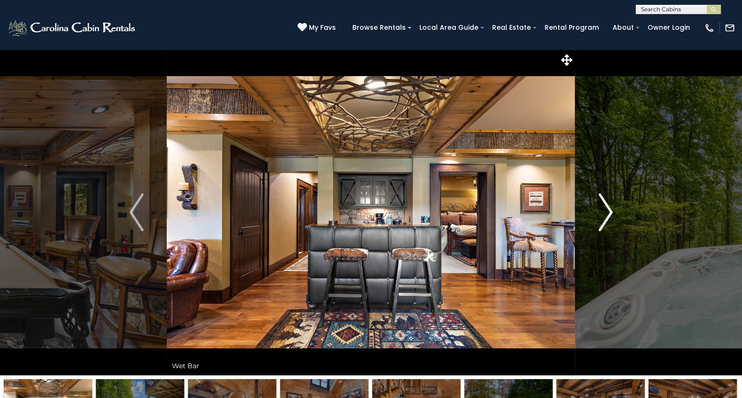
click at [606, 207] on img "Next" at bounding box center [606, 212] width 14 height 38
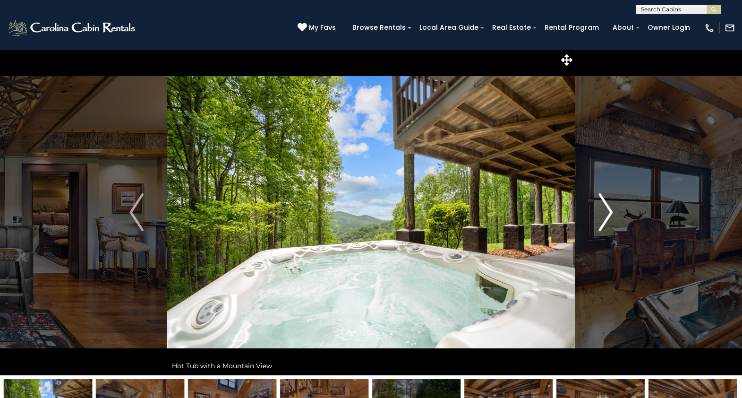
click at [606, 207] on img "Next" at bounding box center [606, 212] width 14 height 38
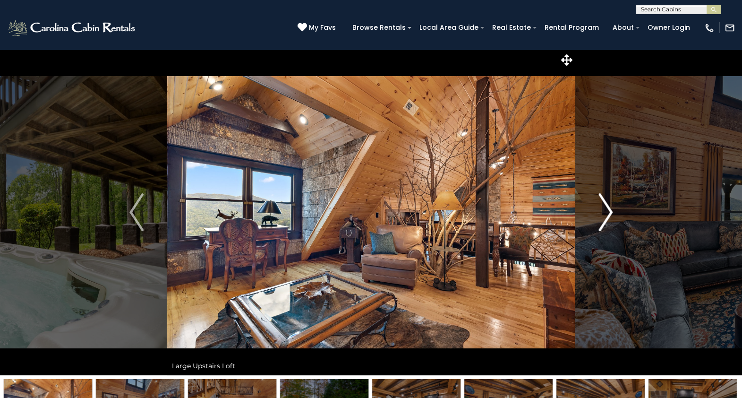
click at [606, 207] on img "Next" at bounding box center [606, 212] width 14 height 38
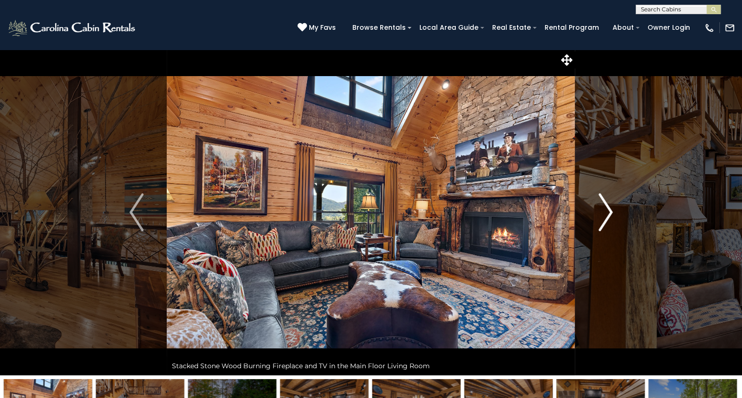
click at [606, 207] on img "Next" at bounding box center [606, 212] width 14 height 38
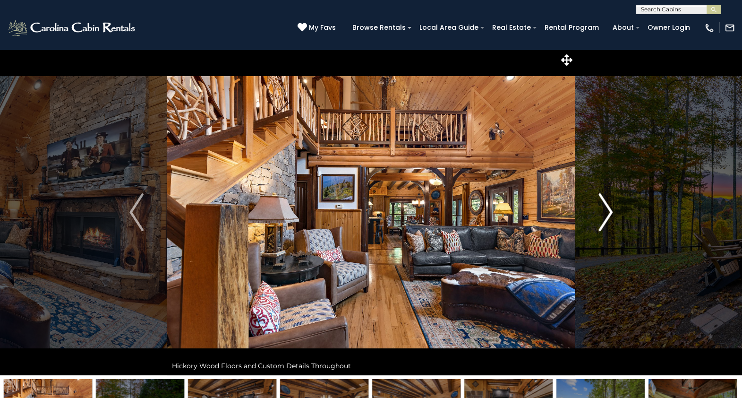
click at [606, 207] on img "Next" at bounding box center [606, 212] width 14 height 38
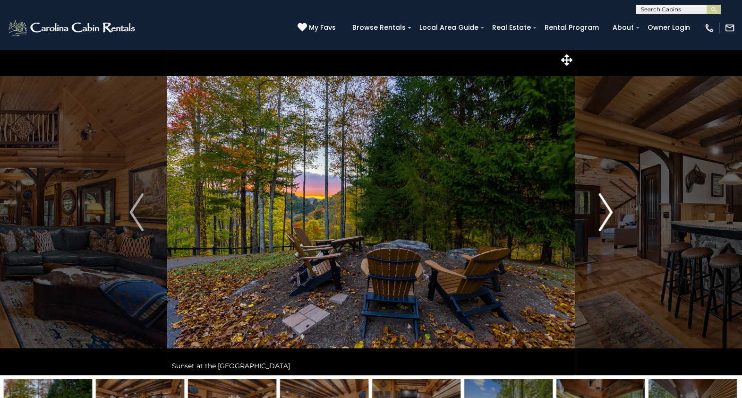
click at [606, 207] on img "Next" at bounding box center [606, 212] width 14 height 38
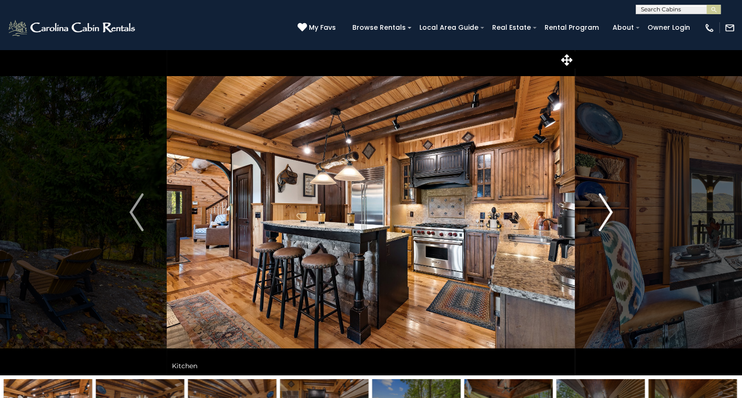
click at [606, 207] on img "Next" at bounding box center [606, 212] width 14 height 38
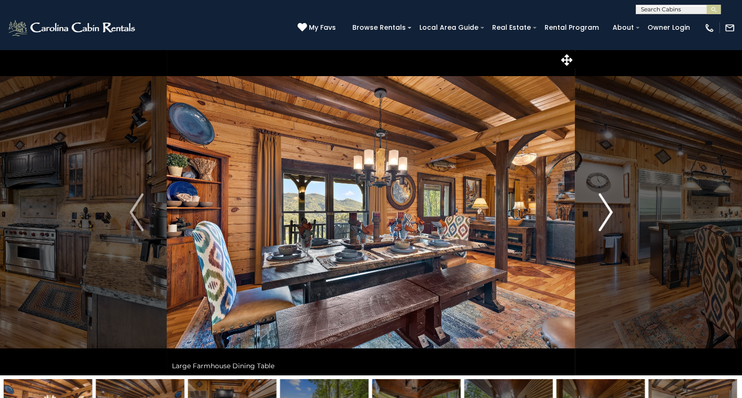
click at [606, 207] on img "Next" at bounding box center [606, 212] width 14 height 38
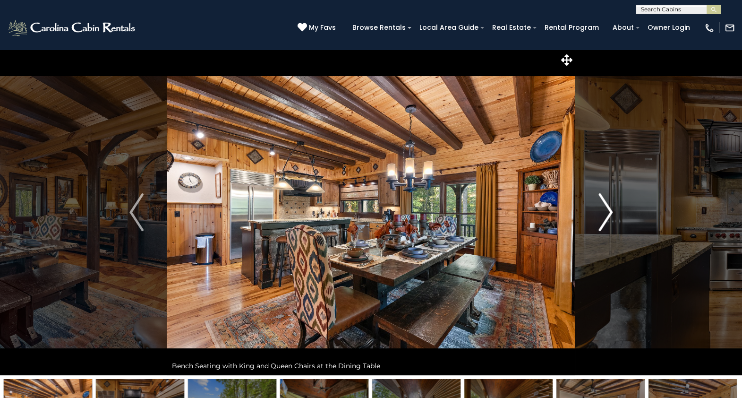
click at [606, 207] on img "Next" at bounding box center [606, 212] width 14 height 38
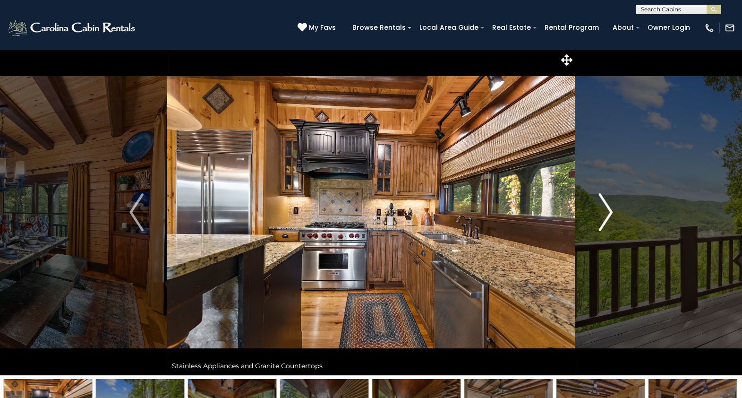
click at [606, 207] on img "Next" at bounding box center [606, 212] width 14 height 38
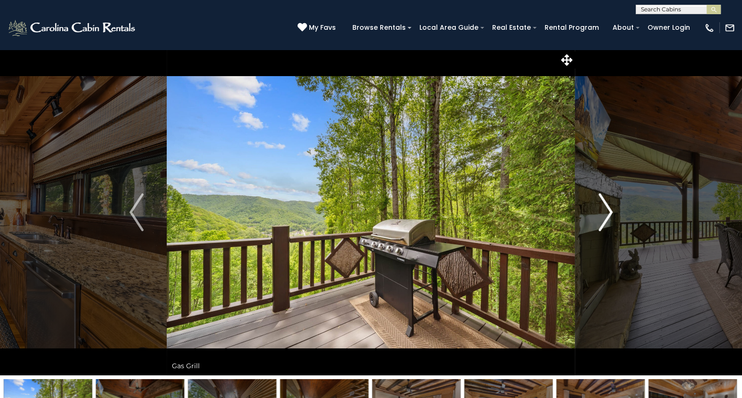
click at [606, 207] on img "Next" at bounding box center [606, 212] width 14 height 38
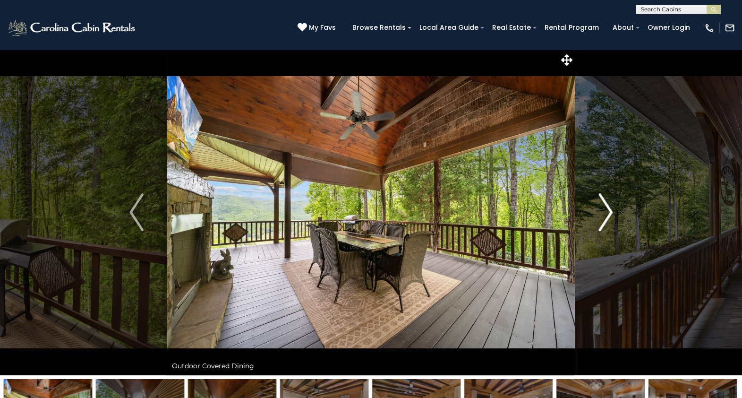
click at [606, 207] on img "Next" at bounding box center [606, 212] width 14 height 38
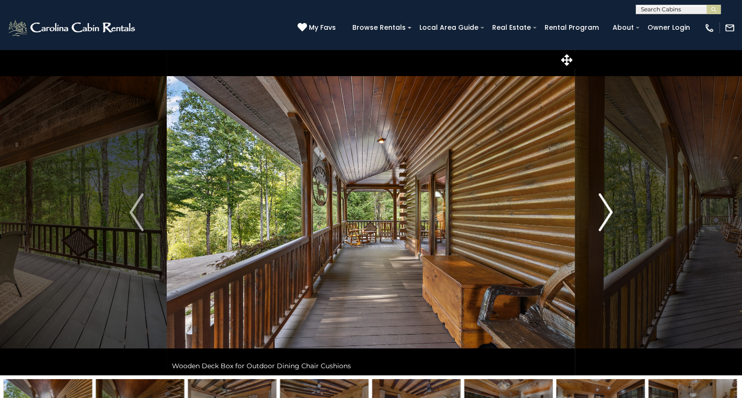
click at [606, 207] on img "Next" at bounding box center [606, 212] width 14 height 38
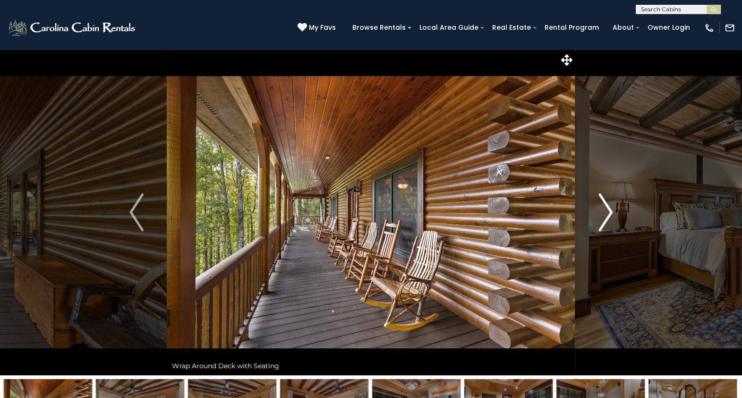
click at [606, 207] on img "Next" at bounding box center [606, 212] width 14 height 38
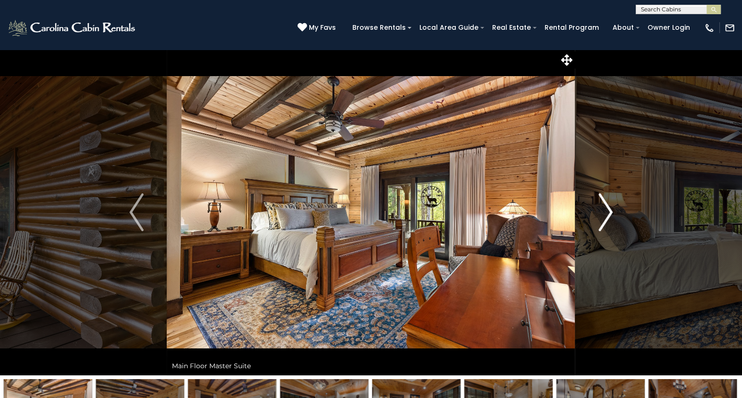
click at [606, 207] on img "Next" at bounding box center [606, 212] width 14 height 38
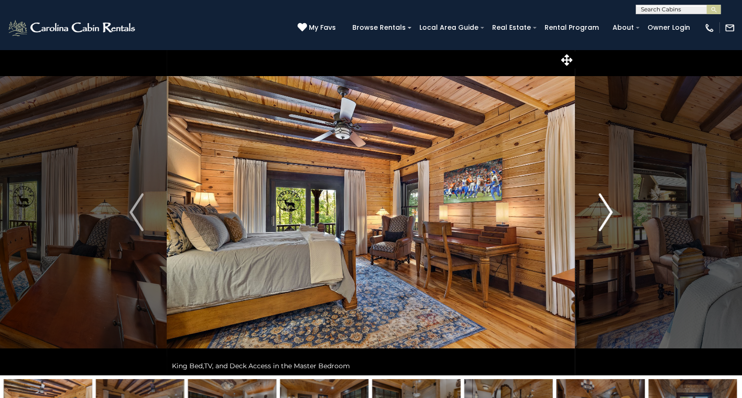
click at [606, 207] on img "Next" at bounding box center [606, 212] width 14 height 38
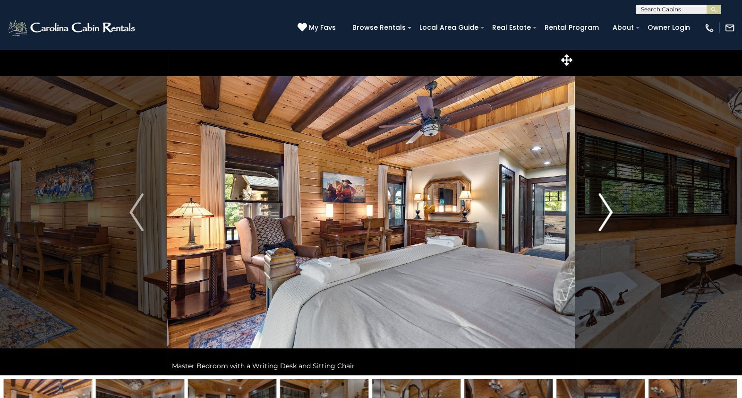
click at [606, 207] on img "Next" at bounding box center [606, 212] width 14 height 38
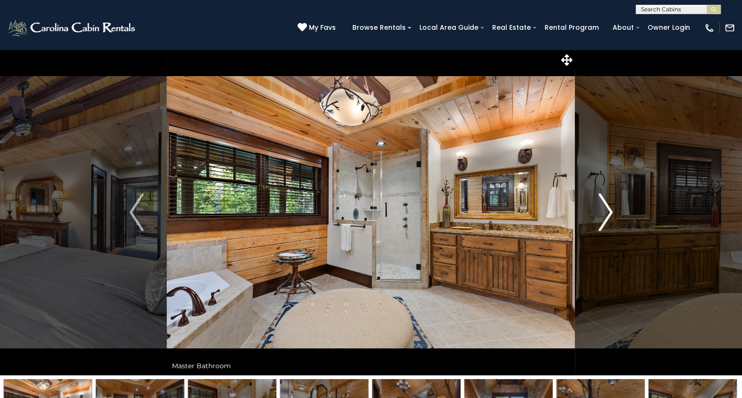
click at [606, 207] on img "Next" at bounding box center [606, 212] width 14 height 38
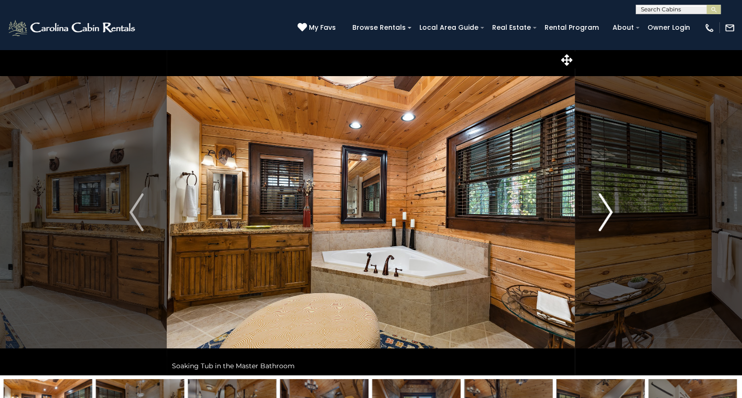
click at [606, 207] on img "Next" at bounding box center [606, 212] width 14 height 38
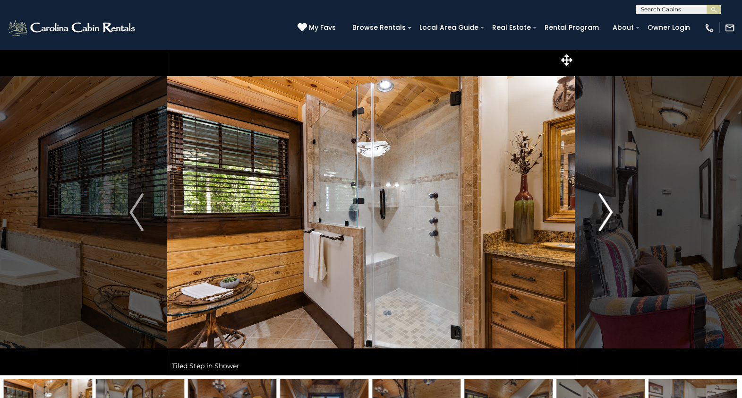
click at [606, 207] on img "Next" at bounding box center [606, 212] width 14 height 38
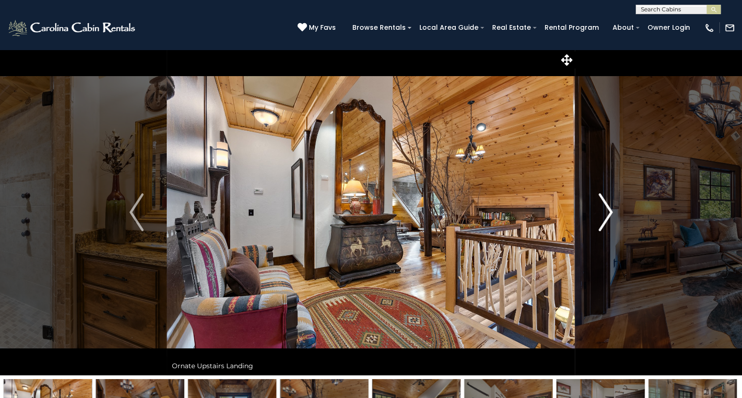
click at [606, 207] on img "Next" at bounding box center [606, 212] width 14 height 38
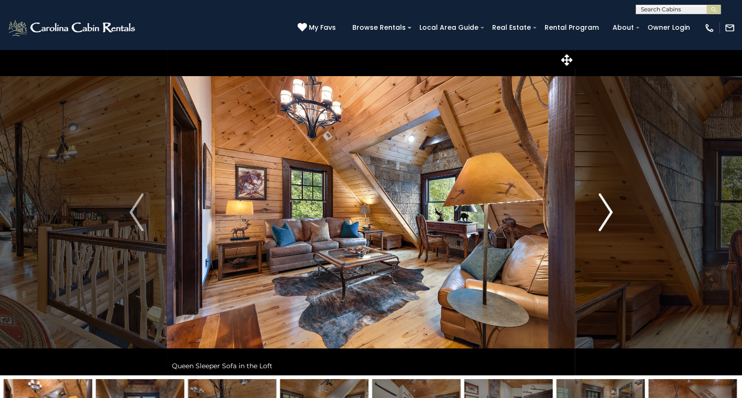
click at [606, 207] on img "Next" at bounding box center [606, 212] width 14 height 38
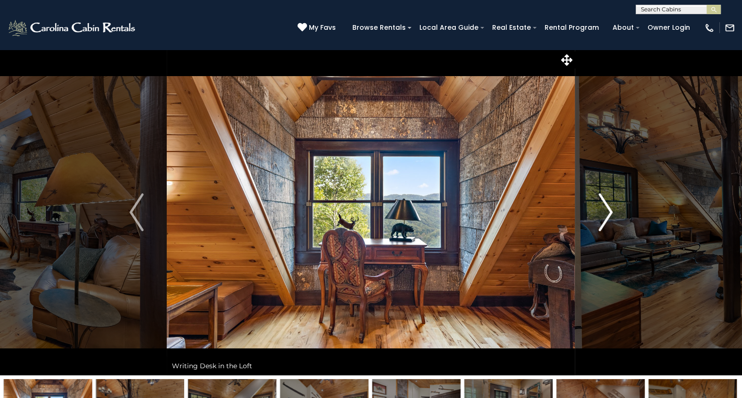
click at [606, 207] on img "Next" at bounding box center [606, 212] width 14 height 38
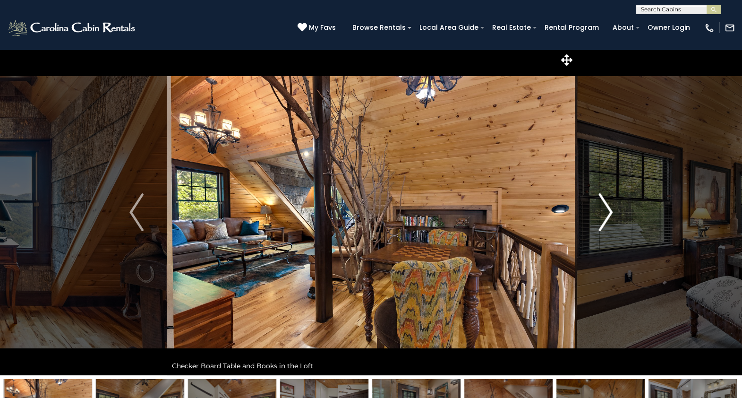
click at [606, 207] on img "Next" at bounding box center [606, 212] width 14 height 38
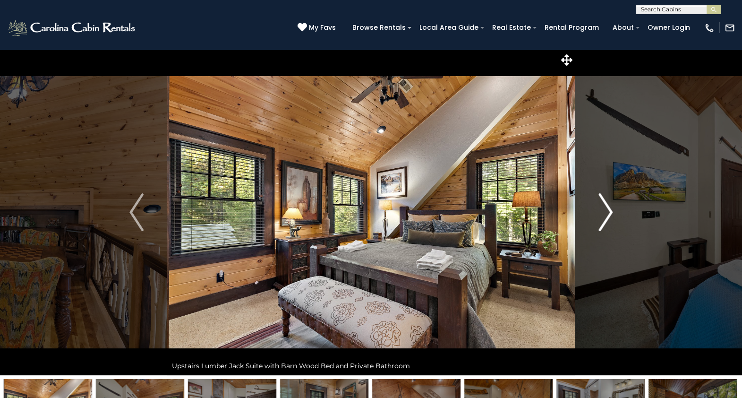
click at [606, 207] on img "Next" at bounding box center [606, 212] width 14 height 38
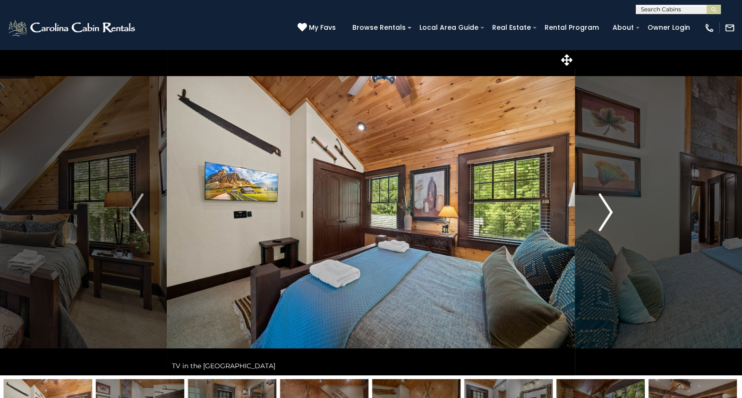
click at [606, 207] on img "Next" at bounding box center [606, 212] width 14 height 38
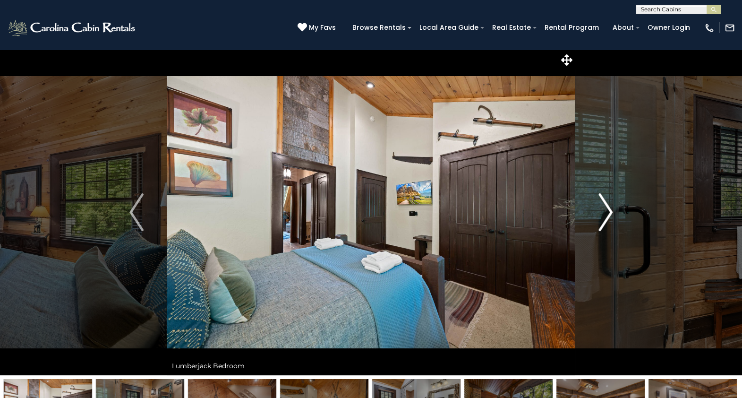
click at [606, 207] on img "Next" at bounding box center [606, 212] width 14 height 38
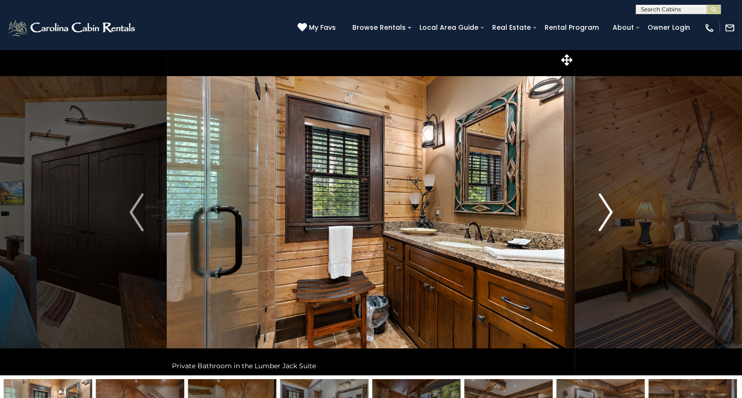
click at [606, 207] on img "Next" at bounding box center [606, 212] width 14 height 38
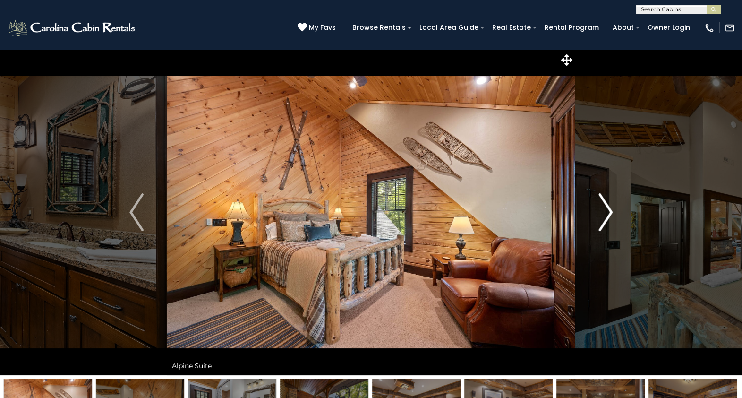
click at [606, 207] on img "Next" at bounding box center [606, 212] width 14 height 38
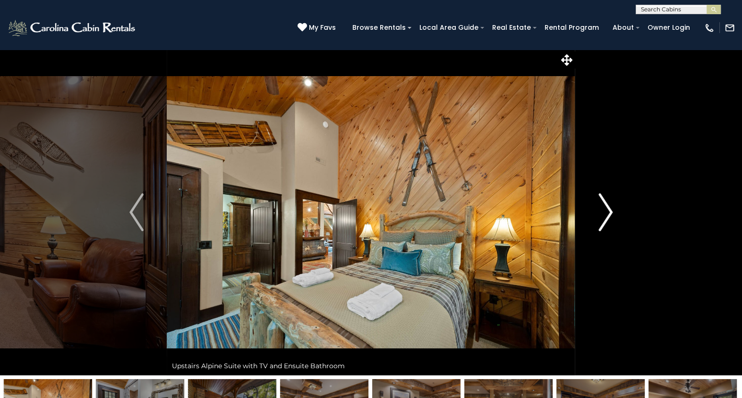
click at [606, 207] on img "Next" at bounding box center [606, 212] width 14 height 38
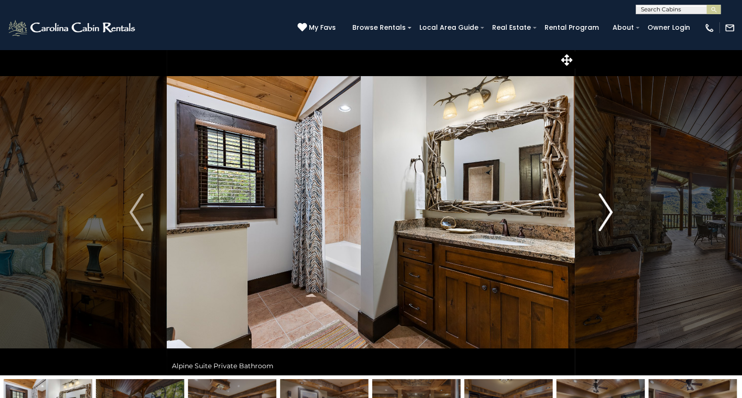
click at [606, 207] on img "Next" at bounding box center [606, 212] width 14 height 38
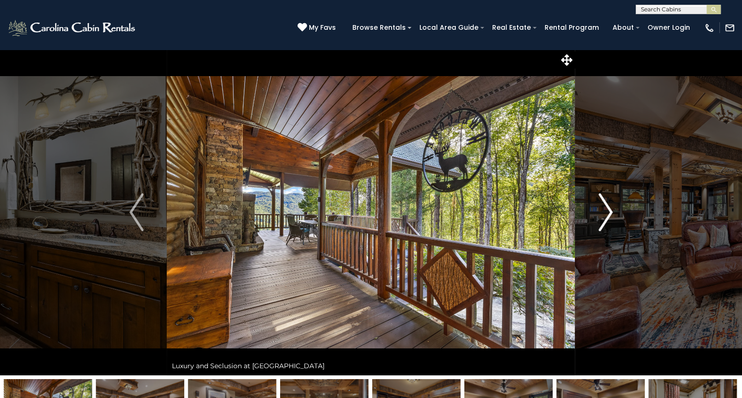
click at [606, 207] on img "Next" at bounding box center [606, 212] width 14 height 38
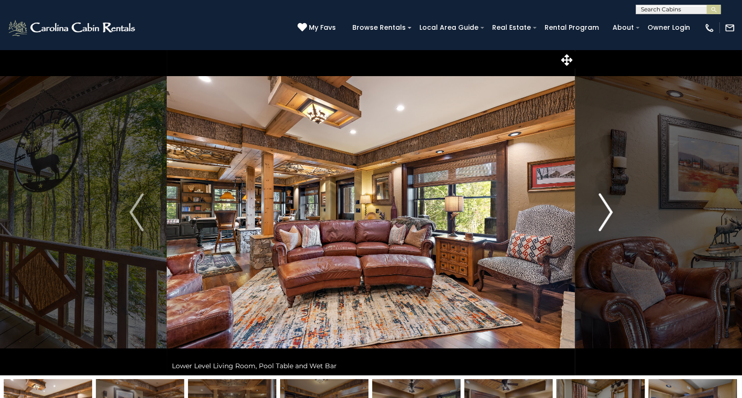
click at [606, 207] on img "Next" at bounding box center [606, 212] width 14 height 38
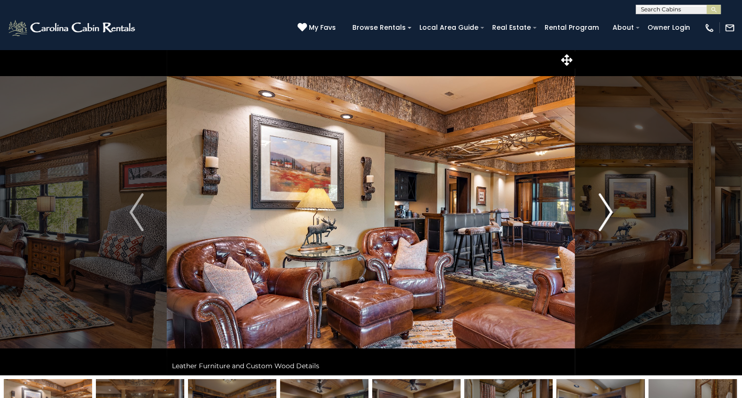
click at [606, 207] on img "Next" at bounding box center [606, 212] width 14 height 38
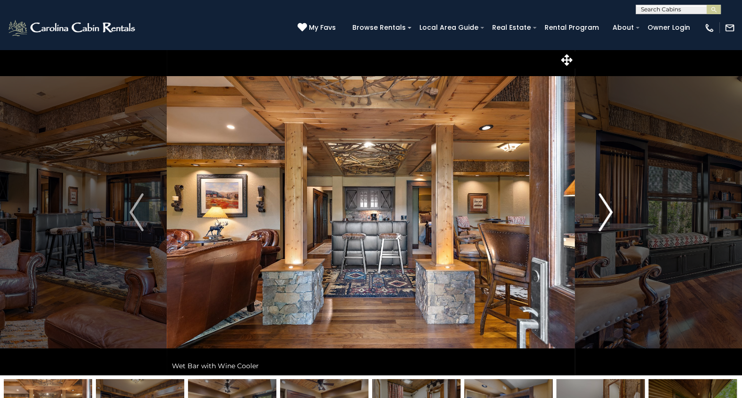
click at [606, 207] on img "Next" at bounding box center [606, 212] width 14 height 38
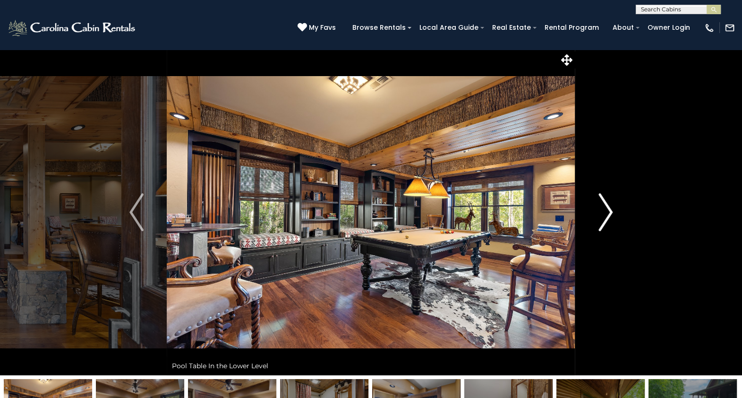
click at [606, 207] on img "Next" at bounding box center [606, 212] width 14 height 38
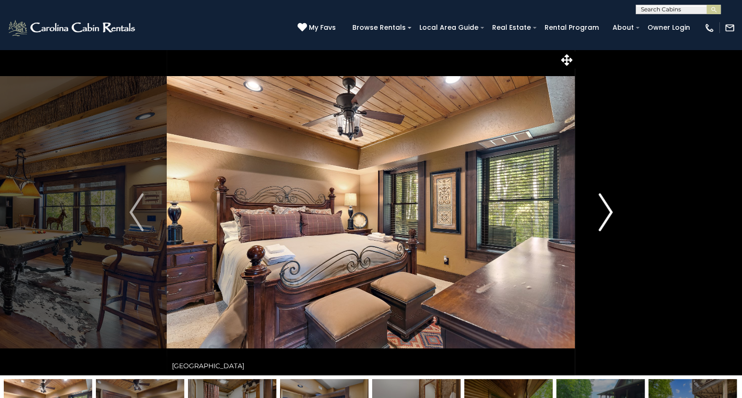
click at [606, 207] on img "Next" at bounding box center [606, 212] width 14 height 38
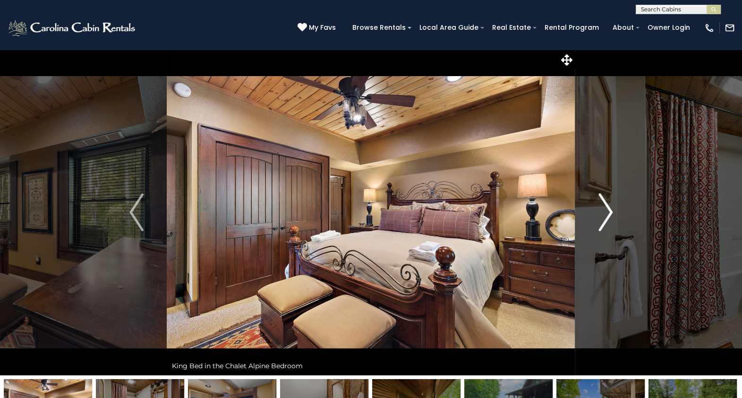
click at [606, 207] on img "Next" at bounding box center [606, 212] width 14 height 38
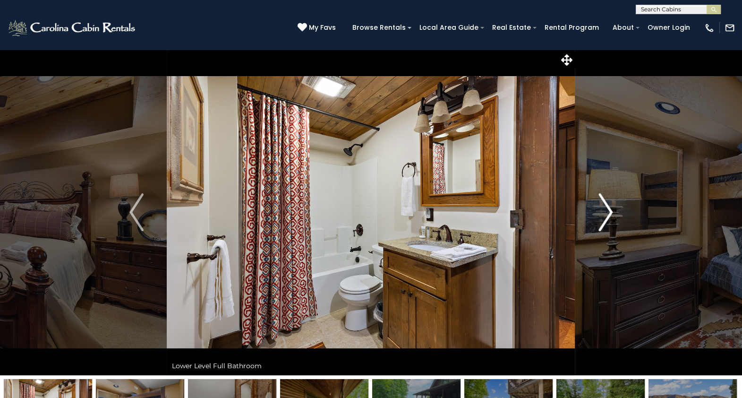
click at [606, 207] on img "Next" at bounding box center [606, 212] width 14 height 38
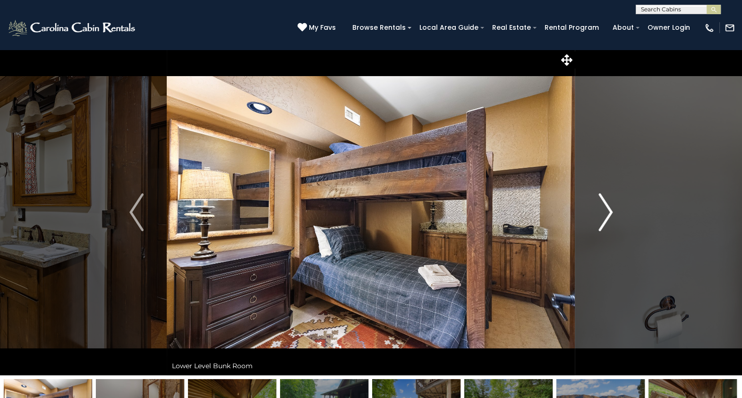
click at [606, 207] on img "Next" at bounding box center [606, 212] width 14 height 38
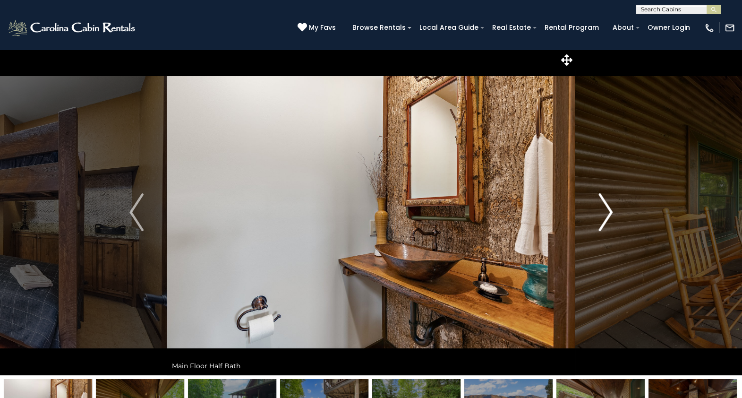
click at [606, 207] on img "Next" at bounding box center [606, 212] width 14 height 38
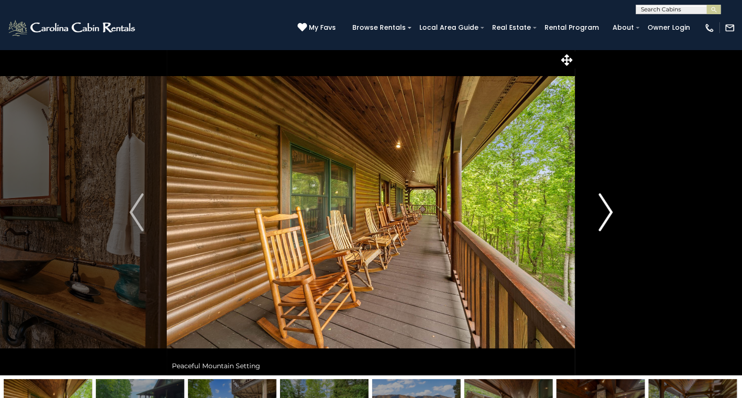
click at [610, 205] on img "Next" at bounding box center [606, 212] width 14 height 38
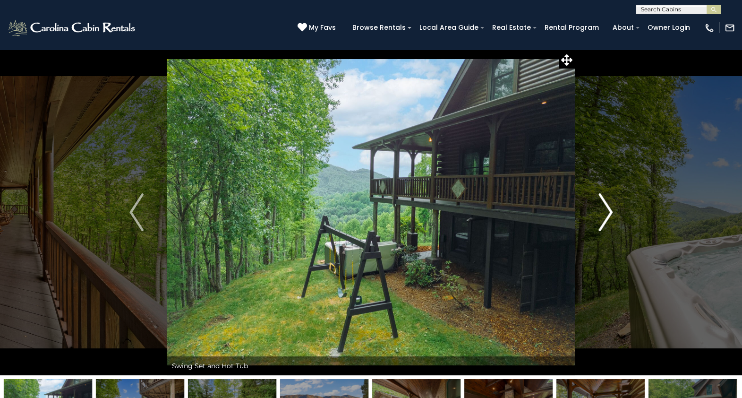
click at [610, 205] on img "Next" at bounding box center [606, 212] width 14 height 38
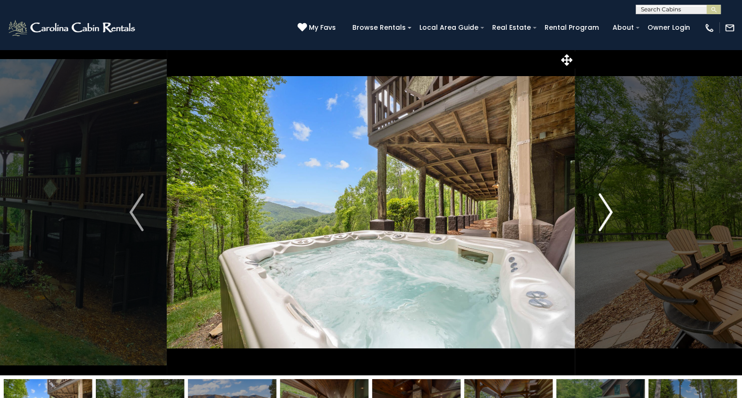
click at [610, 205] on img "Next" at bounding box center [606, 212] width 14 height 38
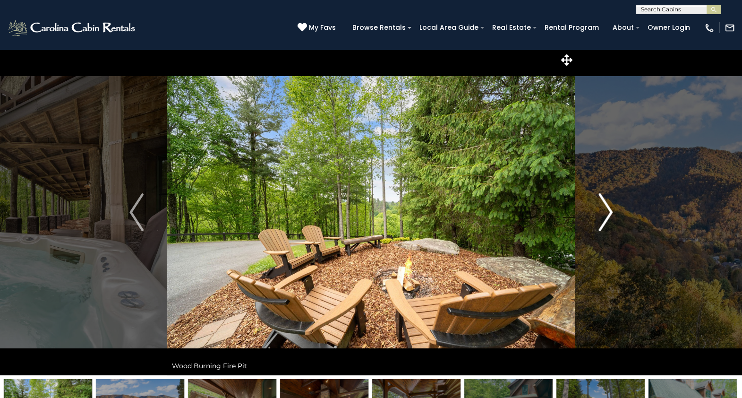
click at [610, 205] on img "Next" at bounding box center [606, 212] width 14 height 38
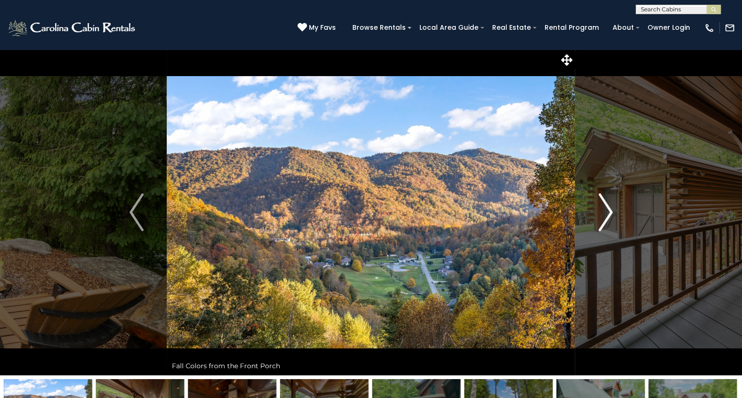
click at [610, 205] on img "Next" at bounding box center [606, 212] width 14 height 38
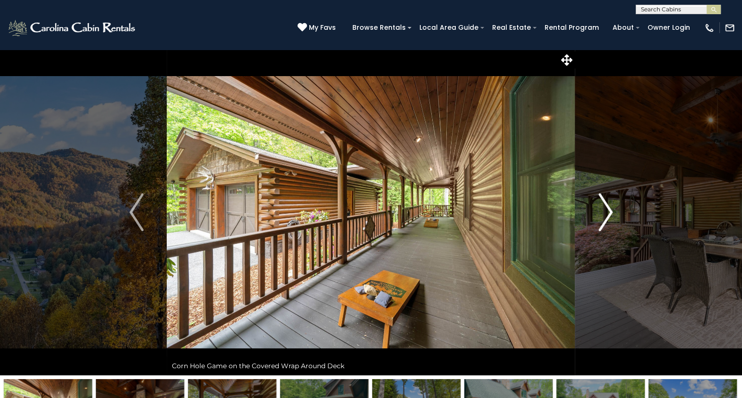
click at [610, 205] on img "Next" at bounding box center [606, 212] width 14 height 38
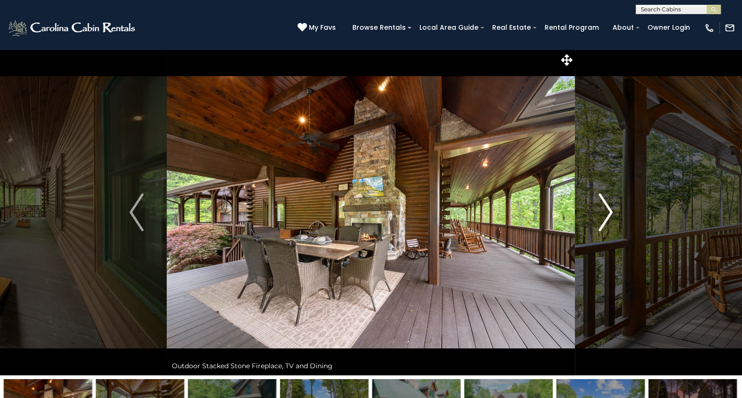
click at [610, 205] on img "Next" at bounding box center [606, 212] width 14 height 38
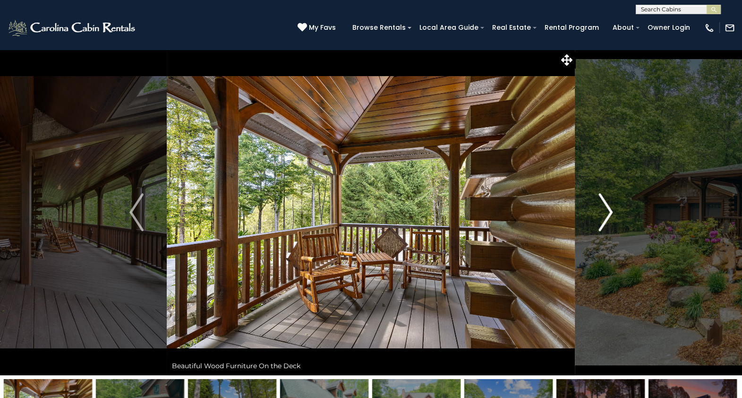
click at [610, 205] on img "Next" at bounding box center [606, 212] width 14 height 38
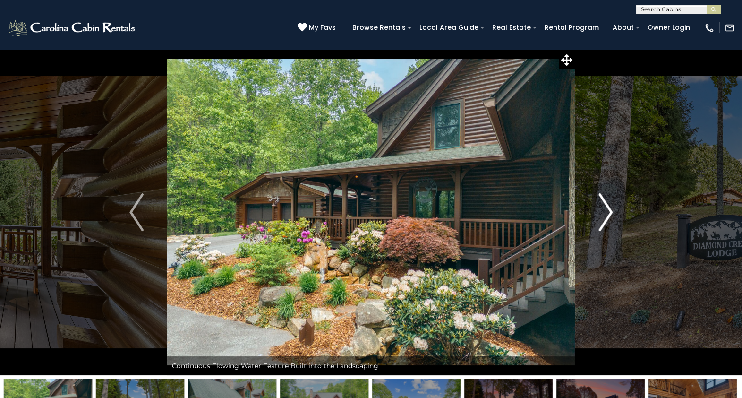
click at [610, 205] on img "Next" at bounding box center [606, 212] width 14 height 38
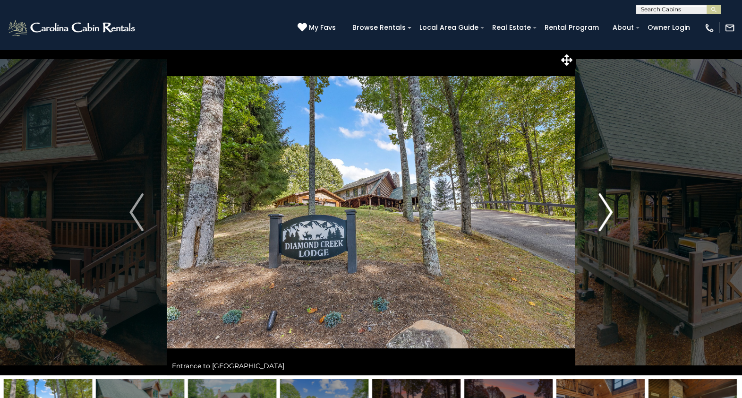
click at [610, 205] on img "Next" at bounding box center [606, 212] width 14 height 38
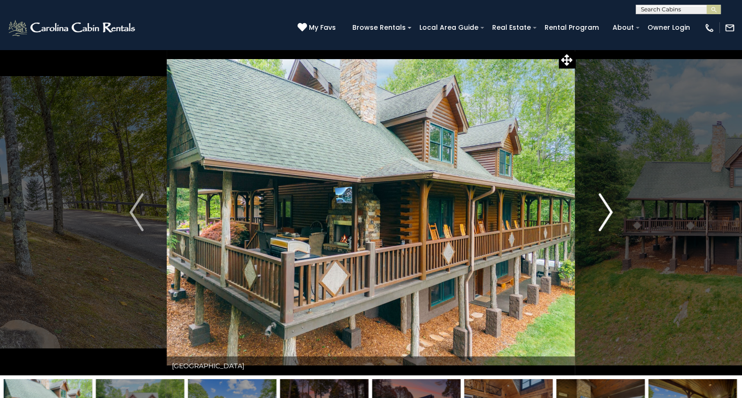
click at [610, 205] on img "Next" at bounding box center [606, 212] width 14 height 38
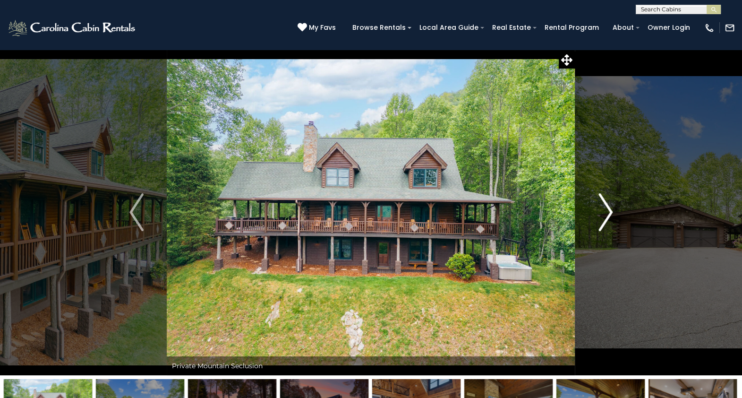
click at [610, 205] on img "Next" at bounding box center [606, 212] width 14 height 38
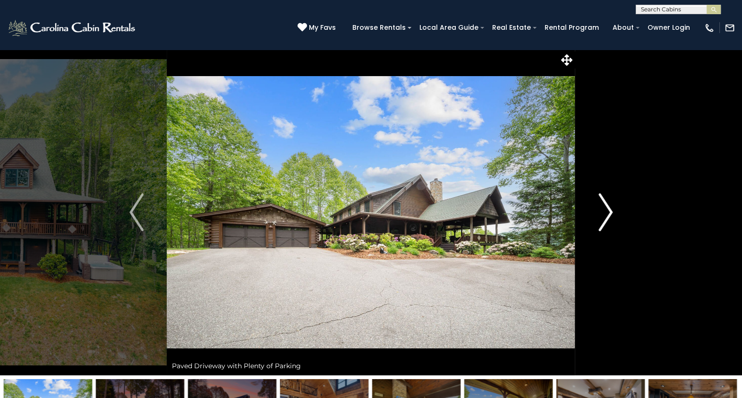
click at [610, 205] on img "Next" at bounding box center [606, 212] width 14 height 38
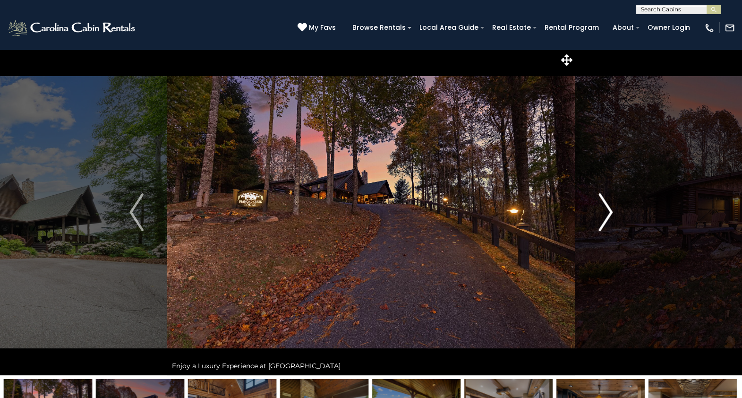
click at [610, 205] on img "Next" at bounding box center [606, 212] width 14 height 38
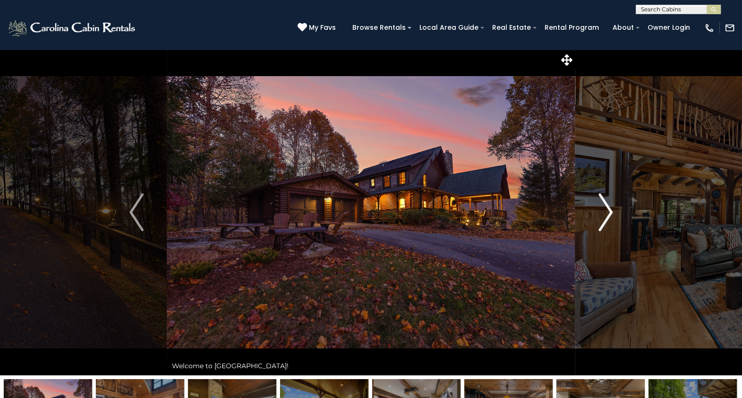
click at [610, 205] on img "Next" at bounding box center [606, 212] width 14 height 38
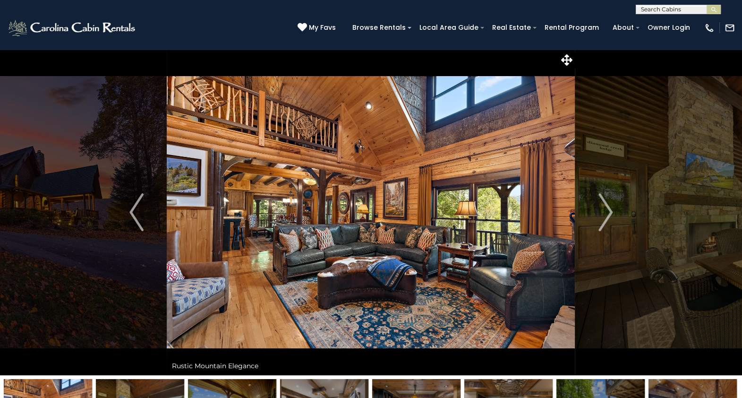
click at [740, 45] on div "[PHONE_NUMBER] My Favs Browse Rentals Local Area Guide Activities & Attractions…" at bounding box center [371, 31] width 742 height 35
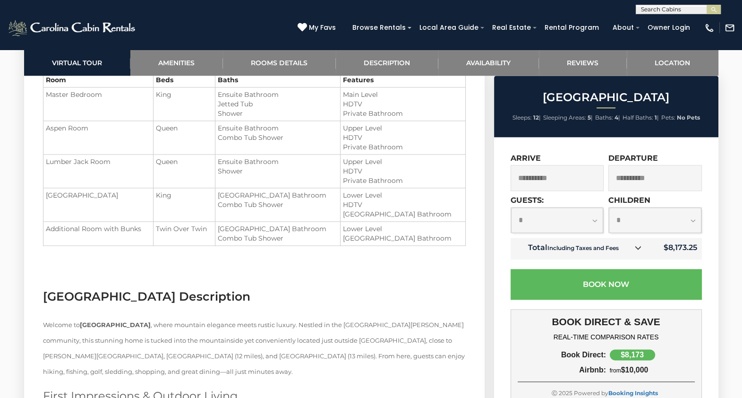
scroll to position [1332, 0]
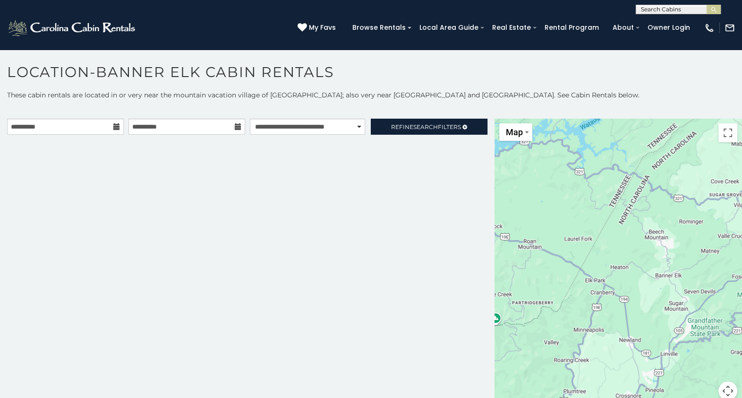
scroll to position [5, 0]
